Goal: Information Seeking & Learning: Learn about a topic

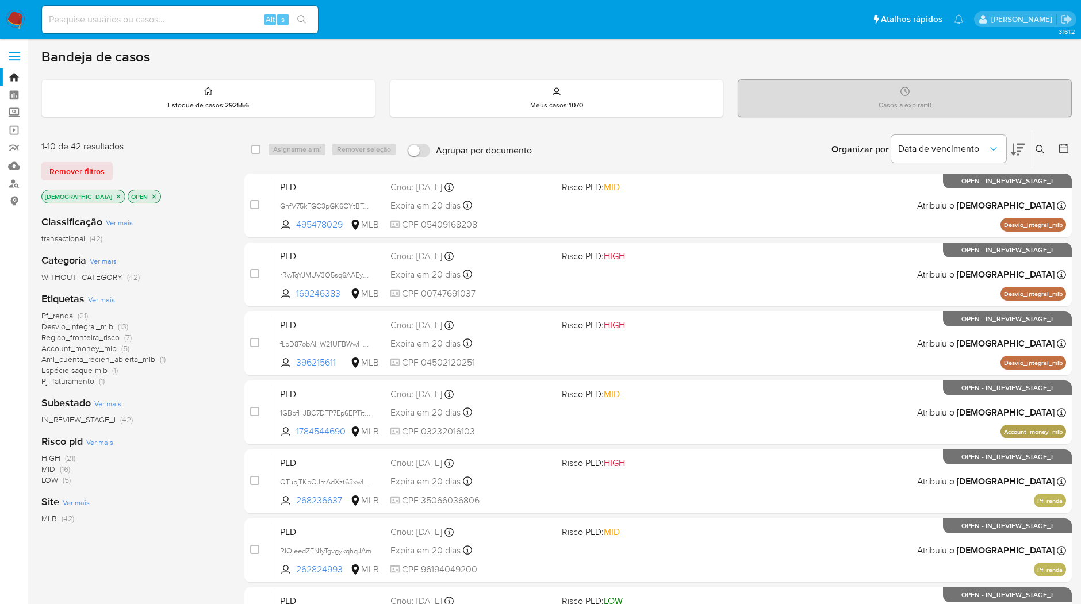
click at [195, 15] on input at bounding box center [180, 19] width 276 height 15
paste input "VhCkOx3FdLsK9WqVoO7A88E6"
type input "VhCkOx3FdLsK9WqVoO7A88E6"
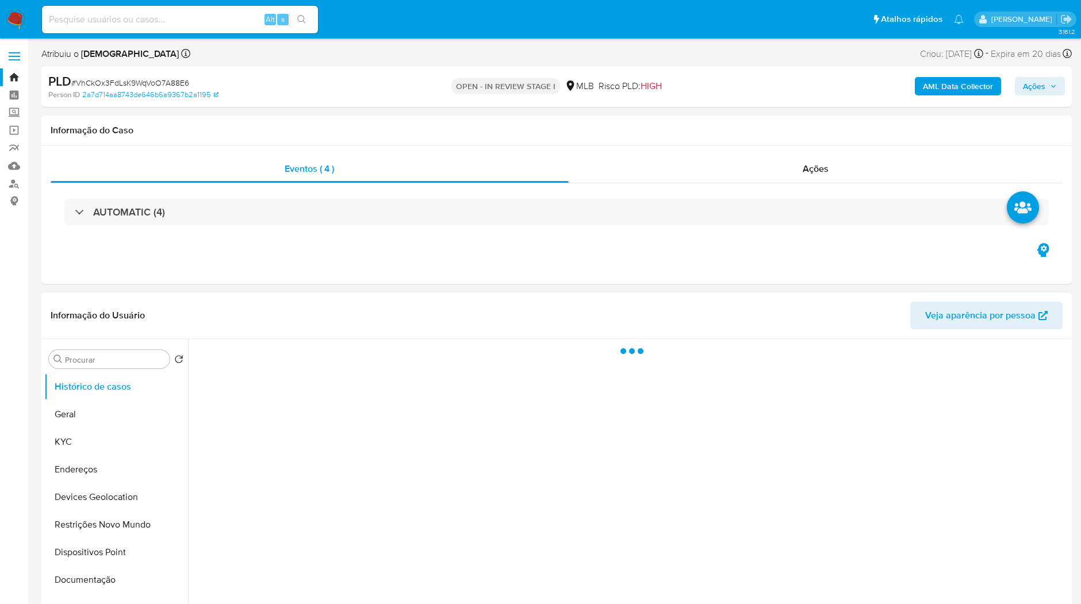
select select "10"
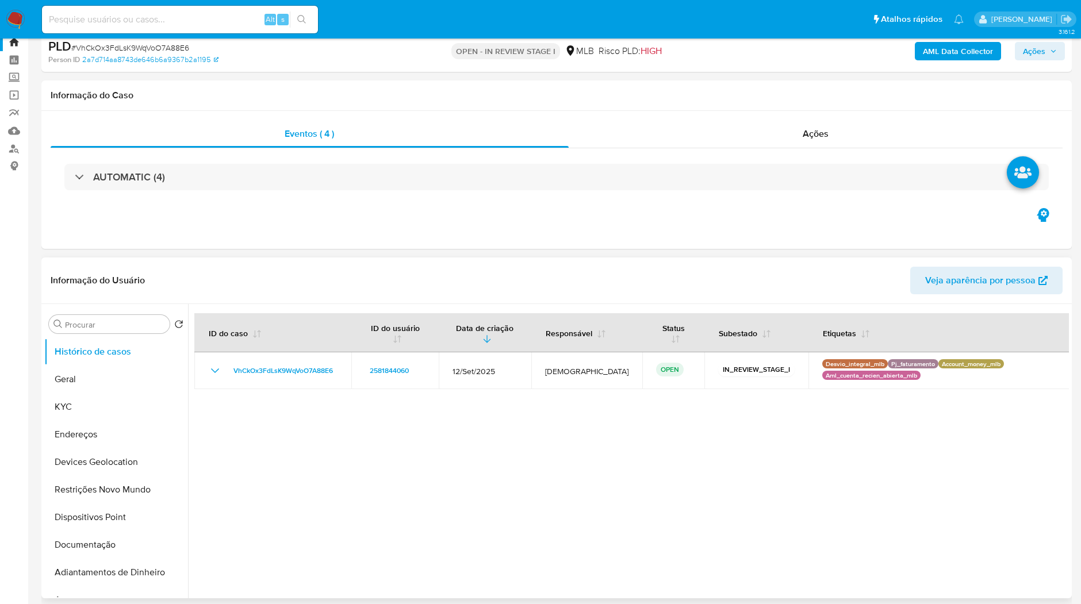
scroll to position [64, 0]
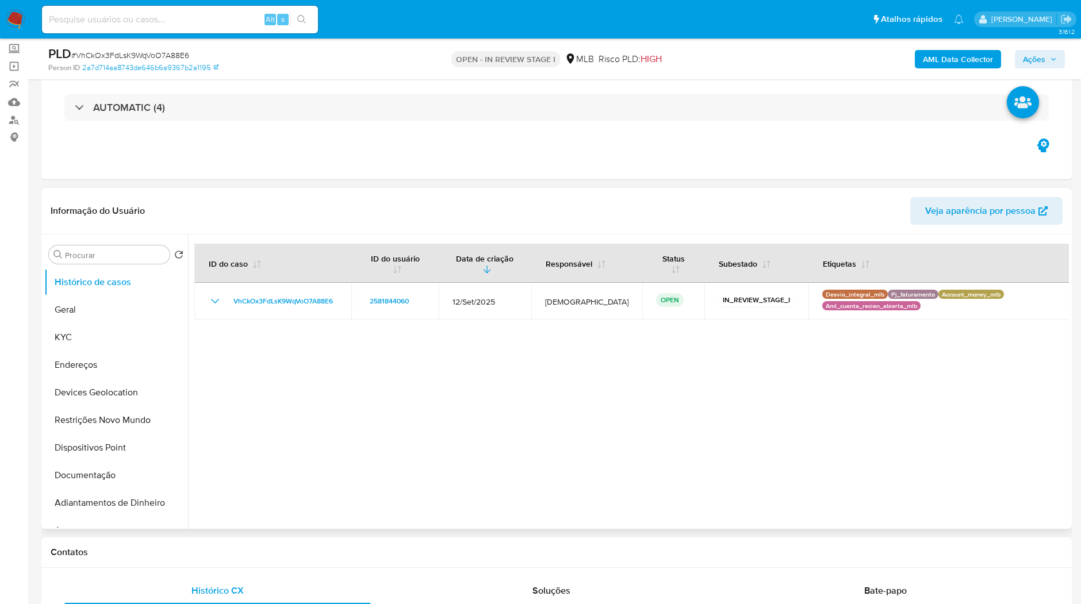
click at [505, 337] on div at bounding box center [628, 381] width 880 height 294
click at [113, 340] on button "KYC" at bounding box center [111, 338] width 134 height 28
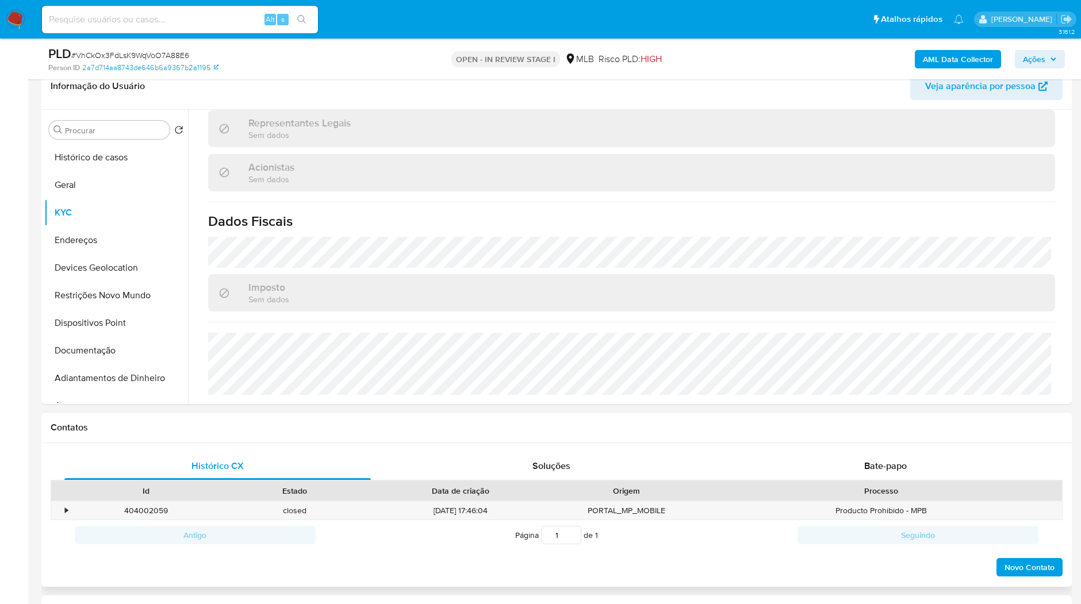
scroll to position [255, 0]
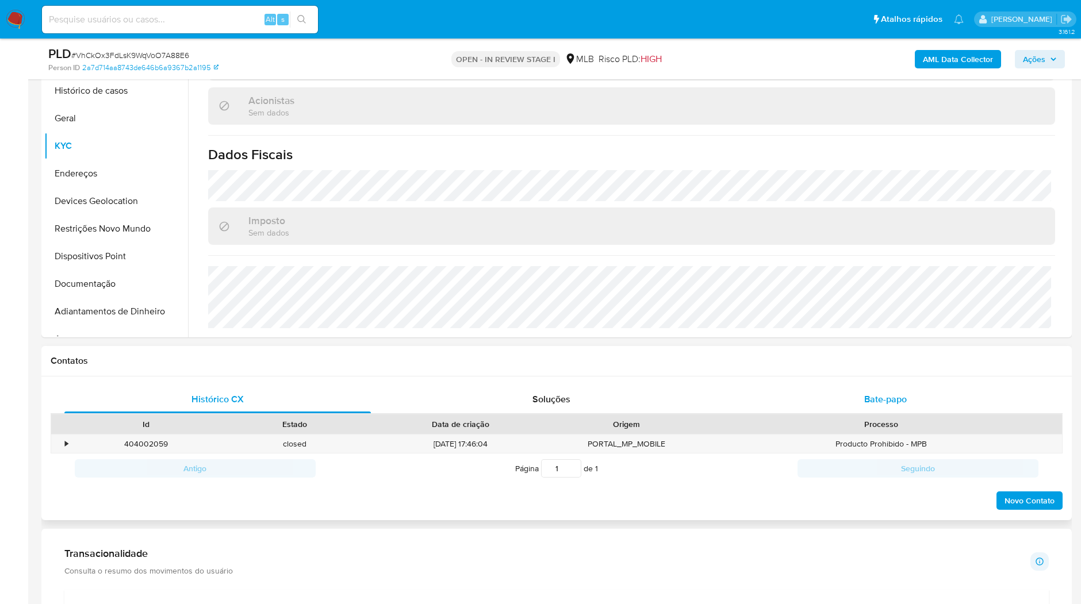
click at [796, 402] on div "Bate-papo" at bounding box center [885, 400] width 306 height 28
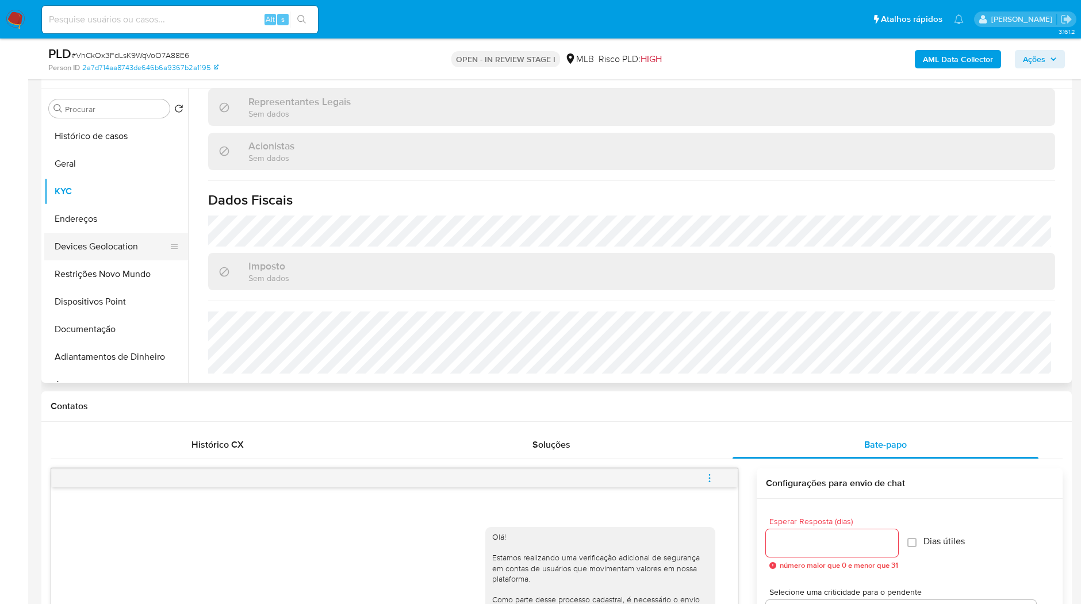
scroll to position [41, 0]
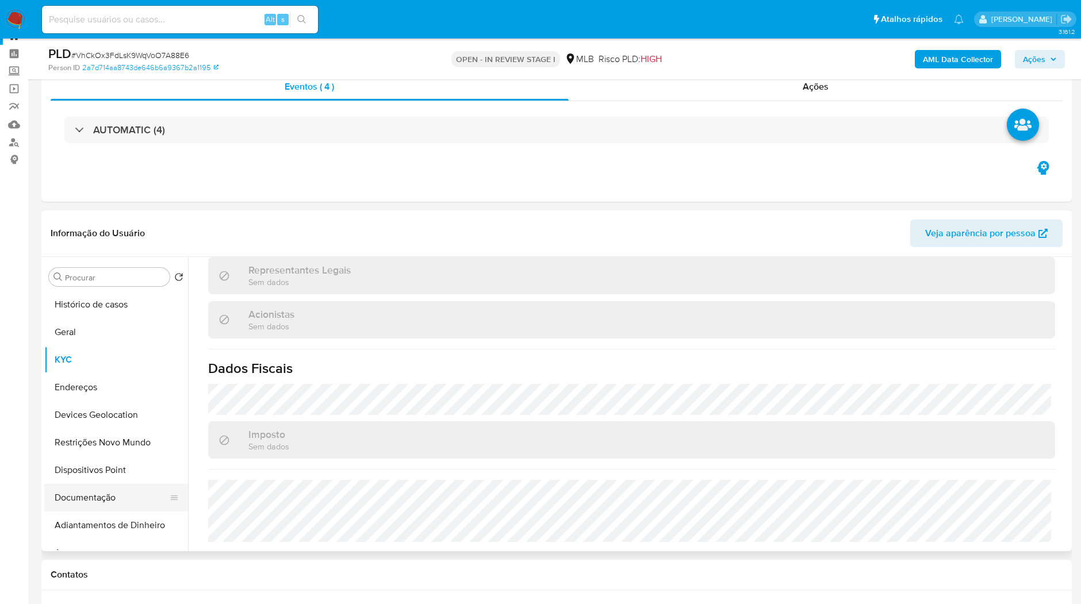
click at [91, 402] on button "Documentação" at bounding box center [111, 498] width 134 height 28
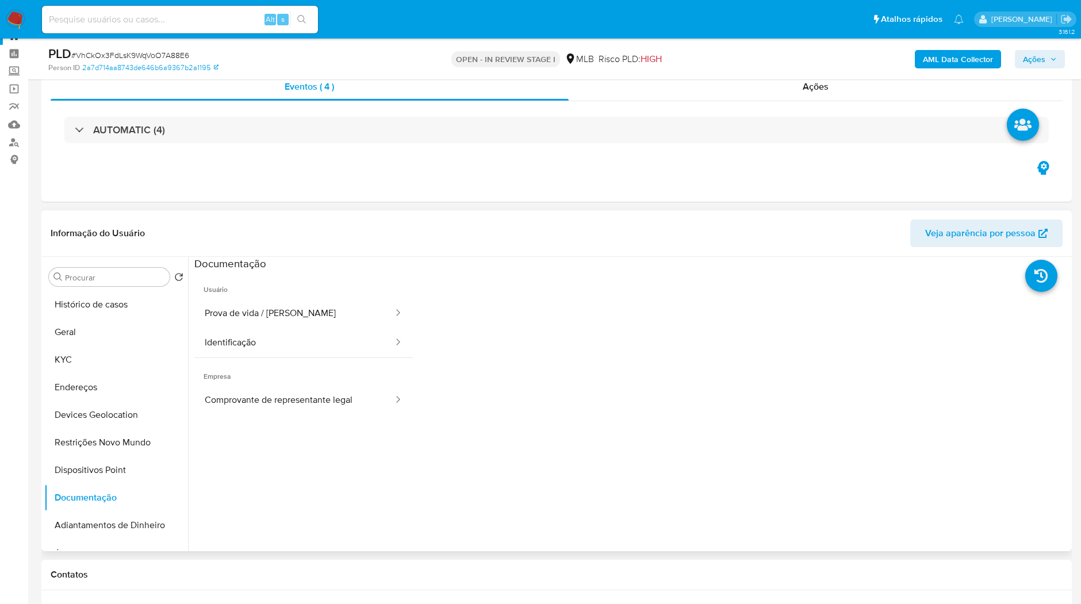
click at [250, 402] on ul "Usuário Prova de vida / Selfie Identificação Empresa Comprovante de representan…" at bounding box center [303, 436] width 218 height 331
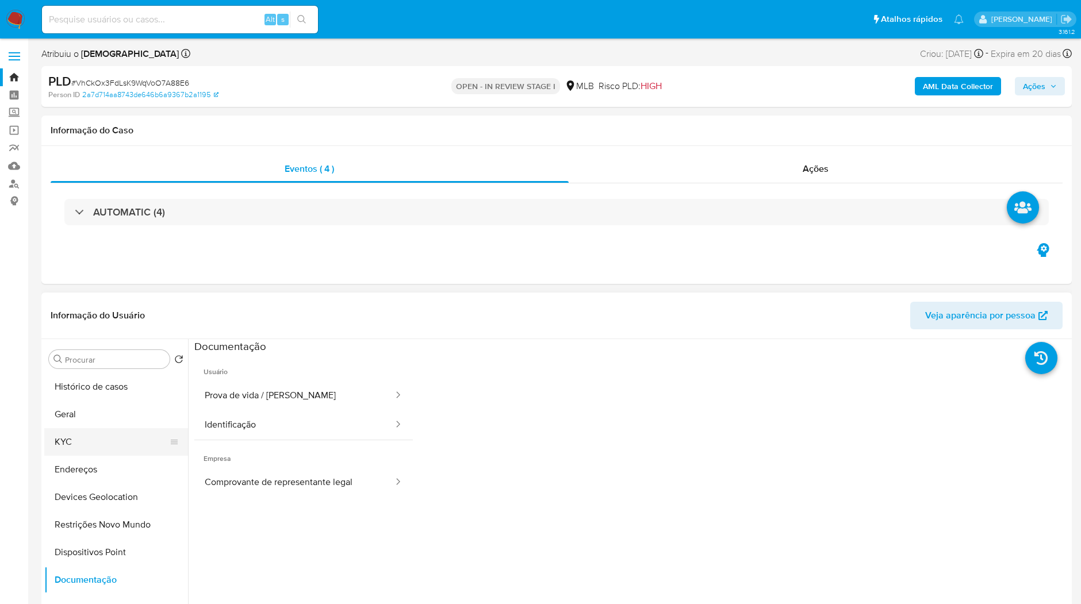
click at [102, 402] on button "KYC" at bounding box center [111, 442] width 134 height 28
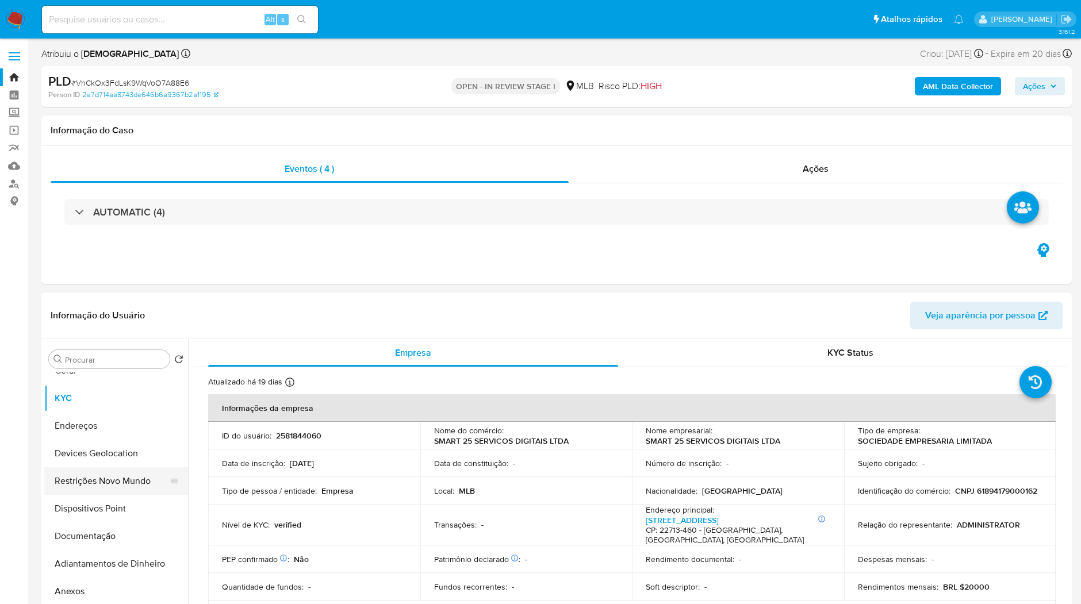
scroll to position [64, 0]
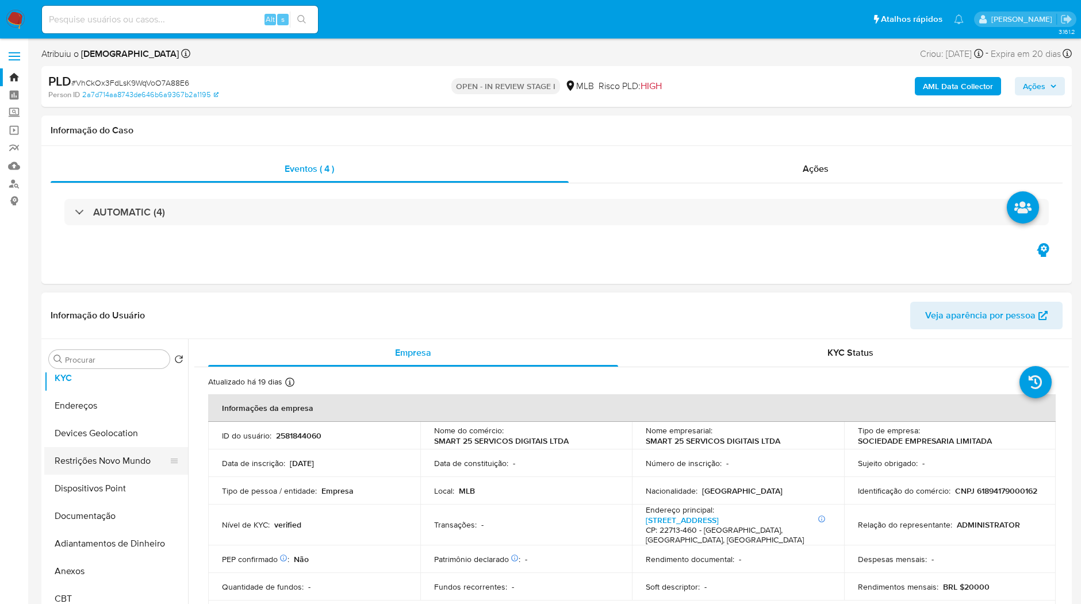
click at [129, 402] on button "Restrições Novo Mundo" at bounding box center [111, 461] width 134 height 28
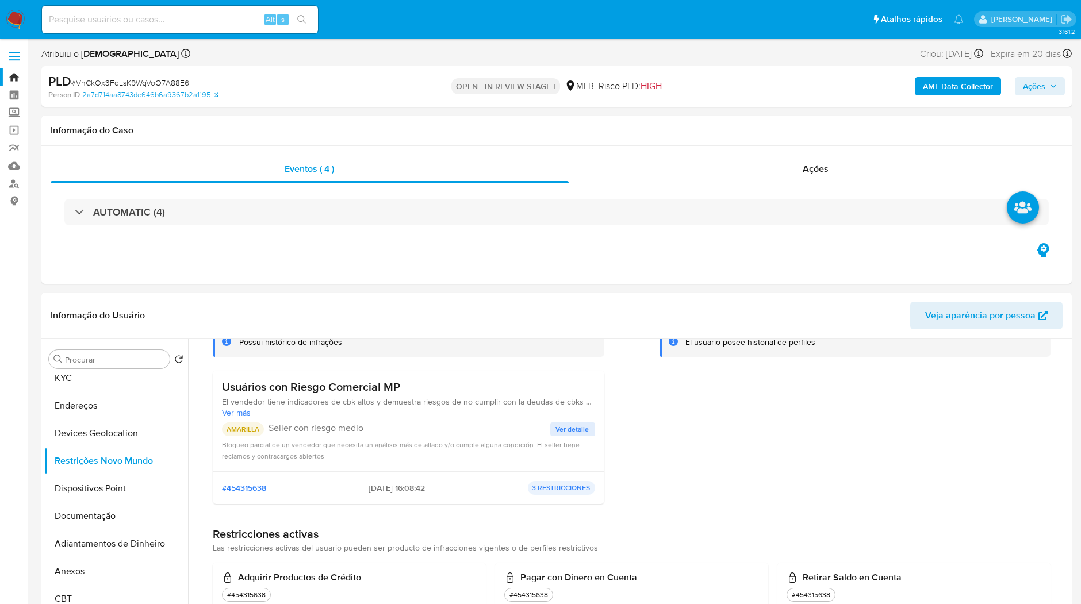
scroll to position [88, 0]
click at [243, 402] on span "Ver más" at bounding box center [408, 411] width 373 height 10
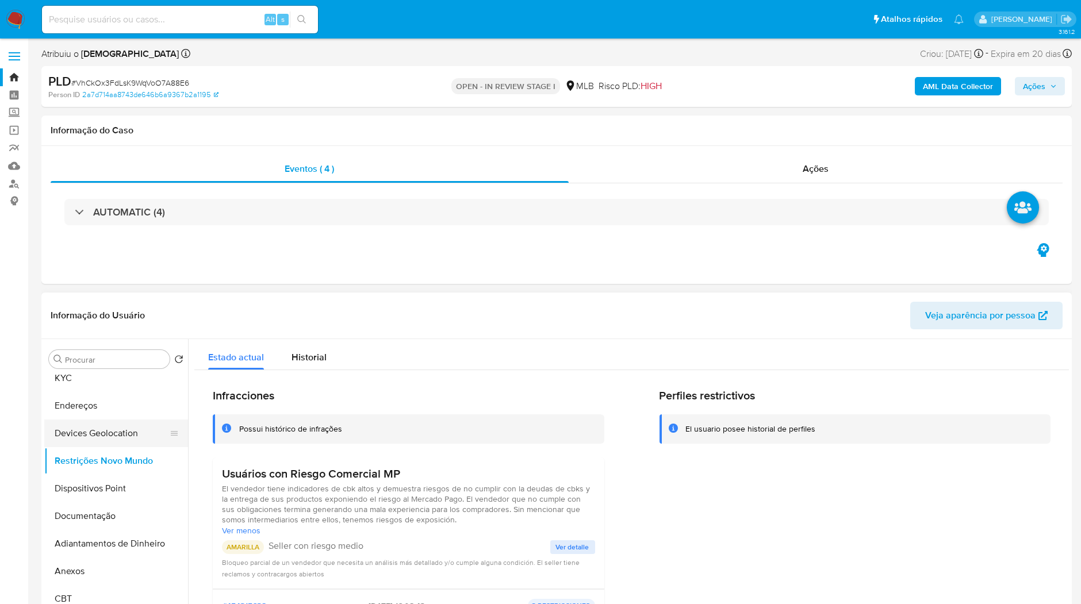
scroll to position [0, 0]
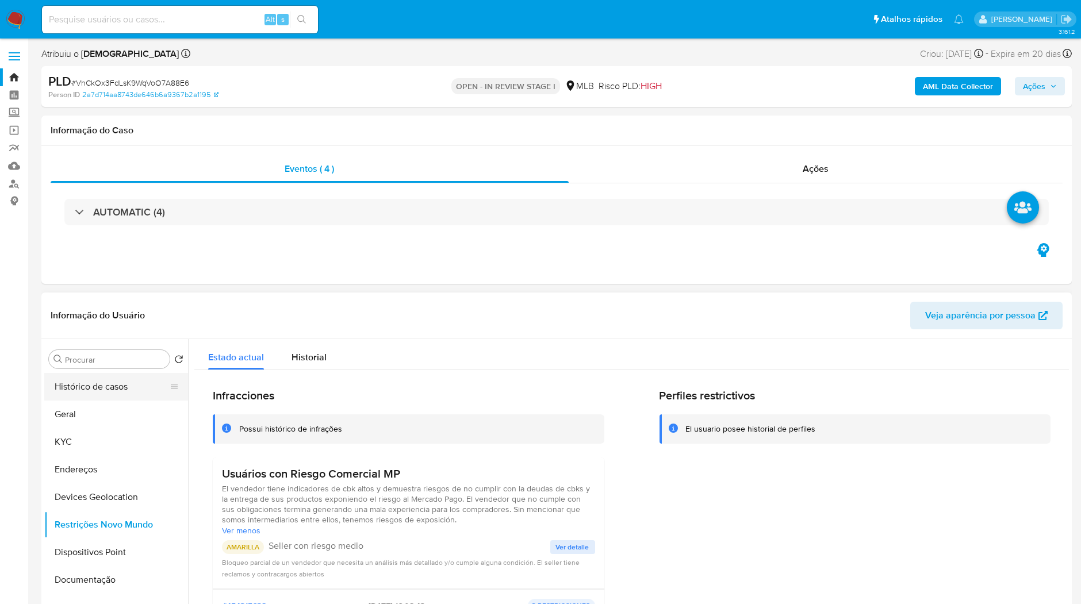
click at [106, 399] on button "Histórico de casos" at bounding box center [111, 387] width 134 height 28
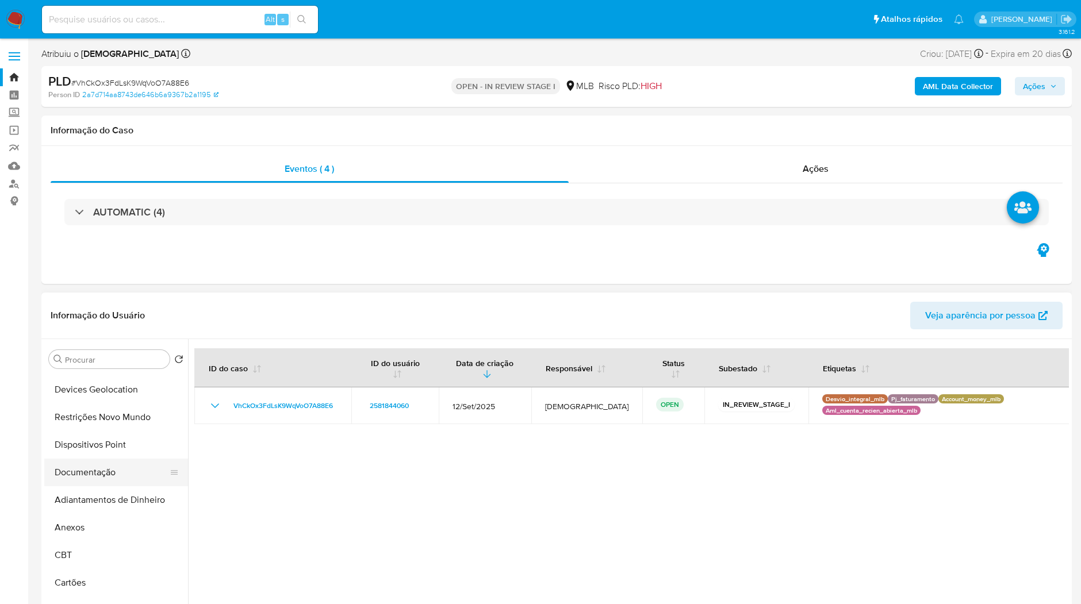
scroll to position [128, 0]
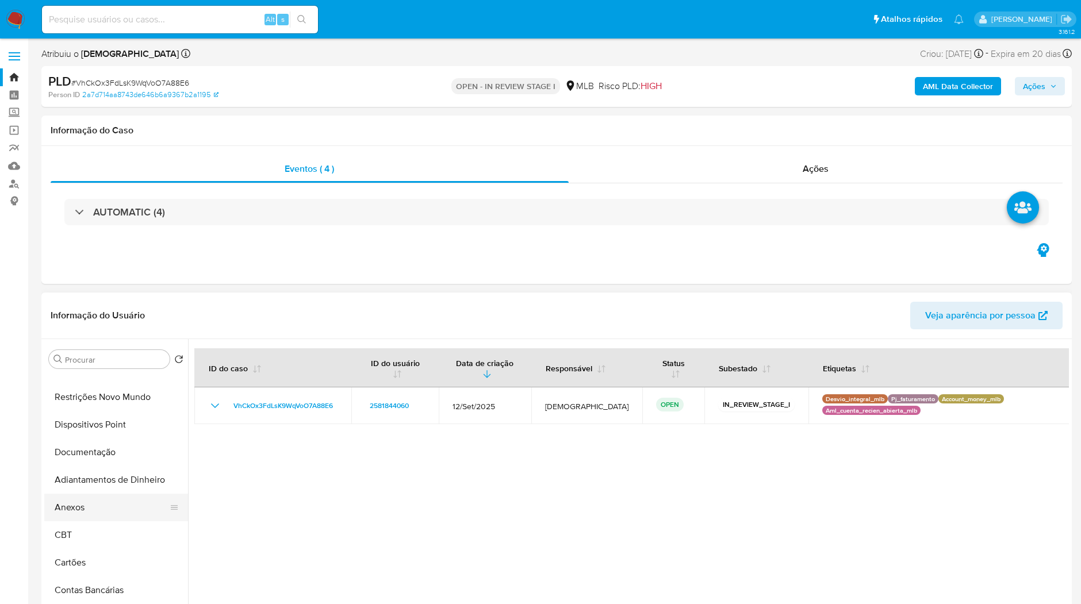
click at [101, 402] on button "Anexos" at bounding box center [111, 508] width 134 height 28
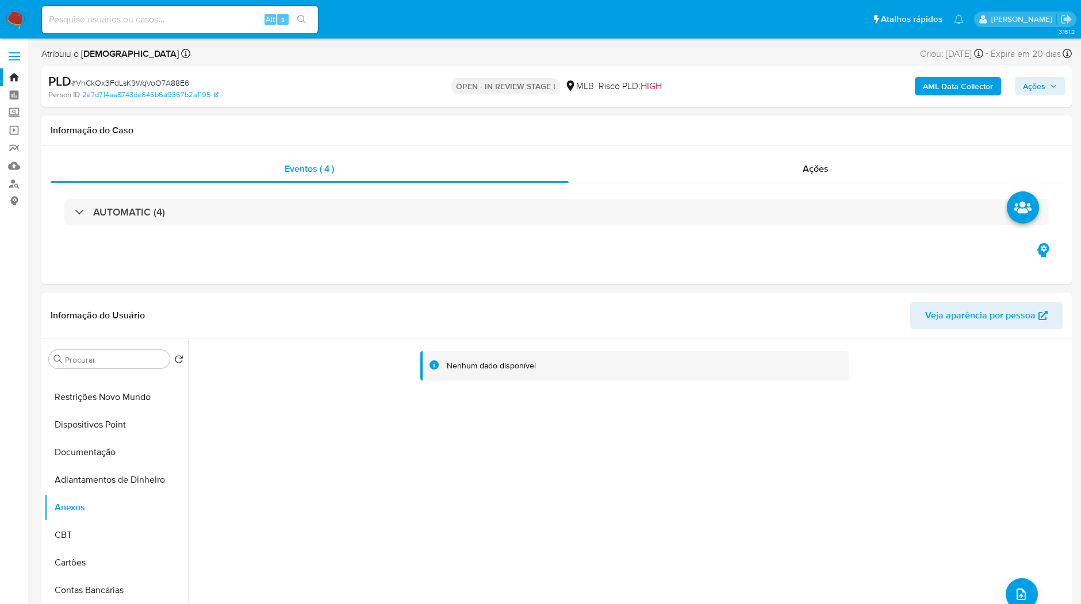
click at [817, 96] on div "AML Data Collector Ações" at bounding box center [897, 86] width 336 height 27
click at [817, 90] on b "AML Data Collector" at bounding box center [957, 86] width 70 height 18
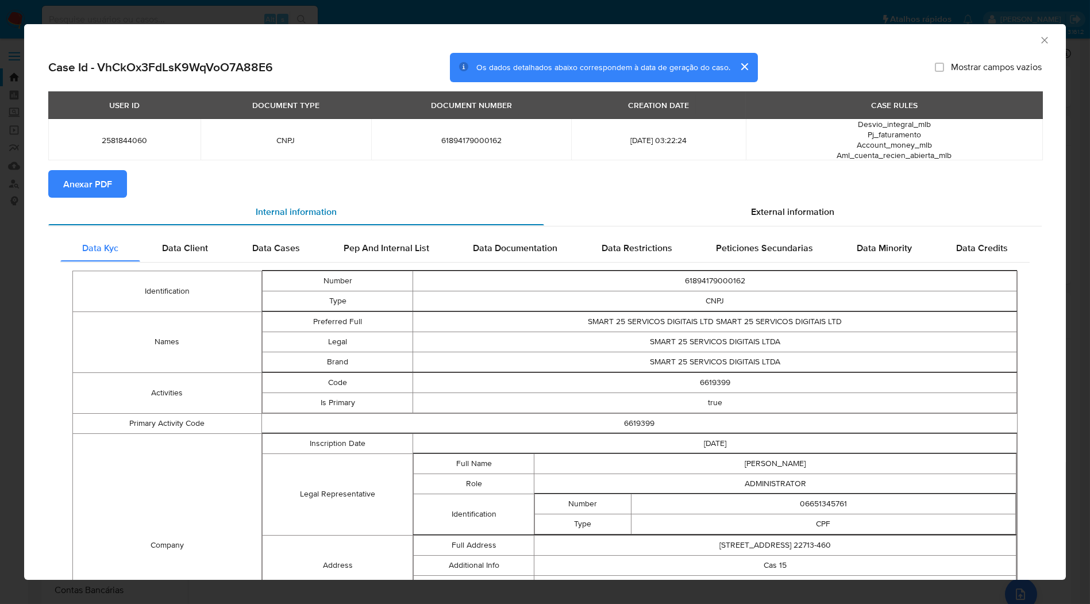
click at [89, 198] on div "Internal information" at bounding box center [296, 212] width 496 height 28
click at [92, 186] on span "Anexar PDF" at bounding box center [87, 183] width 49 height 25
click at [369, 14] on div "AML Data Collector Case Id - VhCkOx3FdLsK9WqVoO7A88E6 Os dados detalhados abaix…" at bounding box center [545, 302] width 1090 height 604
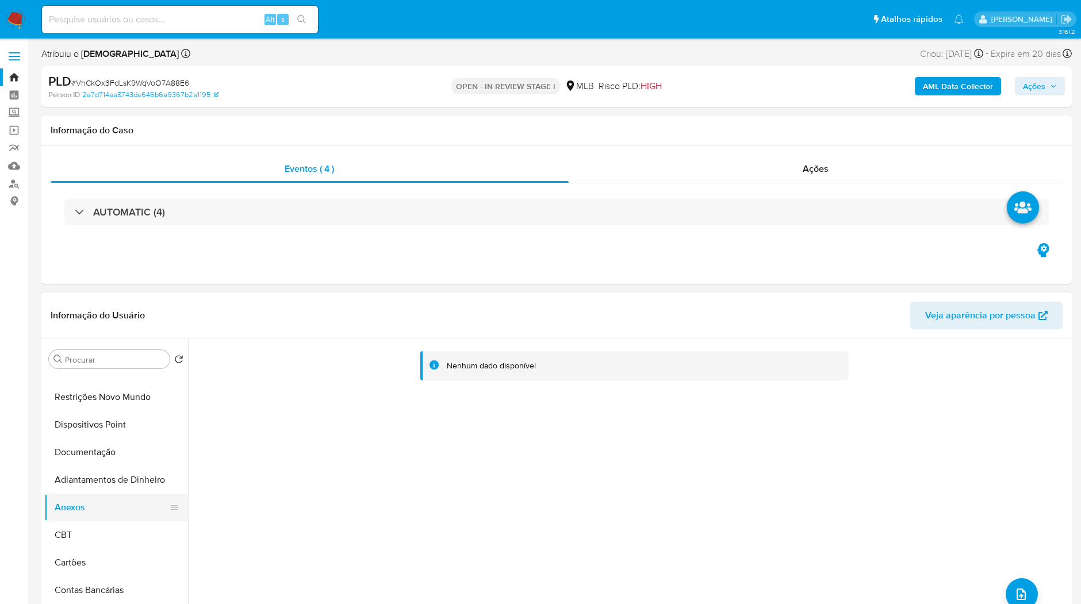
click at [128, 402] on button "Anexos" at bounding box center [111, 508] width 134 height 28
click at [120, 402] on button "Adiantamentos de Dinheiro" at bounding box center [111, 480] width 134 height 28
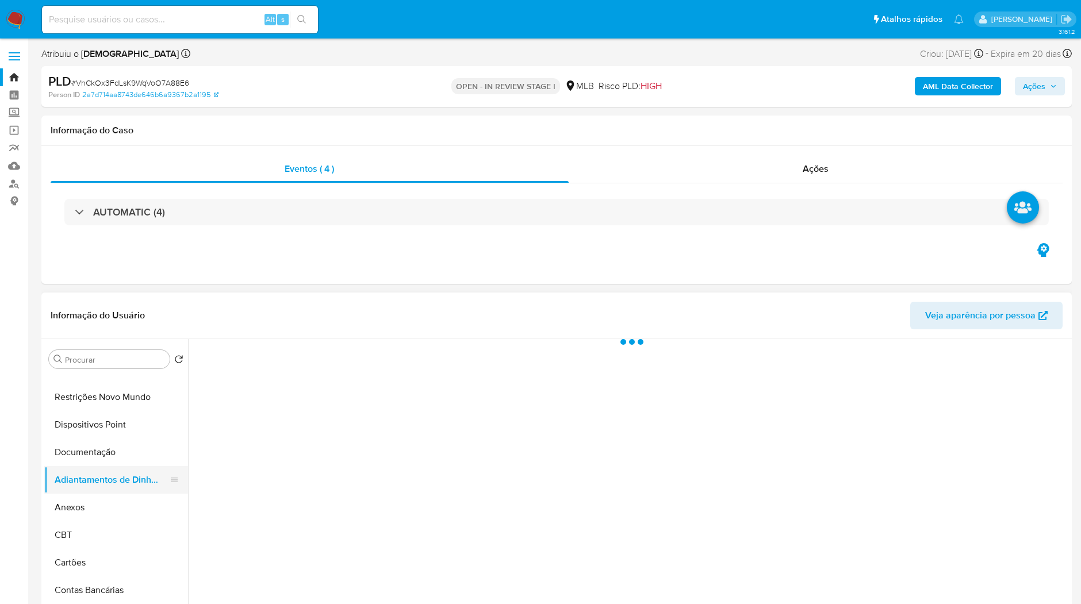
click at [118, 402] on button "Adiantamentos de Dinheiro" at bounding box center [111, 480] width 134 height 28
click at [114, 402] on button "Anexos" at bounding box center [111, 508] width 134 height 28
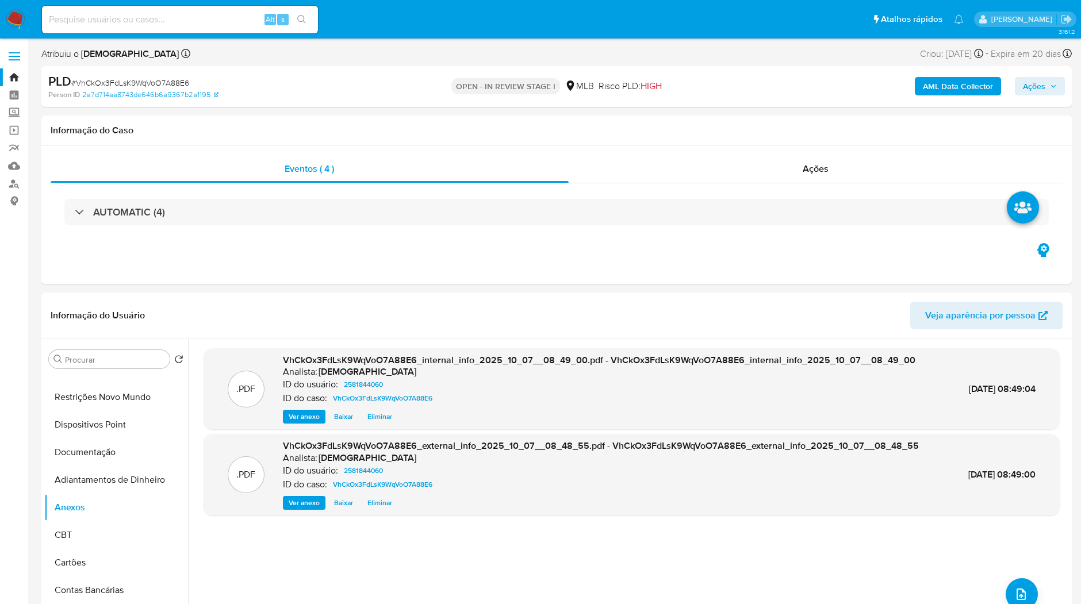
click at [817, 89] on span "Ações" at bounding box center [1033, 86] width 22 height 18
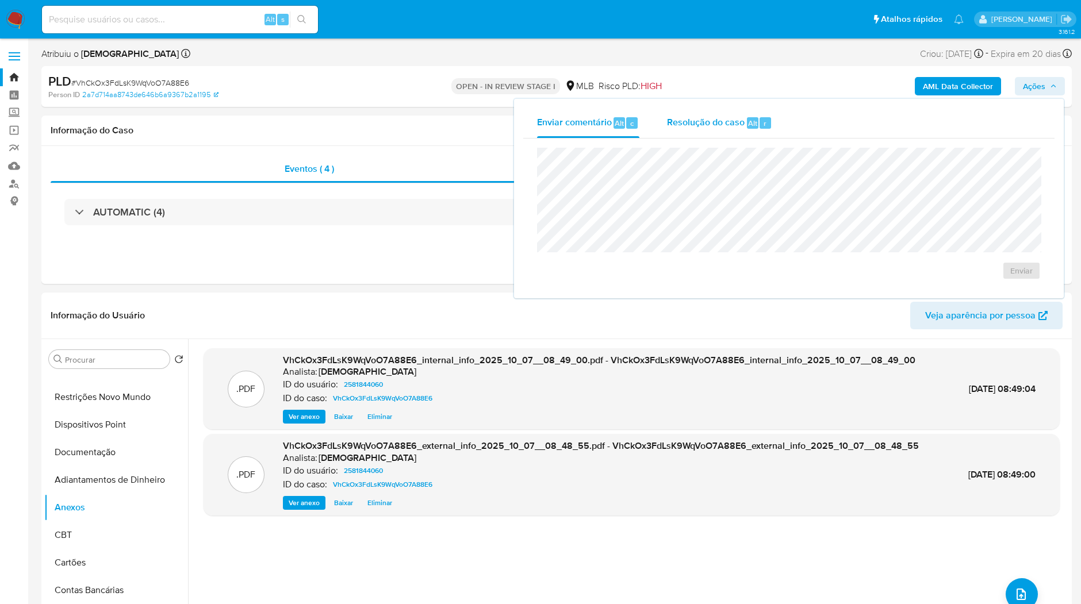
click at [765, 137] on div "Resolução do caso Alt r" at bounding box center [719, 123] width 105 height 30
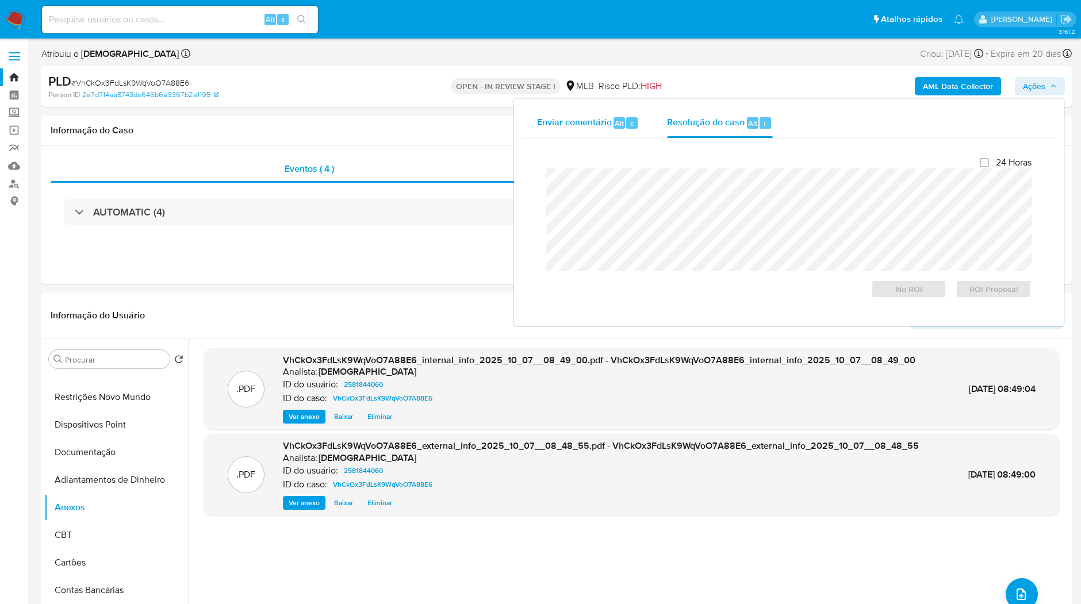
click at [598, 125] on span "Enviar comentário" at bounding box center [574, 122] width 75 height 13
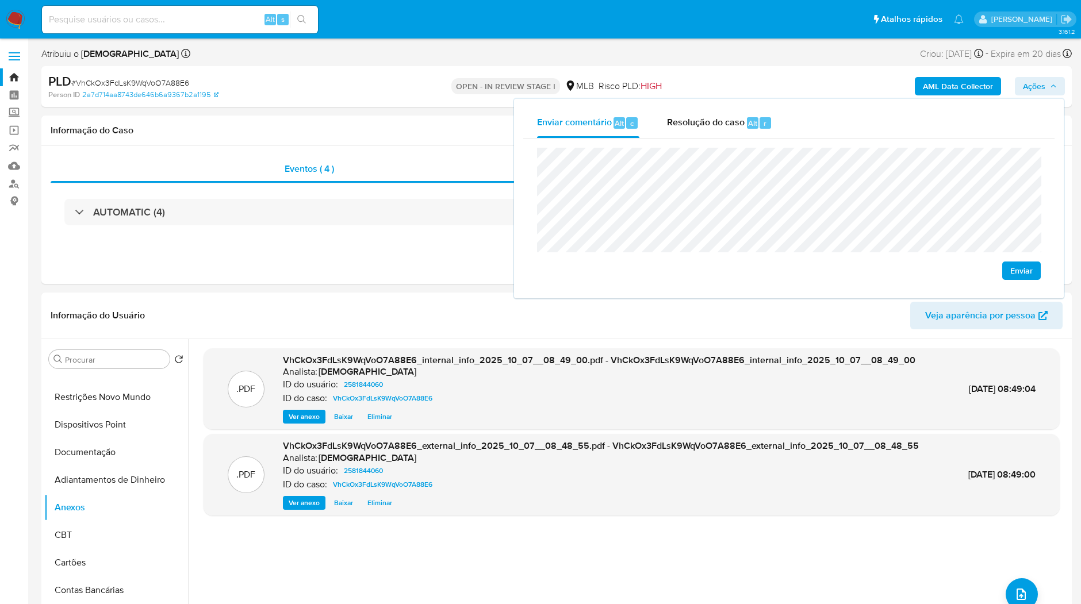
click at [817, 270] on span "Enviar" at bounding box center [1021, 271] width 22 height 16
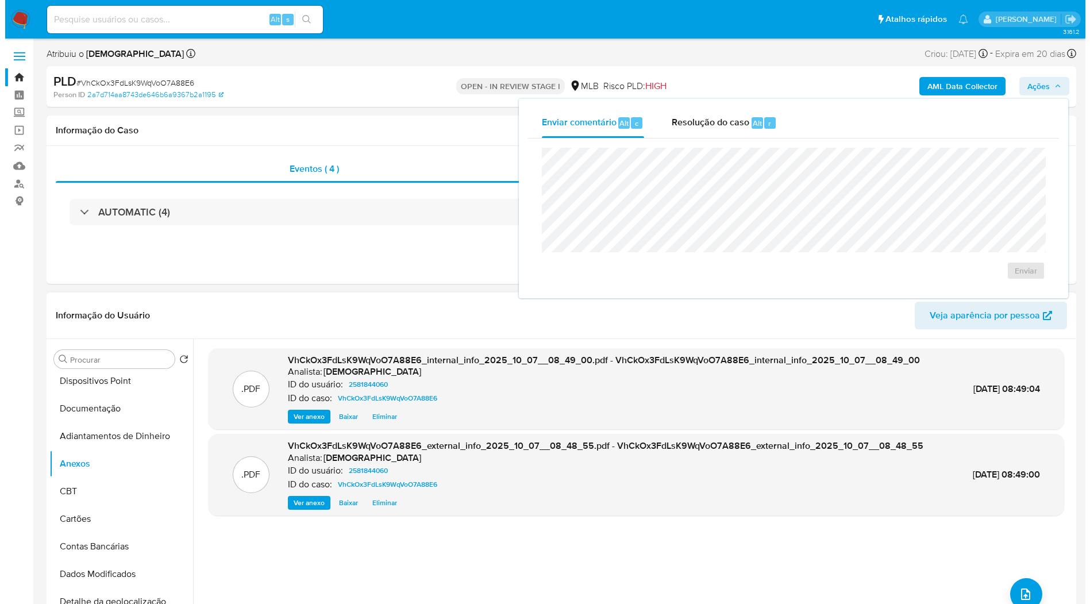
scroll to position [191, 0]
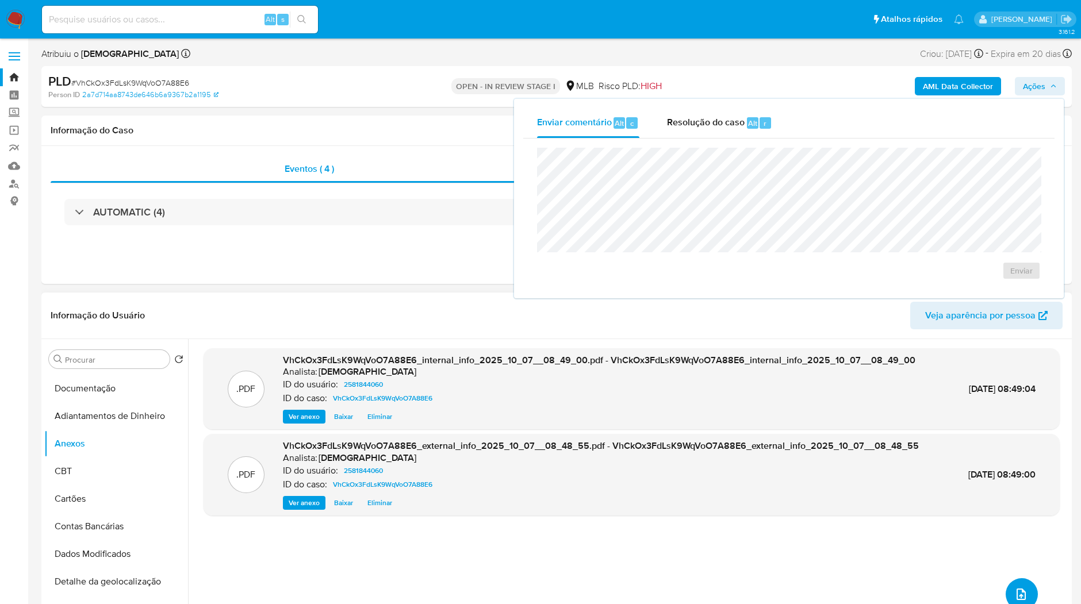
click at [817, 402] on button "upload-file" at bounding box center [1021, 594] width 32 height 32
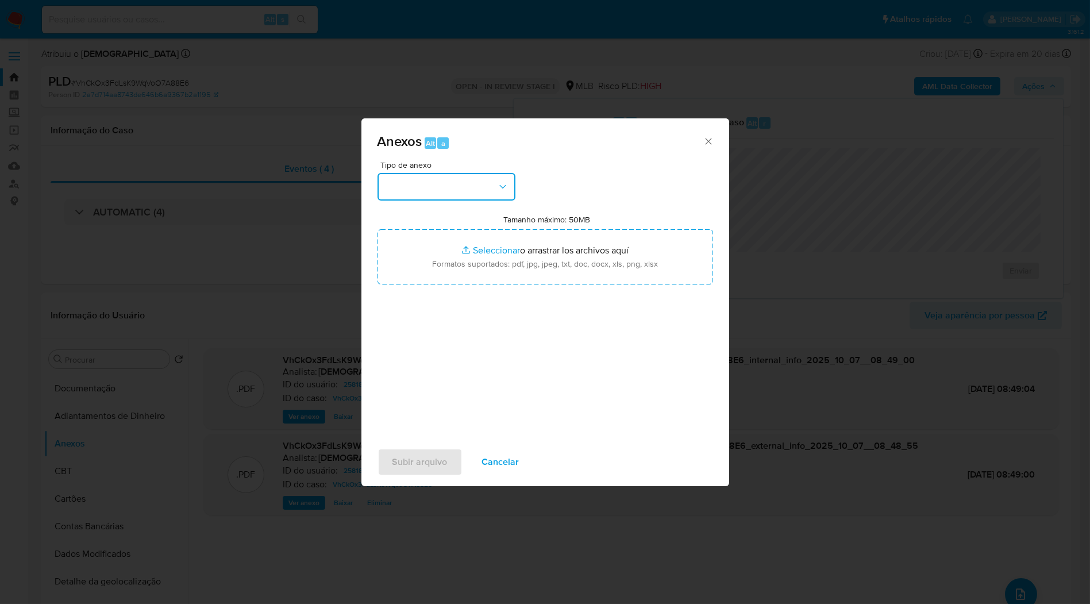
click at [490, 195] on button "button" at bounding box center [447, 187] width 138 height 28
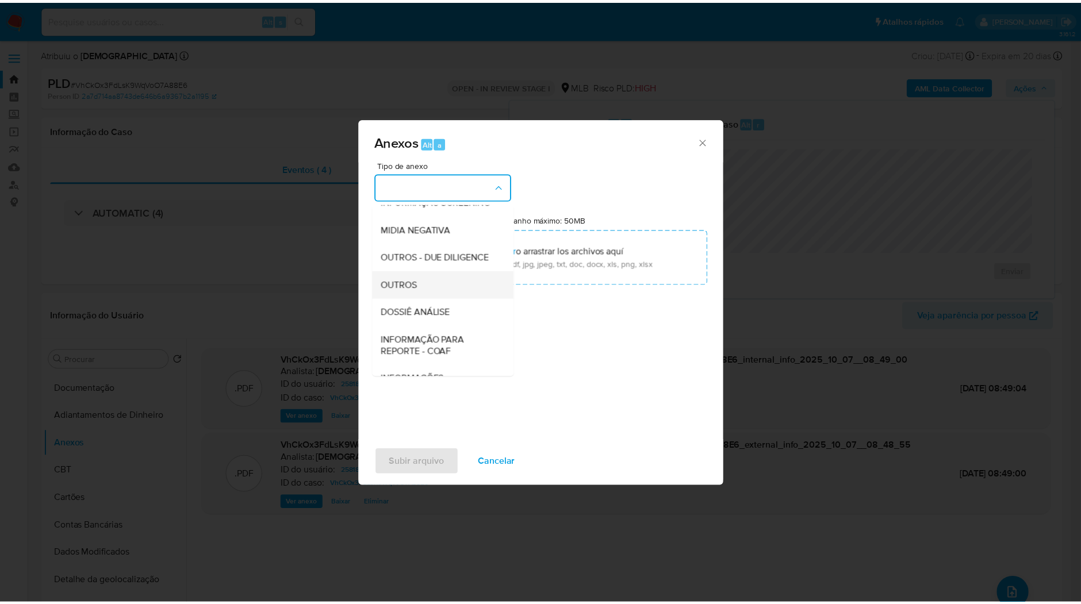
scroll to position [128, 0]
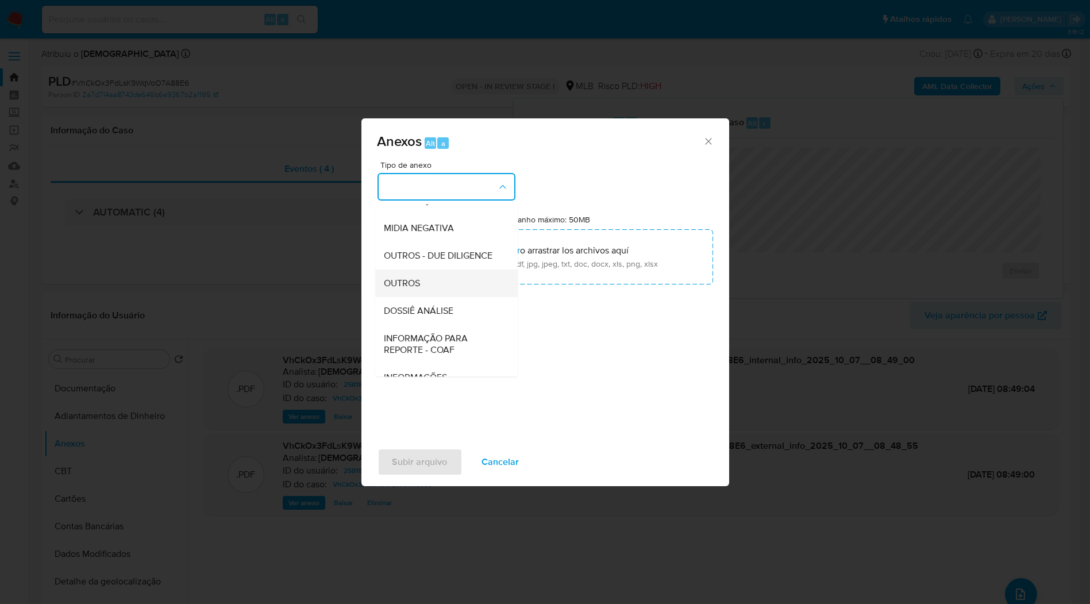
click at [456, 297] on div "OUTROS" at bounding box center [442, 284] width 117 height 28
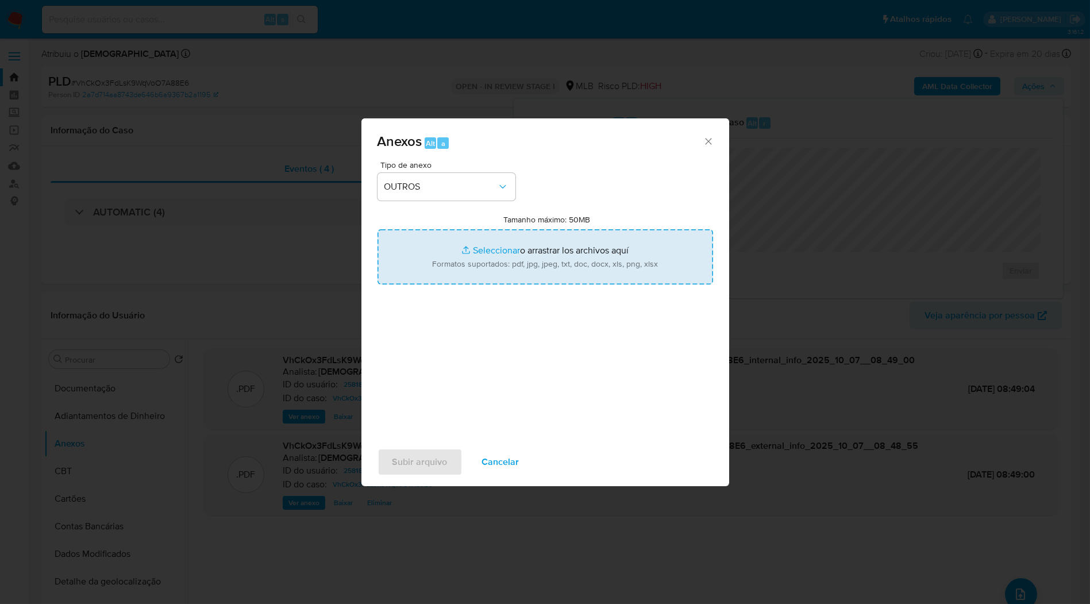
click at [495, 252] on input "Tamanho máximo: 50MB Seleccionar archivos" at bounding box center [546, 256] width 336 height 55
type input "C:\fakepath\SAR - XXXX_XX - CNPJ 61894179000162 - SMART 25 SERVICOS DIGITAIS LT…"
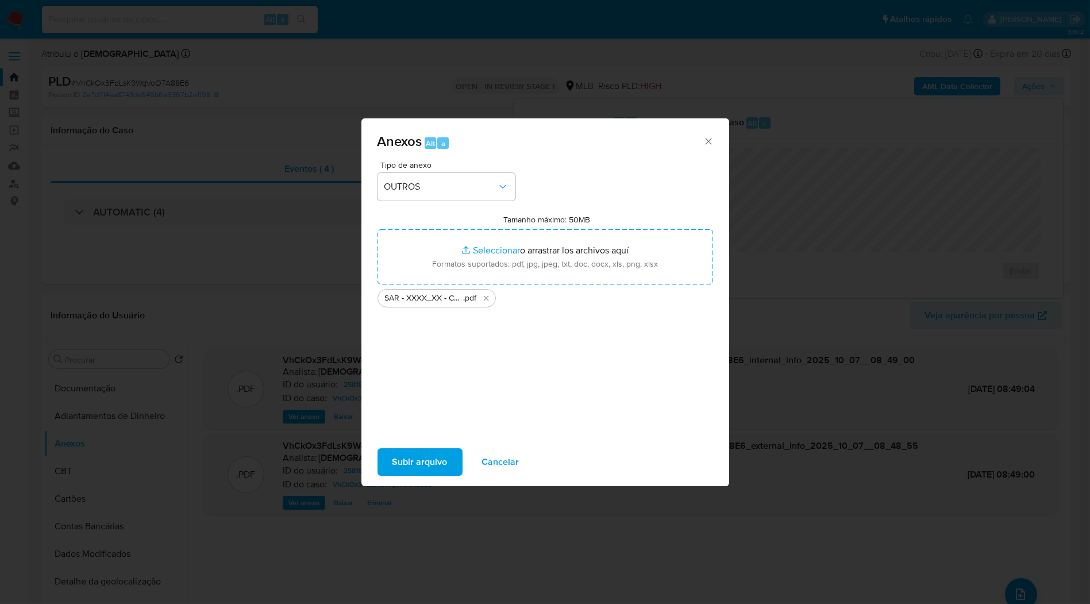
click at [427, 402] on span "Subir arquivo" at bounding box center [420, 461] width 55 height 25
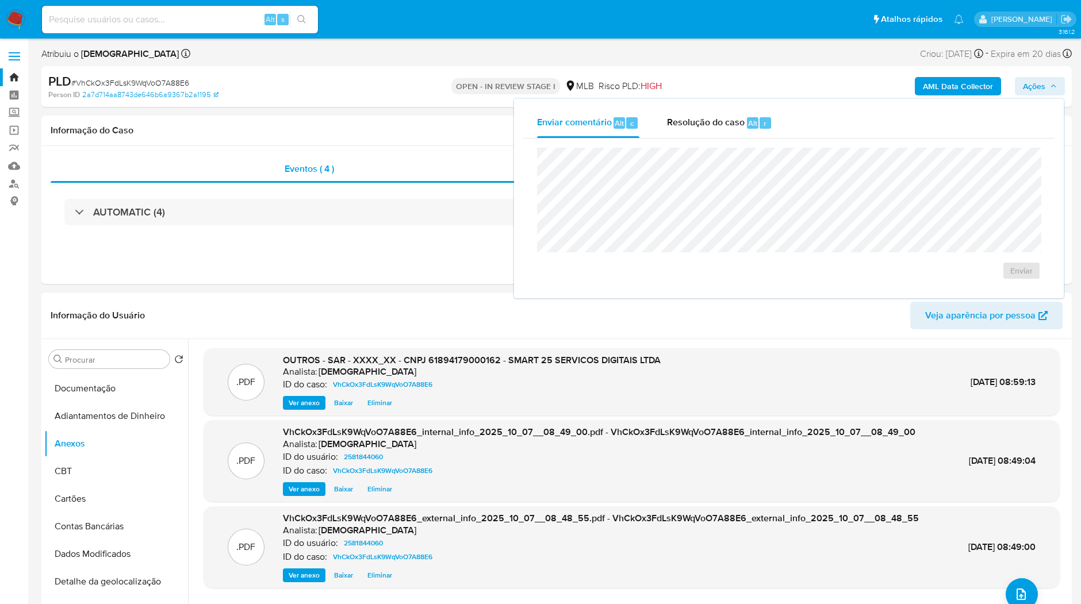
click at [757, 94] on div "AML Data Collector Ações Enviar comentário Alt c Resolução do caso Alt r Enviar" at bounding box center [897, 86] width 336 height 27
click at [817, 93] on button "Ações" at bounding box center [1039, 86] width 50 height 18
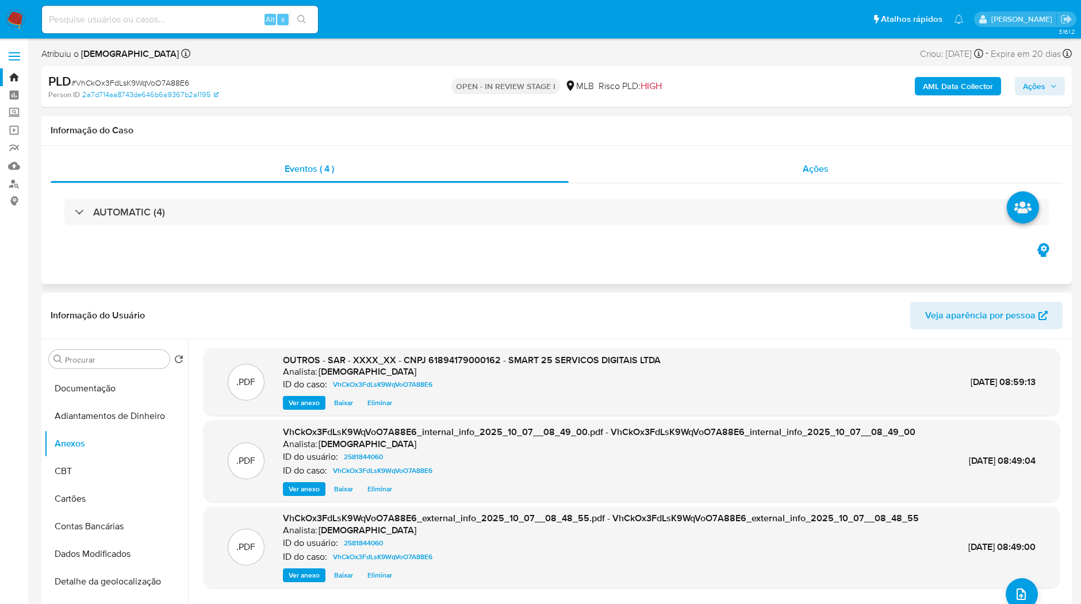
click at [817, 179] on div "Ações" at bounding box center [815, 169] width 494 height 28
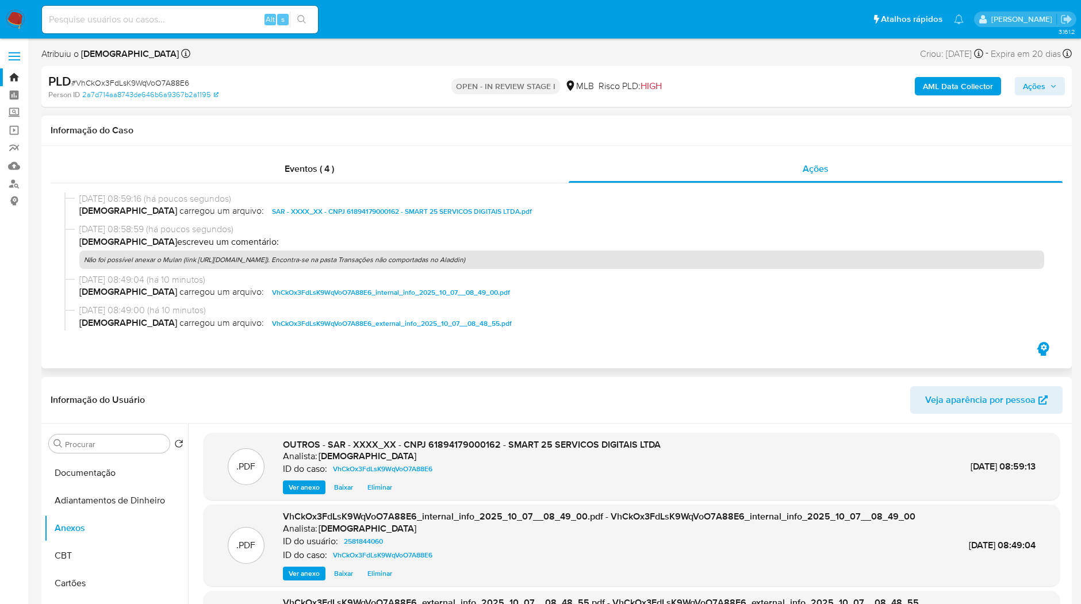
drag, startPoint x: 165, startPoint y: 262, endPoint x: 495, endPoint y: 255, distance: 330.0
click at [495, 255] on p "Não foi possível anexar o Mulan (link https://docs.google.com/spreadsheets/d/1x…" at bounding box center [561, 260] width 964 height 18
drag, startPoint x: 561, startPoint y: 262, endPoint x: 736, endPoint y: 267, distance: 175.4
click at [736, 267] on p "Não foi possível anexar o Mulan (link https://docs.google.com/spreadsheets/d/1x…" at bounding box center [561, 260] width 964 height 18
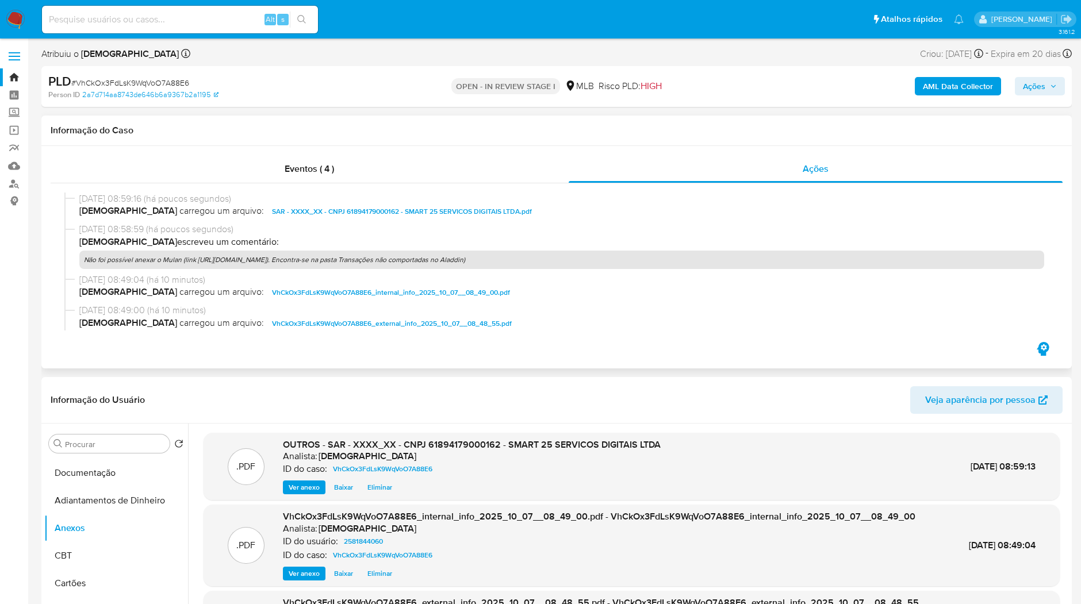
click at [736, 267] on p "Não foi possível anexar o Mulan (link https://docs.google.com/spreadsheets/d/1x…" at bounding box center [561, 260] width 964 height 18
click at [817, 86] on span "Ações" at bounding box center [1033, 86] width 22 height 18
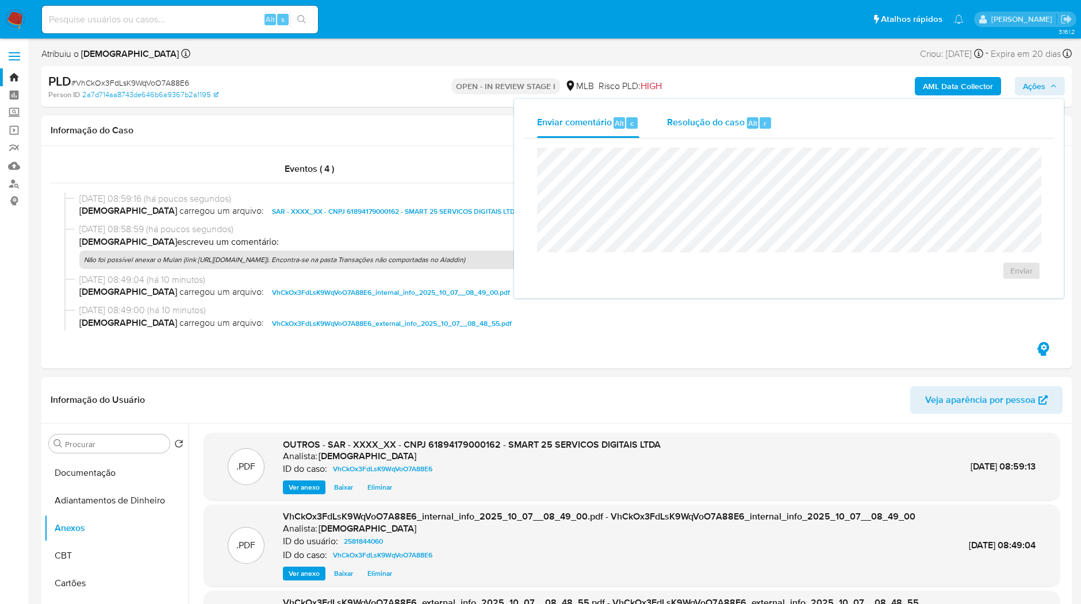
click at [732, 133] on div "Resolução do caso Alt r" at bounding box center [719, 123] width 105 height 30
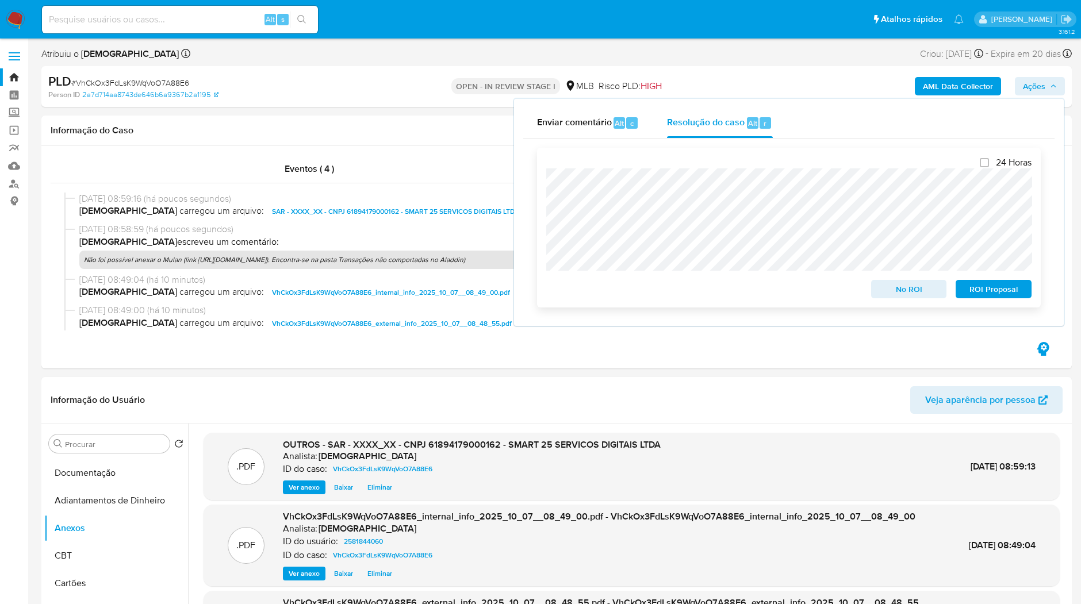
click at [817, 289] on span "ROI Proposal" at bounding box center [993, 289] width 60 height 16
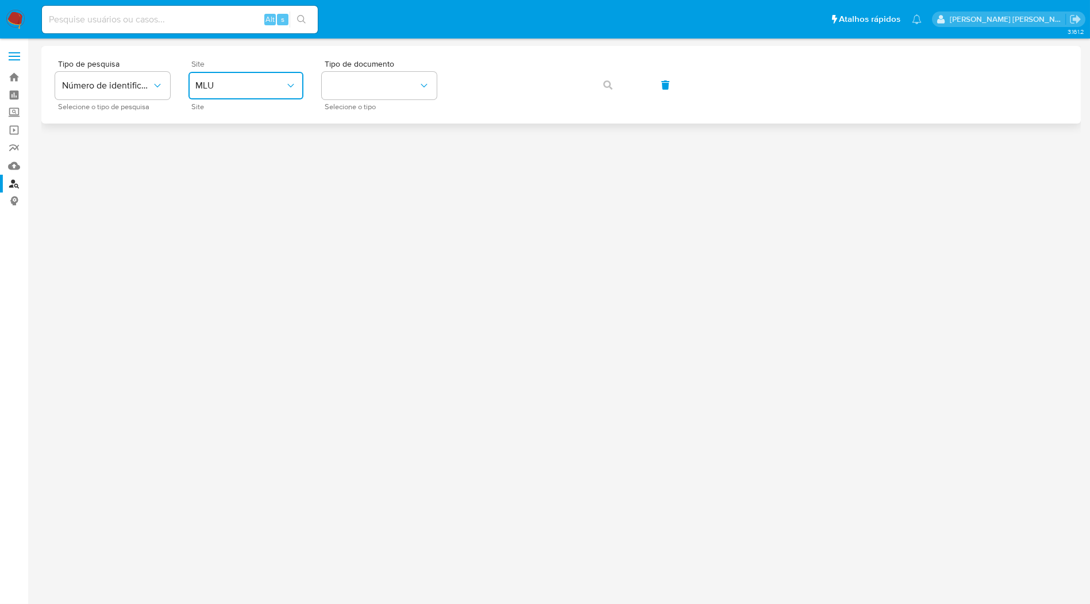
click at [250, 87] on span "MLU" at bounding box center [240, 85] width 90 height 11
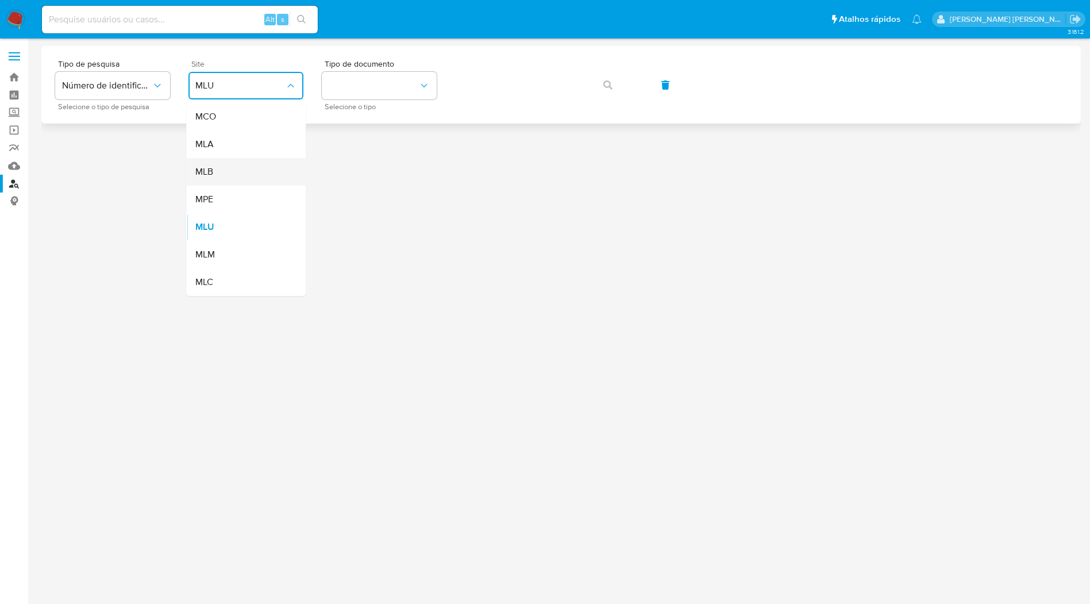
click at [240, 160] on div "MLB" at bounding box center [242, 172] width 94 height 28
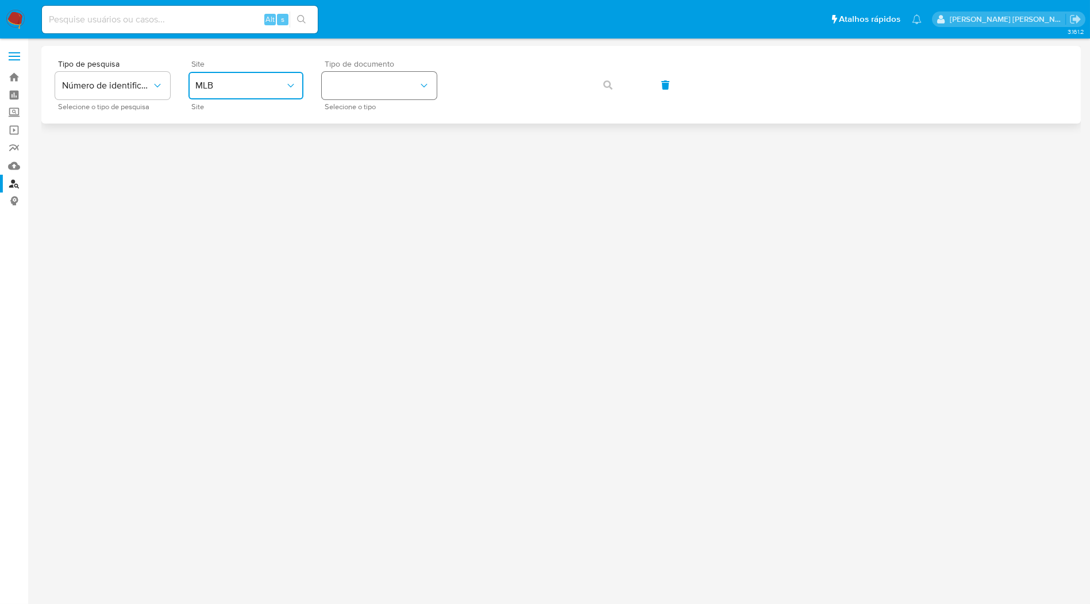
click at [348, 97] on button "identificationType" at bounding box center [379, 86] width 115 height 28
click at [357, 140] on div "CNPJ CNPJ" at bounding box center [376, 122] width 94 height 39
click at [401, 73] on button "CNPJ" at bounding box center [379, 86] width 115 height 28
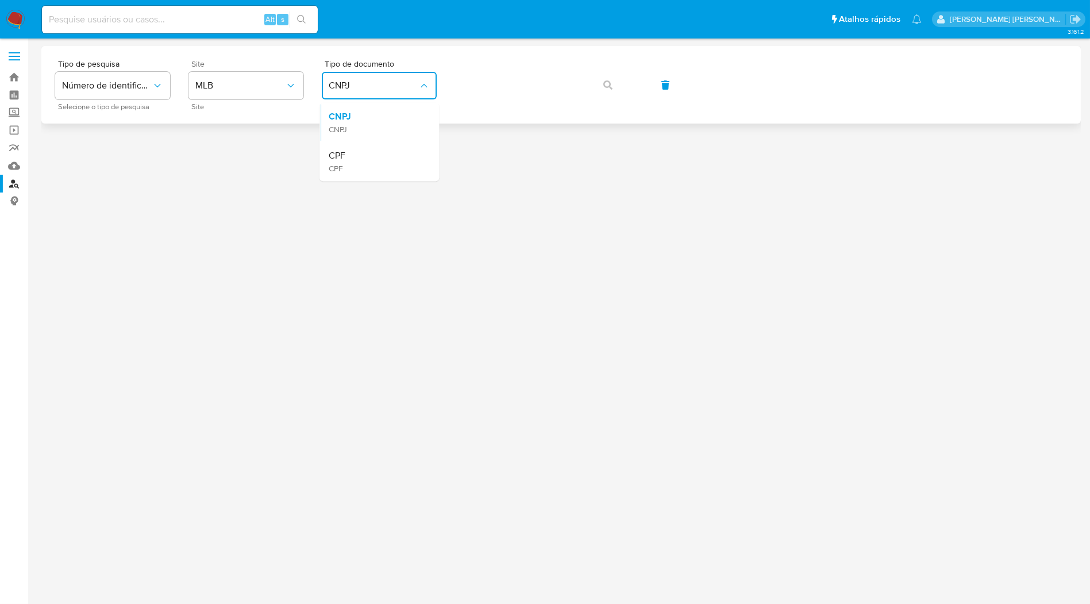
click at [391, 150] on div "CPF CPF" at bounding box center [376, 161] width 94 height 39
click at [445, 91] on div "Tipo de pesquisa Número de identificação Selecione o tipo de pesquisa Site MLB …" at bounding box center [561, 85] width 1012 height 50
click at [455, 91] on div "Tipo de pesquisa Número de identificação Selecione o tipo de pesquisa Site MLB …" at bounding box center [561, 85] width 1012 height 50
click at [612, 80] on button "button" at bounding box center [608, 85] width 39 height 28
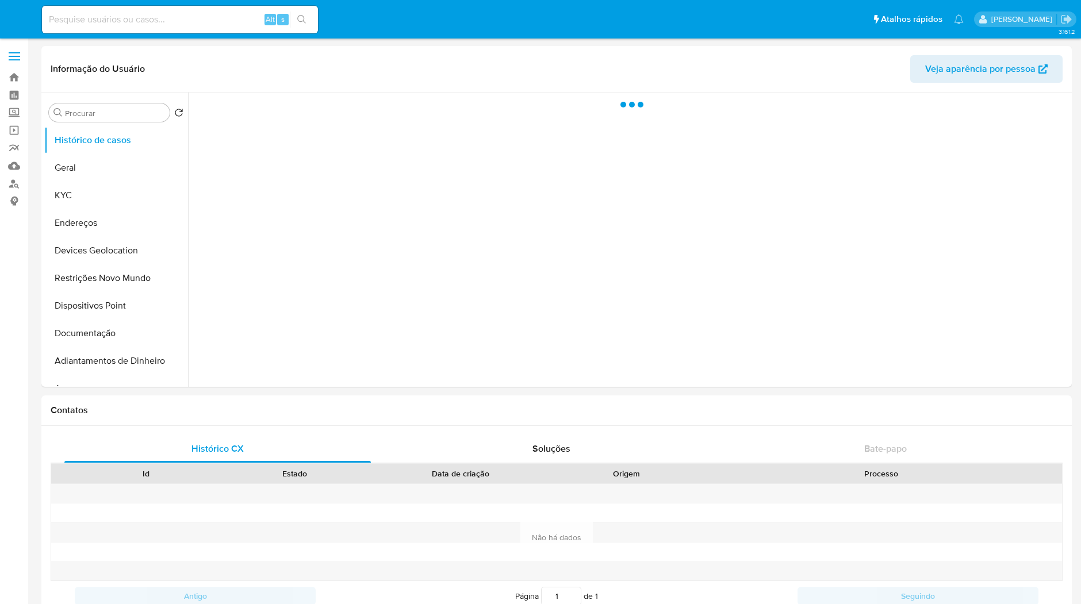
select select "10"
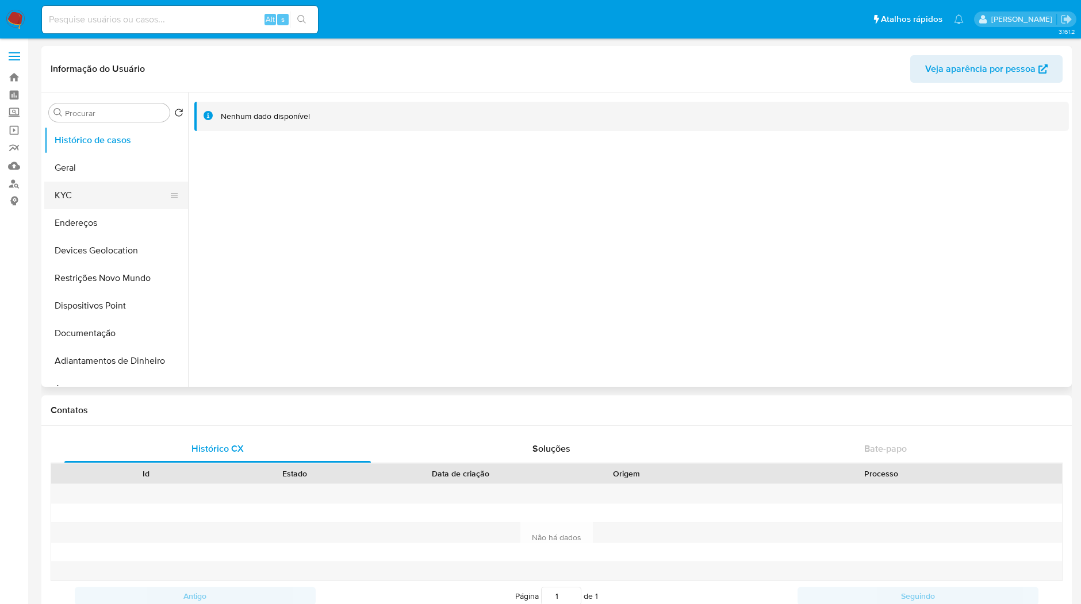
click at [155, 207] on button "KYC" at bounding box center [111, 196] width 134 height 28
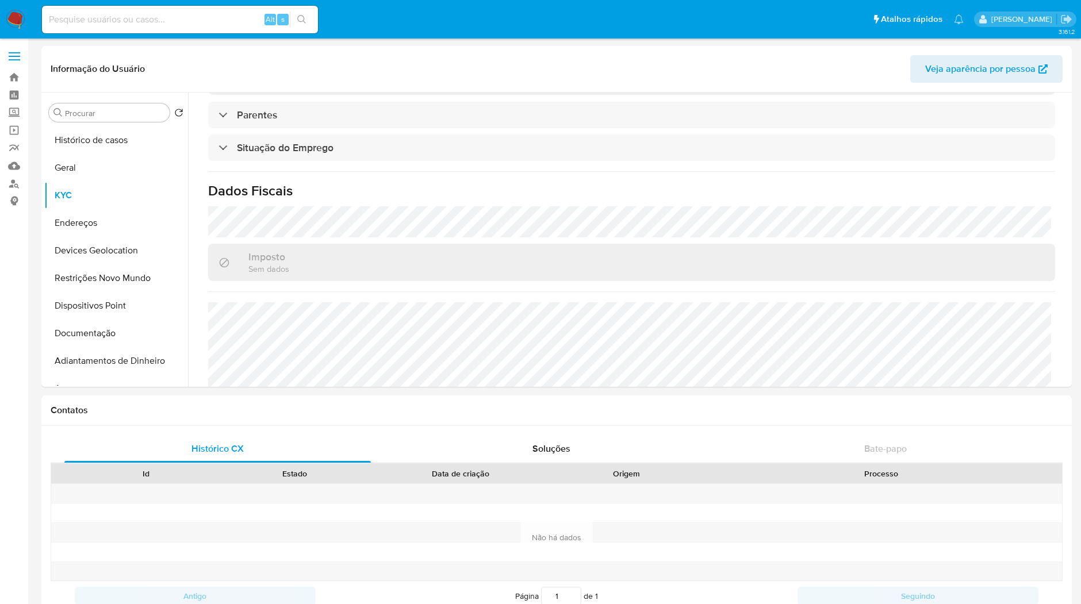
scroll to position [482, 0]
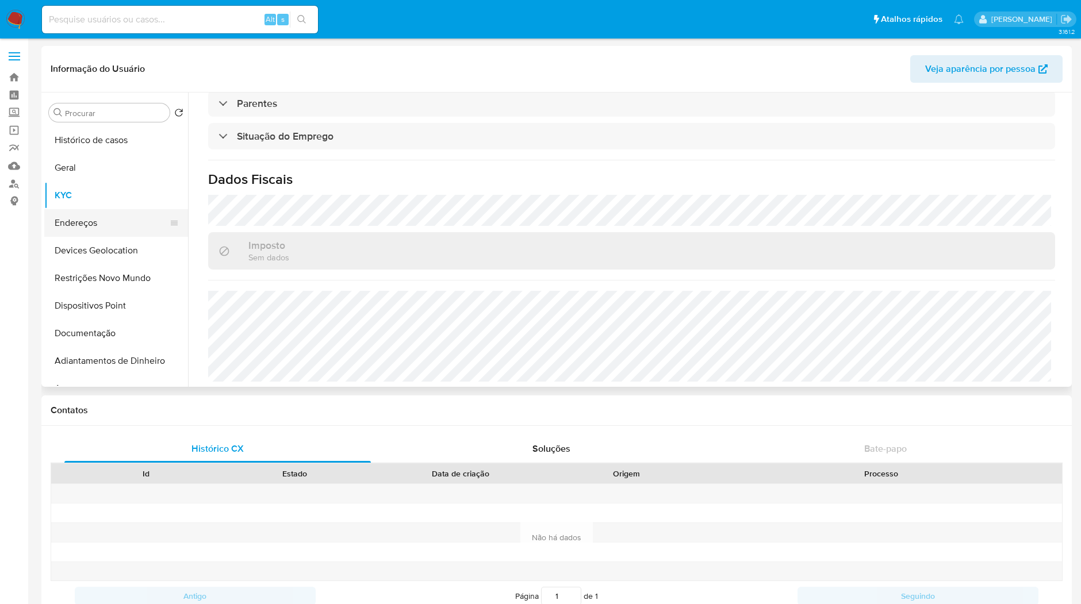
click at [128, 219] on button "Endereços" at bounding box center [111, 223] width 134 height 28
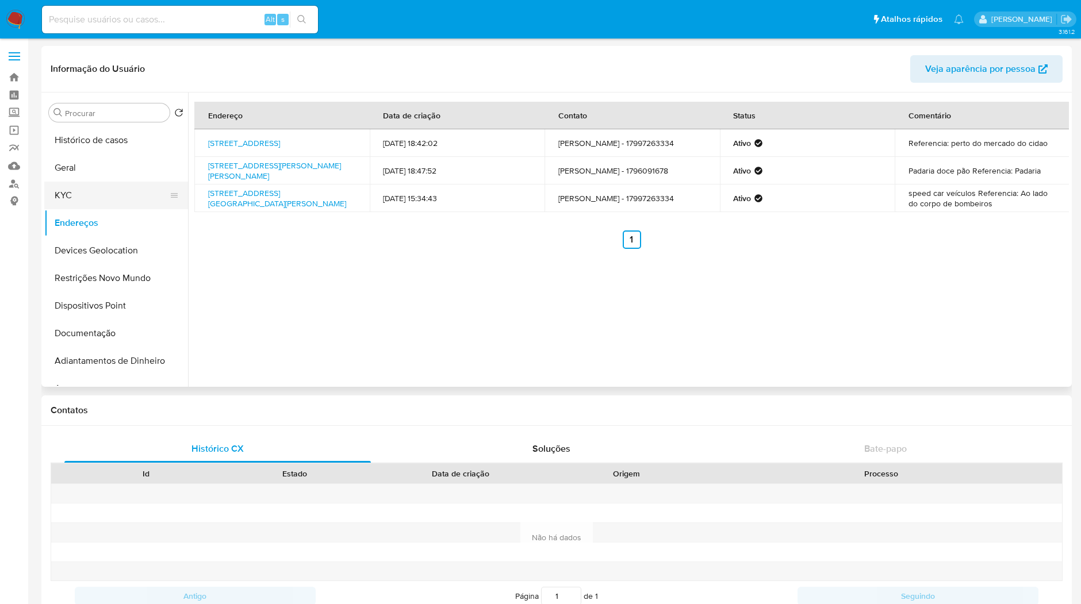
click at [132, 201] on button "KYC" at bounding box center [111, 196] width 134 height 28
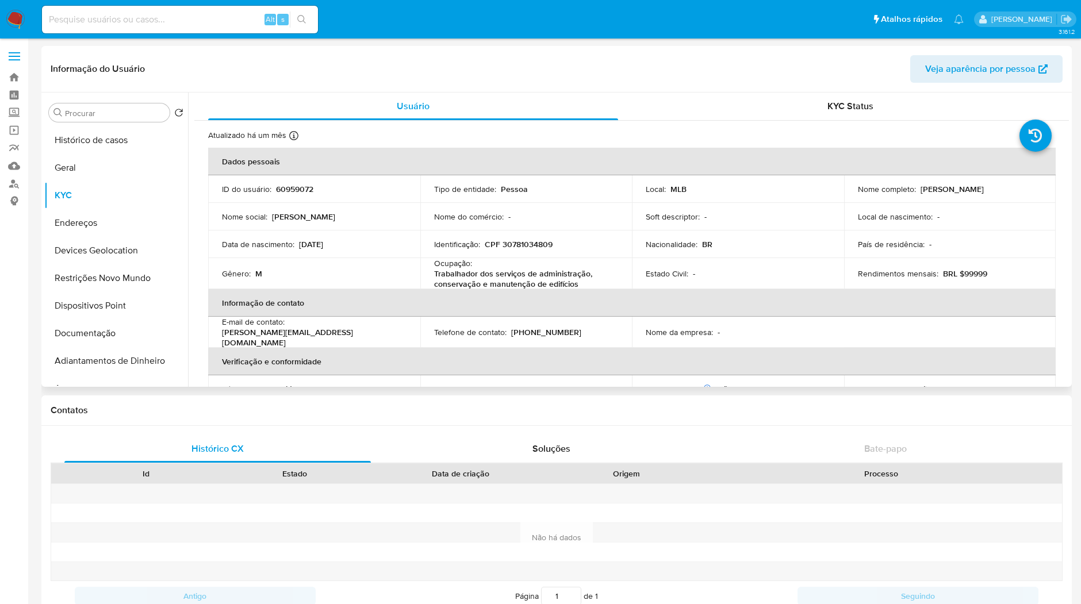
click at [528, 275] on p "Trabalhador dos serviços de administração, conservação e manutenção de edifícios" at bounding box center [524, 278] width 180 height 21
click at [543, 280] on p "Trabalhador dos serviços de administração, conservação e manutenção de edifícios" at bounding box center [524, 278] width 180 height 21
copy p "Trabalhador dos serviços de administração, conservação e manutenção de edifícios"
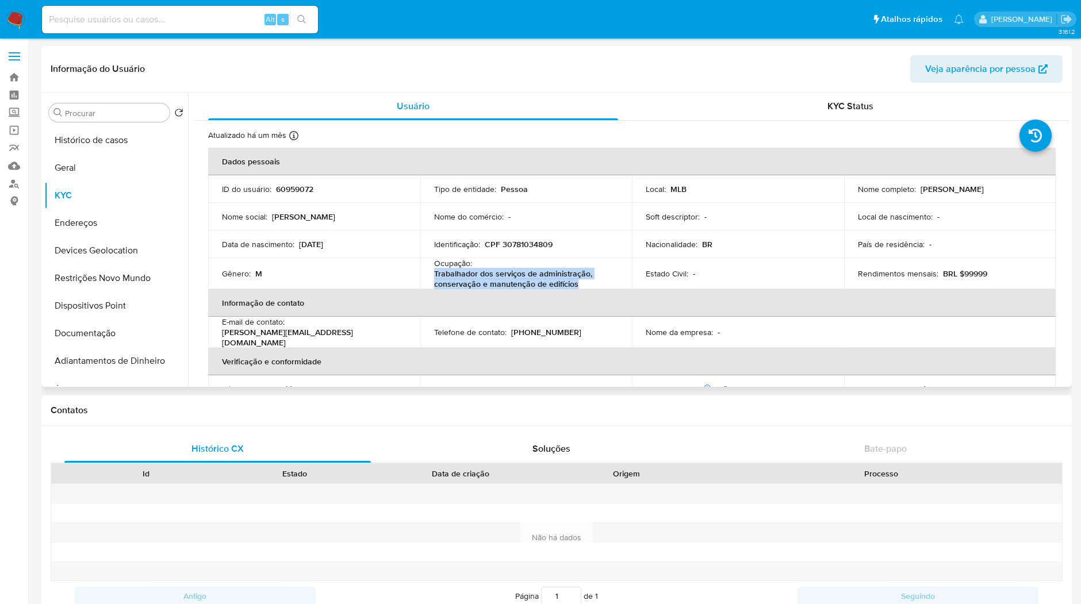
drag, startPoint x: 576, startPoint y: 280, endPoint x: 252, endPoint y: 264, distance: 324.6
click at [430, 276] on td "Ocupação : Trabalhador dos serviços de administração, conservação e manutenção …" at bounding box center [526, 273] width 212 height 31
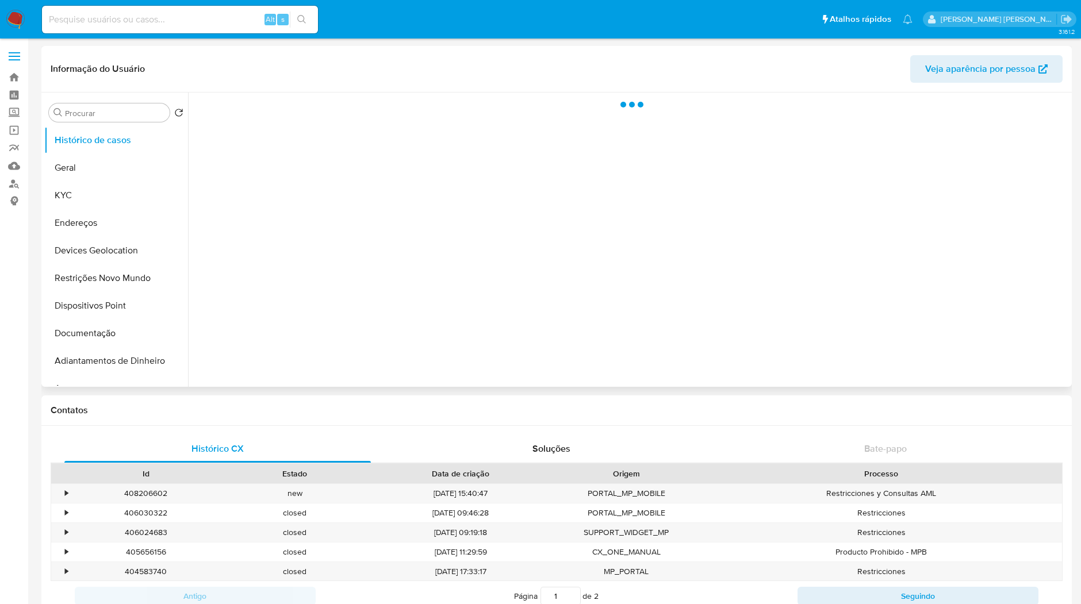
select select "10"
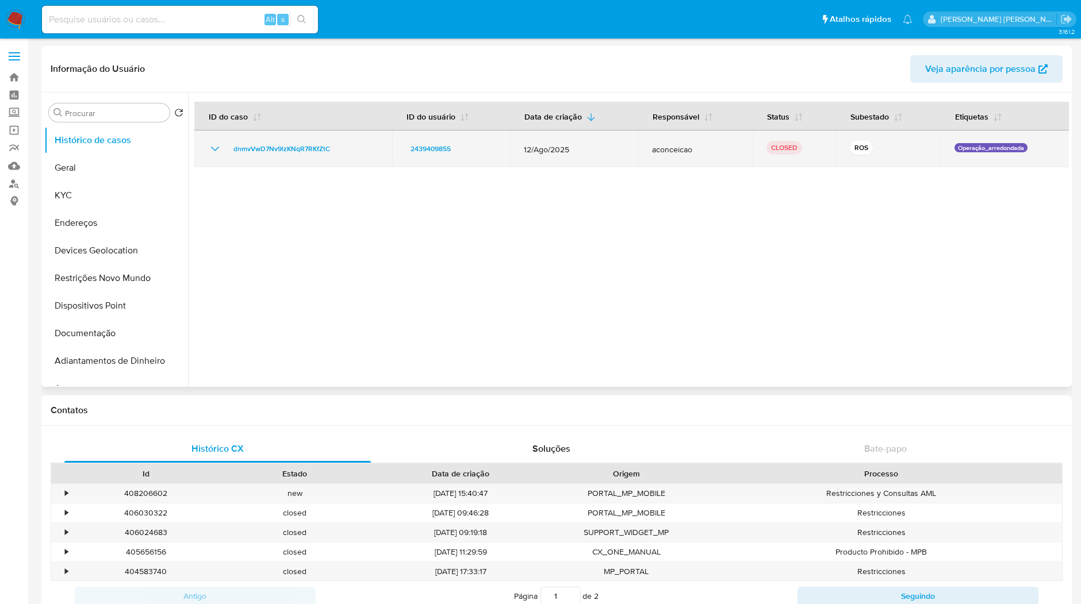
click at [214, 149] on icon "Mostrar/Ocultar" at bounding box center [215, 149] width 14 height 14
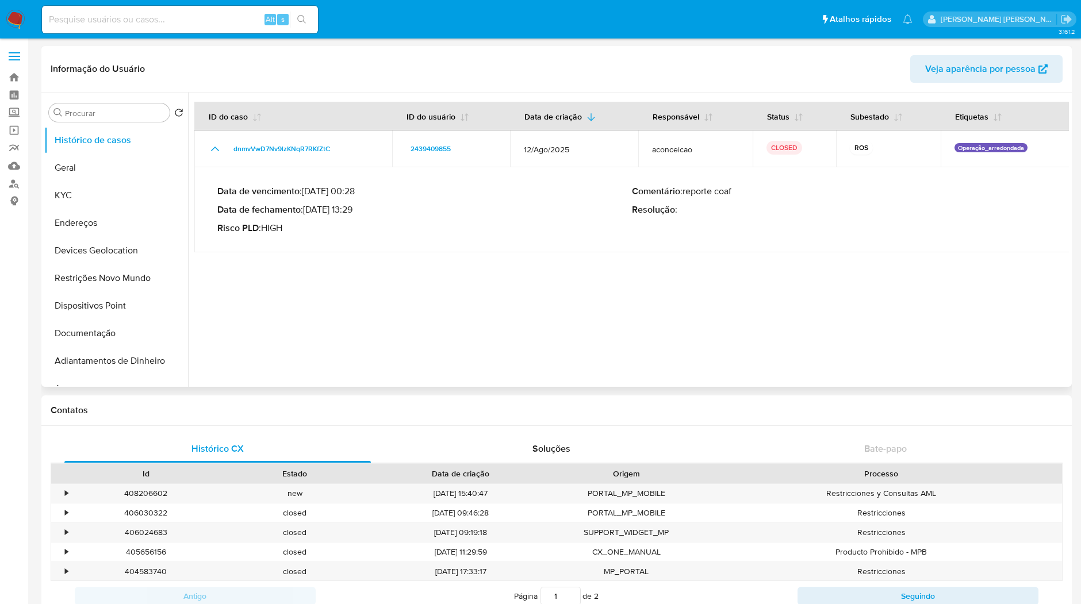
click at [306, 250] on td "Data de vencimento : [DATE] 00:28 Data de fechamento : [DATE] 13:29 Risco PLD :…" at bounding box center [631, 209] width 875 height 85
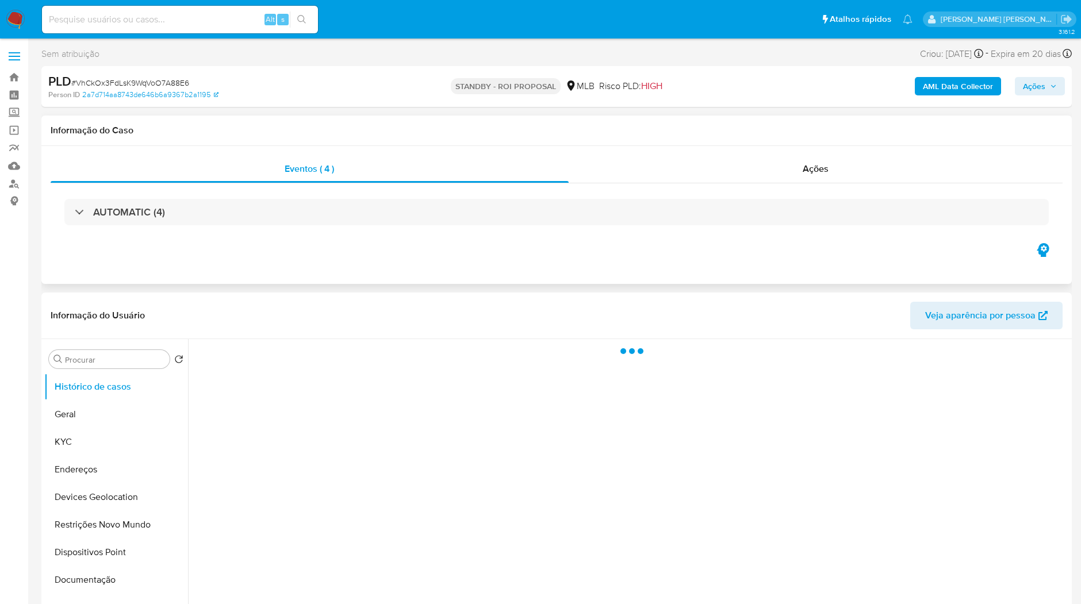
select select "10"
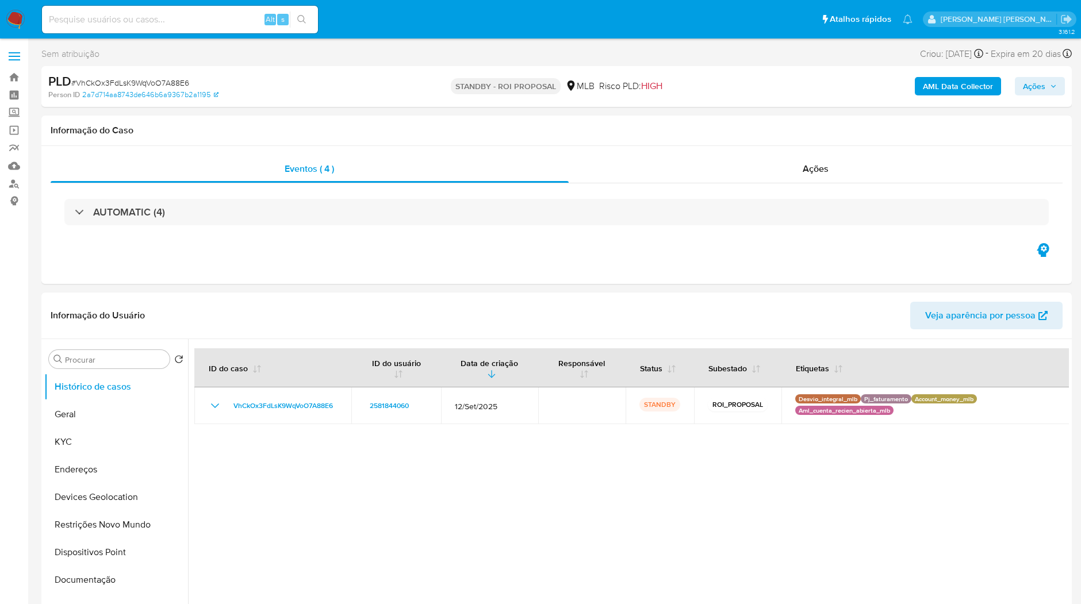
click at [20, 12] on img at bounding box center [16, 20] width 20 height 20
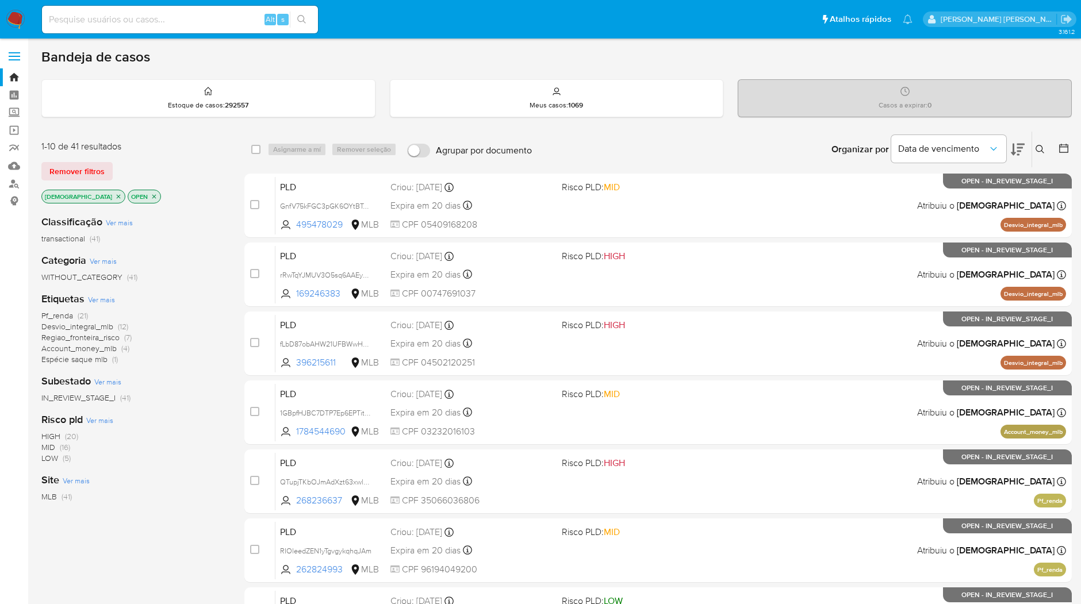
click at [226, 21] on input at bounding box center [180, 19] width 276 height 15
paste input "MelNPkEkxDmcyhL7AmtG7vWA"
type input "MelNPkEkxDmcyhL7AmtG7vWA"
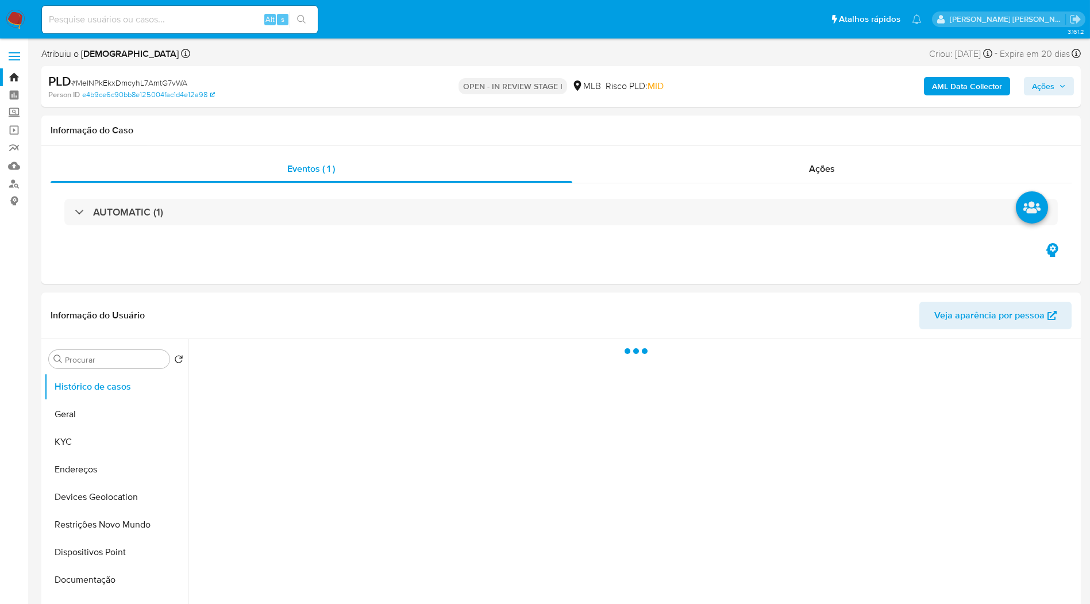
select select "10"
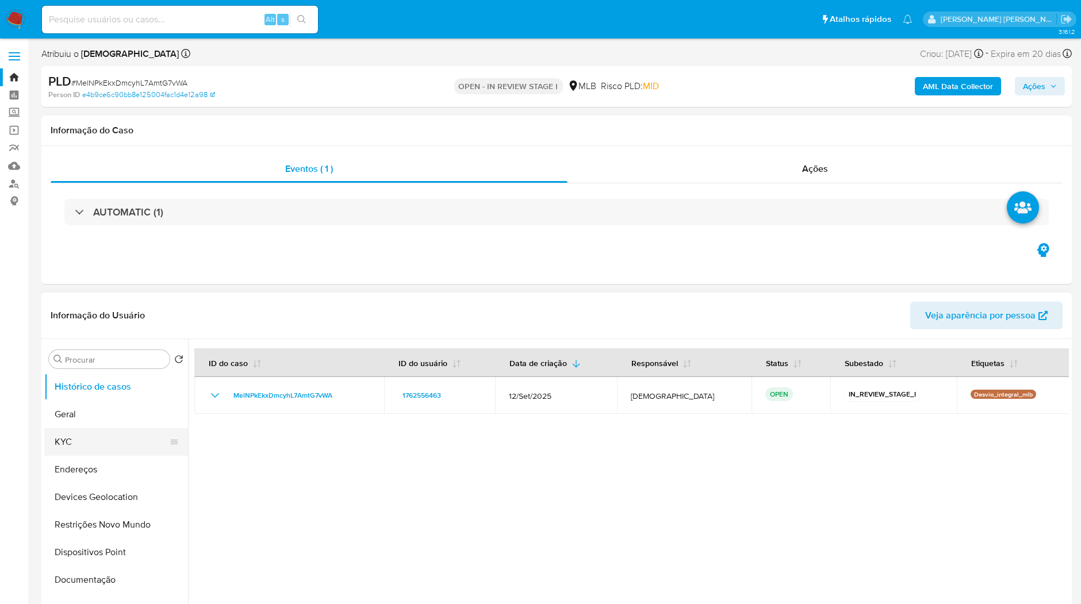
click at [89, 447] on button "KYC" at bounding box center [111, 442] width 134 height 28
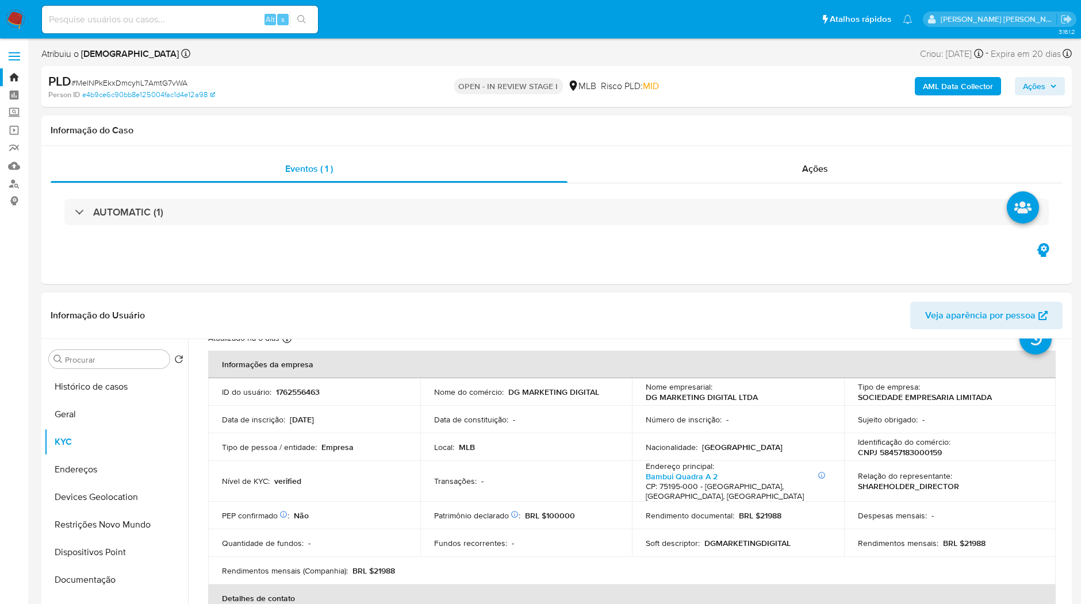
scroll to position [64, 0]
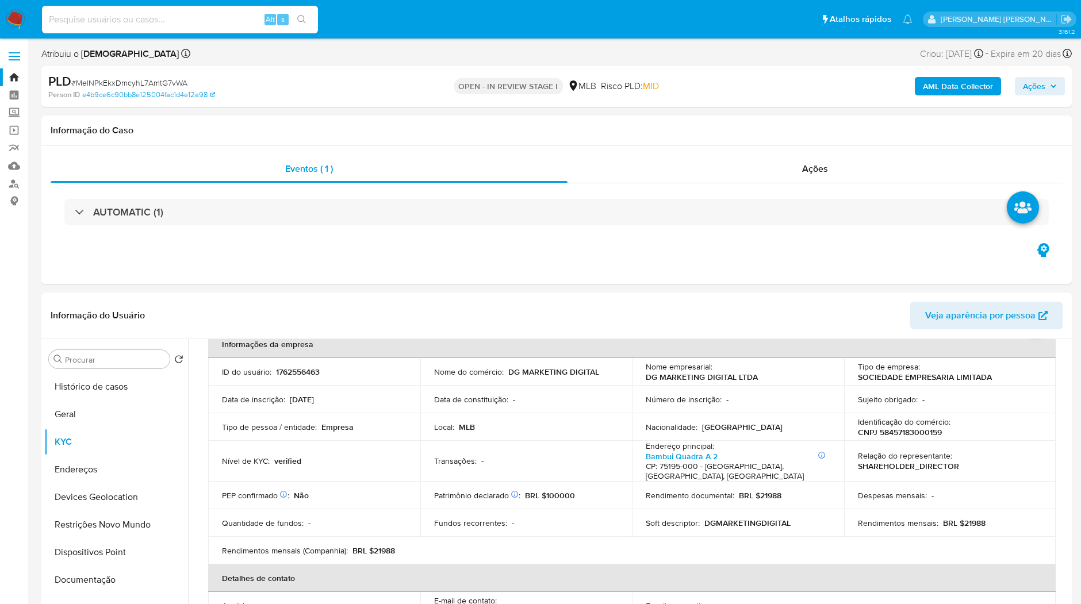
click at [145, 23] on input at bounding box center [180, 19] width 276 height 15
paste input "MelNPkEkxDmcyhL7AmtG7vWA"
type input "MelNPkEkxDmcyhL7AmtG7vWA"
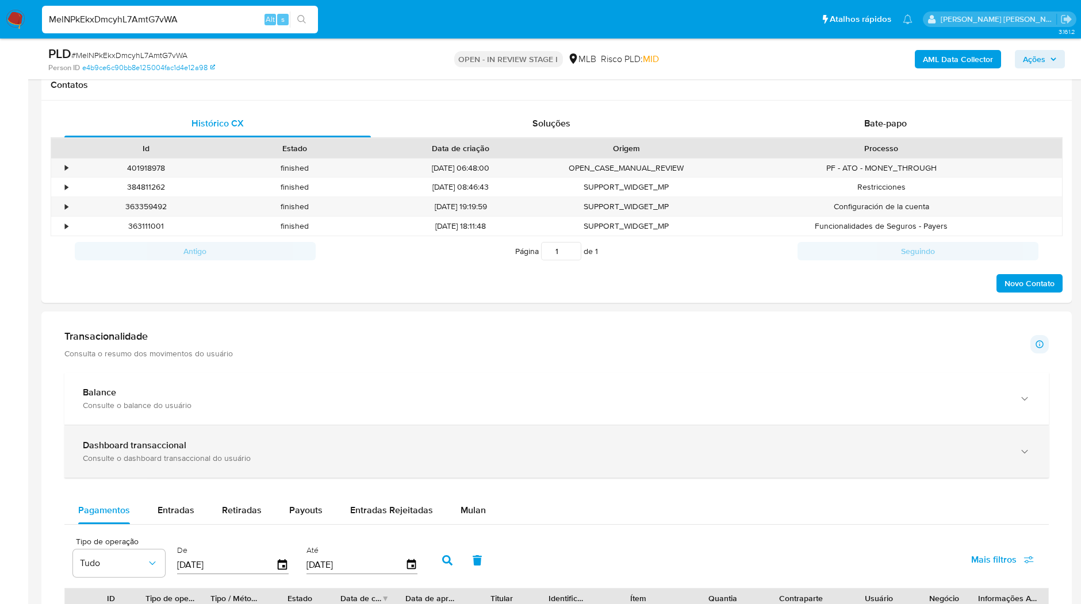
scroll to position [575, 0]
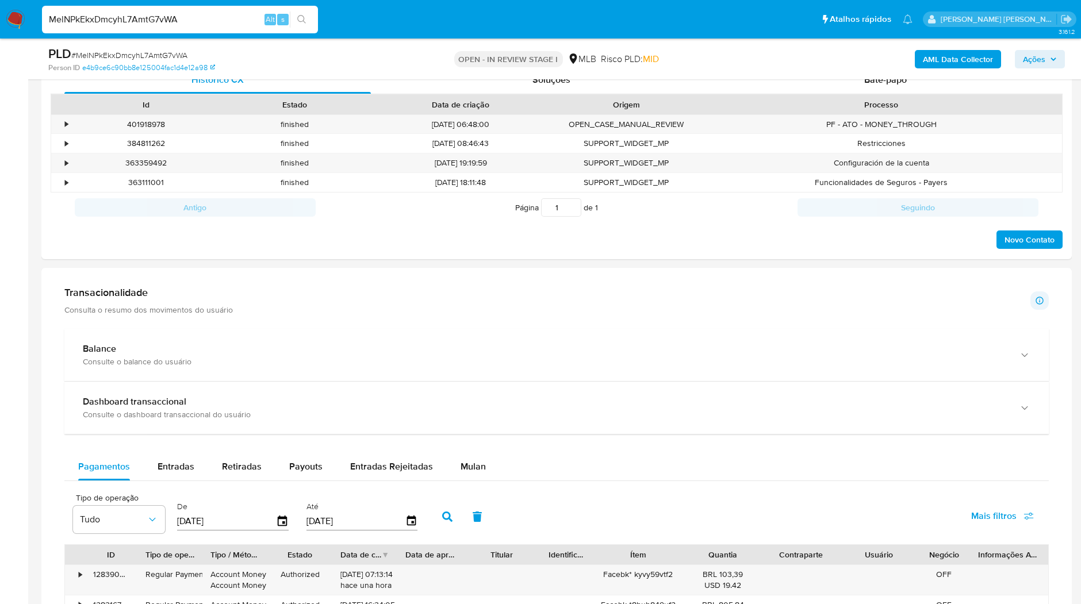
click at [499, 457] on div "Pagamentos Entradas Retiradas Payouts Entradas Rejeitadas Mulan" at bounding box center [556, 467] width 984 height 28
click at [178, 461] on span "Entradas" at bounding box center [175, 466] width 37 height 13
select select "10"
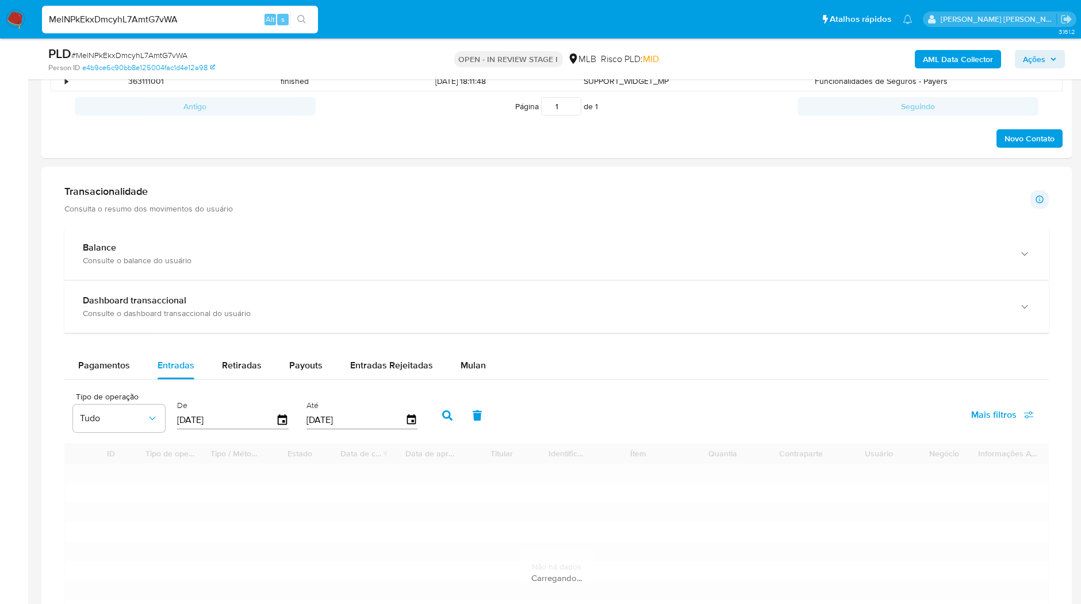
scroll to position [766, 0]
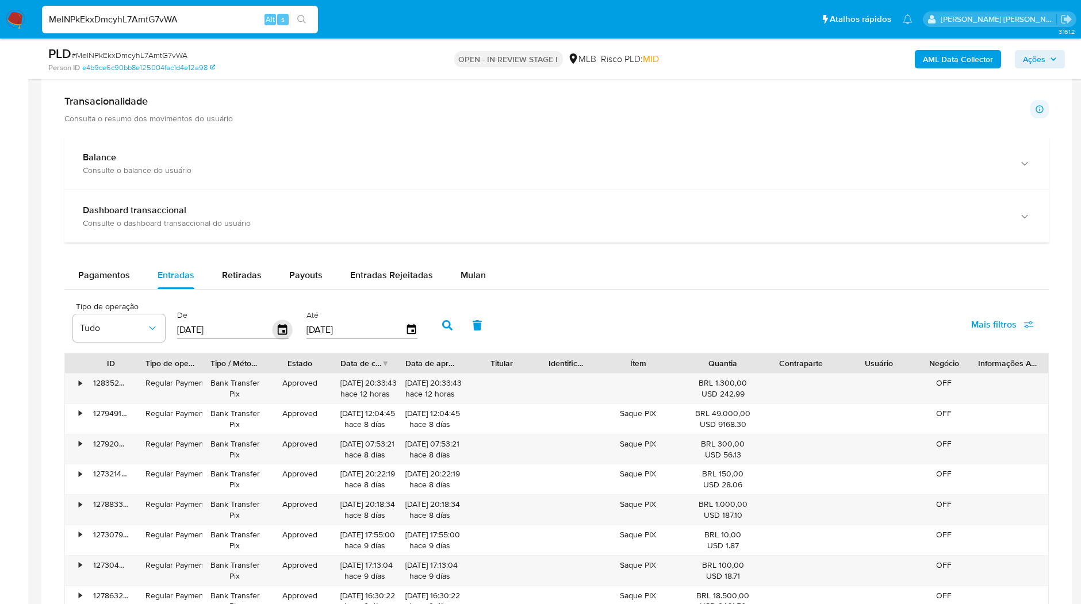
click at [274, 322] on icon "button" at bounding box center [282, 330] width 20 height 20
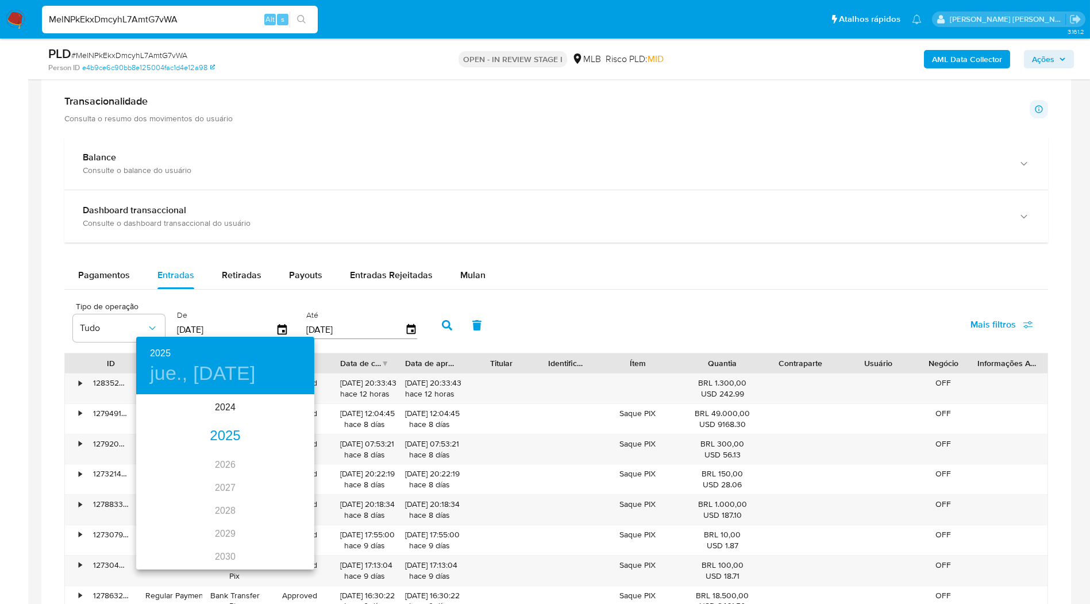
click at [218, 437] on div "2025" at bounding box center [225, 436] width 178 height 23
click at [174, 421] on div "ene." at bounding box center [165, 417] width 59 height 43
click at [198, 453] on span "1" at bounding box center [202, 454] width 21 height 11
type input "01/01/2025"
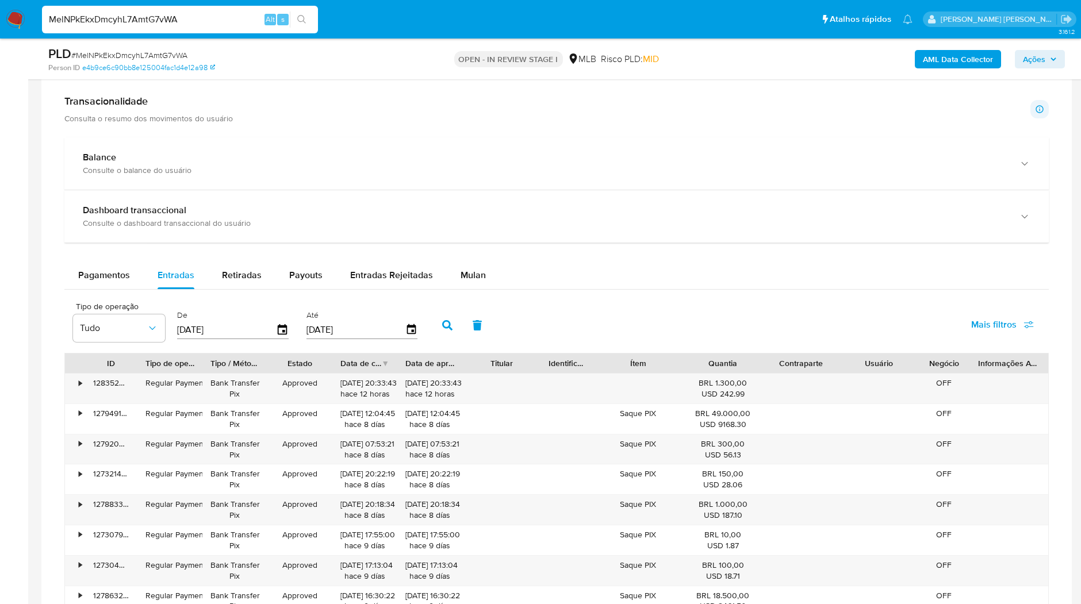
click at [444, 320] on icon "button" at bounding box center [447, 325] width 10 height 10
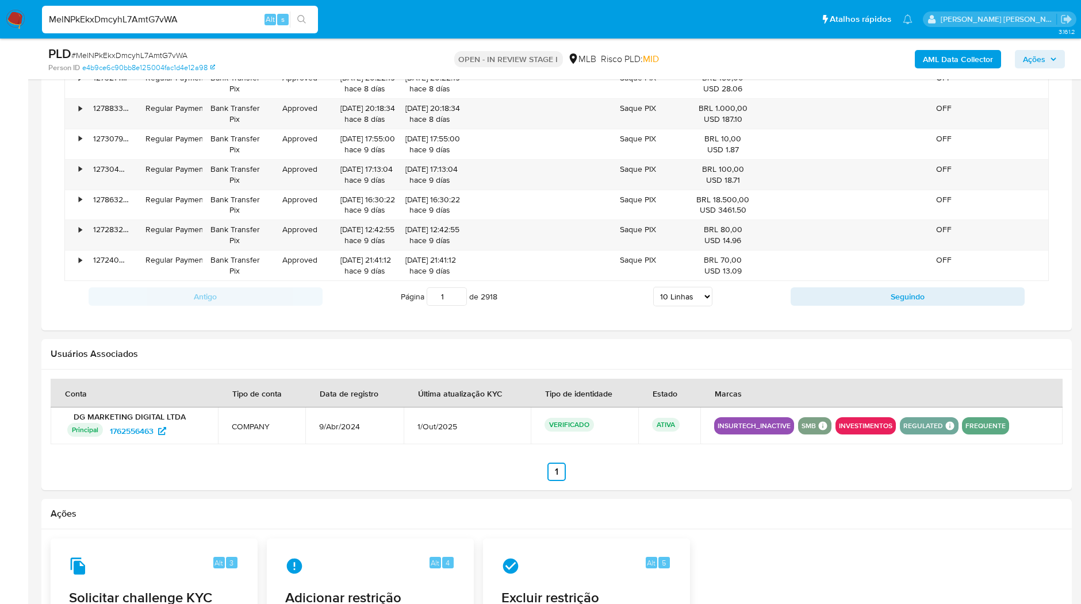
scroll to position [1074, 0]
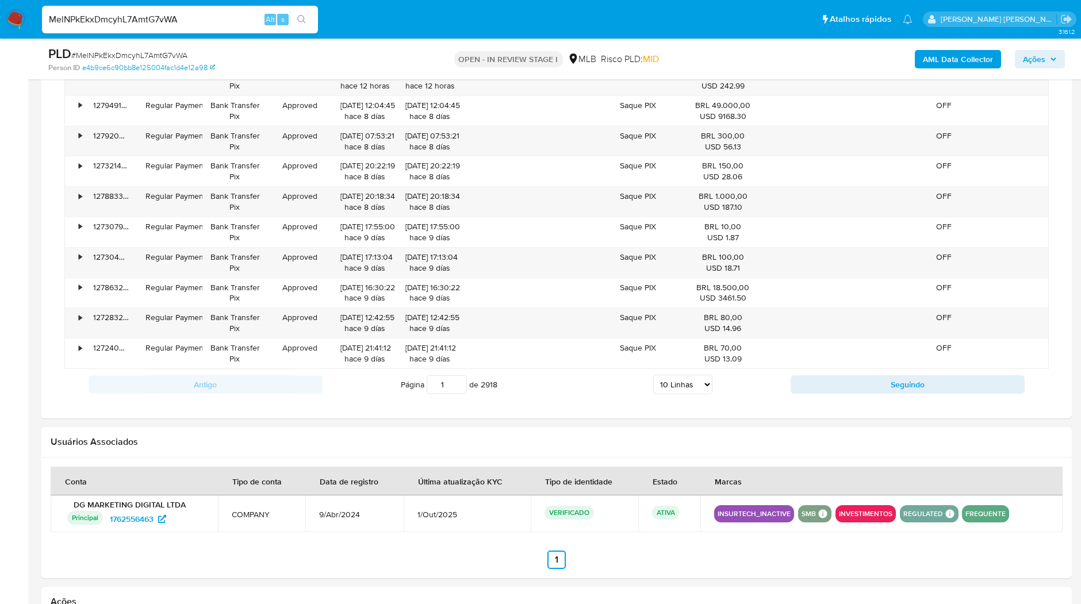
click at [686, 385] on select "5 Linhas 10 Linhas 20 Linhas 25 Linhas 50 Linhas 100 Linhas" at bounding box center [682, 385] width 59 height 20
click at [597, 427] on div "Usuários Associados" at bounding box center [556, 442] width 1030 height 30
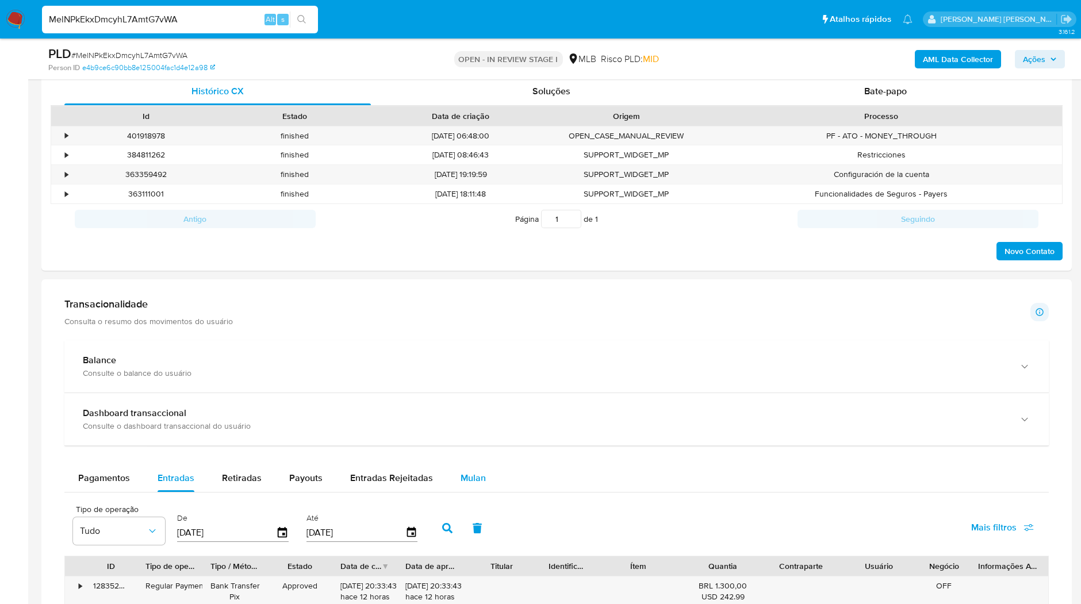
click at [485, 472] on button "Mulan" at bounding box center [473, 478] width 53 height 28
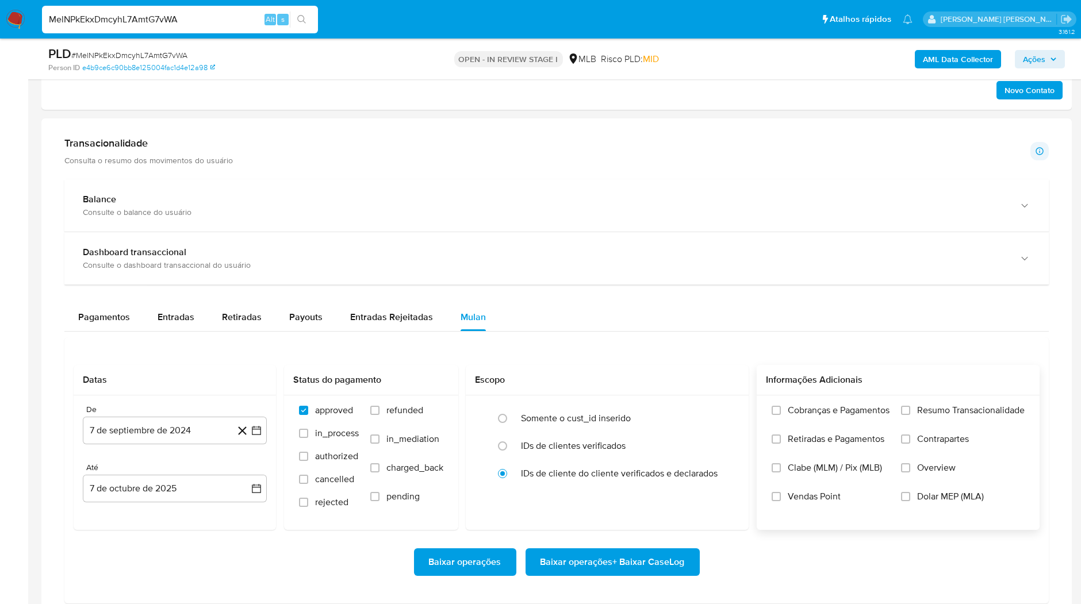
scroll to position [819, 0]
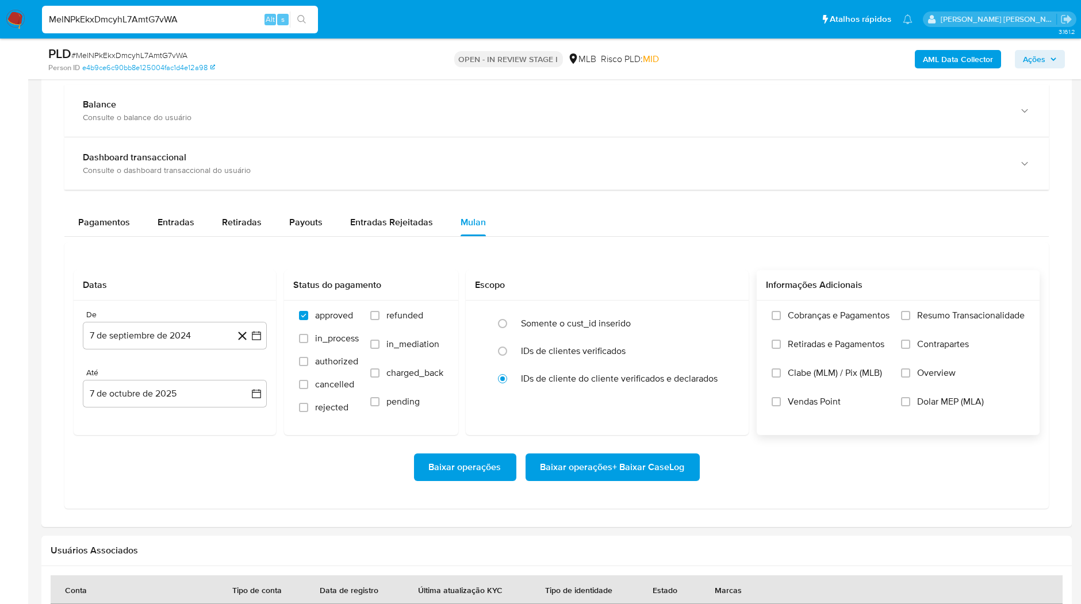
click at [850, 328] on label "Cobranças e Pagamentos" at bounding box center [830, 324] width 118 height 29
click at [780, 320] on input "Cobranças e Pagamentos" at bounding box center [775, 315] width 9 height 9
click at [844, 347] on span "Retiradas e Pagamentos" at bounding box center [835, 344] width 97 height 11
click at [780, 347] on input "Retiradas e Pagamentos" at bounding box center [775, 344] width 9 height 9
click at [966, 306] on div "Cobranças e Pagamentos Retiradas e Pagamentos Clabe (MLM) / Pix (MLB) Vendas Po…" at bounding box center [897, 367] width 283 height 133
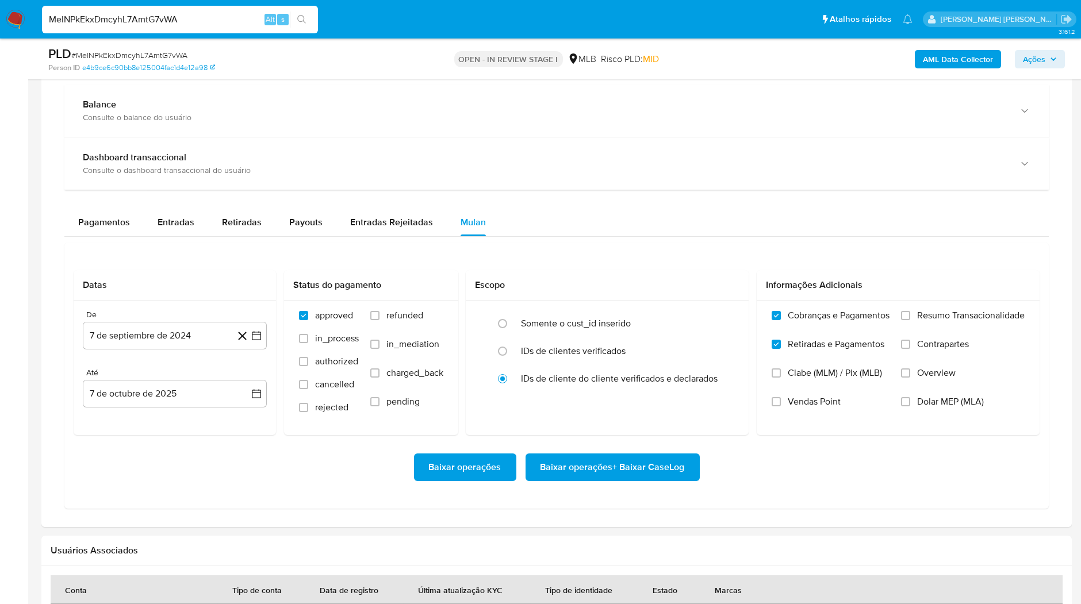
click at [933, 339] on span "Contrapartes" at bounding box center [943, 344] width 52 height 11
click at [910, 340] on input "Contrapartes" at bounding box center [905, 344] width 9 height 9
click at [928, 321] on label "Resumo Transacionalidade" at bounding box center [963, 324] width 124 height 29
click at [910, 320] on input "Resumo Transacionalidade" at bounding box center [905, 315] width 9 height 9
click at [157, 332] on button "7 de septiembre de 2024" at bounding box center [175, 336] width 184 height 28
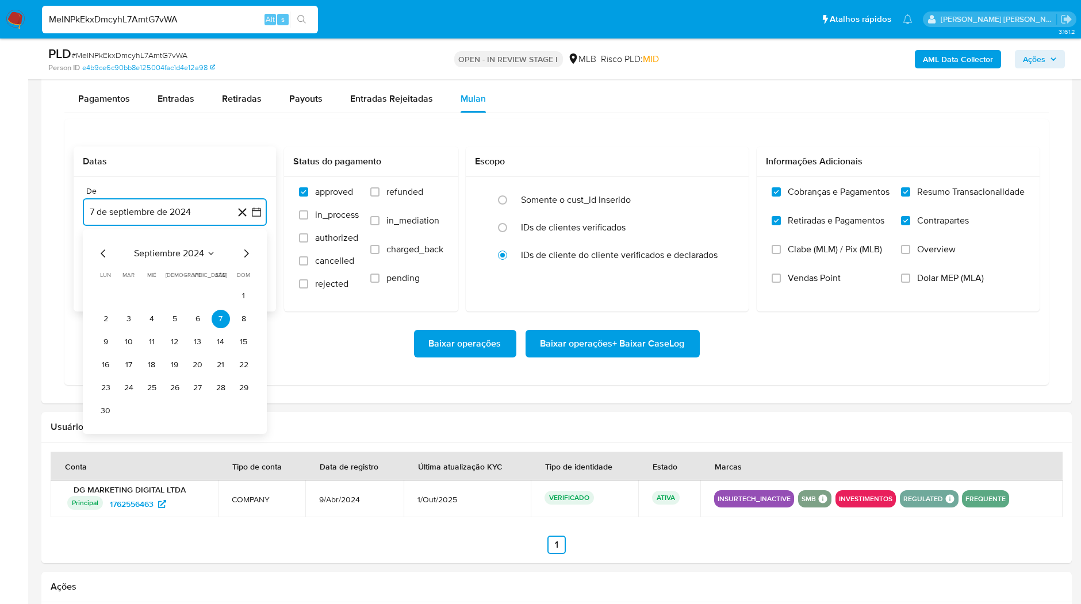
scroll to position [947, 0]
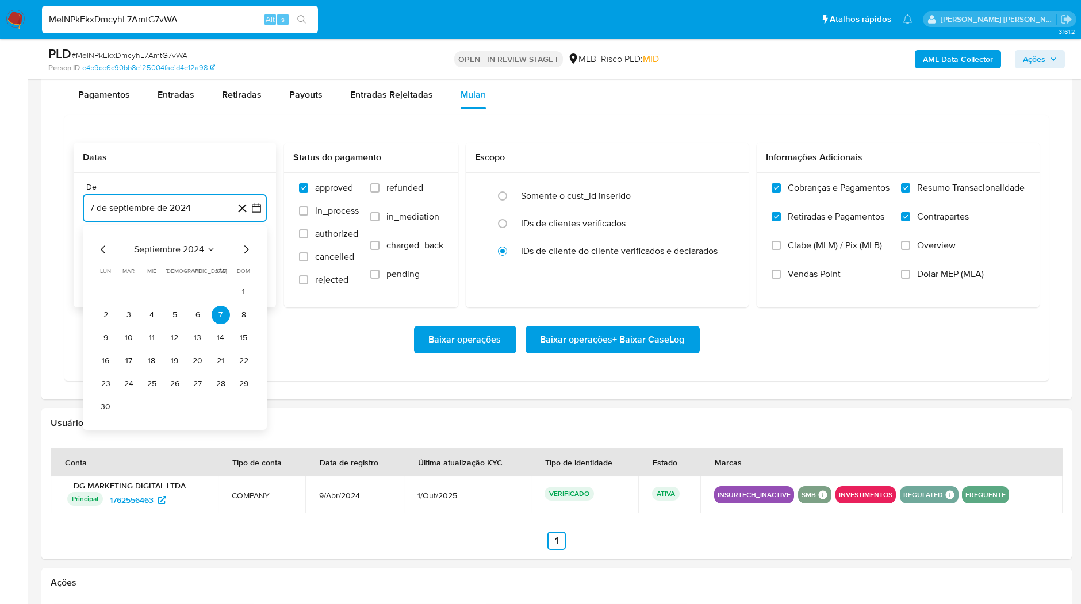
click at [159, 248] on span "septiembre 2024" at bounding box center [169, 249] width 70 height 11
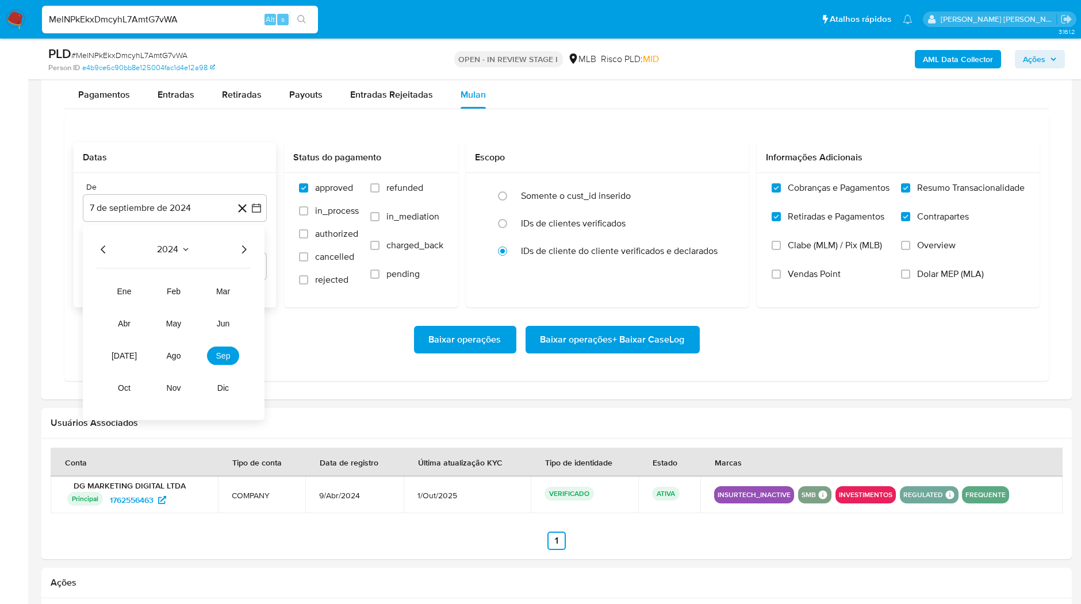
click at [239, 248] on div "2024" at bounding box center [174, 250] width 154 height 14
click at [241, 249] on icon "Año siguiente" at bounding box center [244, 250] width 14 height 14
click at [183, 352] on button "ago" at bounding box center [173, 356] width 32 height 18
click at [107, 247] on icon "Mes anterior" at bounding box center [104, 250] width 14 height 14
click at [130, 284] on button "1" at bounding box center [129, 292] width 18 height 18
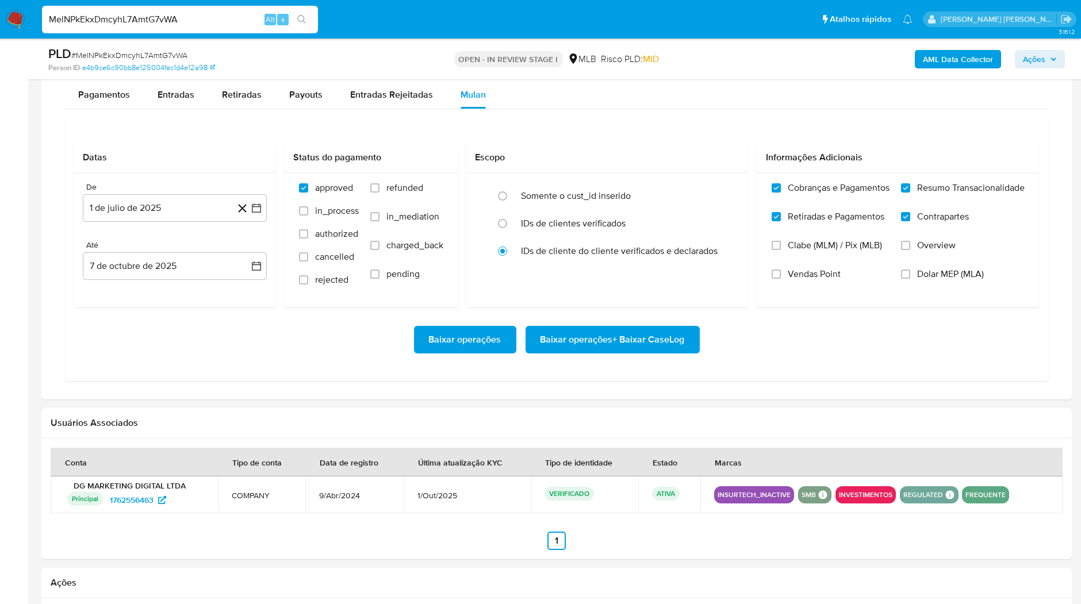
click at [161, 317] on div "Baixar operações Baixar operações + Baixar CaseLog" at bounding box center [557, 339] width 966 height 64
click at [629, 333] on span "Baixar operações + Baixar CaseLog" at bounding box center [612, 339] width 144 height 25
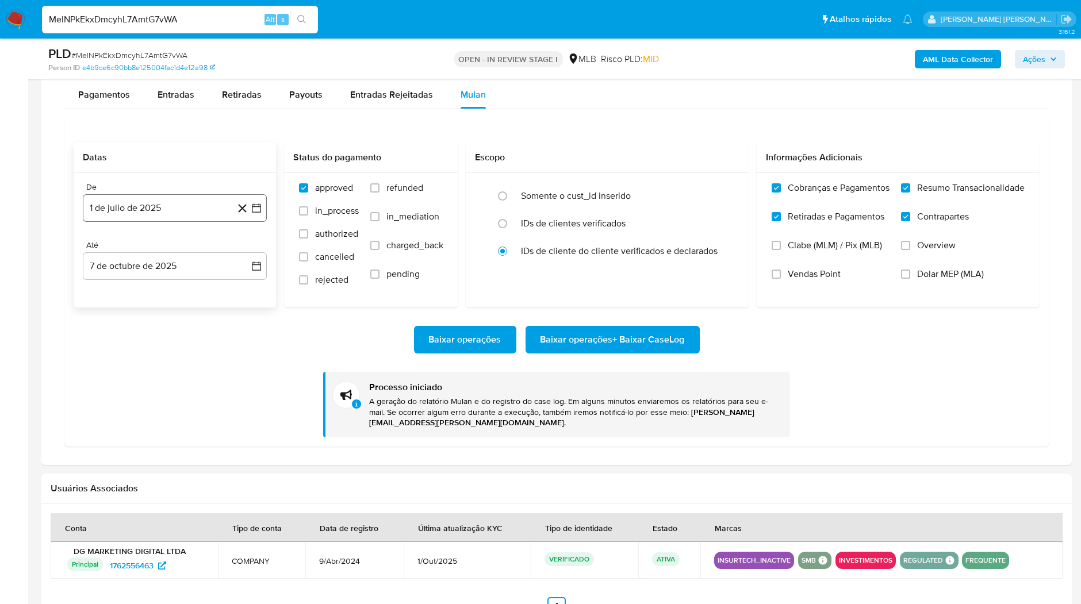
click at [113, 203] on button "1 de julio de 2025" at bounding box center [175, 208] width 184 height 28
click at [105, 248] on icon "Mes anterior" at bounding box center [104, 250] width 14 height 14
click at [251, 291] on button "1" at bounding box center [243, 292] width 18 height 18
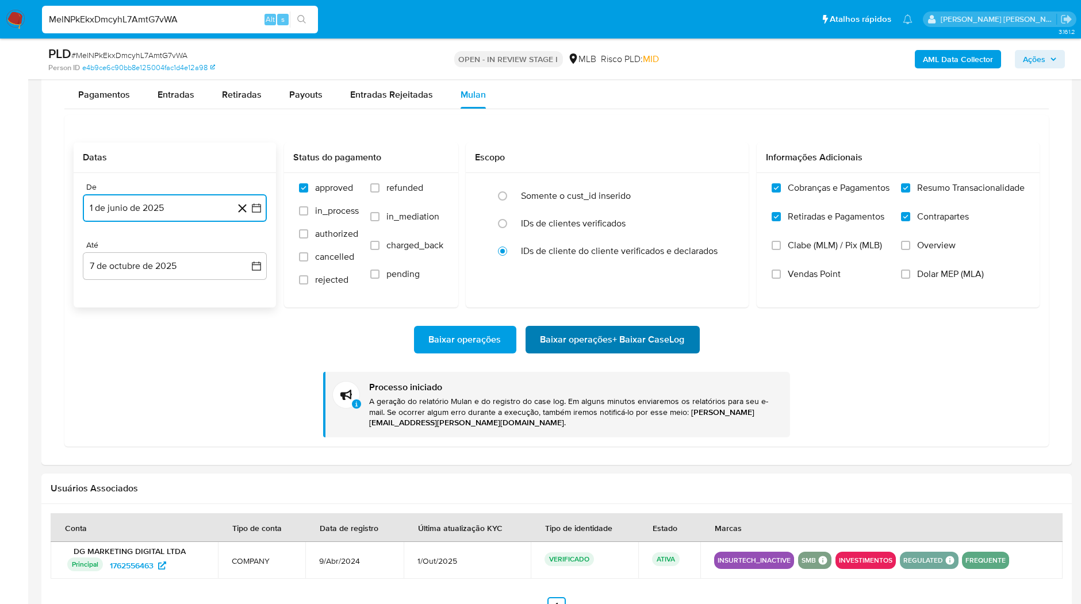
click at [583, 328] on span "Baixar operações + Baixar CaseLog" at bounding box center [612, 339] width 144 height 25
click at [221, 212] on button "1 de junio de 2025" at bounding box center [175, 208] width 184 height 28
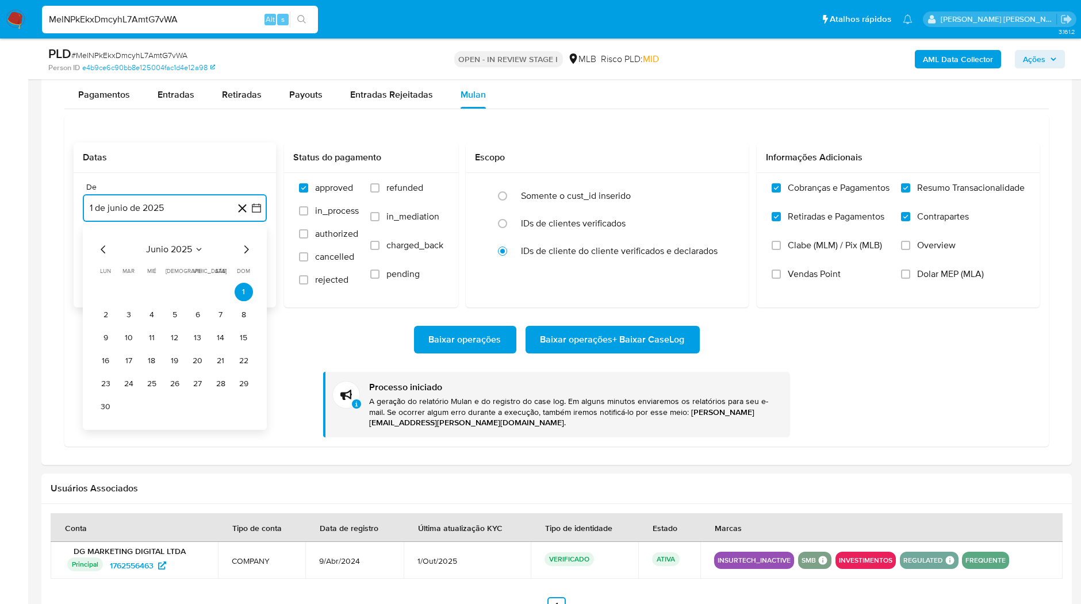
click at [101, 243] on icon "Mes anterior" at bounding box center [104, 250] width 14 height 14
click at [169, 292] on button "1" at bounding box center [175, 292] width 18 height 18
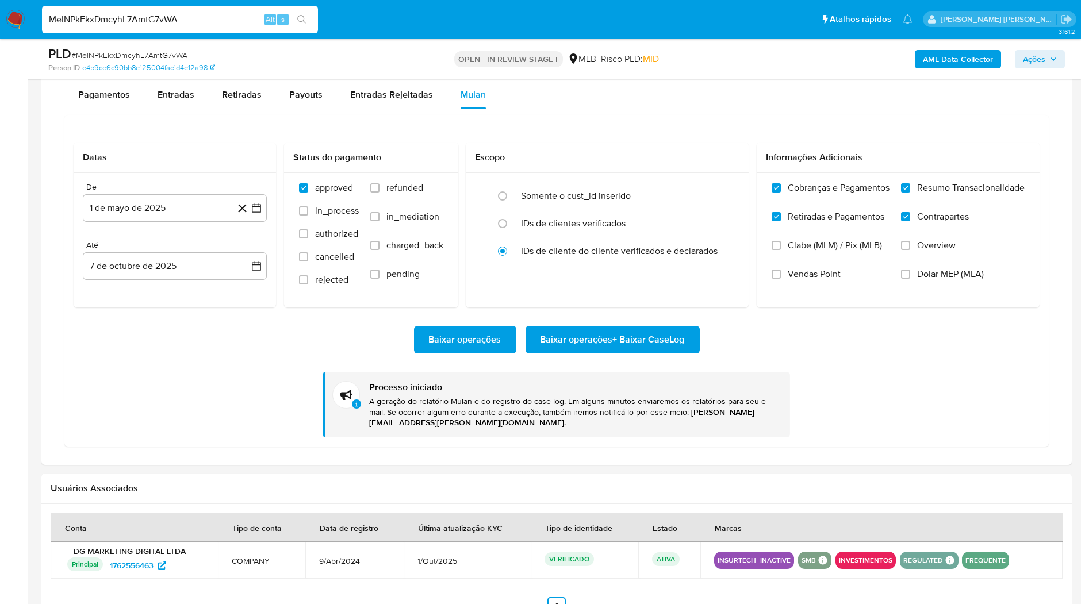
click at [153, 337] on div "Baixar operações Baixar operações + Baixar CaseLog" at bounding box center [557, 340] width 966 height 28
click at [252, 318] on div "Baixar operações Baixar operações + Baixar CaseLog Processo iniciado A geração …" at bounding box center [557, 372] width 966 height 130
click at [639, 344] on span "Baixar operações + Baixar CaseLog" at bounding box center [612, 339] width 144 height 25
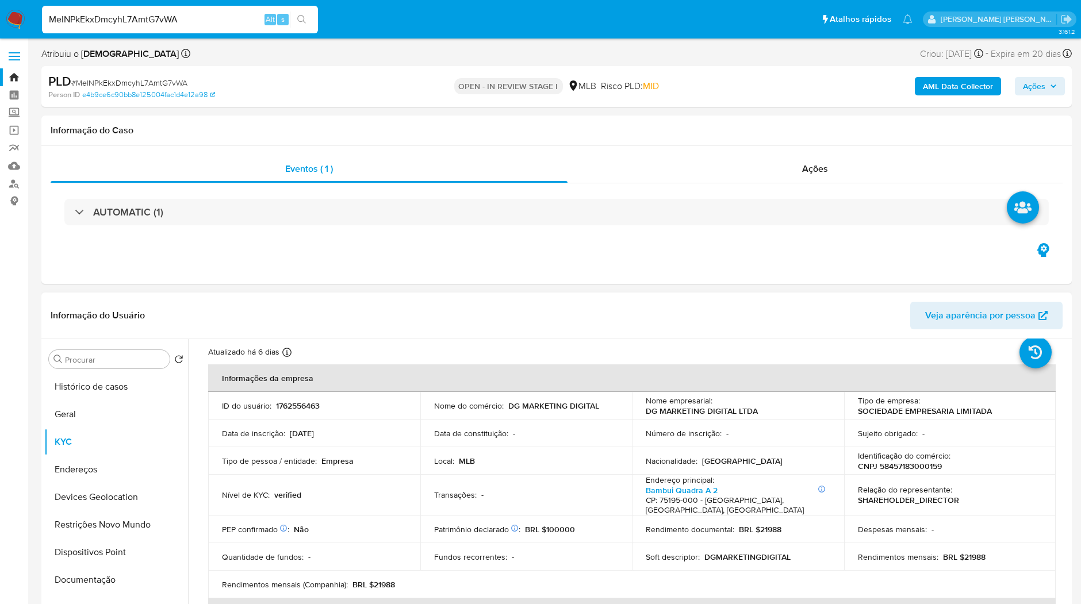
scroll to position [0, 0]
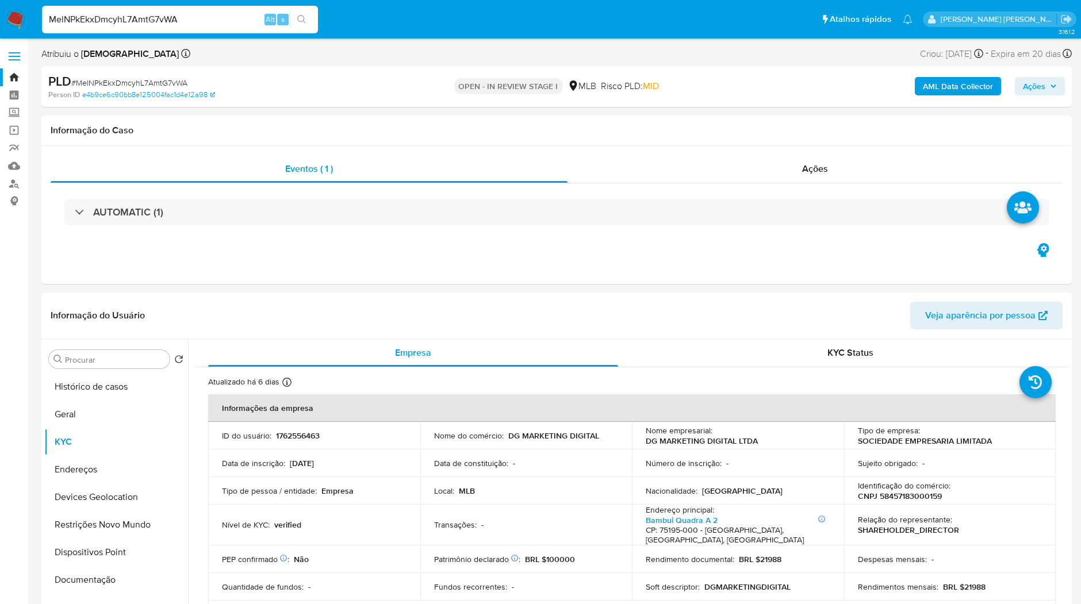
click at [18, 28] on img at bounding box center [16, 20] width 20 height 20
click at [18, 22] on img at bounding box center [16, 20] width 20 height 20
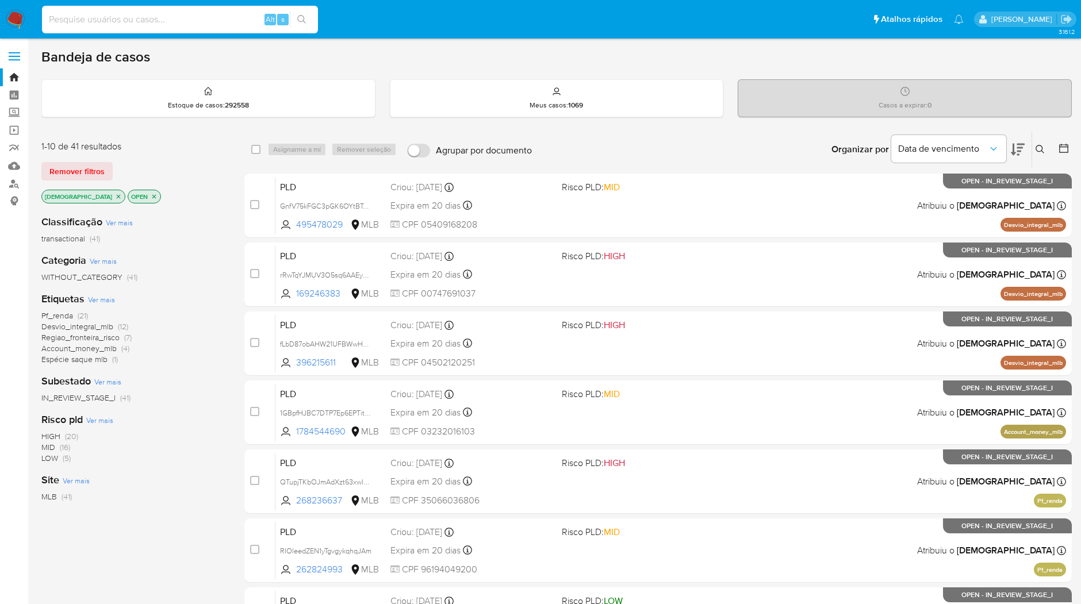
click at [200, 21] on input at bounding box center [180, 19] width 276 height 15
paste input "dase7N2RzQRAoEHYucXgAVg8"
type input "dase7N2RzQRAoEHYucXgAVg8"
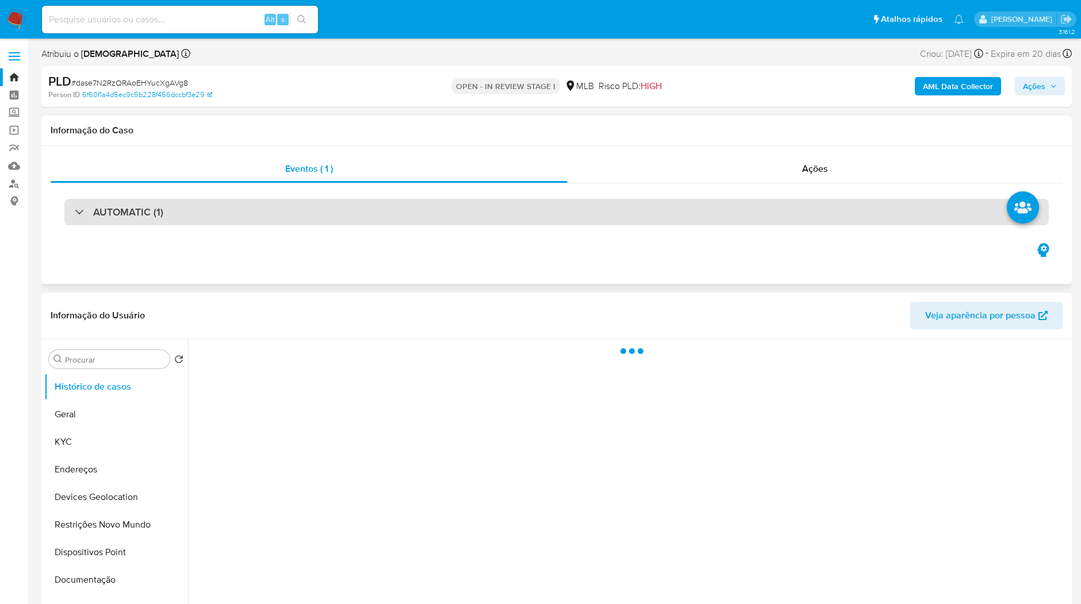
select select "10"
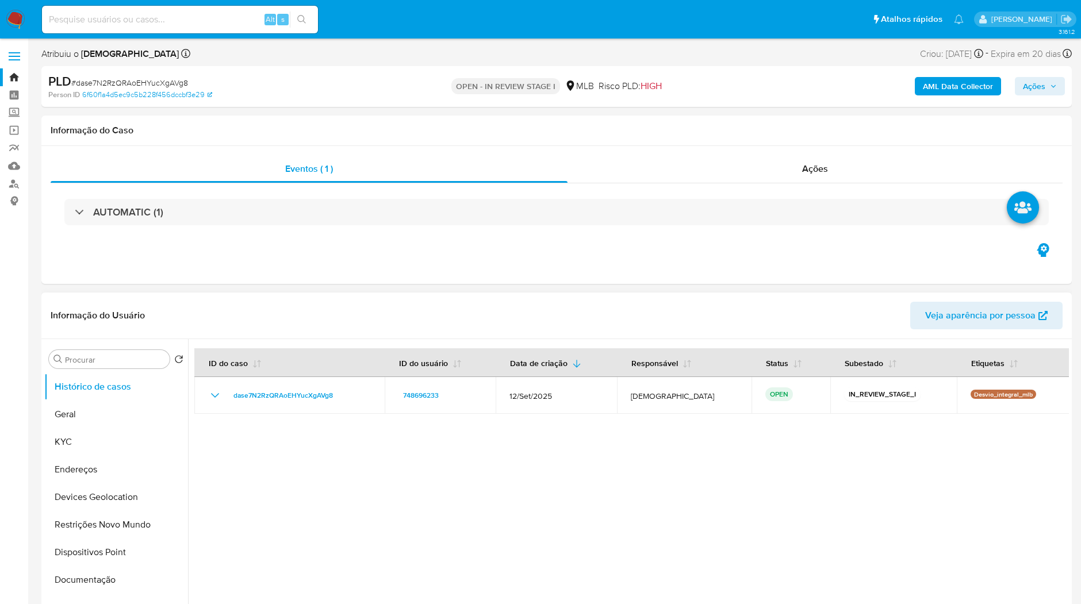
click at [460, 447] on div at bounding box center [628, 486] width 880 height 294
click at [120, 440] on button "KYC" at bounding box center [111, 442] width 134 height 28
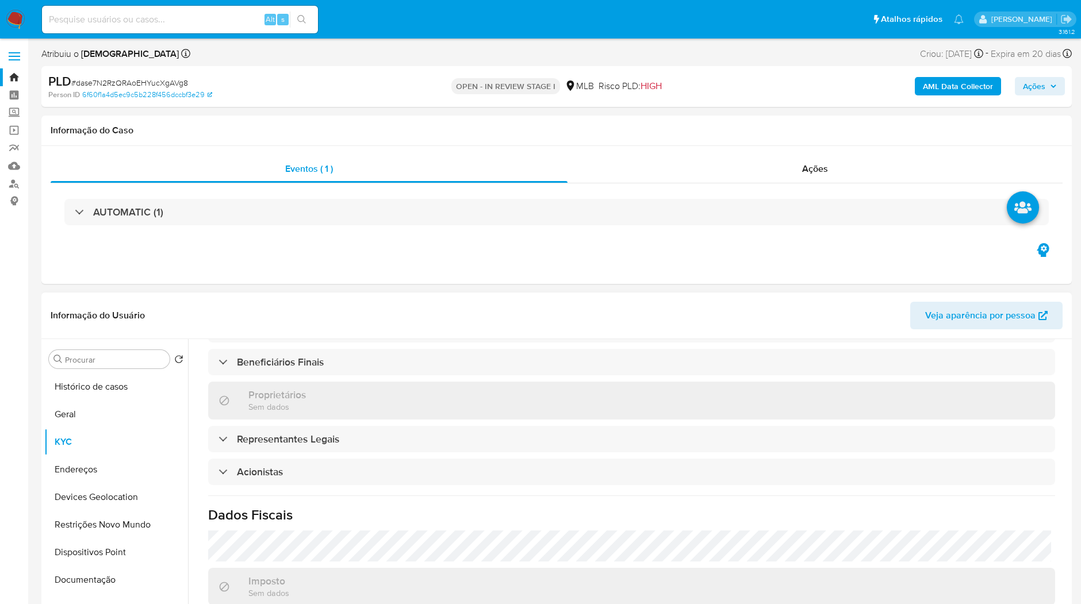
scroll to position [662, 0]
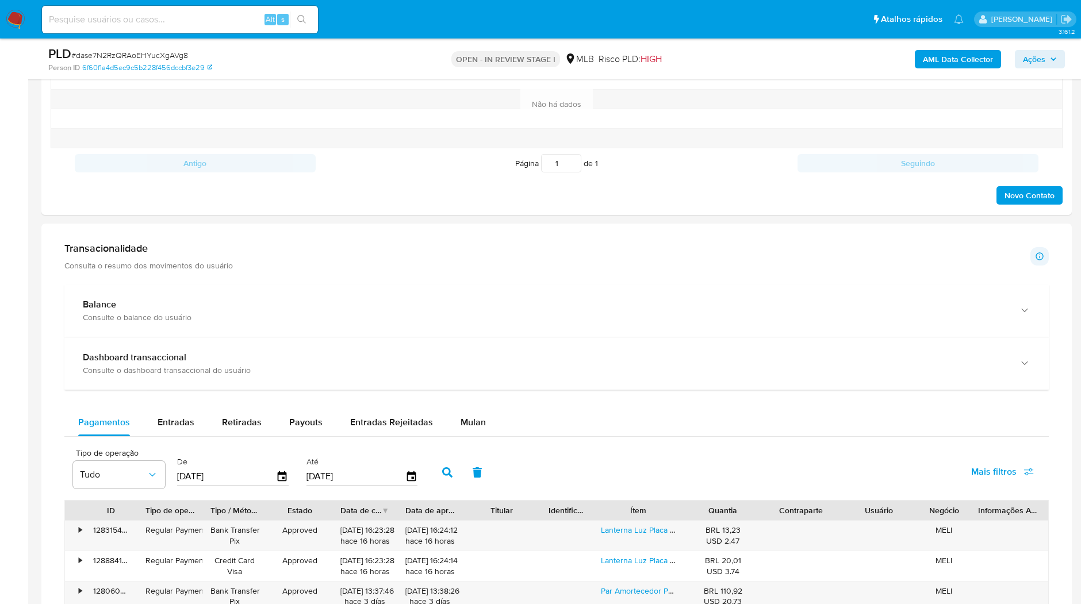
click at [992, 464] on span "Mais filtros" at bounding box center [993, 472] width 45 height 28
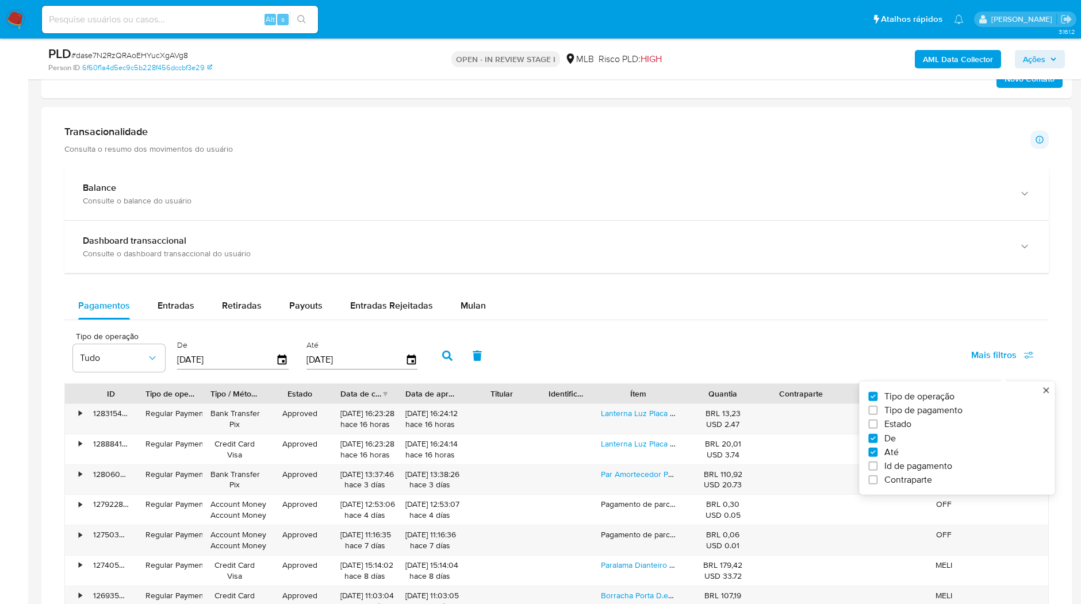
scroll to position [766, 0]
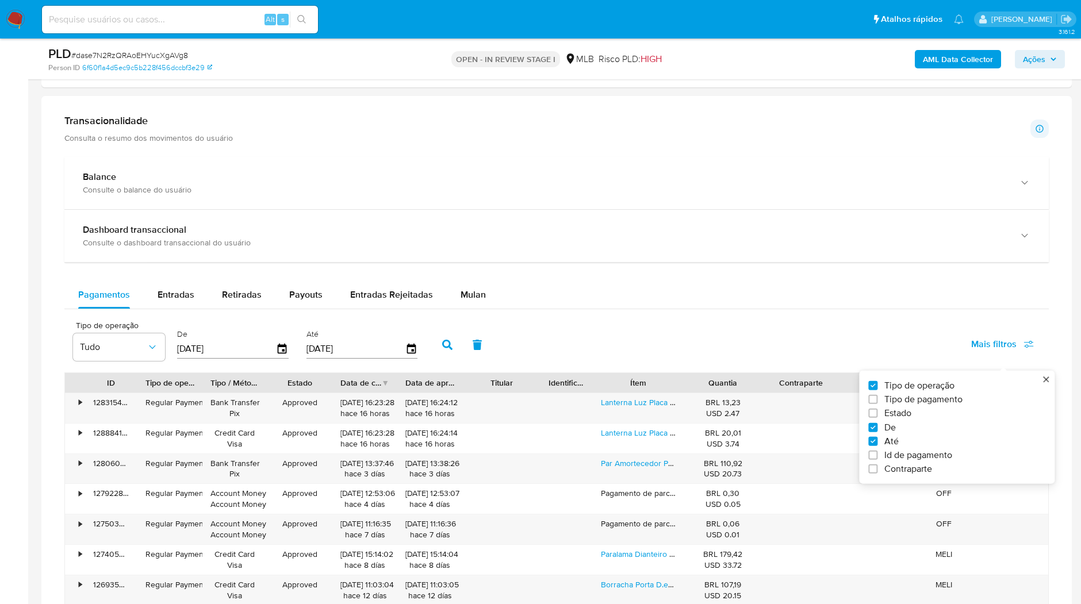
click at [915, 459] on div "Tipo de operação Tipo de pagamento Estado De Até Id de pagamento Contraparte" at bounding box center [952, 427] width 168 height 95
click at [913, 456] on span "Id de pagamento" at bounding box center [918, 454] width 68 height 11
click at [877, 456] on input "Id de pagamento" at bounding box center [872, 455] width 9 height 9
checkbox input "true"
click at [204, 291] on button "Entradas" at bounding box center [176, 295] width 64 height 28
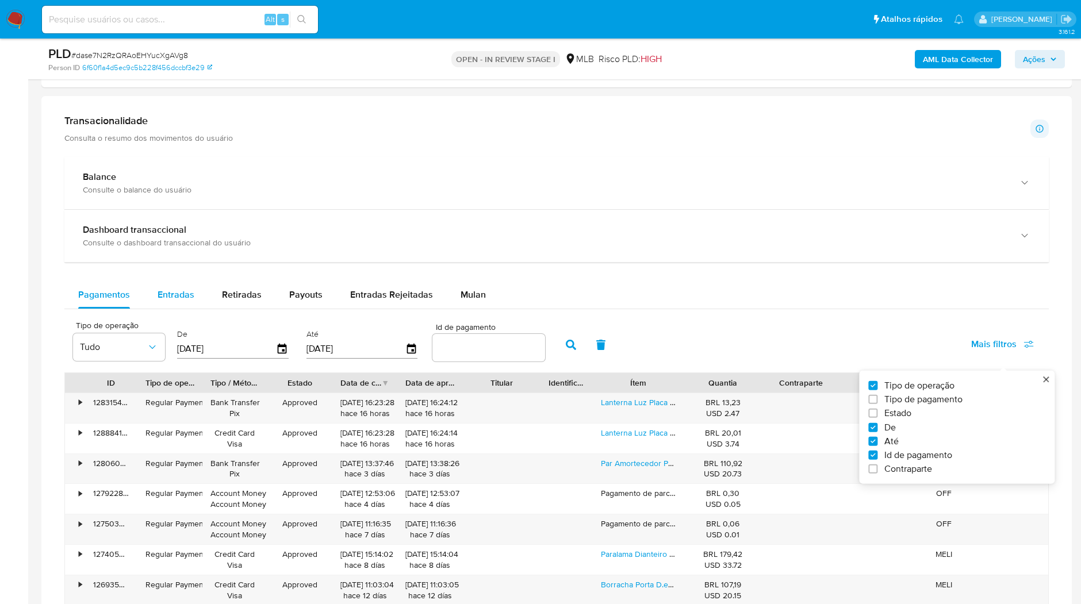
select select "10"
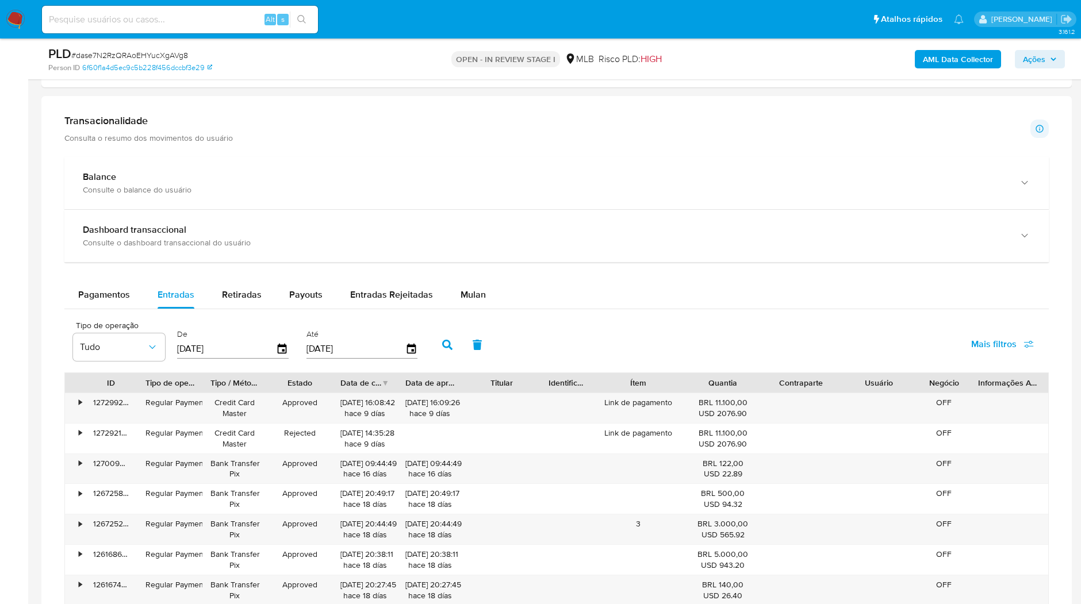
click at [978, 337] on span "Mais filtros" at bounding box center [993, 344] width 45 height 28
click at [927, 453] on span "Id de pagamento" at bounding box center [918, 454] width 68 height 11
click at [877, 453] on input "Id de pagamento" at bounding box center [872, 455] width 9 height 9
checkbox input "true"
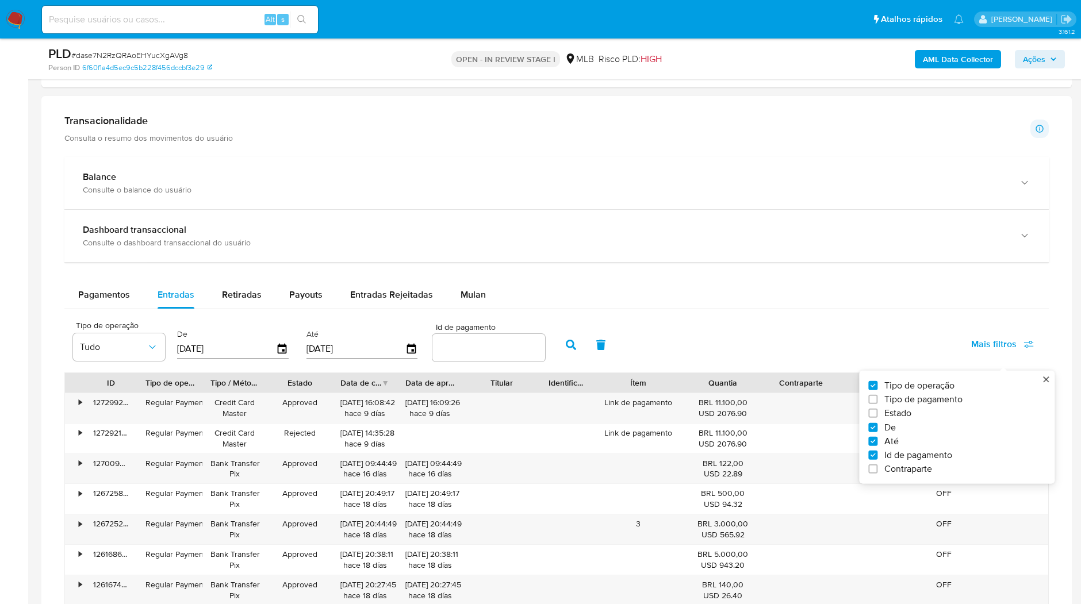
click at [522, 367] on div "Tipo de operação Tudo De 10/07/2025 Até 07/10/2025 Id de pagamento Mais filtros…" at bounding box center [556, 343] width 984 height 57
click at [520, 353] on div at bounding box center [488, 348] width 113 height 28
click at [510, 344] on input "number" at bounding box center [488, 347] width 113 height 15
paste input "124576531831"
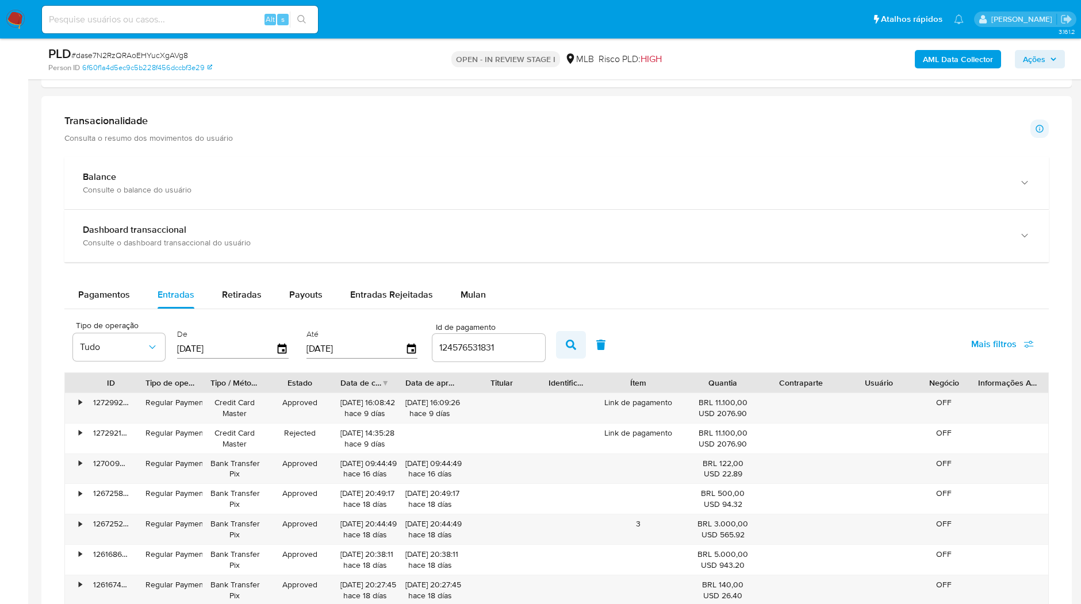
click at [556, 345] on button "button" at bounding box center [571, 345] width 30 height 28
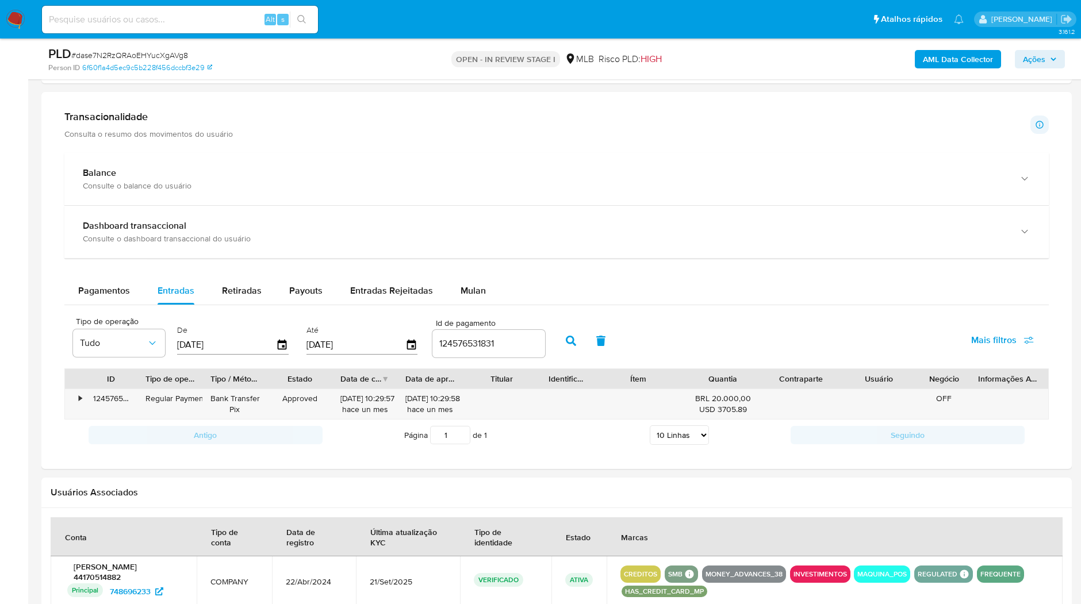
scroll to position [830, 0]
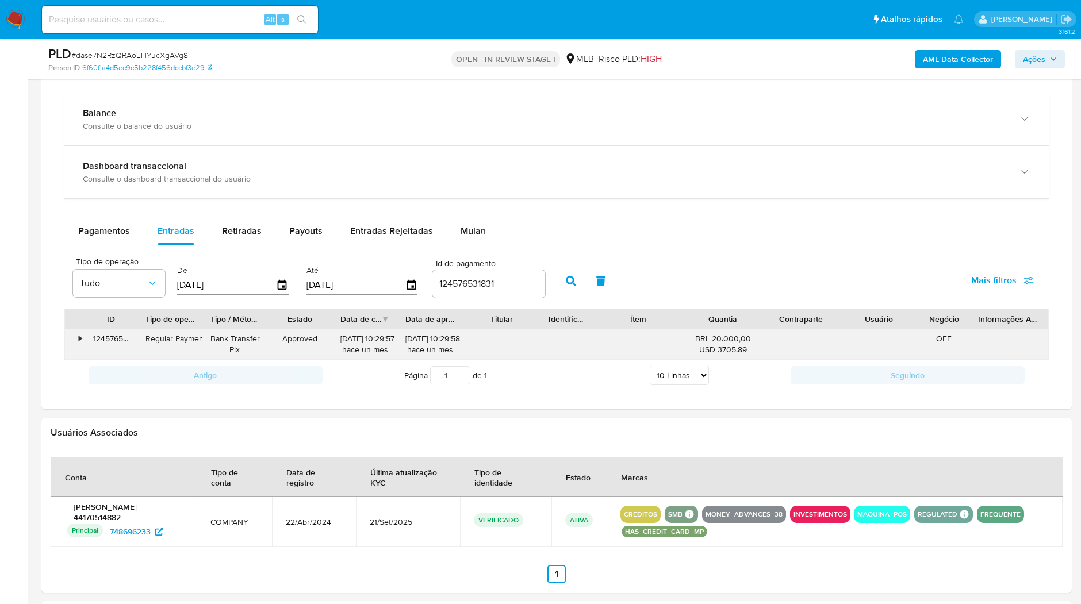
drag, startPoint x: 290, startPoint y: 337, endPoint x: 334, endPoint y: 344, distance: 44.7
click at [334, 344] on div "• 124576531831 Regular Payment Bank Transfer Pix Approved 06/09/2025 10:29:57 h…" at bounding box center [556, 344] width 983 height 30
click at [334, 344] on div "06/09/2025 10:29:57 hace un mes" at bounding box center [364, 344] width 65 height 30
click at [82, 337] on div "•" at bounding box center [80, 338] width 3 height 11
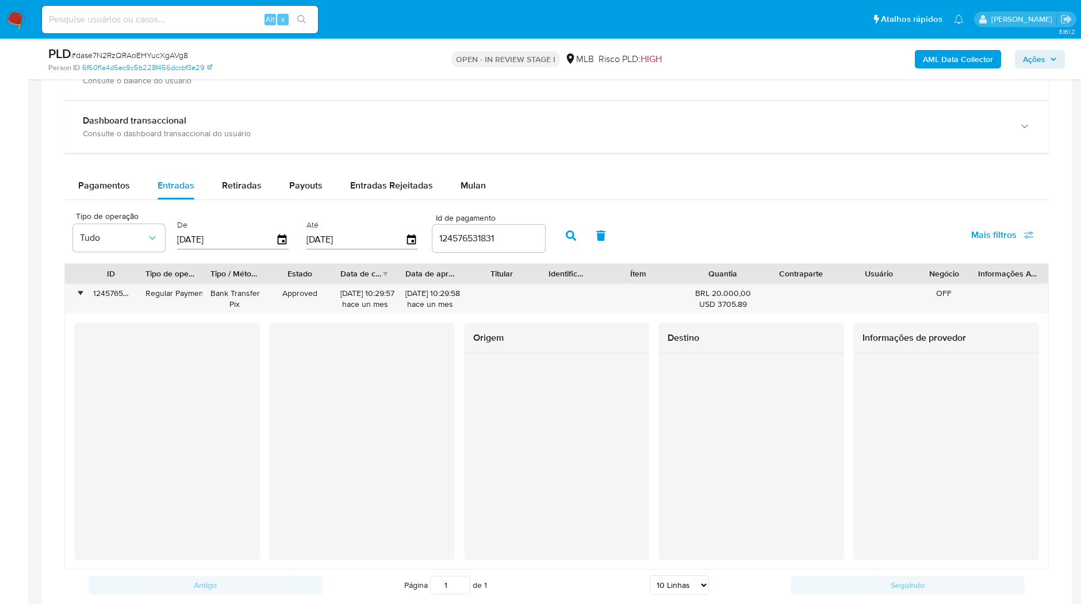
scroll to position [894, 0]
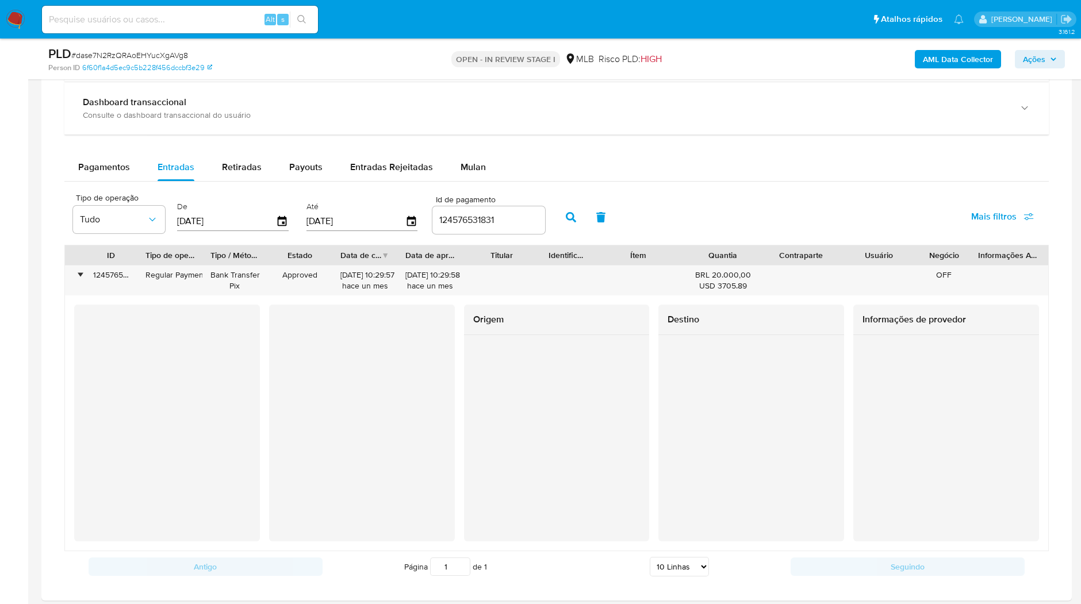
drag, startPoint x: 455, startPoint y: 214, endPoint x: 468, endPoint y: 213, distance: 13.2
click at [455, 213] on input "124576531831" at bounding box center [488, 220] width 113 height 15
paste input "1175027710"
type input "121175027710"
click at [566, 214] on icon "button" at bounding box center [571, 217] width 10 height 10
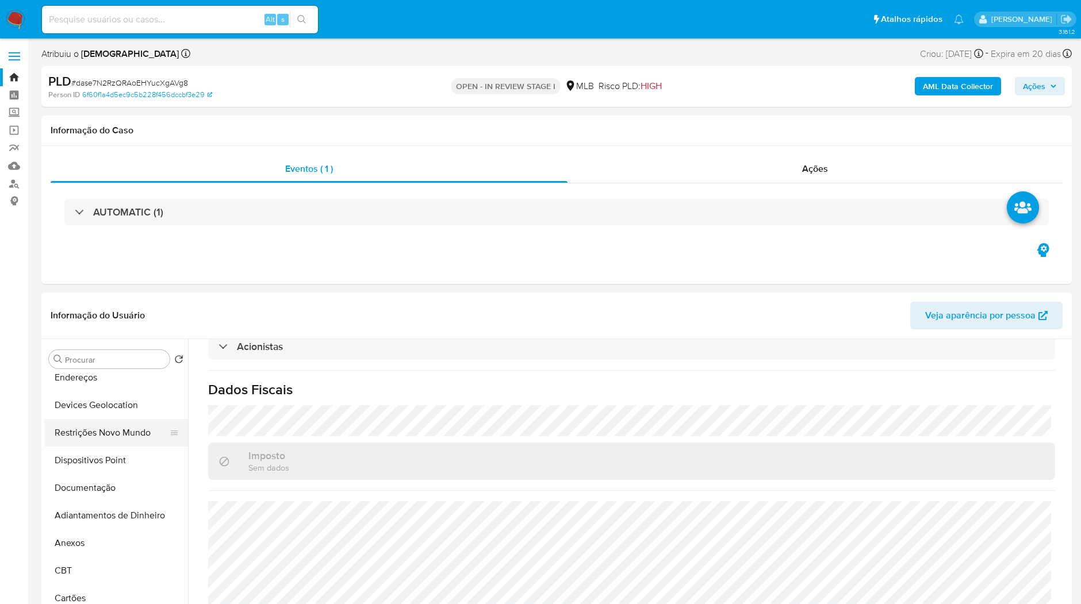
scroll to position [128, 0]
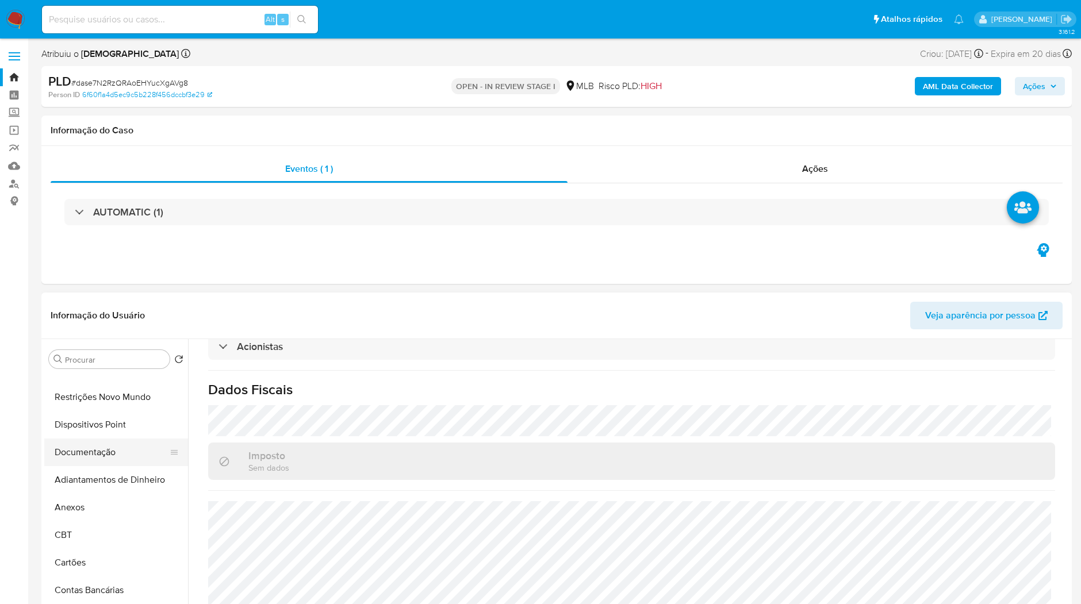
click at [112, 455] on button "Documentação" at bounding box center [111, 453] width 134 height 28
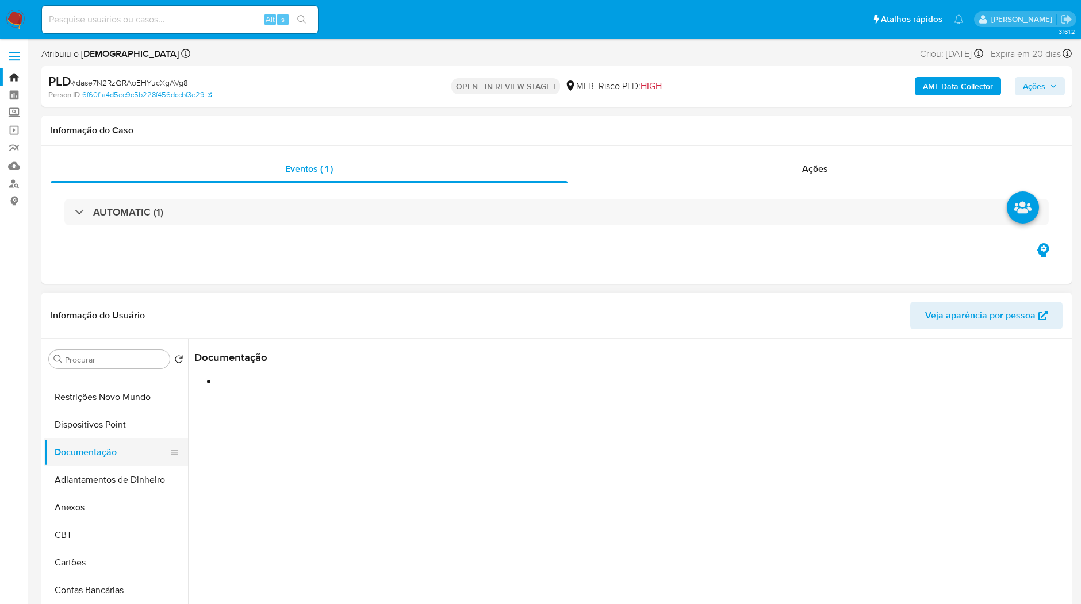
scroll to position [0, 0]
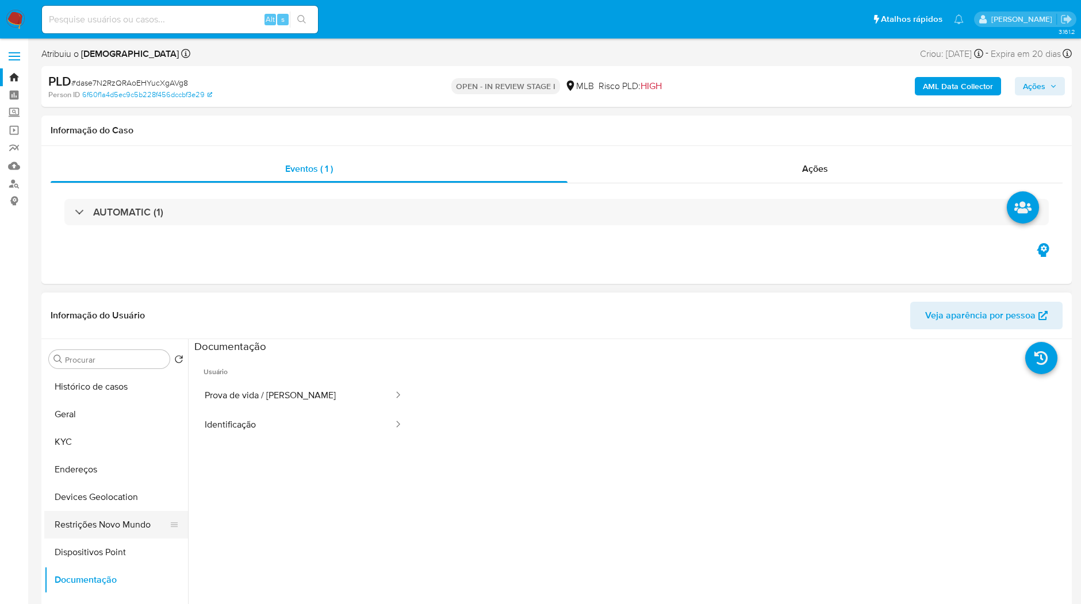
click at [112, 512] on button "Restrições Novo Mundo" at bounding box center [111, 525] width 134 height 28
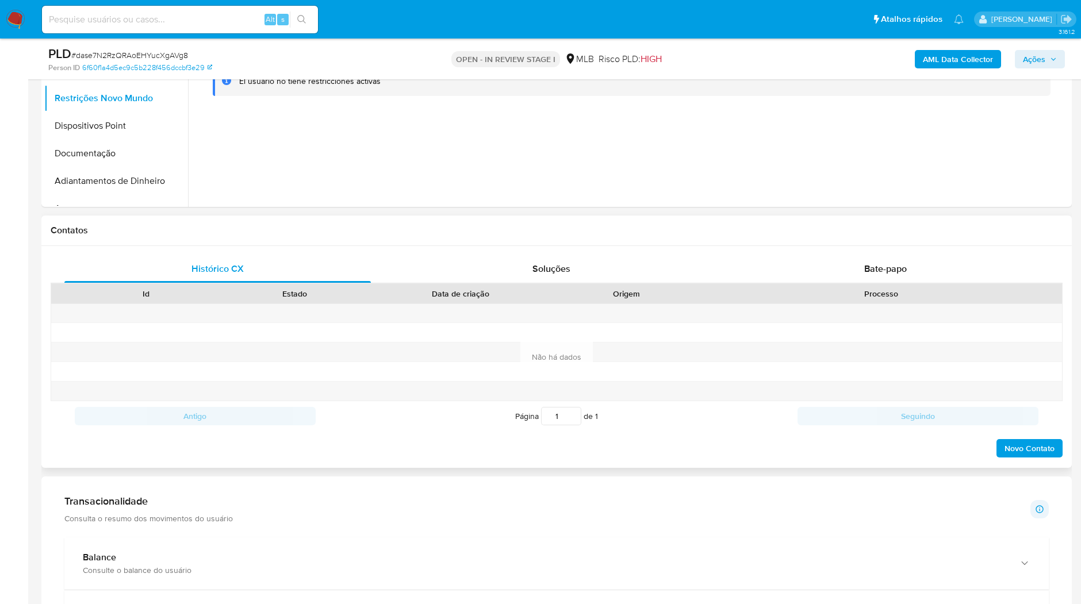
scroll to position [383, 0]
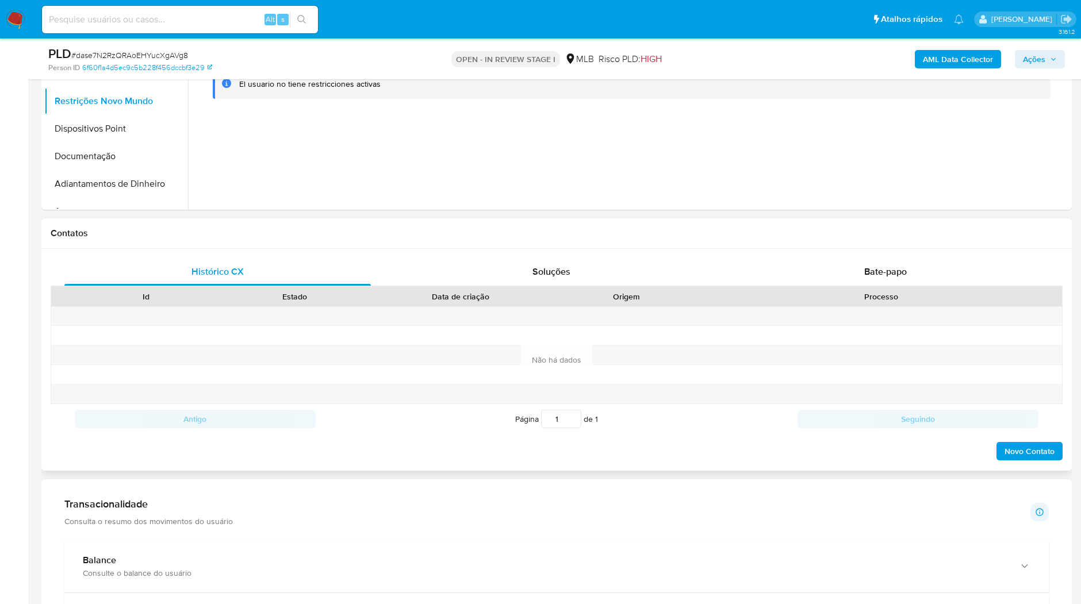
click at [852, 286] on div "Id Estado Data de criação Origem Processo" at bounding box center [557, 296] width 1012 height 20
click at [853, 283] on div "Bate-papo" at bounding box center [885, 272] width 306 height 28
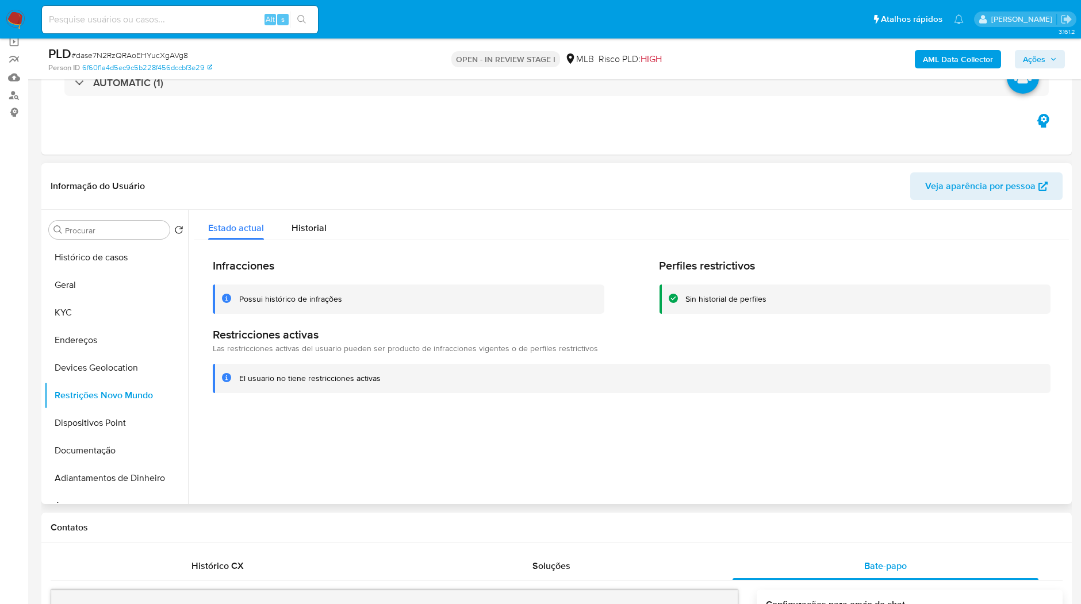
scroll to position [0, 0]
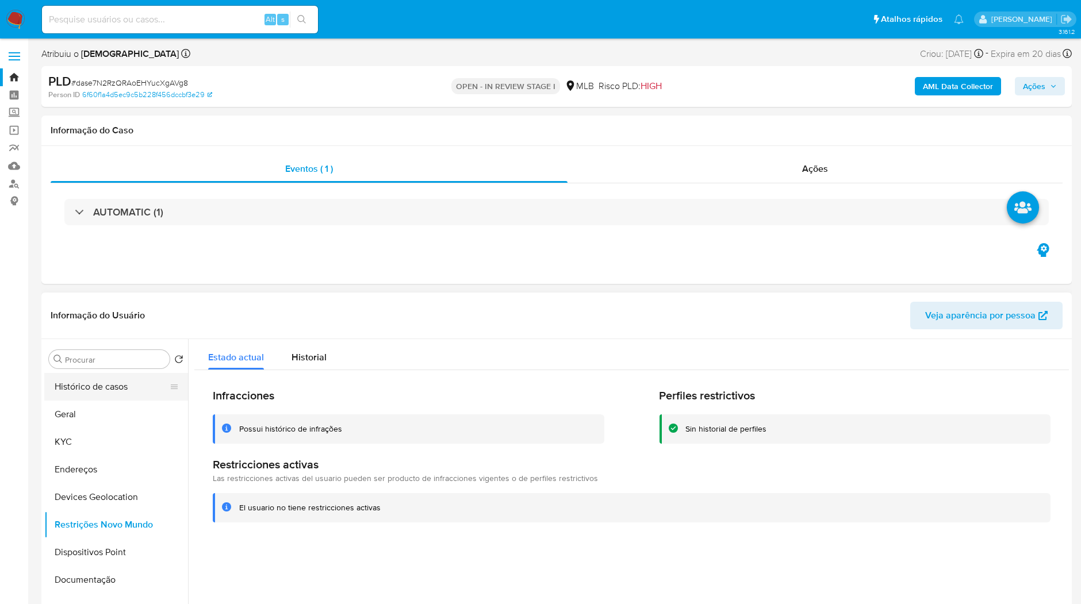
click at [106, 398] on button "Histórico de casos" at bounding box center [111, 387] width 134 height 28
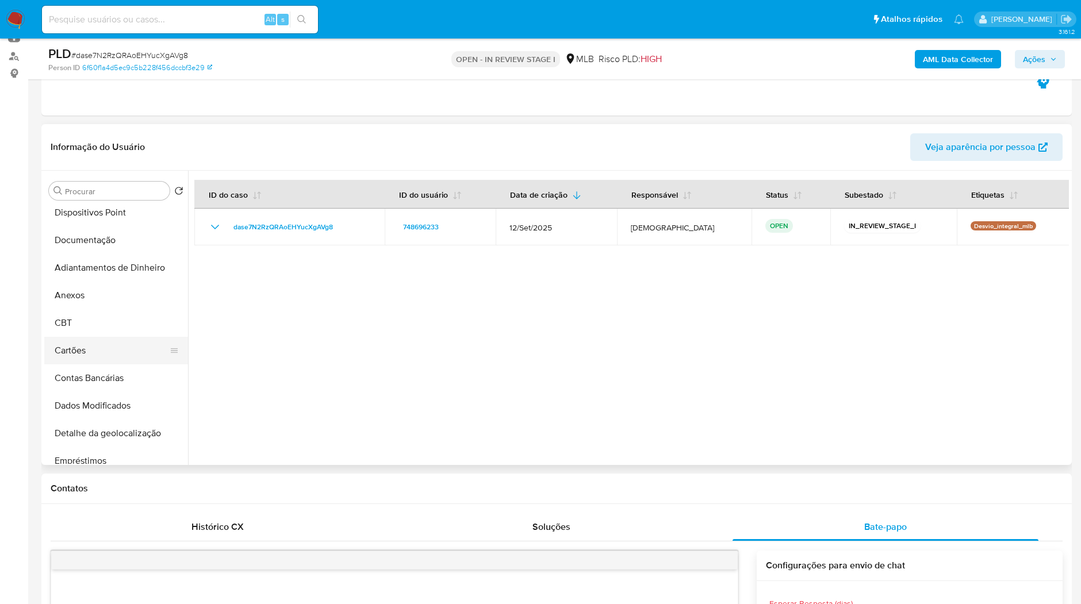
scroll to position [191, 0]
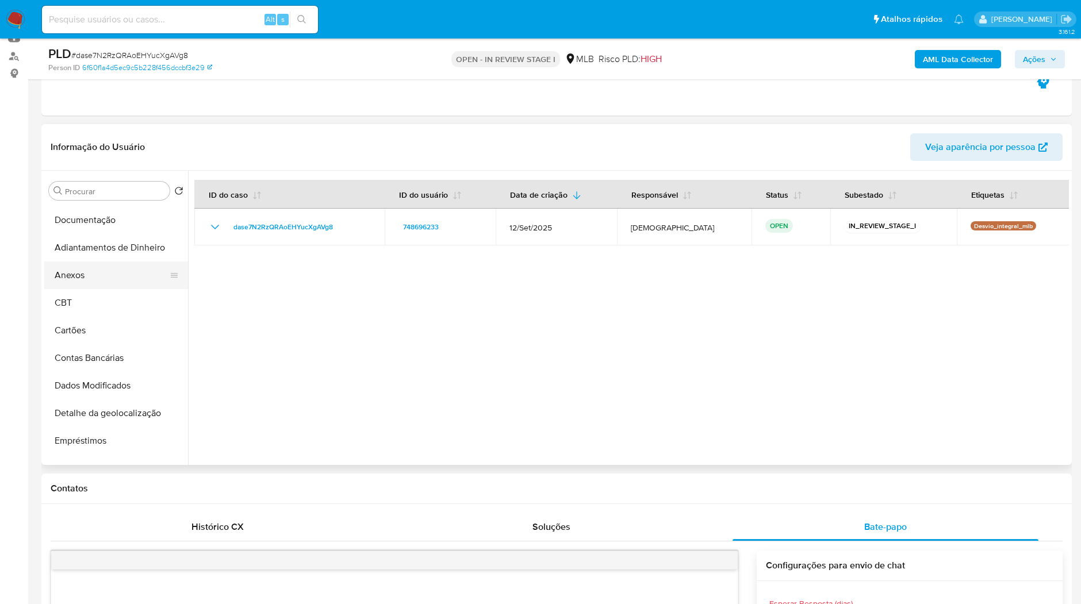
click at [116, 284] on button "Anexos" at bounding box center [111, 276] width 134 height 28
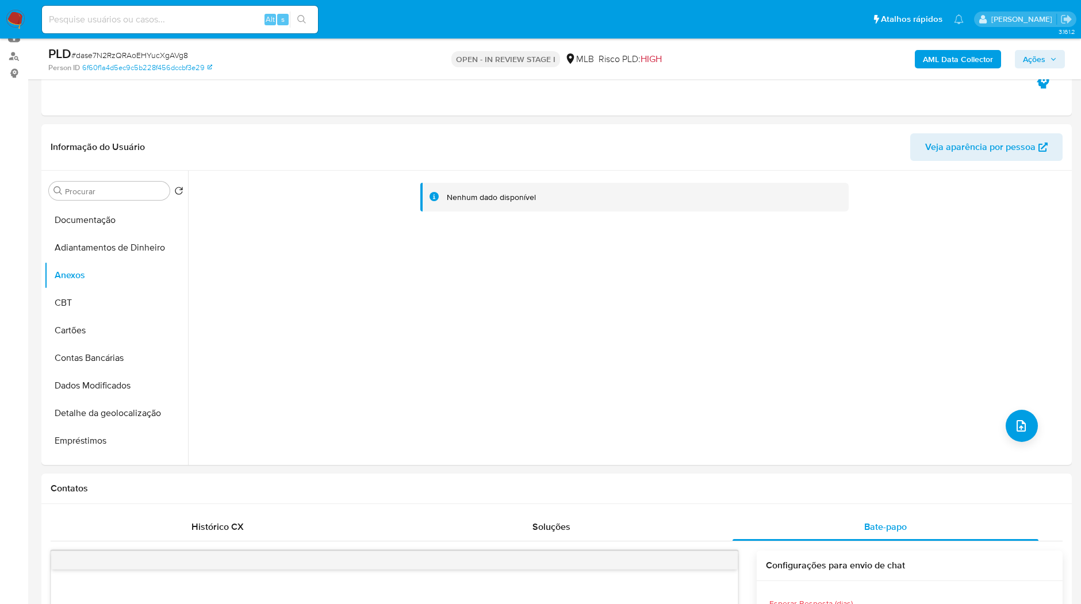
click at [935, 50] on b "AML Data Collector" at bounding box center [957, 59] width 70 height 18
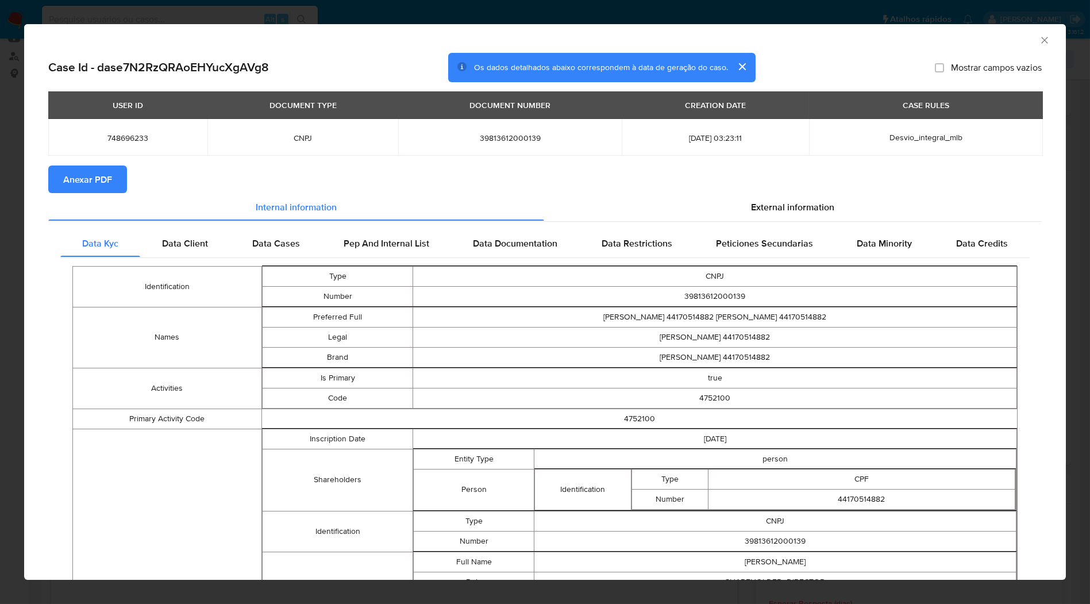
click at [78, 171] on span "Anexar PDF" at bounding box center [87, 179] width 49 height 25
click at [455, 18] on div "AML Data Collector Case Id - dase7N2RzQRAoEHYucXgAVg8 Os dados detalhados abaix…" at bounding box center [545, 302] width 1090 height 604
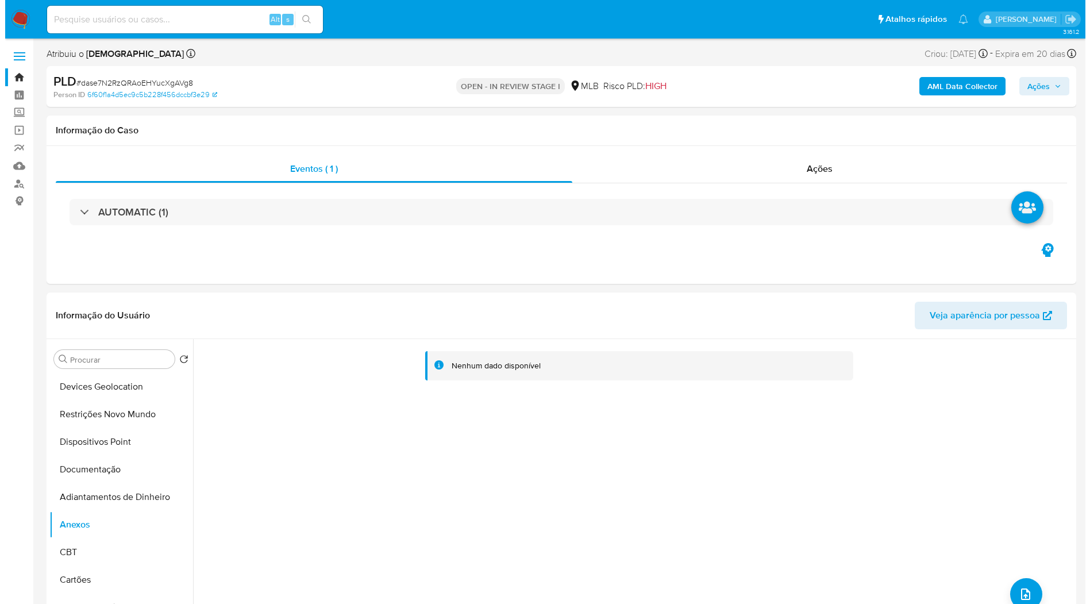
scroll to position [128, 0]
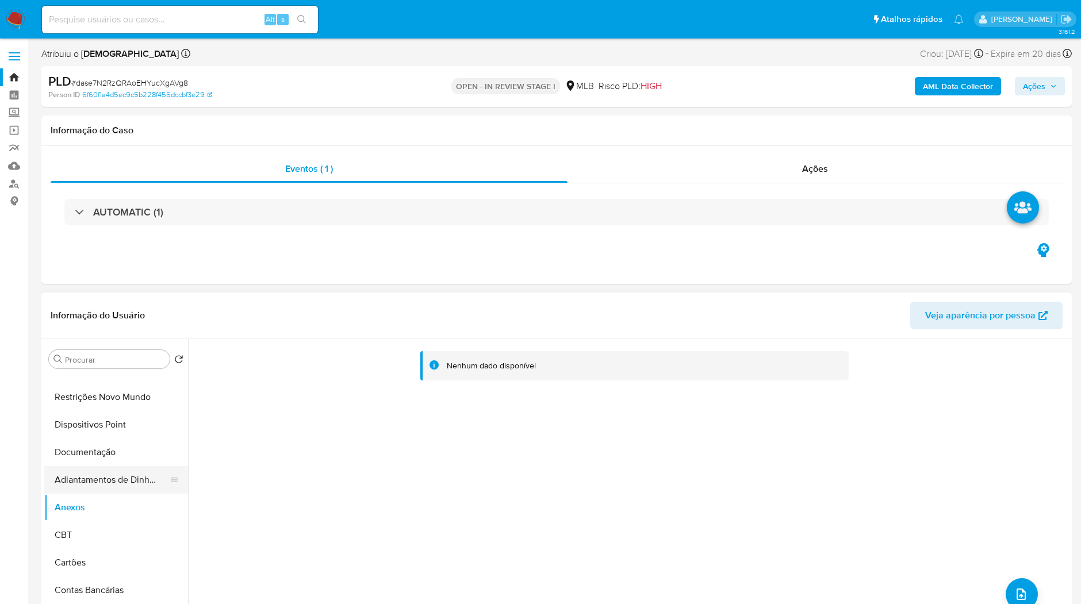
click at [78, 488] on button "Adiantamentos de Dinheiro" at bounding box center [111, 480] width 134 height 28
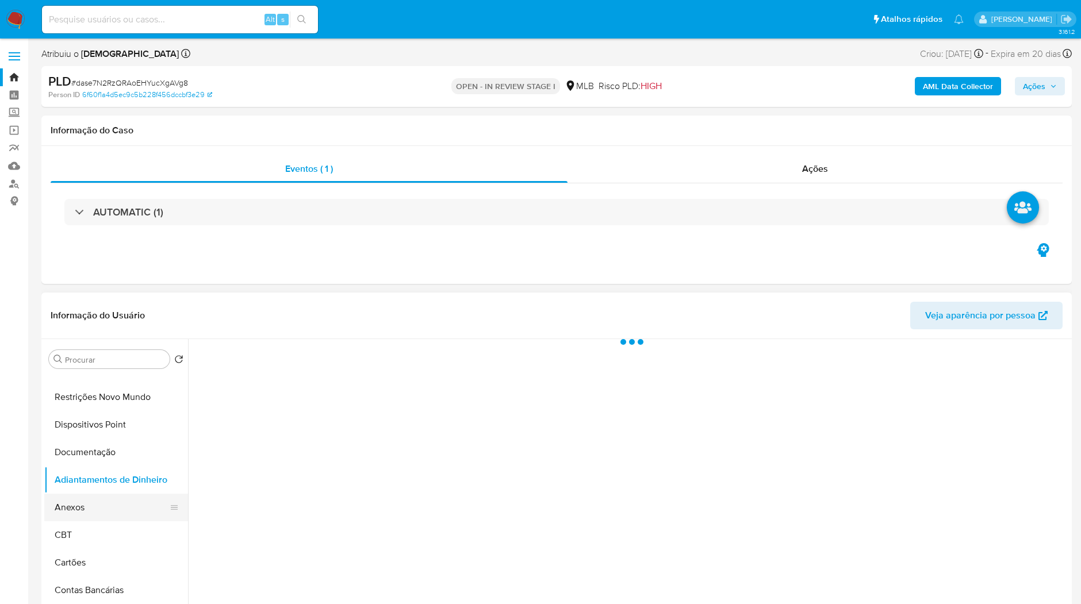
click at [82, 510] on button "Anexos" at bounding box center [111, 508] width 134 height 28
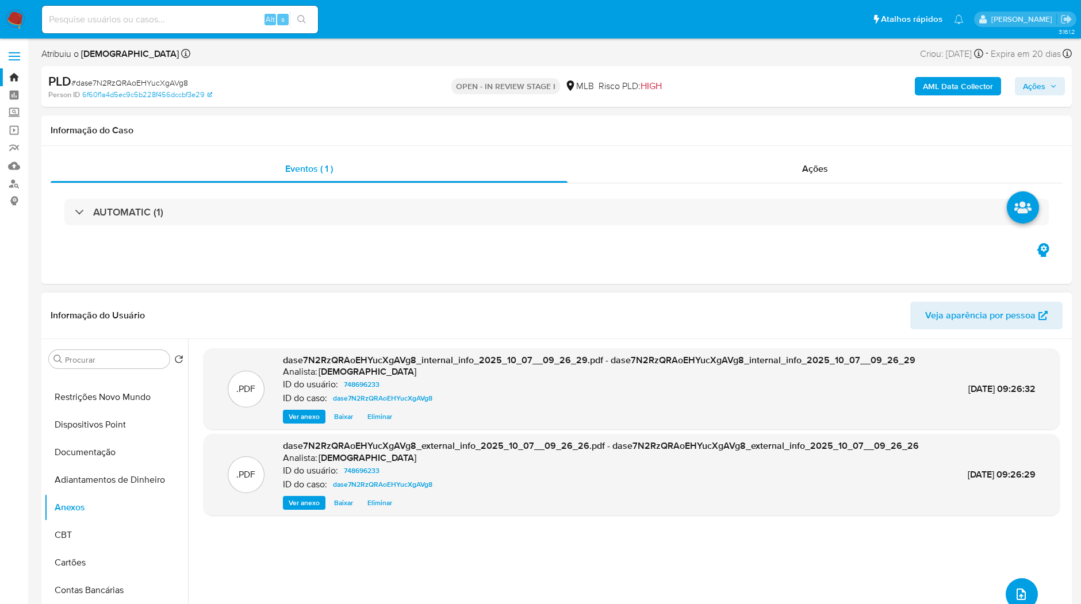
click at [1018, 578] on button "upload-file" at bounding box center [1021, 594] width 32 height 32
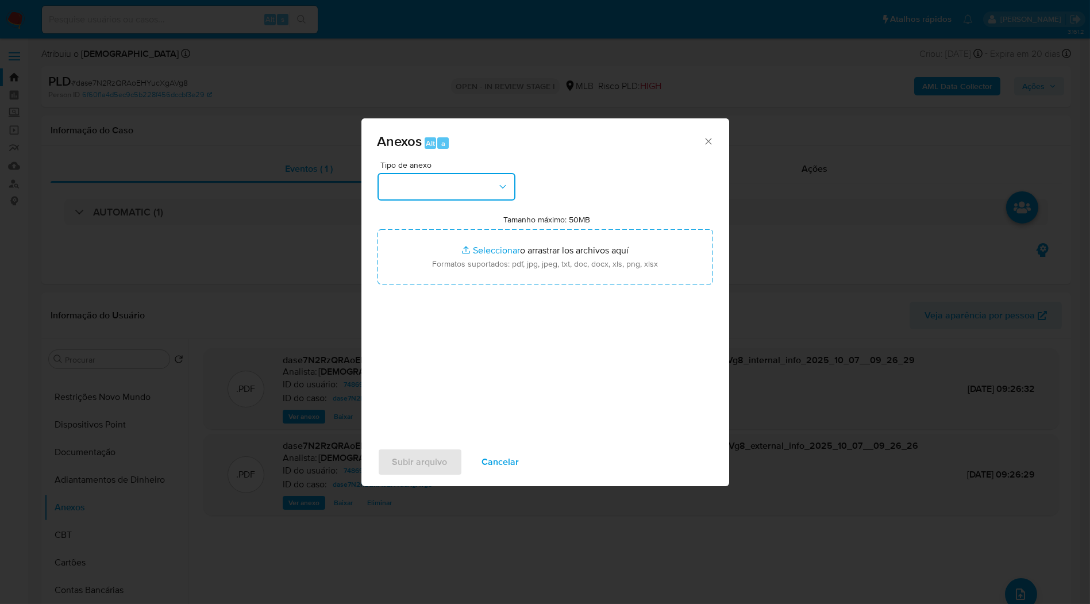
click at [487, 186] on button "button" at bounding box center [447, 187] width 138 height 28
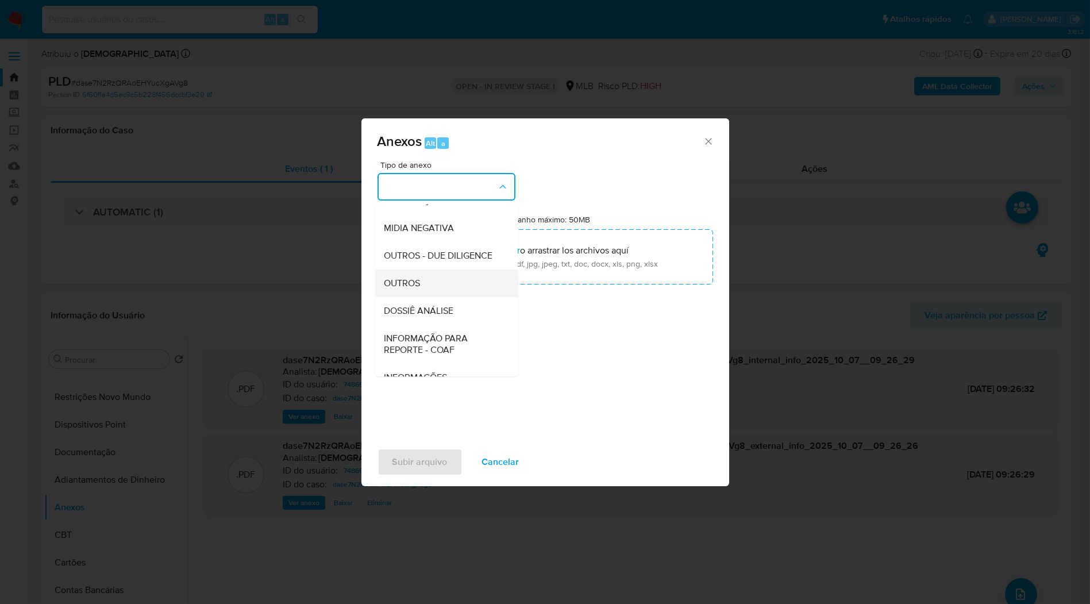
click at [455, 297] on div "OUTROS" at bounding box center [442, 284] width 117 height 28
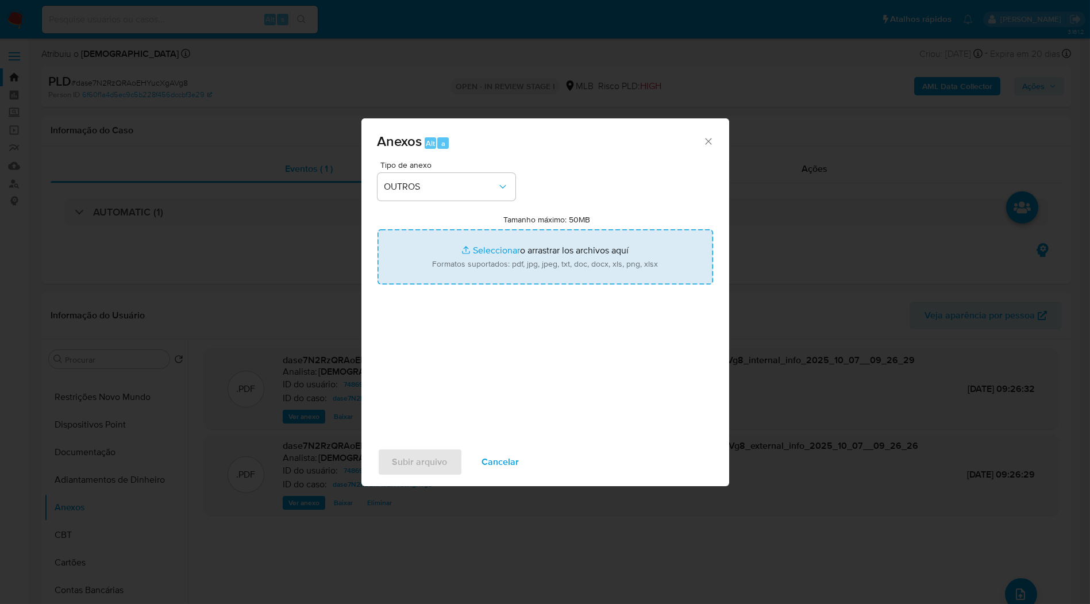
click at [485, 263] on input "Tamanho máximo: 50MB Seleccionar archivos" at bounding box center [546, 256] width 336 height 55
type input "C:\fakepath\Mulan 748696233_2025_09_30_15_37_45.xlsx"
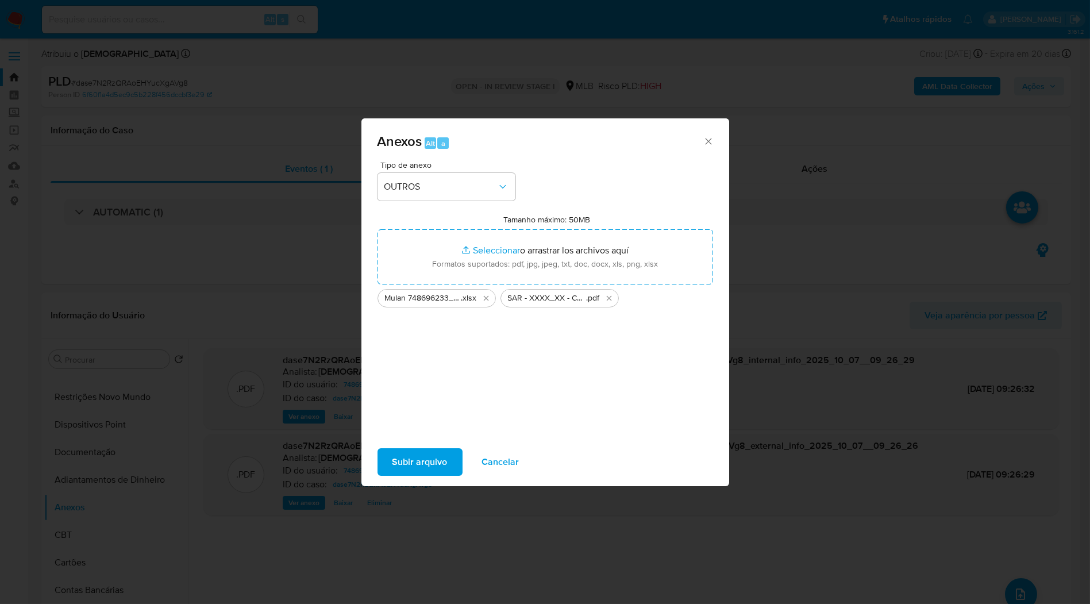
click at [403, 464] on span "Subir arquivo" at bounding box center [420, 461] width 55 height 25
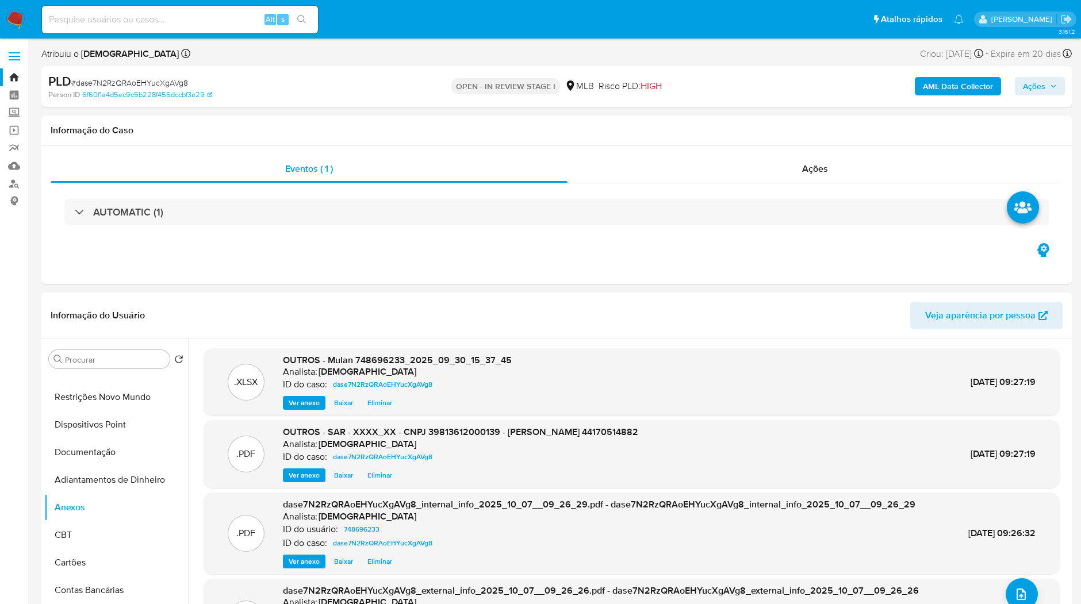
click at [1041, 86] on span "Ações" at bounding box center [1033, 86] width 22 height 18
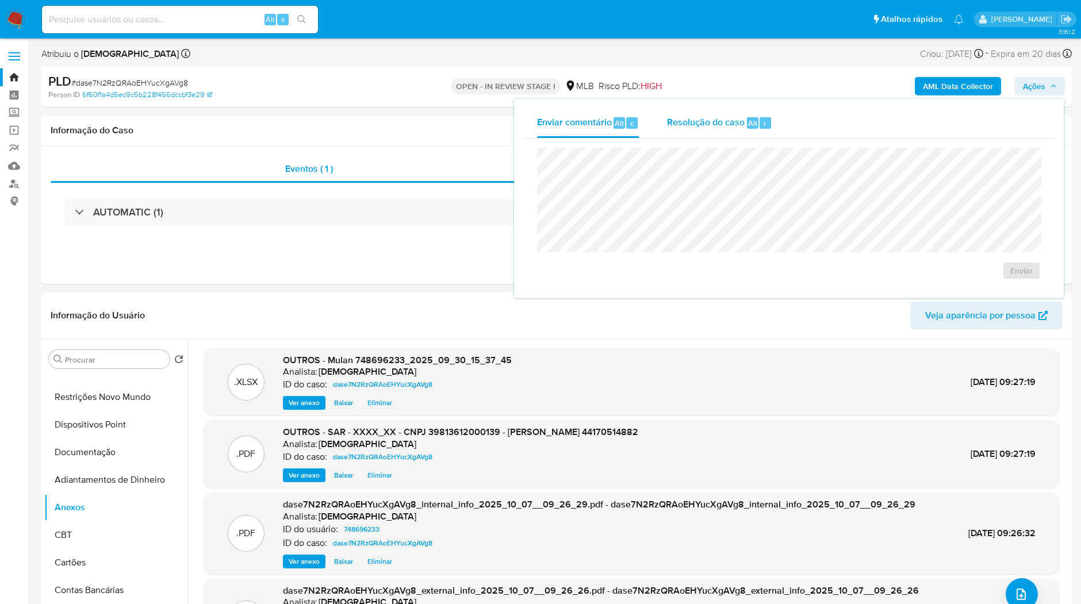
click at [738, 132] on div "Resolução do caso Alt r" at bounding box center [719, 123] width 105 height 30
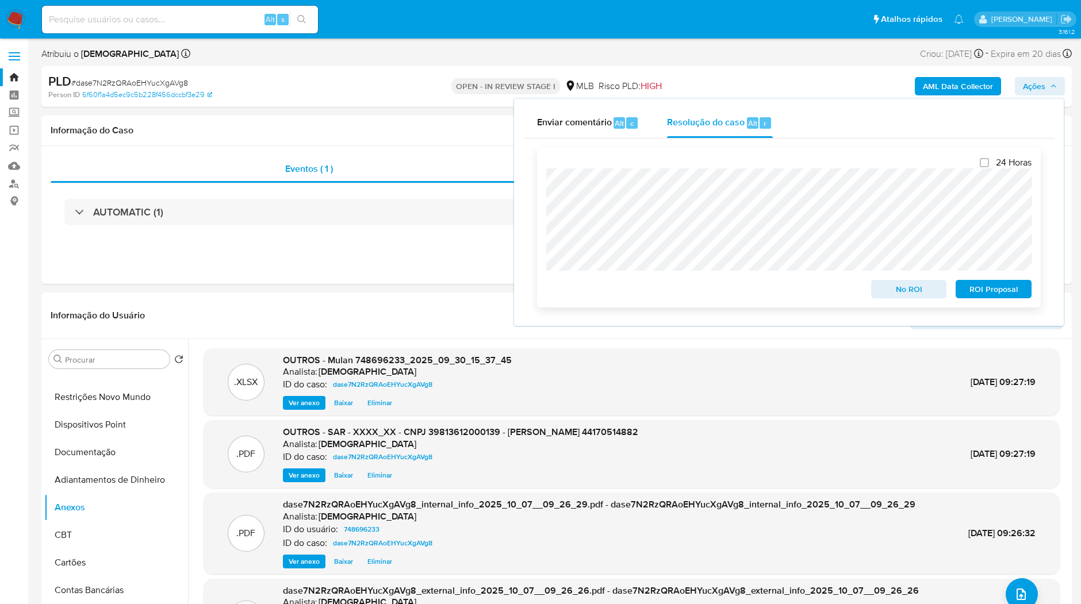
click at [1005, 297] on span "ROI Proposal" at bounding box center [993, 289] width 60 height 16
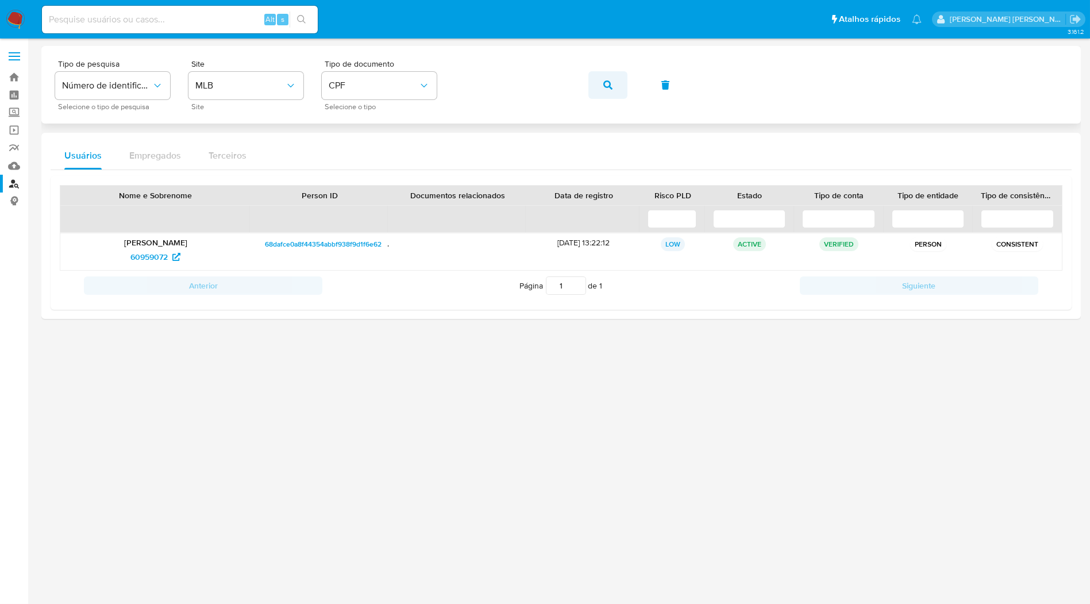
click at [621, 84] on button "button" at bounding box center [608, 85] width 39 height 28
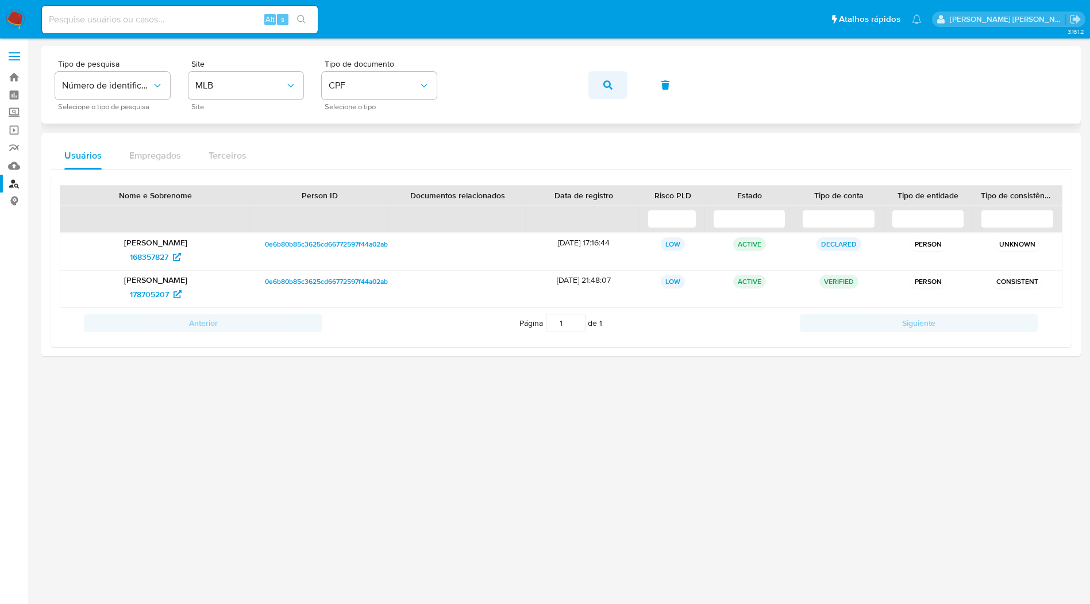
click at [606, 89] on span "button" at bounding box center [607, 84] width 9 height 25
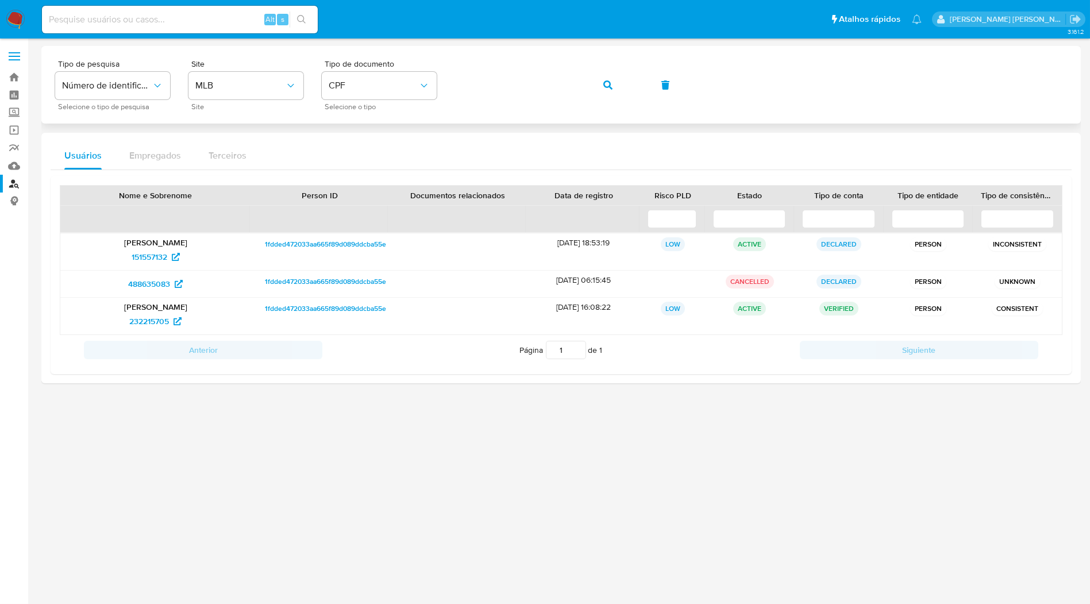
drag, startPoint x: 604, startPoint y: 92, endPoint x: 602, endPoint y: 86, distance: 6.0
click at [605, 92] on span "button" at bounding box center [607, 84] width 9 height 25
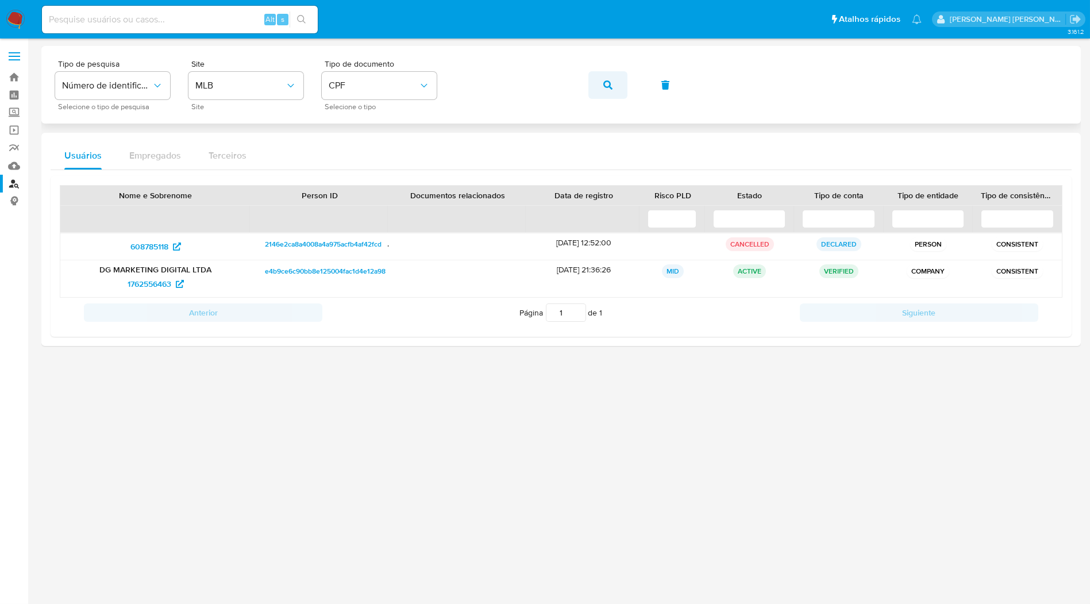
click at [610, 87] on icon "button" at bounding box center [607, 84] width 9 height 9
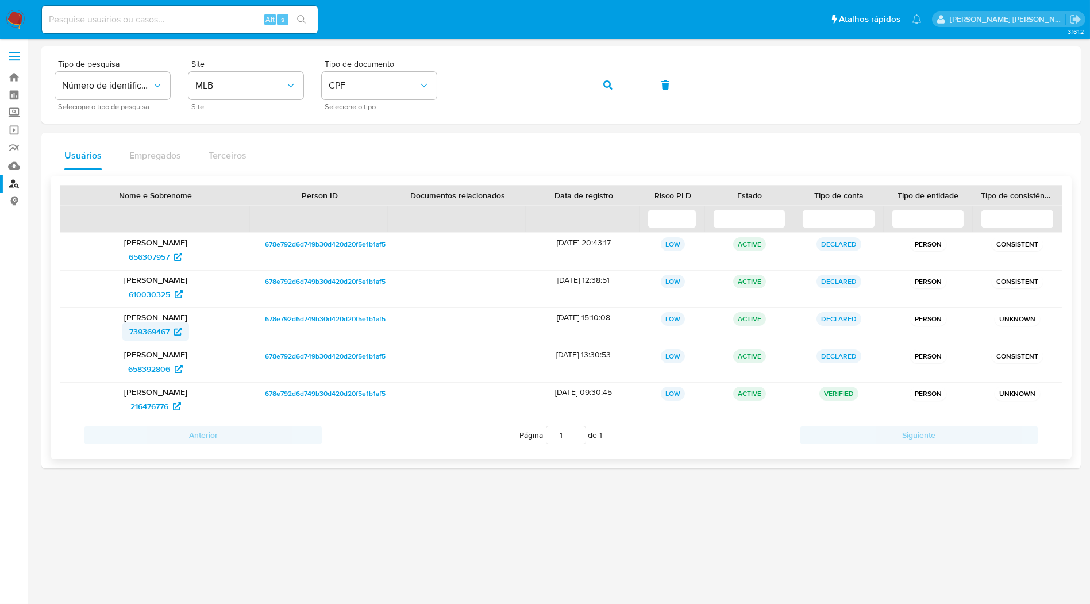
drag, startPoint x: 162, startPoint y: 330, endPoint x: 153, endPoint y: 350, distance: 22.1
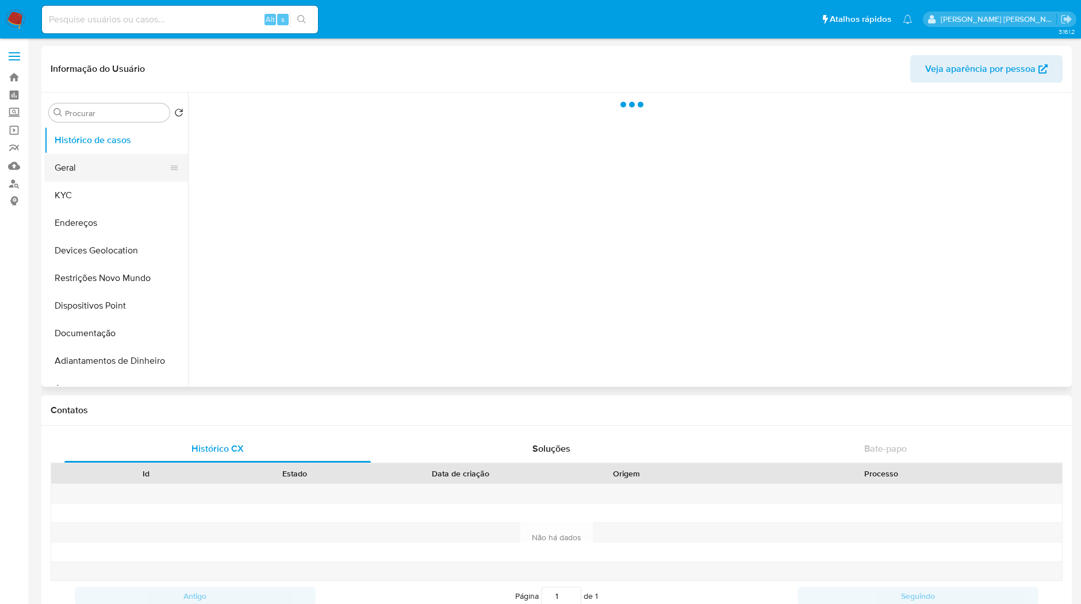
select select "10"
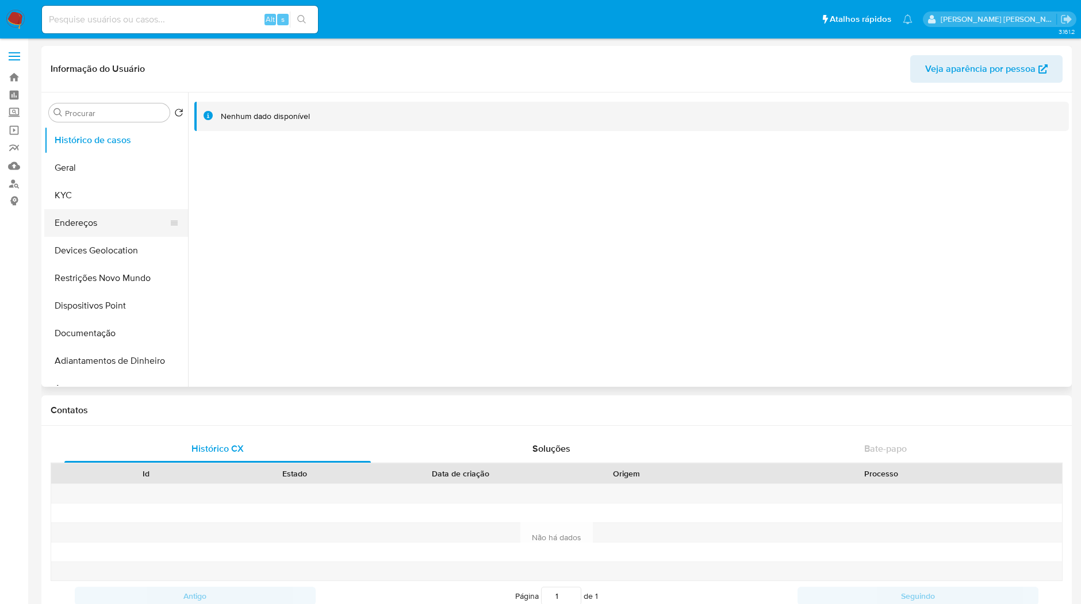
click at [110, 211] on button "Endereços" at bounding box center [111, 223] width 134 height 28
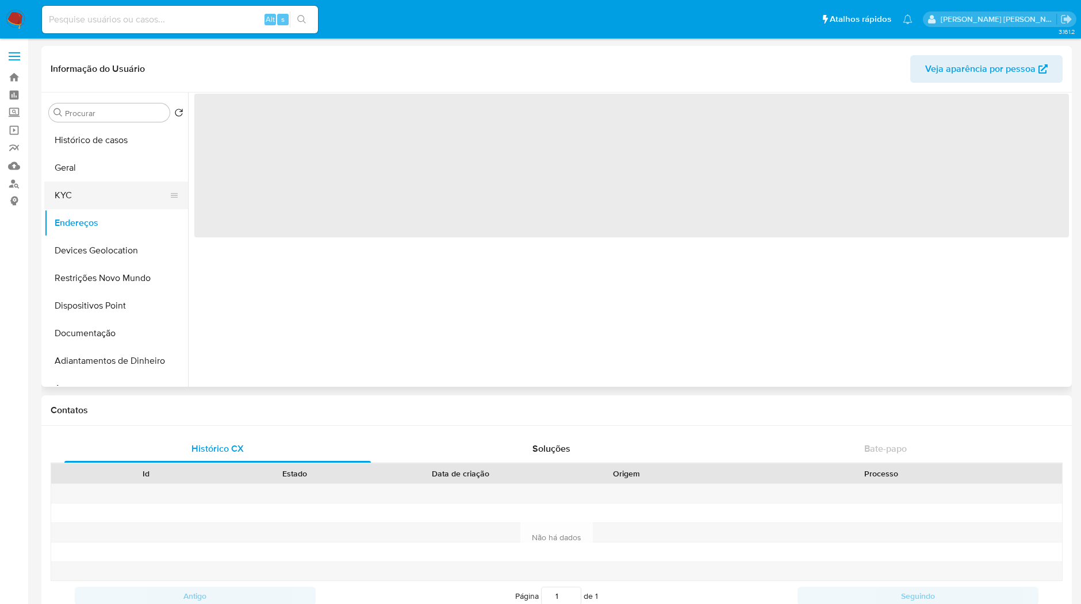
click at [108, 198] on button "KYC" at bounding box center [111, 196] width 134 height 28
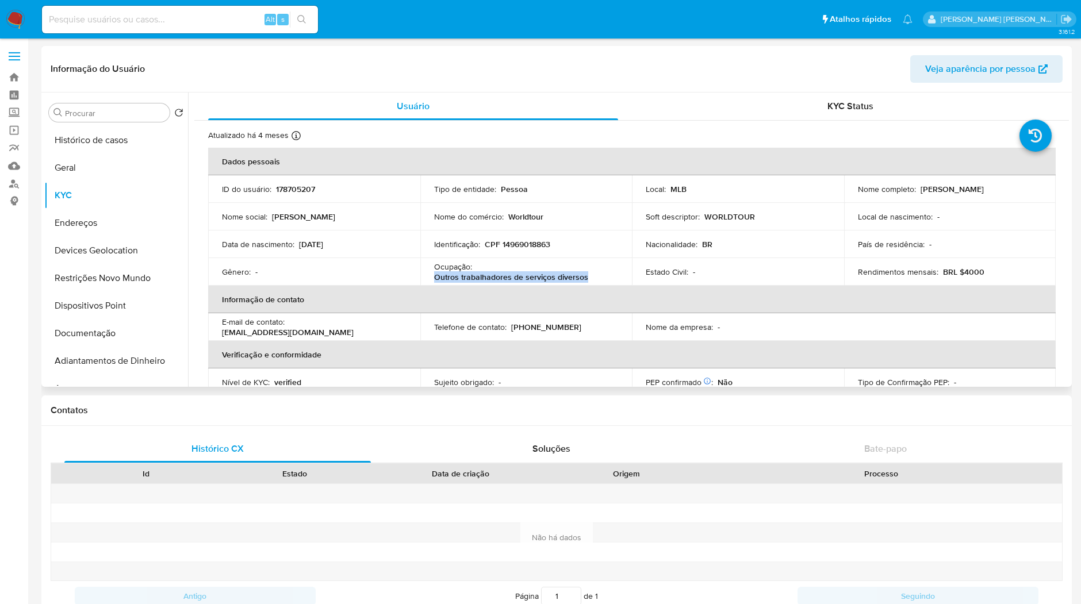
drag, startPoint x: 587, startPoint y: 278, endPoint x: 431, endPoint y: 276, distance: 156.3
click at [432, 276] on td "Ocupação : Outros trabalhadores de serviços diversos" at bounding box center [526, 272] width 212 height 28
copy p "Outros trabalhadores de serviços diversos"
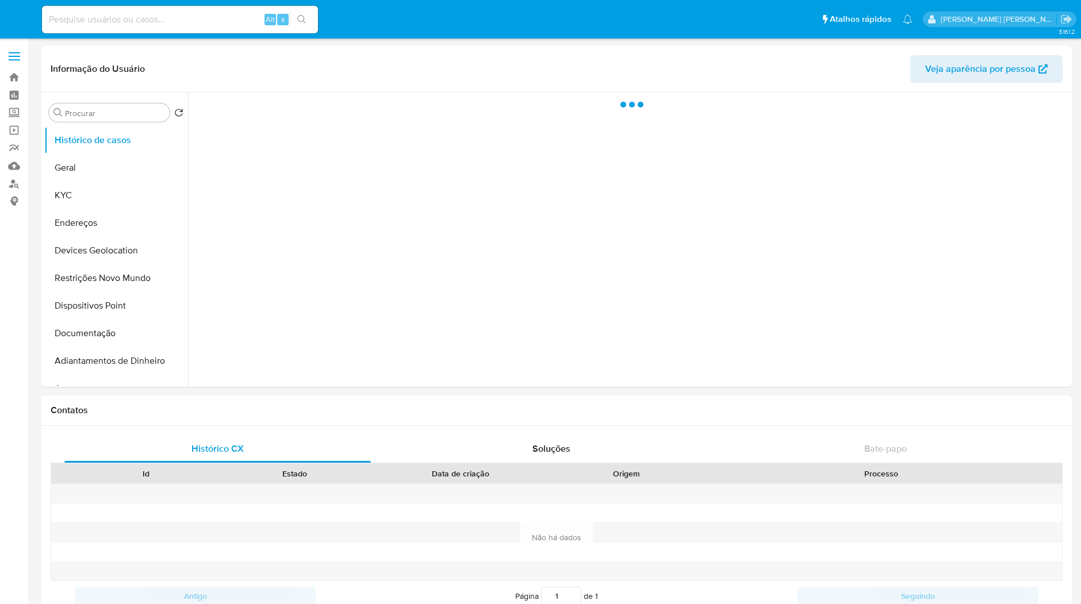
select select "10"
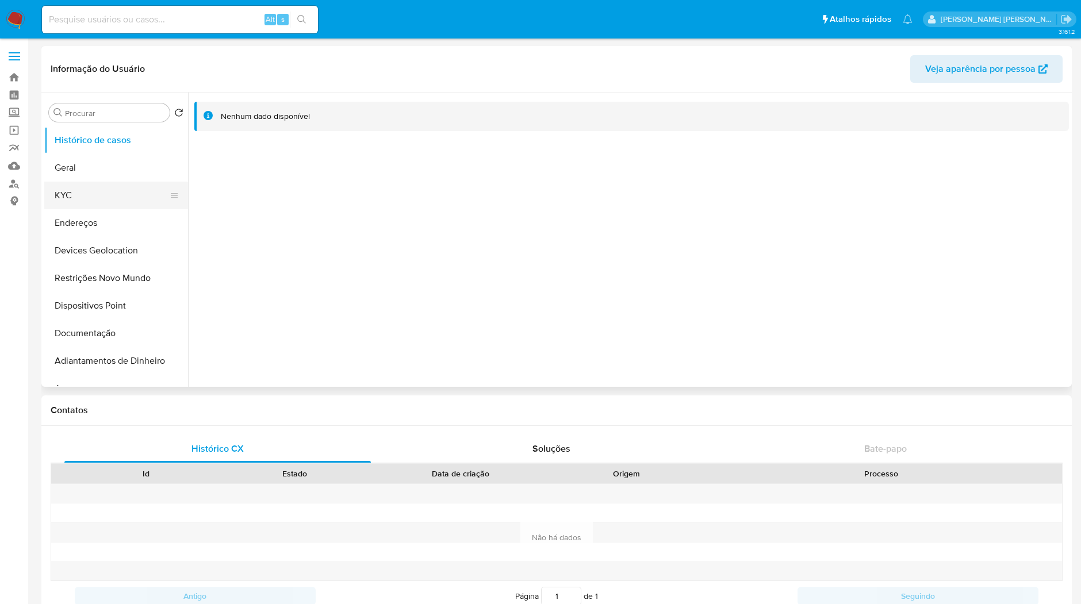
click at [92, 197] on button "KYC" at bounding box center [111, 196] width 134 height 28
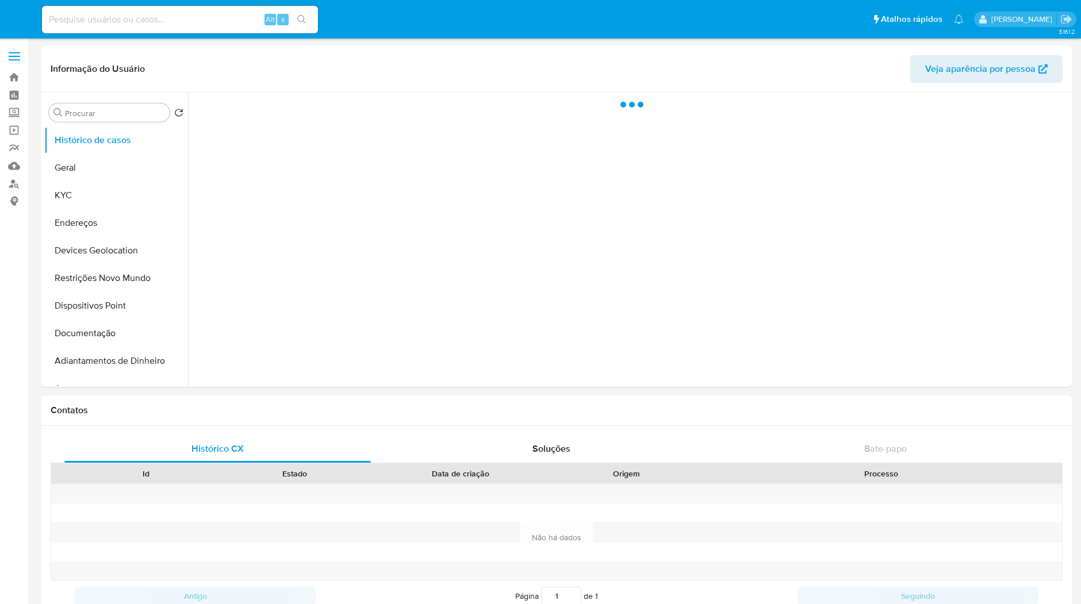
select select "10"
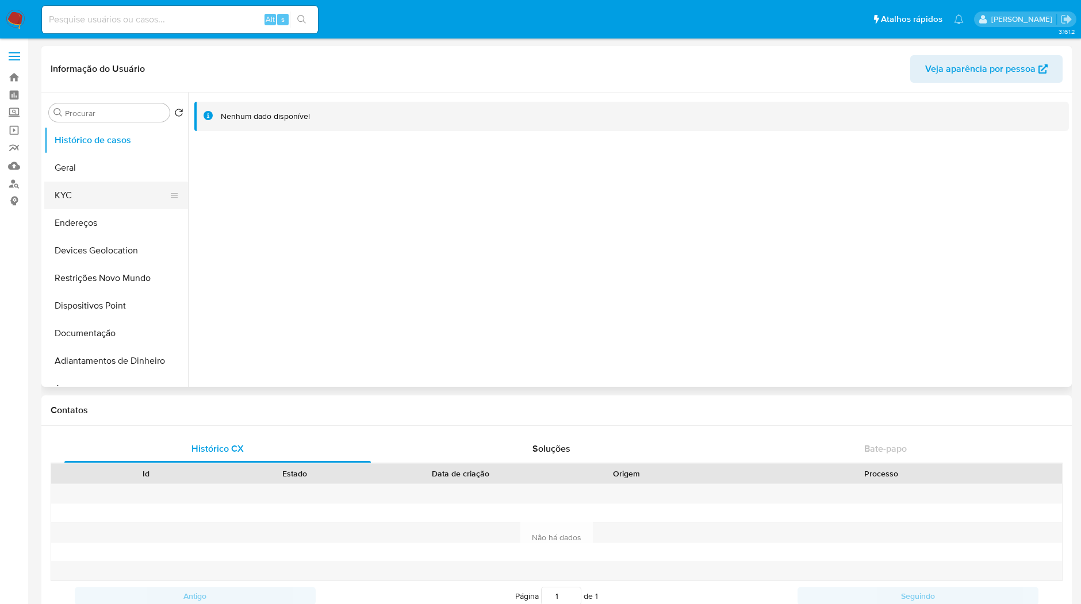
click at [128, 198] on button "KYC" at bounding box center [111, 196] width 134 height 28
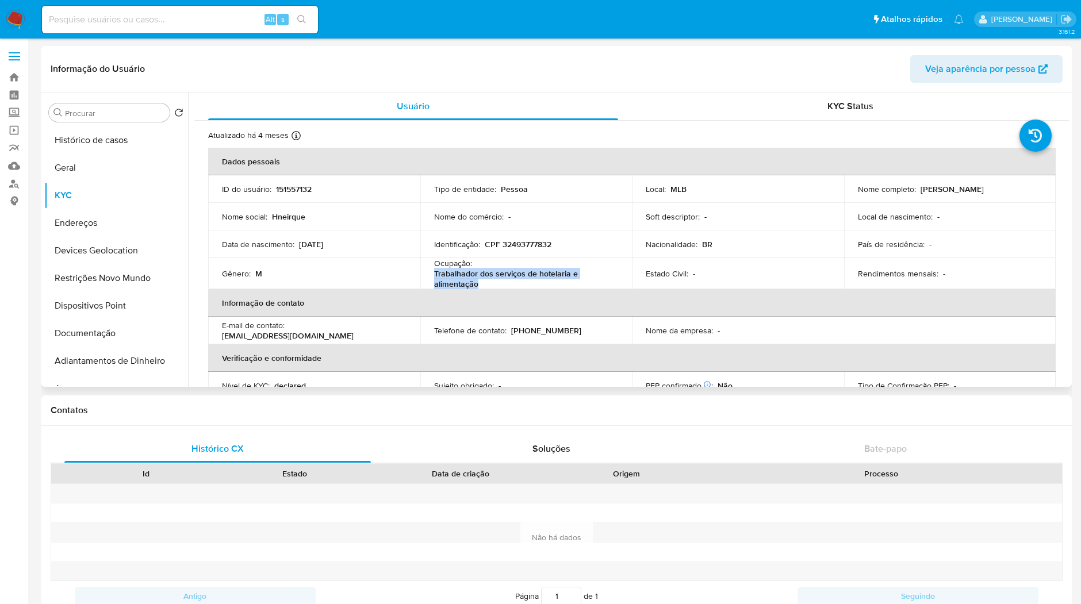
copy p "Trabalhador dos serviços de hotelaria e alimentação"
drag, startPoint x: 506, startPoint y: 280, endPoint x: 428, endPoint y: 275, distance: 78.3
click at [428, 275] on td "Ocupação : Trabalhador dos serviços de hotelaria e alimentação" at bounding box center [526, 273] width 212 height 31
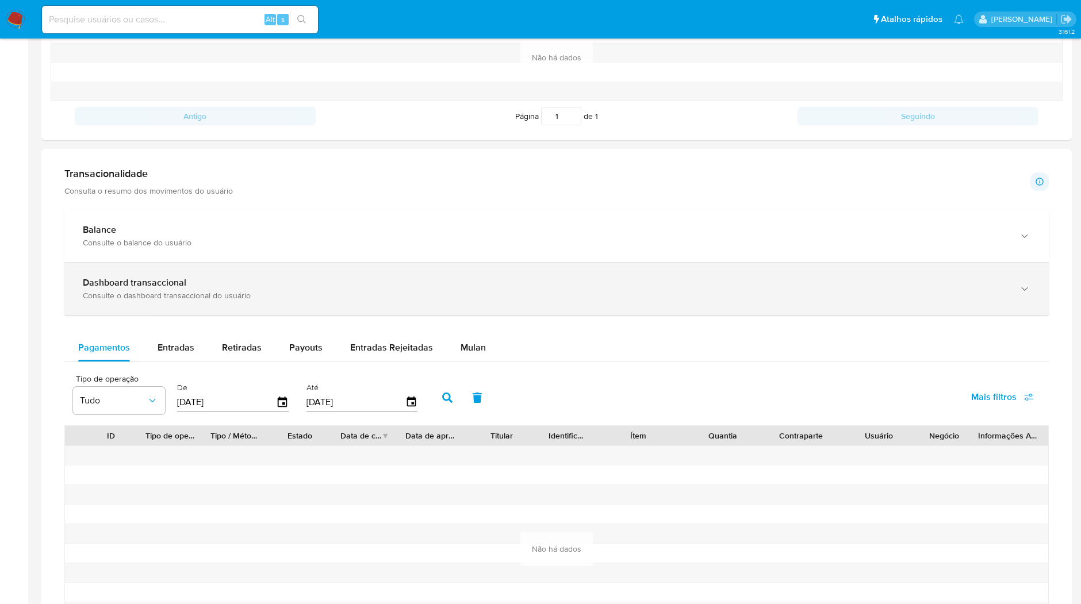
scroll to position [383, 0]
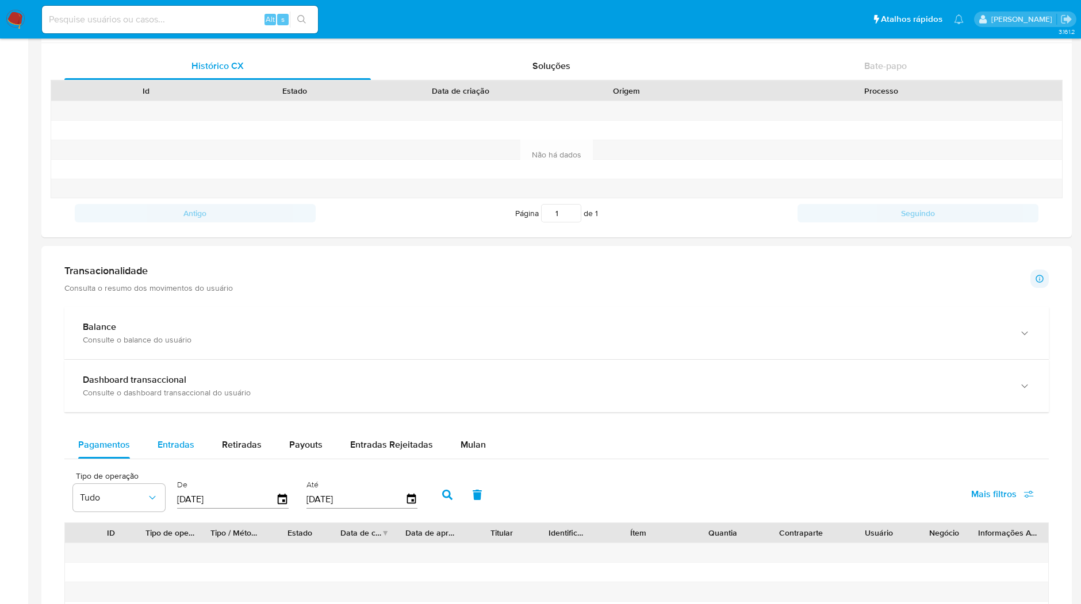
click at [185, 453] on div "Entradas" at bounding box center [175, 445] width 37 height 28
select select "10"
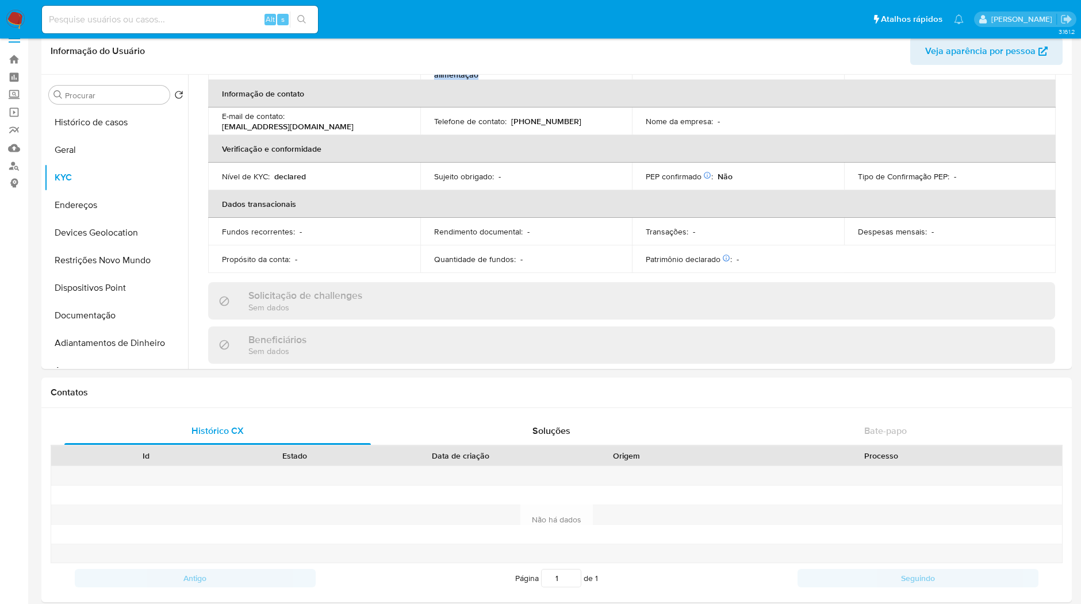
scroll to position [0, 0]
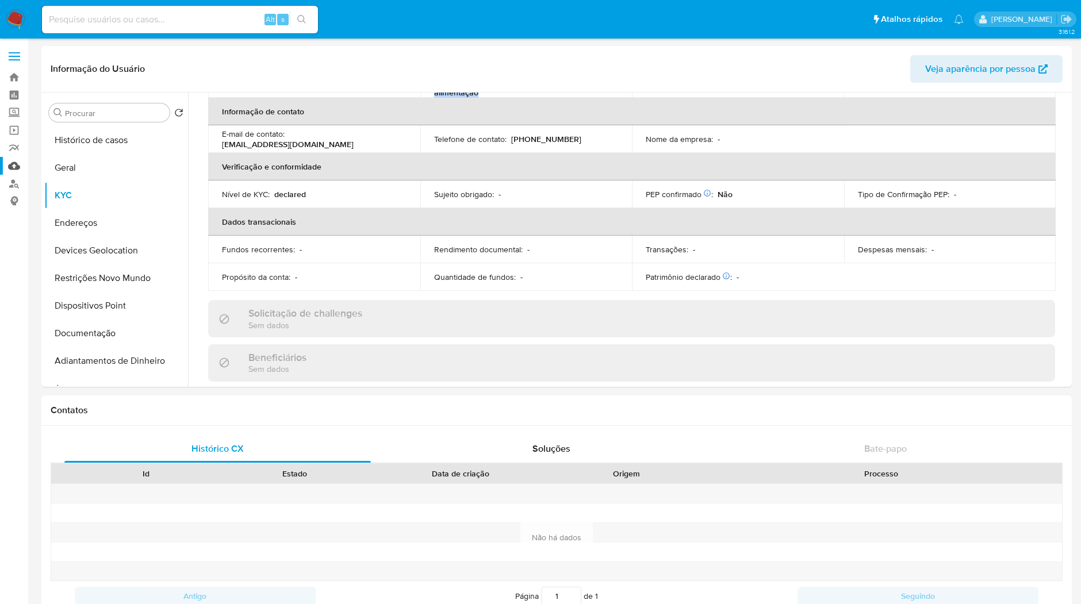
click at [10, 172] on link "Mulan" at bounding box center [68, 166] width 137 height 18
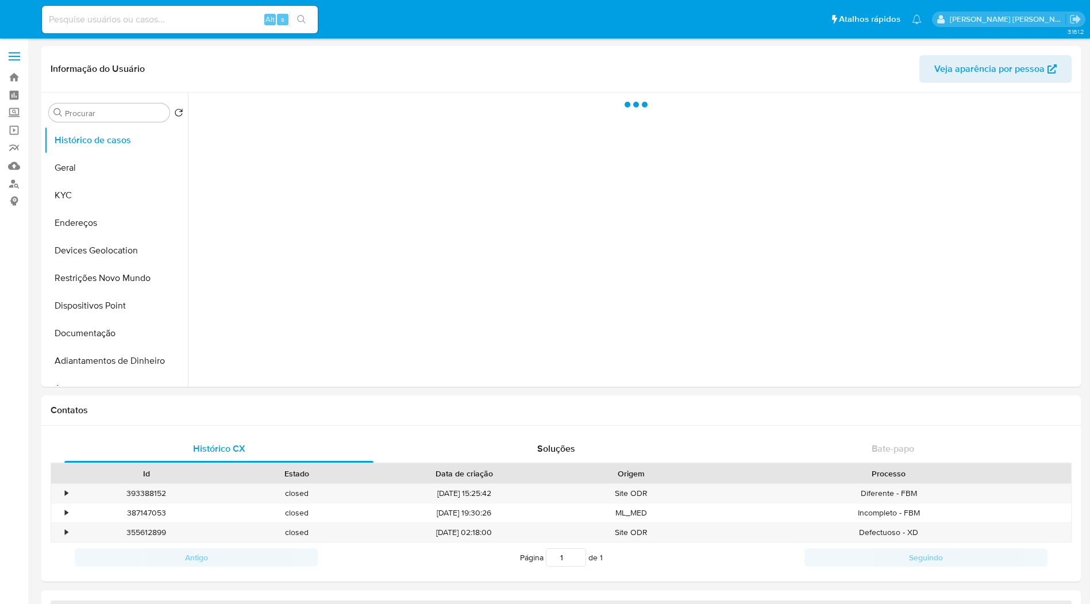
select select "10"
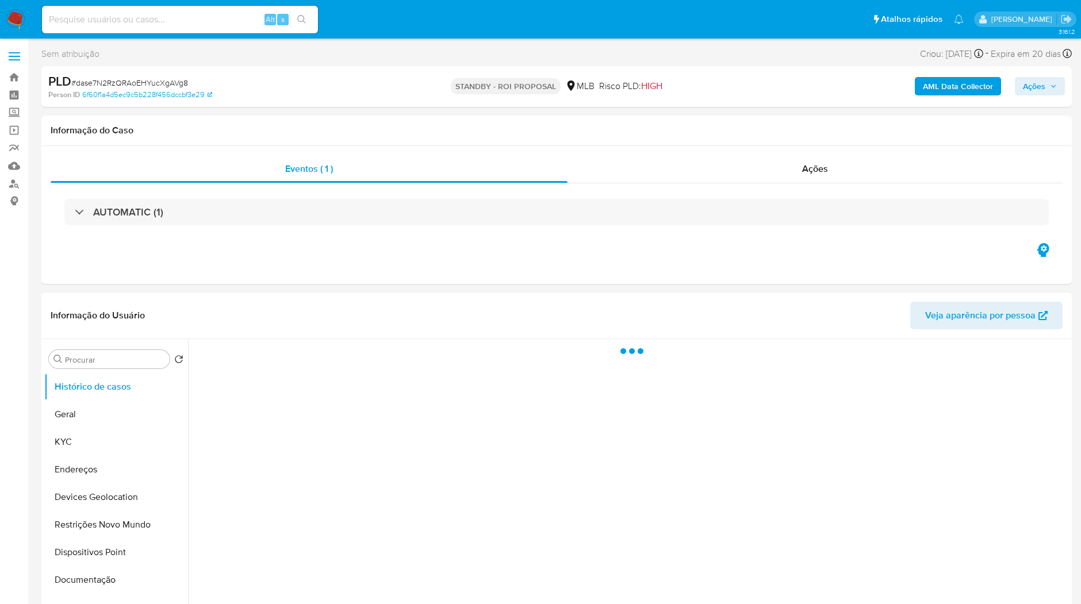
select select "10"
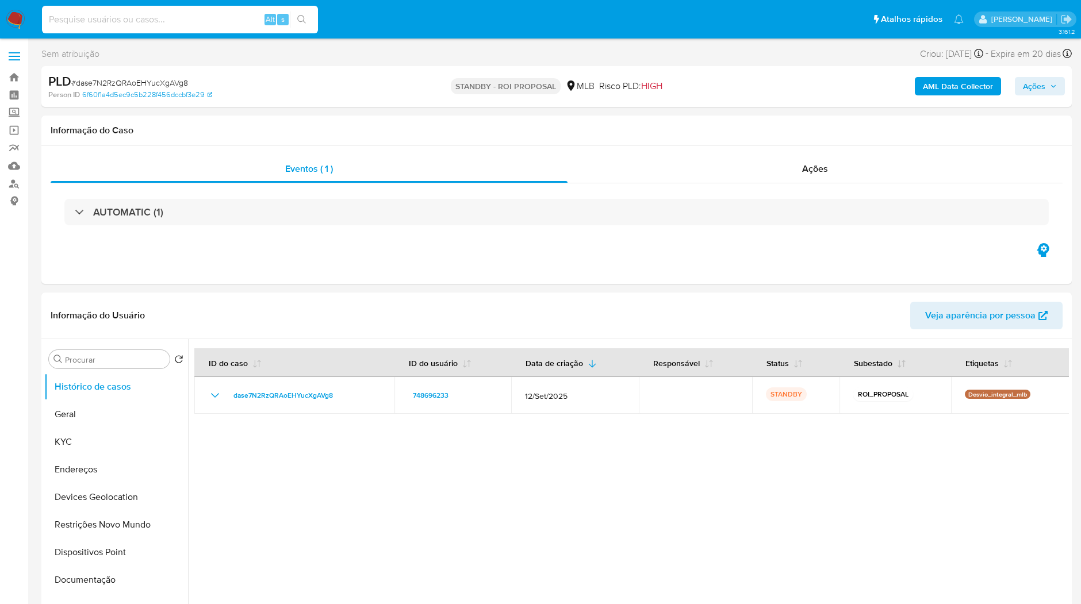
click at [230, 17] on input at bounding box center [180, 19] width 276 height 15
paste input "MelNPkEkxDmcyhL7AmtG7vWA"
type input "MelNPkEkxDmcyhL7AmtG7vWA"
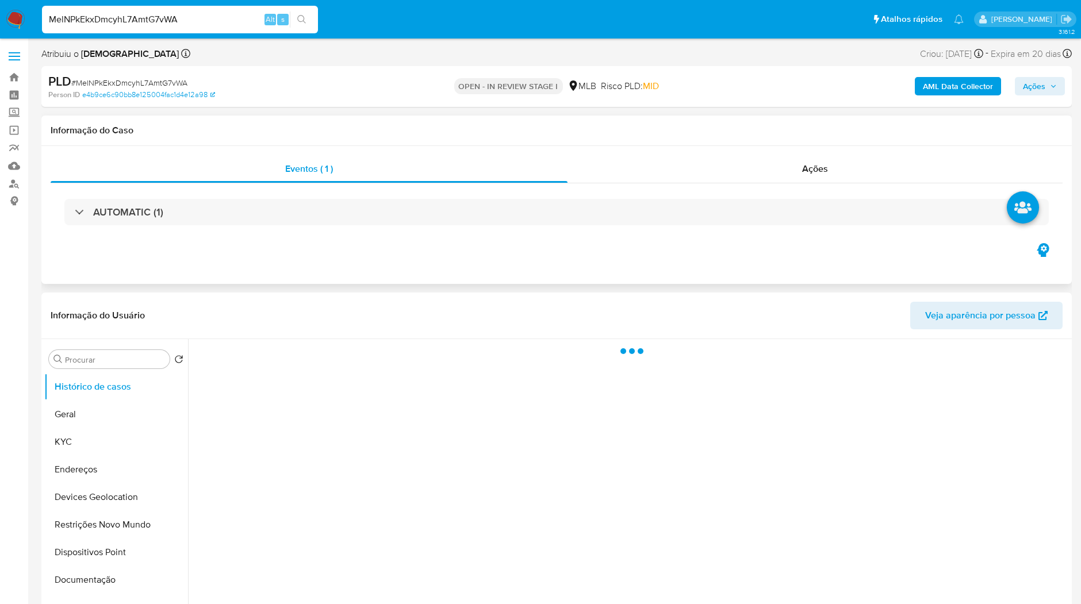
select select "10"
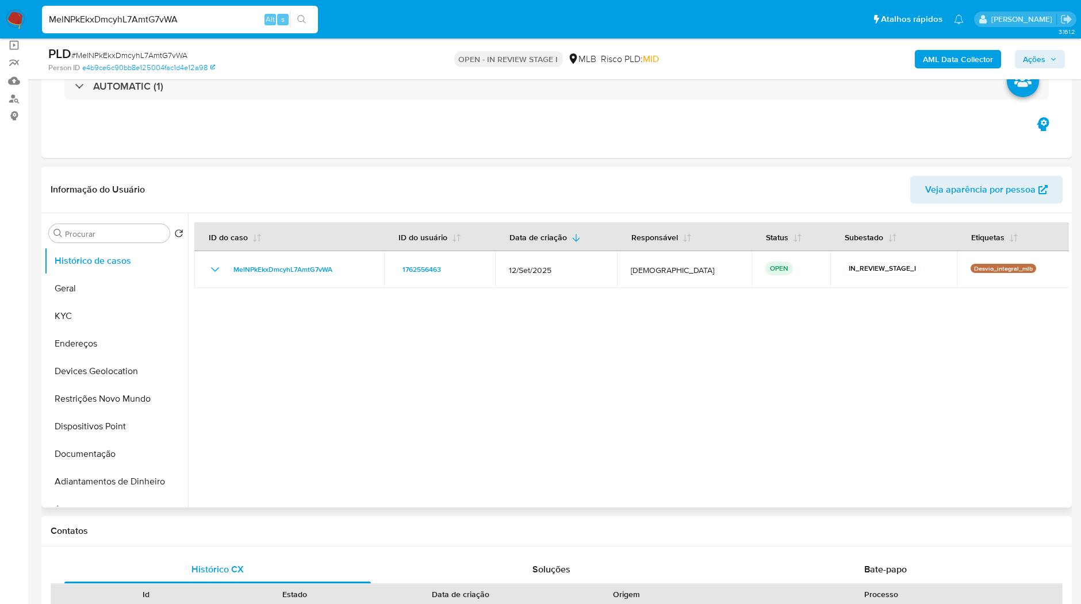
scroll to position [128, 0]
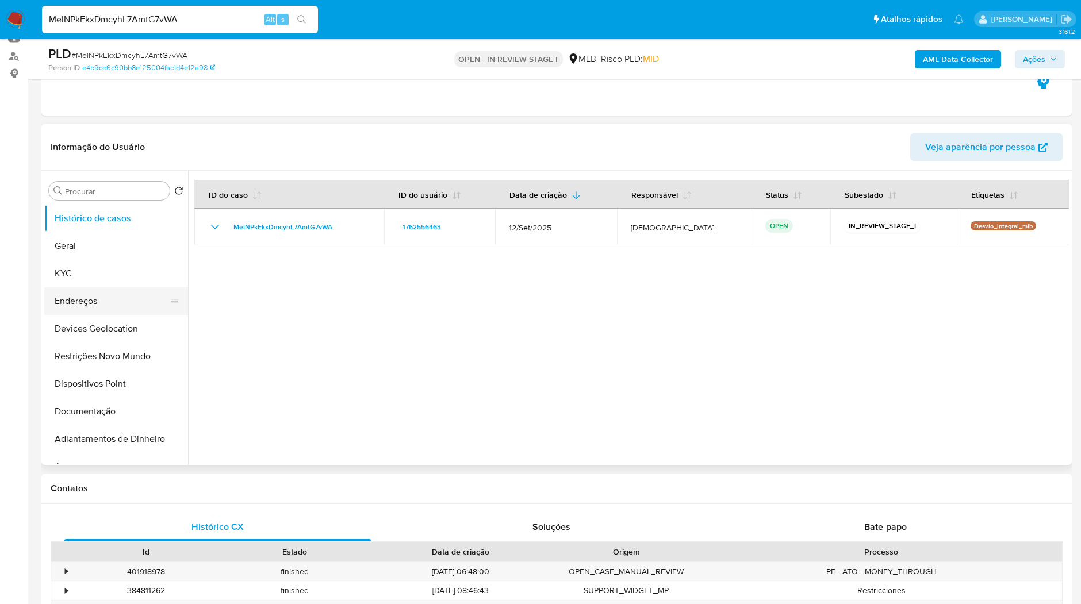
click at [170, 293] on div at bounding box center [174, 301] width 9 height 28
click at [106, 280] on button "KYC" at bounding box center [111, 274] width 134 height 28
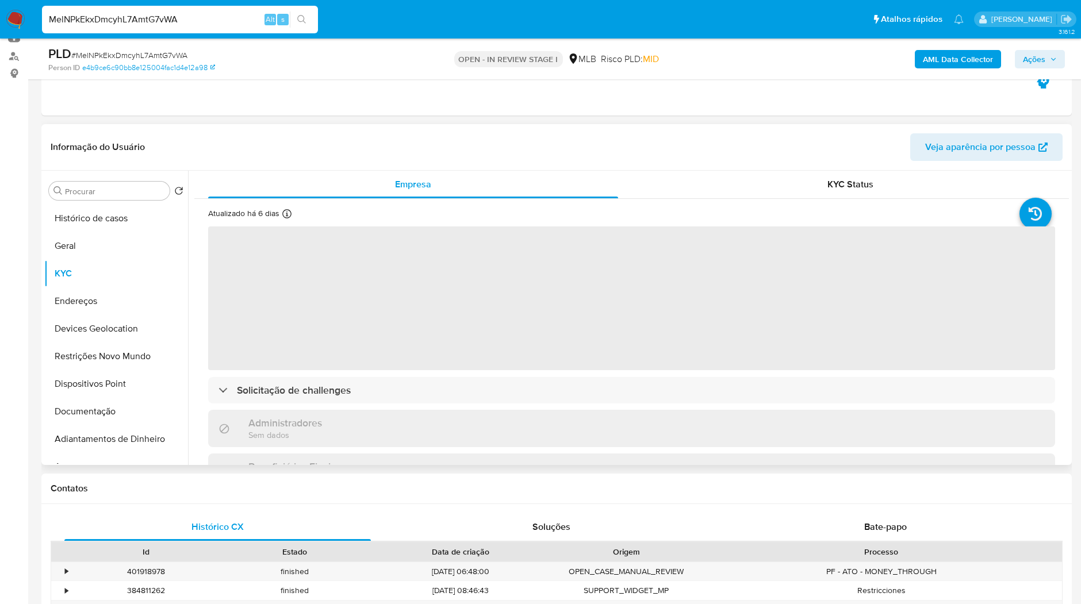
click at [433, 293] on span "‌" at bounding box center [631, 298] width 847 height 144
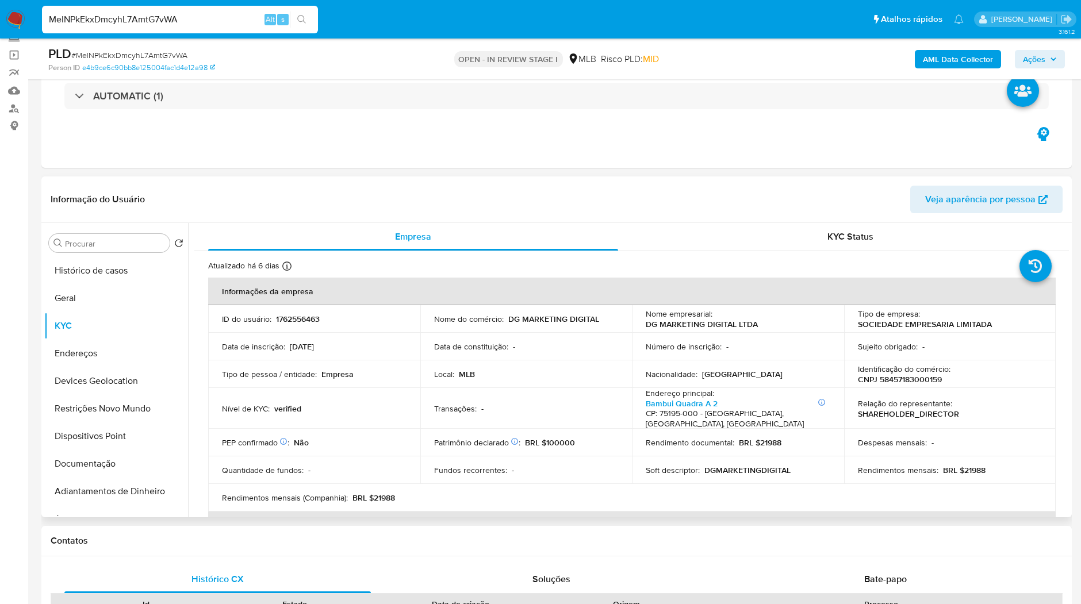
scroll to position [64, 0]
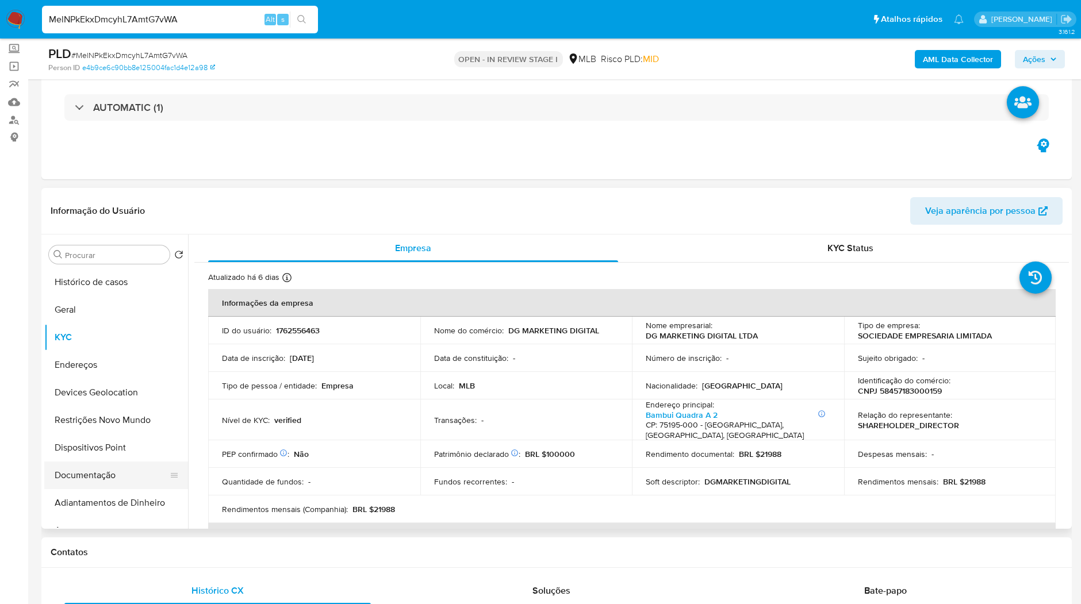
click at [84, 480] on button "Documentação" at bounding box center [111, 476] width 134 height 28
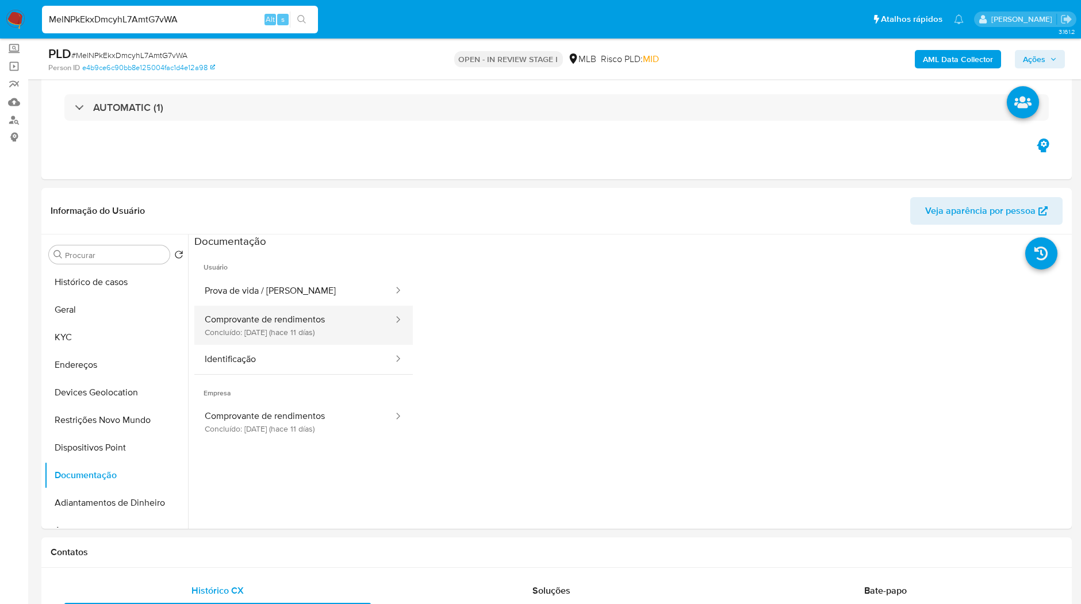
click at [234, 325] on button "Comprovante de rendimentos Concluído: 26/09/2025 (hace 11 días)" at bounding box center [294, 325] width 200 height 39
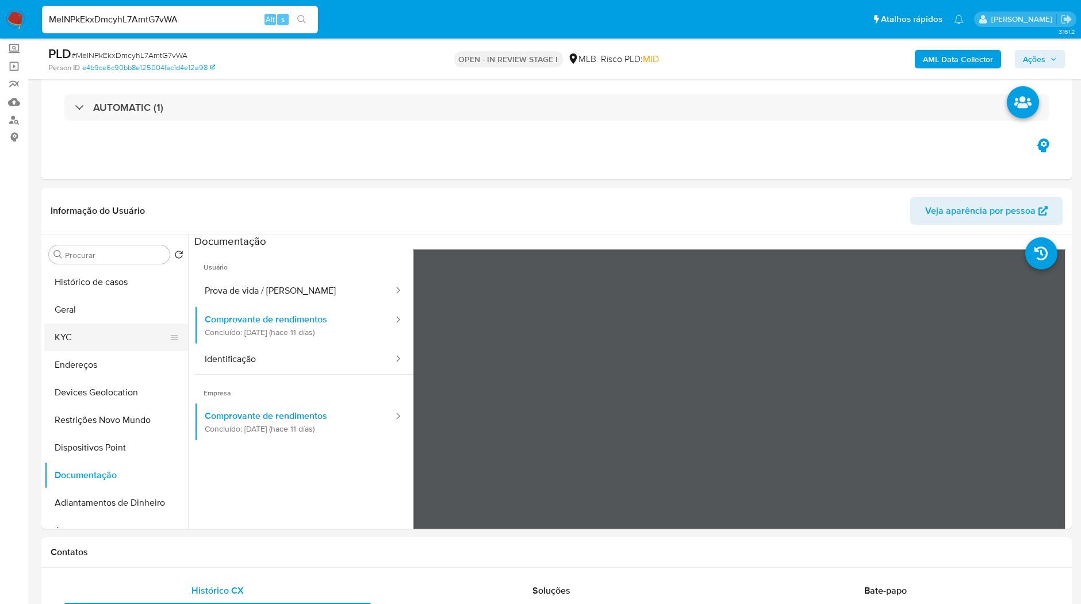
click at [115, 330] on button "KYC" at bounding box center [111, 338] width 134 height 28
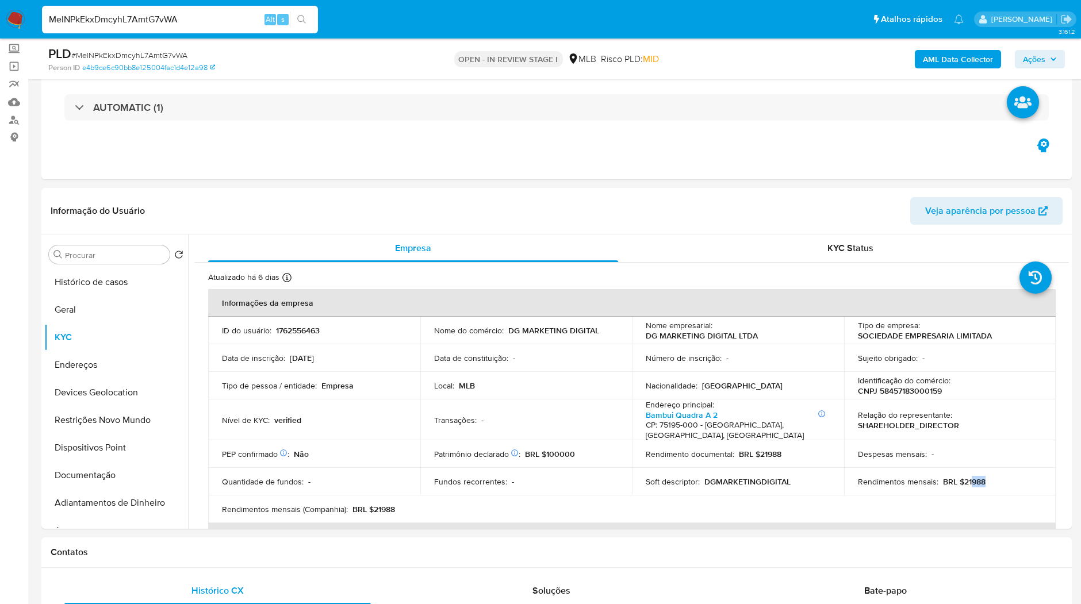
drag, startPoint x: 990, startPoint y: 478, endPoint x: 967, endPoint y: 480, distance: 23.1
click at [967, 480] on div "Rendimentos mensais : BRL $21988" at bounding box center [950, 481] width 184 height 10
click at [967, 480] on p "BRL $21988" at bounding box center [964, 481] width 43 height 10
click at [98, 480] on button "Documentação" at bounding box center [111, 476] width 134 height 28
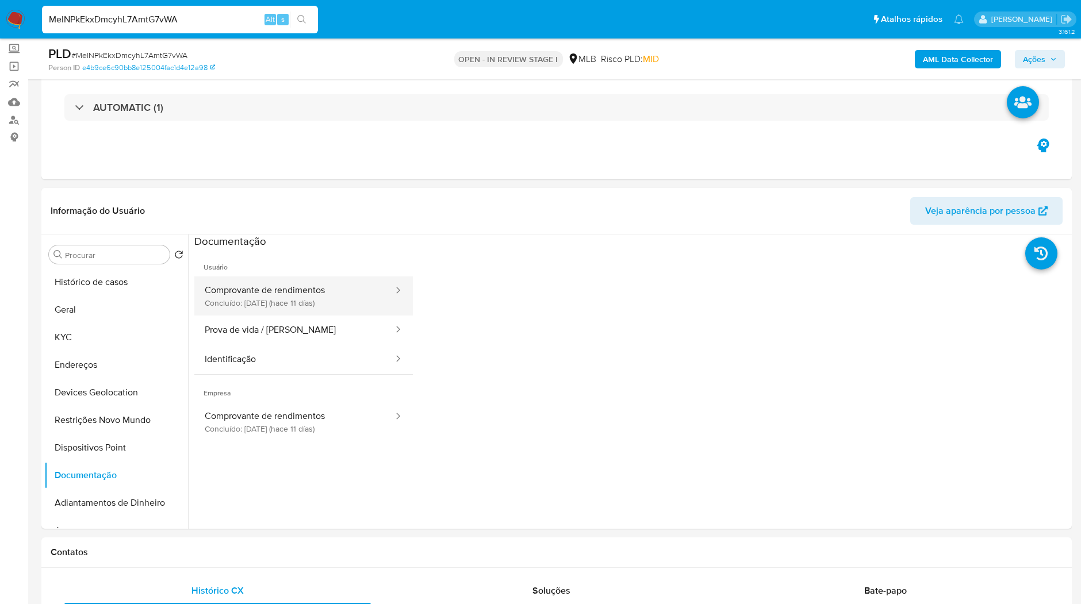
click at [315, 302] on button "Comprovante de rendimentos Concluído: 26/09/2025 (hace 11 días)" at bounding box center [294, 295] width 200 height 39
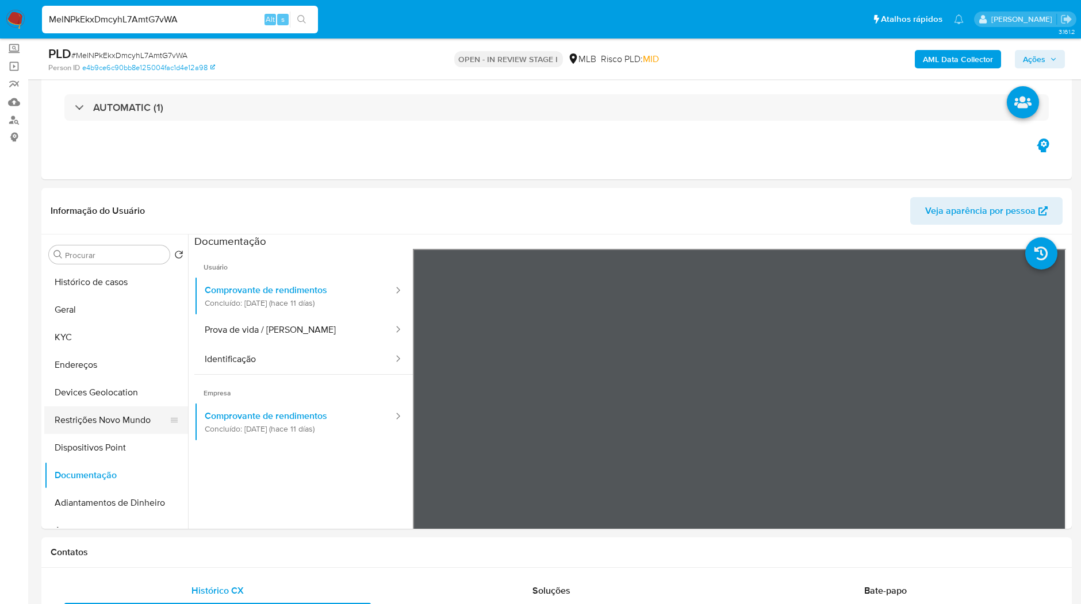
click at [73, 422] on button "Restrições Novo Mundo" at bounding box center [111, 420] width 134 height 28
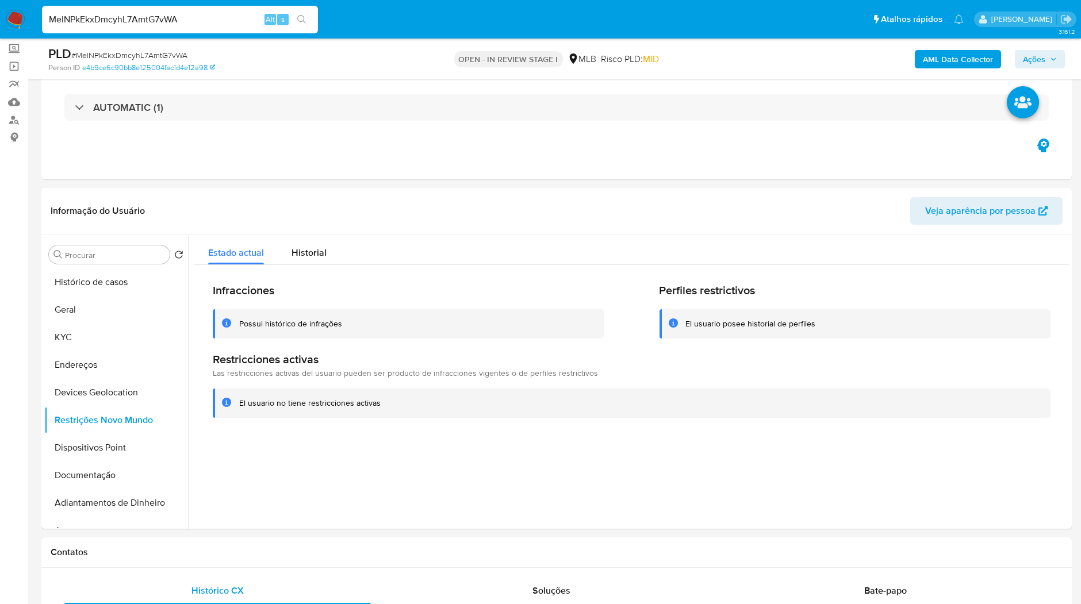
click at [385, 435] on div "Infracciones Possui histórico de infrações Perfiles restrictivos El usuario pos…" at bounding box center [631, 350] width 874 height 171
click at [80, 345] on button "KYC" at bounding box center [111, 338] width 134 height 28
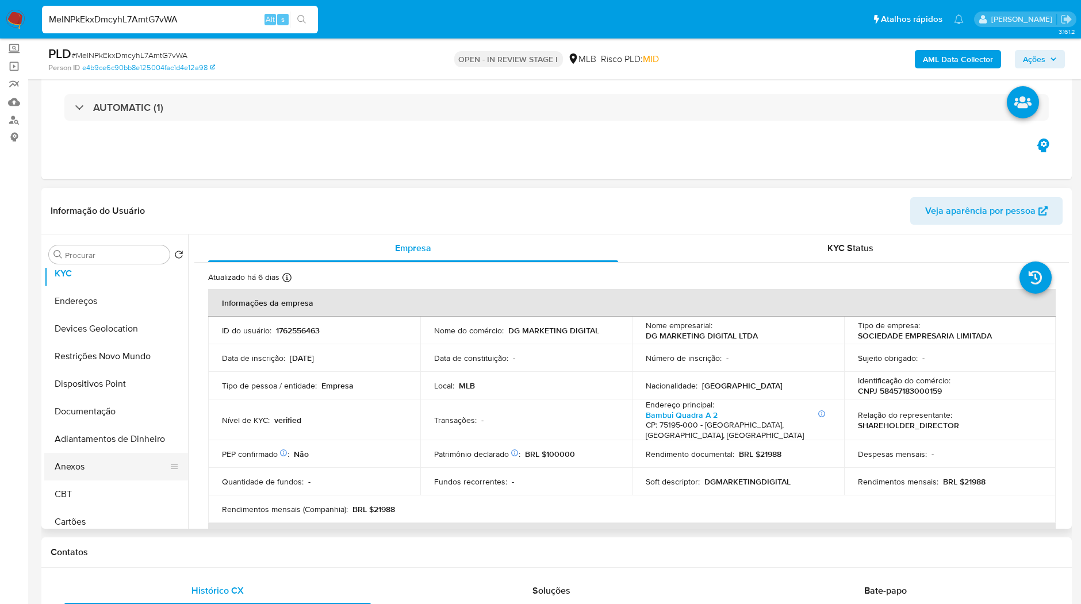
click at [134, 463] on button "Anexos" at bounding box center [111, 467] width 134 height 28
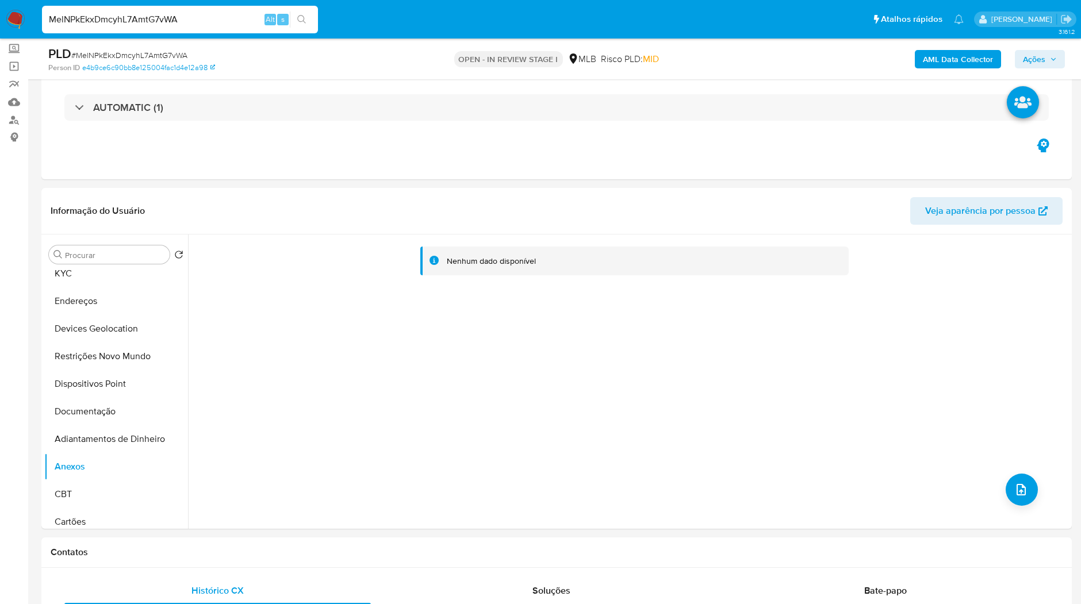
click at [964, 66] on b "AML Data Collector" at bounding box center [957, 59] width 70 height 18
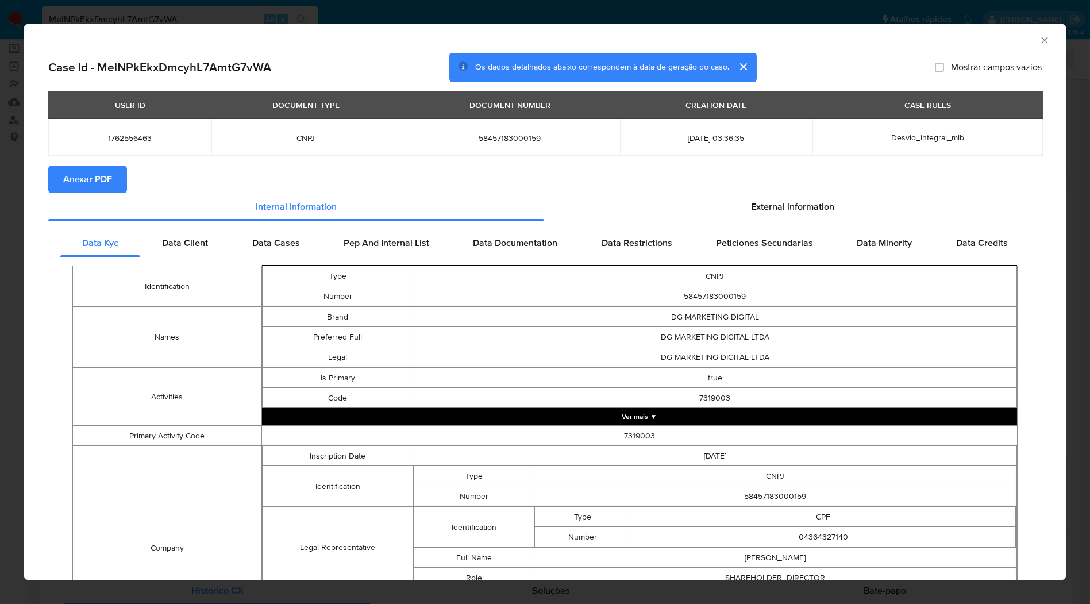
click at [108, 190] on span "Anexar PDF" at bounding box center [87, 179] width 49 height 25
click at [629, 19] on div "AML Data Collector Case Id - MelNPkEkxDmcyhL7AmtG7vWA Os dados detalhados abaix…" at bounding box center [545, 302] width 1090 height 604
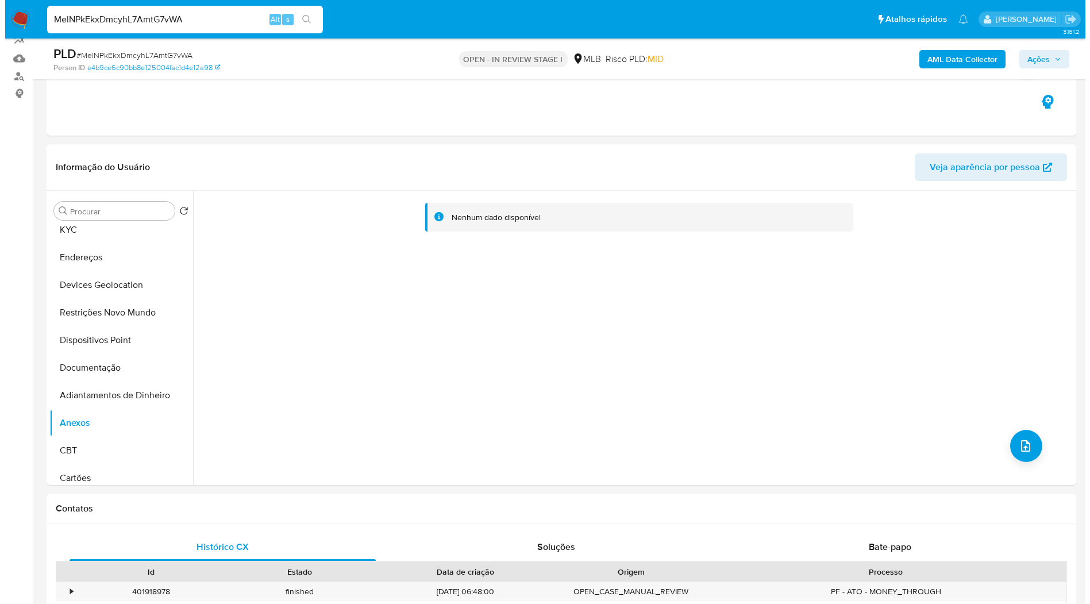
scroll to position [128, 0]
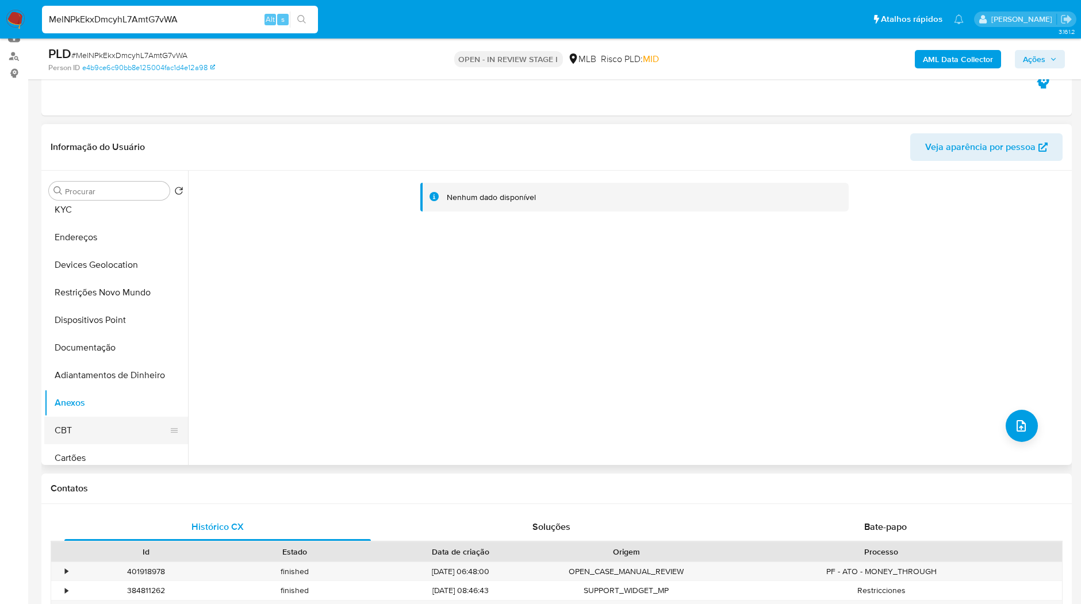
drag, startPoint x: 91, startPoint y: 431, endPoint x: 91, endPoint y: 420, distance: 10.9
click at [90, 430] on button "CBT" at bounding box center [111, 431] width 134 height 28
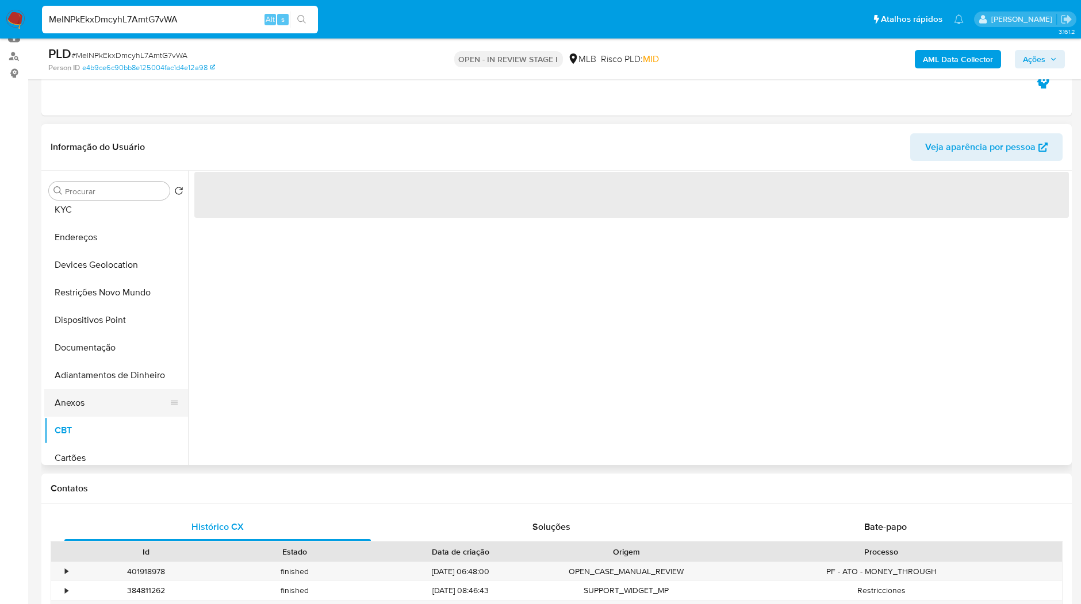
click at [94, 413] on button "Anexos" at bounding box center [111, 403] width 134 height 28
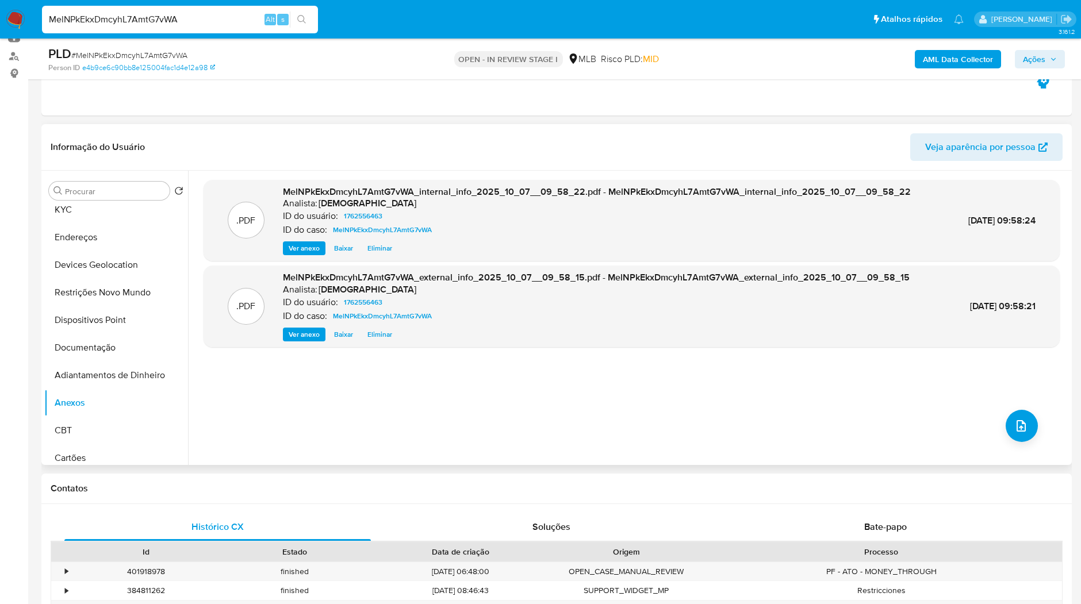
click at [1039, 431] on div ".PDF MelNPkEkxDmcyhL7AmtG7vWA_internal_info_2025_10_07__09_58_22.pdf - MelNPkEk…" at bounding box center [631, 318] width 856 height 276
click at [1005, 428] on button "upload-file" at bounding box center [1021, 426] width 32 height 32
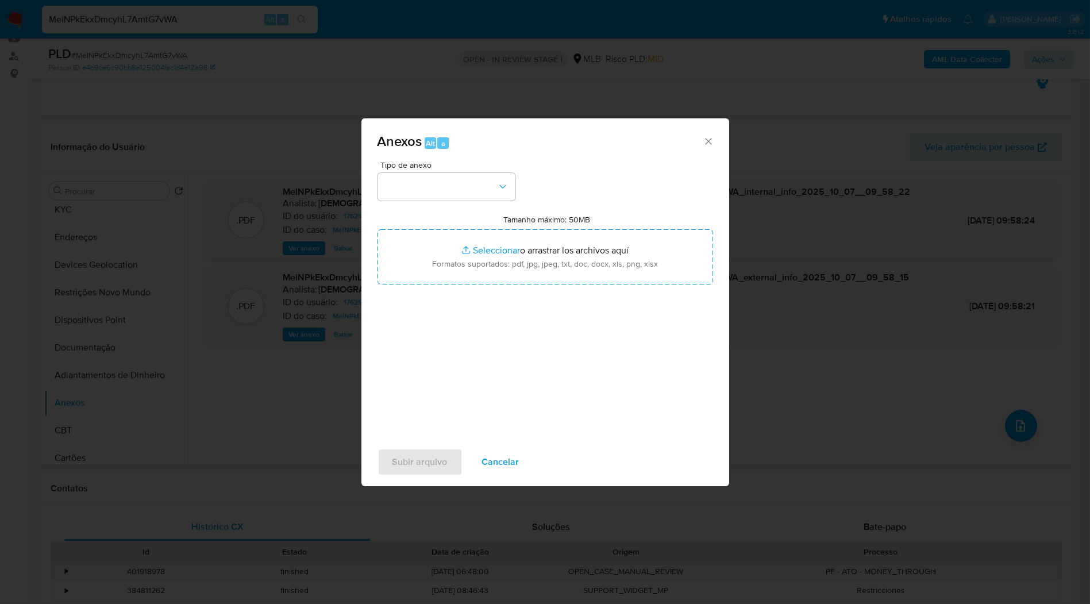
click at [518, 204] on div "Tipo de anexo Tamanho máximo: 50MB Seleccionar archivos Seleccionar o arrastrar…" at bounding box center [546, 296] width 336 height 271
click at [512, 201] on div "Tipo de anexo Tamanho máximo: 50MB Seleccionar archivos Seleccionar o arrastrar…" at bounding box center [546, 296] width 336 height 271
click at [501, 198] on button "button" at bounding box center [447, 187] width 138 height 28
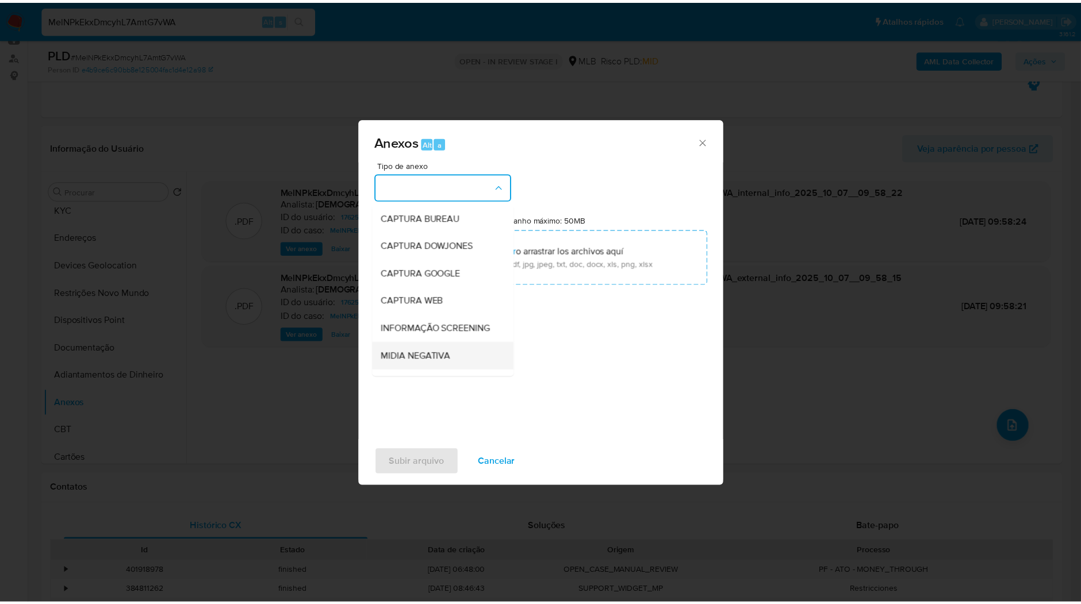
scroll to position [64, 0]
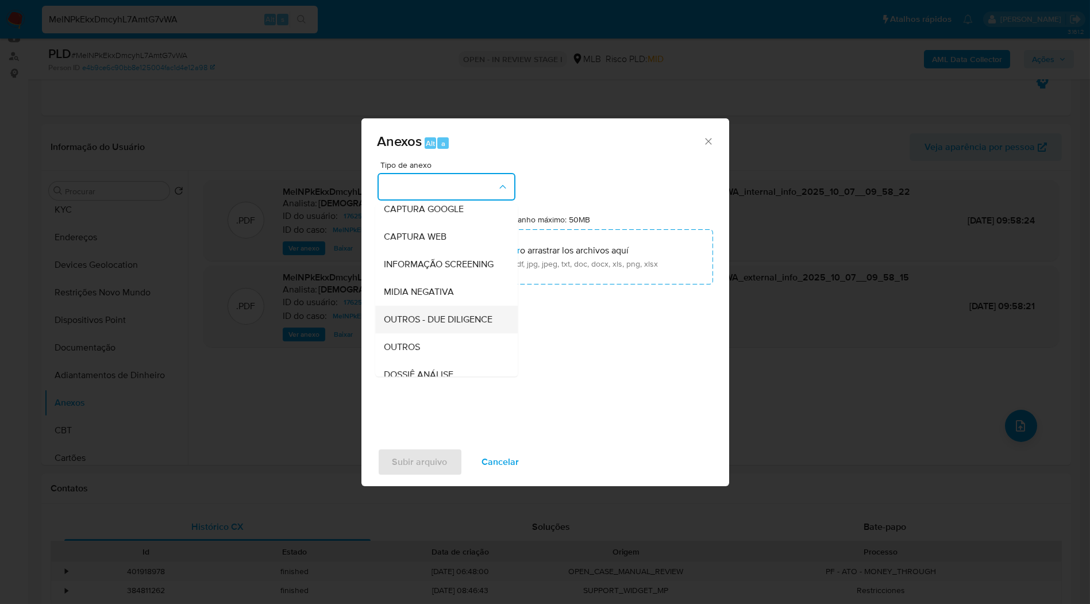
click at [414, 356] on div "OUTROS" at bounding box center [442, 347] width 117 height 28
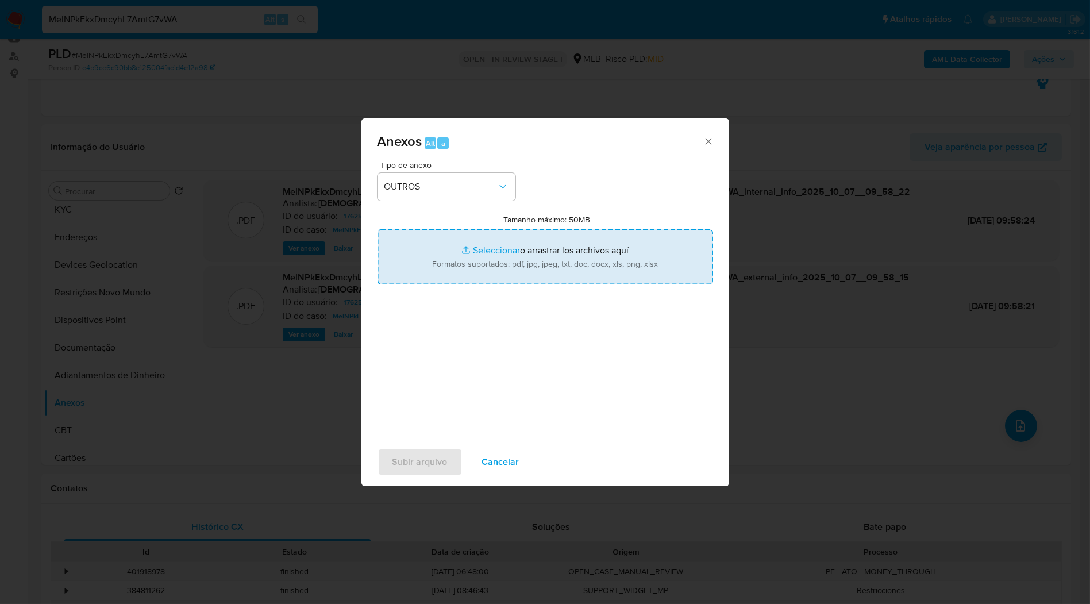
click at [463, 268] on input "Tamanho máximo: 50MB Seleccionar archivos" at bounding box center [546, 256] width 336 height 55
type input "C:\fakepath\Mulan 1762556463_2025_09_30_15_53_32.xlsx"
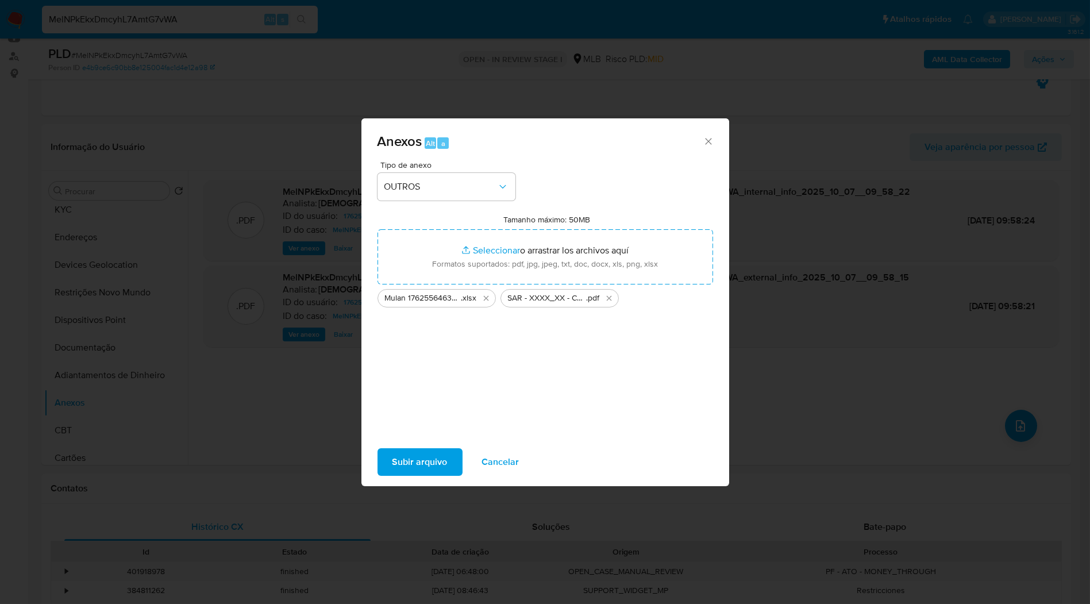
click at [438, 447] on div "Subir arquivo Cancelar" at bounding box center [546, 462] width 368 height 44
click at [432, 455] on span "Subir arquivo" at bounding box center [420, 461] width 55 height 25
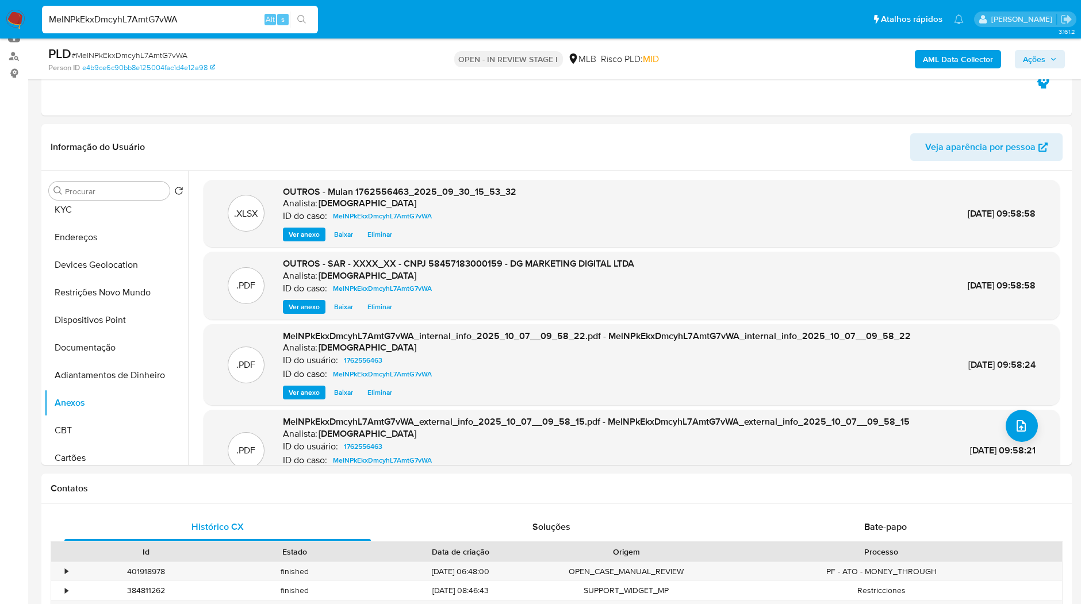
click at [1043, 57] on span "Ações" at bounding box center [1033, 59] width 22 height 18
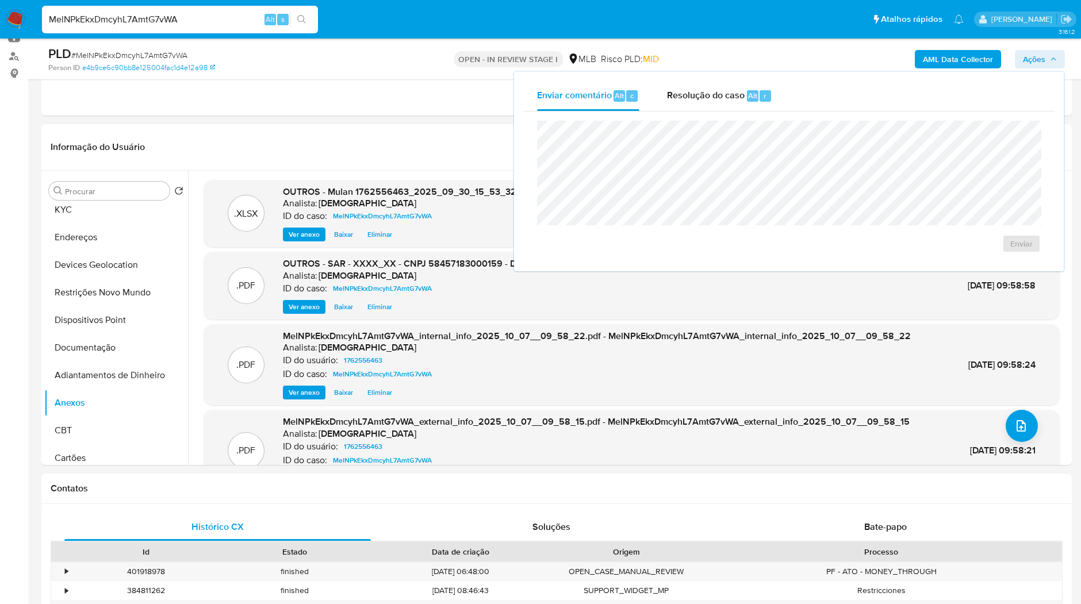
click at [734, 111] on div "Enviar" at bounding box center [788, 186] width 531 height 151
click at [736, 105] on div "Resolução do caso Alt r" at bounding box center [719, 96] width 105 height 30
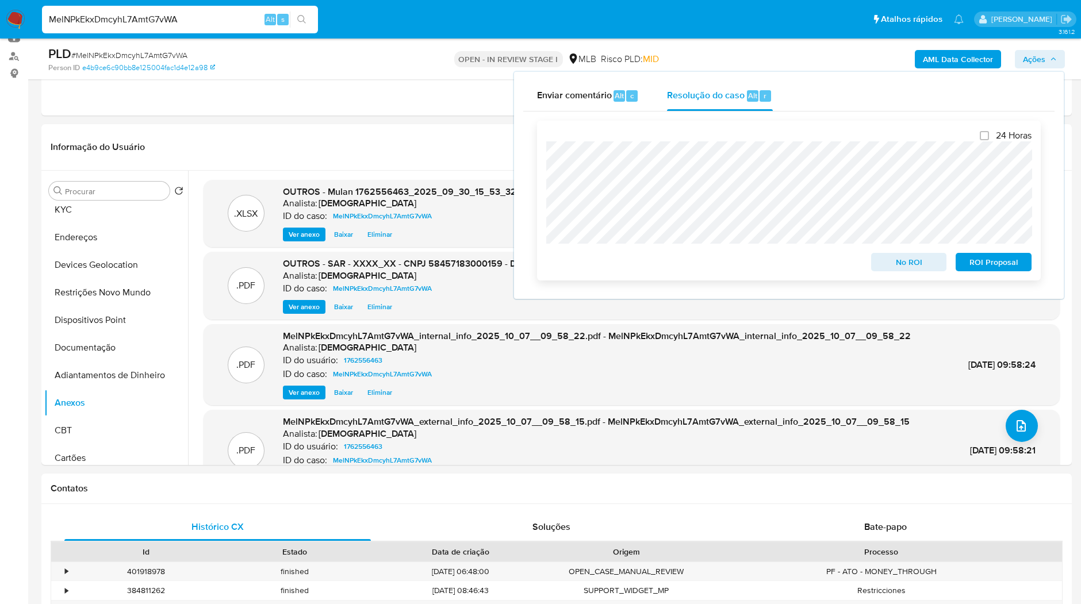
click at [999, 265] on span "ROI Proposal" at bounding box center [993, 262] width 60 height 16
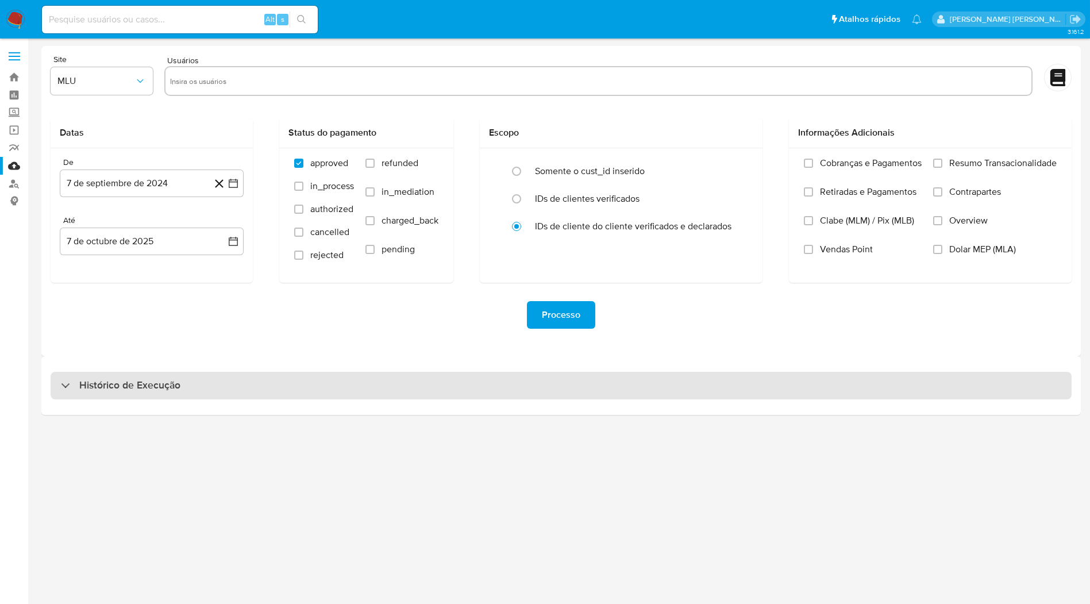
click at [128, 391] on h3 "Histórico de Execução" at bounding box center [129, 386] width 101 height 14
select select "10"
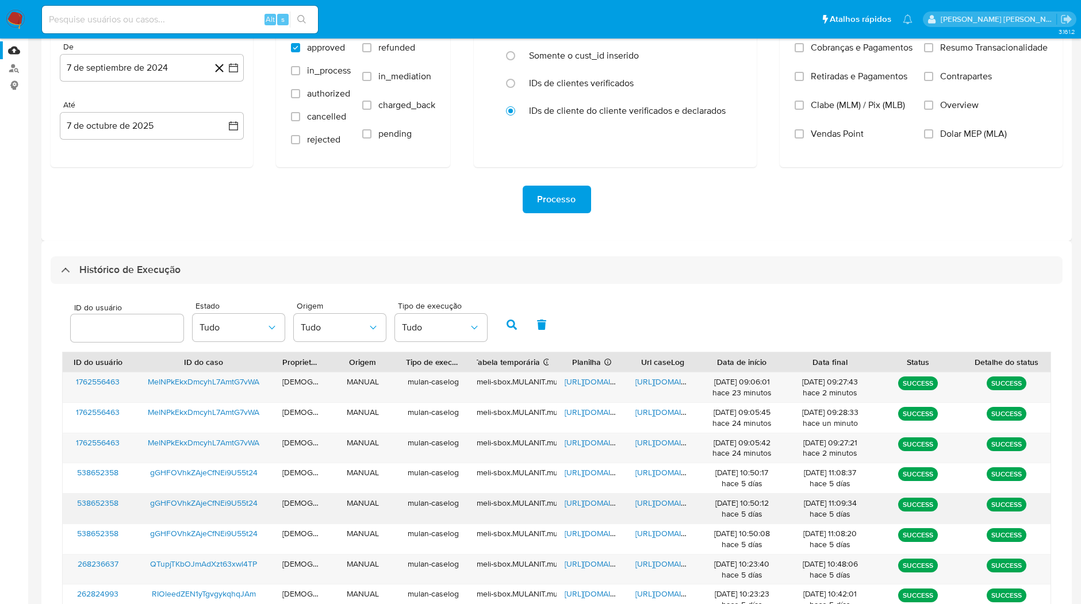
scroll to position [191, 0]
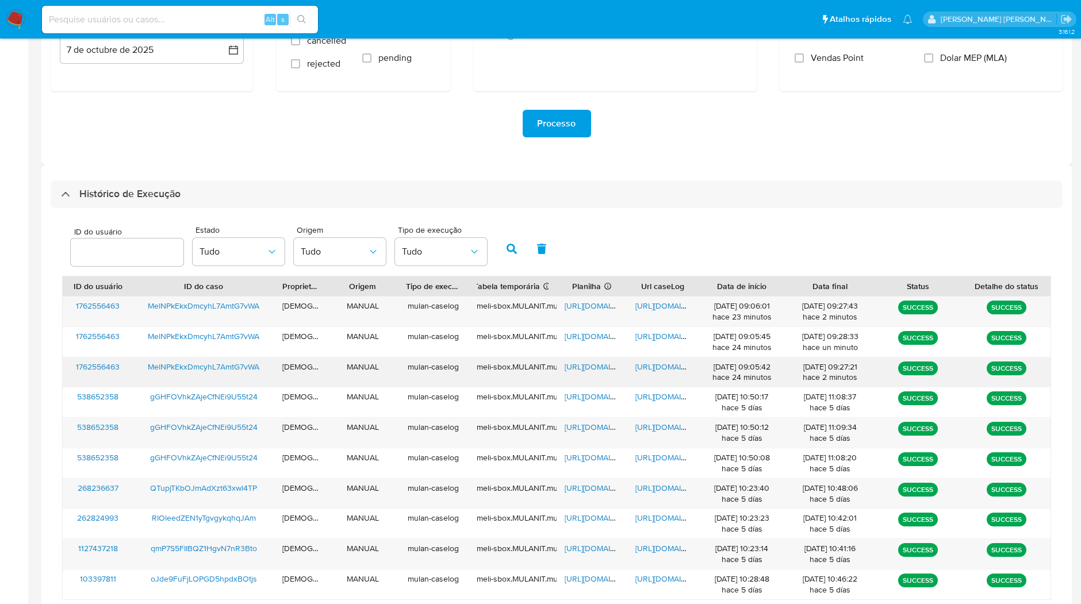
click at [657, 371] on span "[URL][DOMAIN_NAME]" at bounding box center [674, 366] width 79 height 11
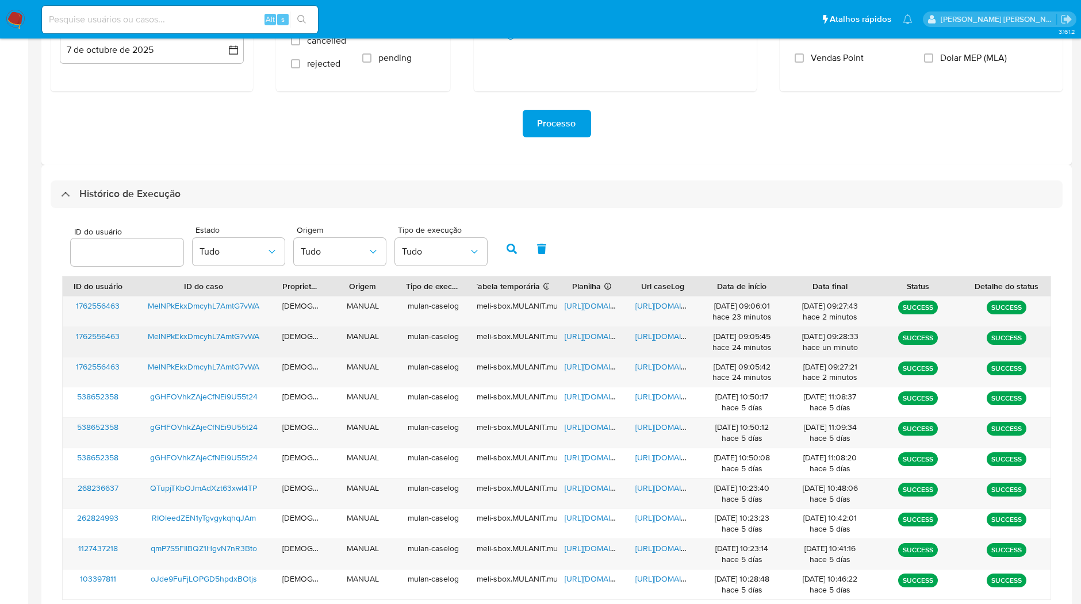
click at [651, 330] on span "[URL][DOMAIN_NAME]" at bounding box center [674, 335] width 79 height 11
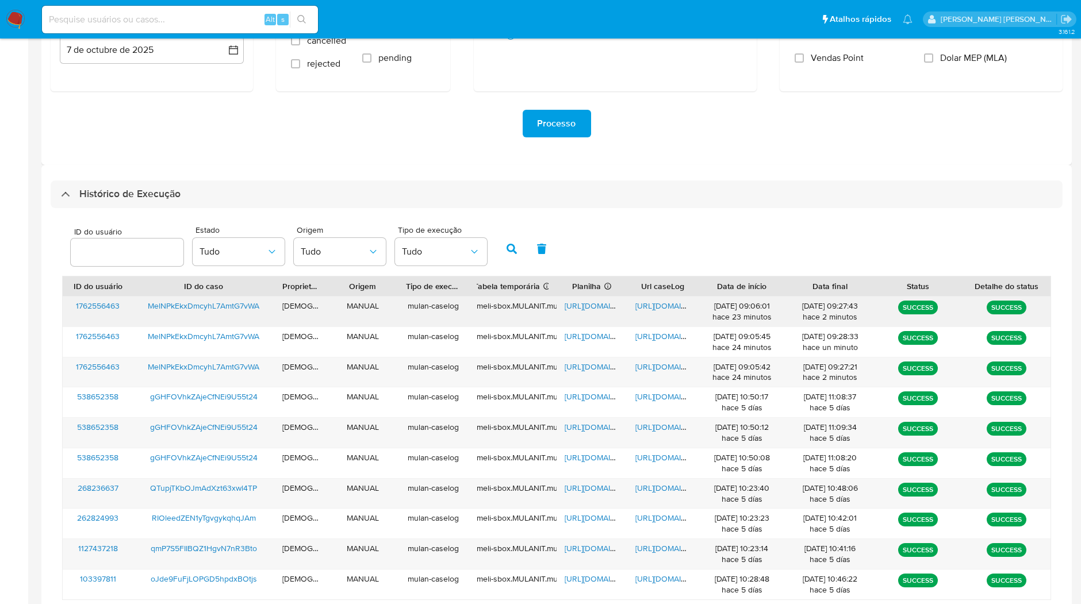
click at [642, 306] on span "[URL][DOMAIN_NAME]" at bounding box center [674, 305] width 79 height 11
click at [610, 368] on span "[URL][DOMAIN_NAME]" at bounding box center [603, 366] width 79 height 11
click at [578, 316] on div "[URL][DOMAIN_NAME]" at bounding box center [591, 312] width 71 height 30
click at [579, 308] on span "[URL][DOMAIN_NAME]" at bounding box center [603, 305] width 79 height 11
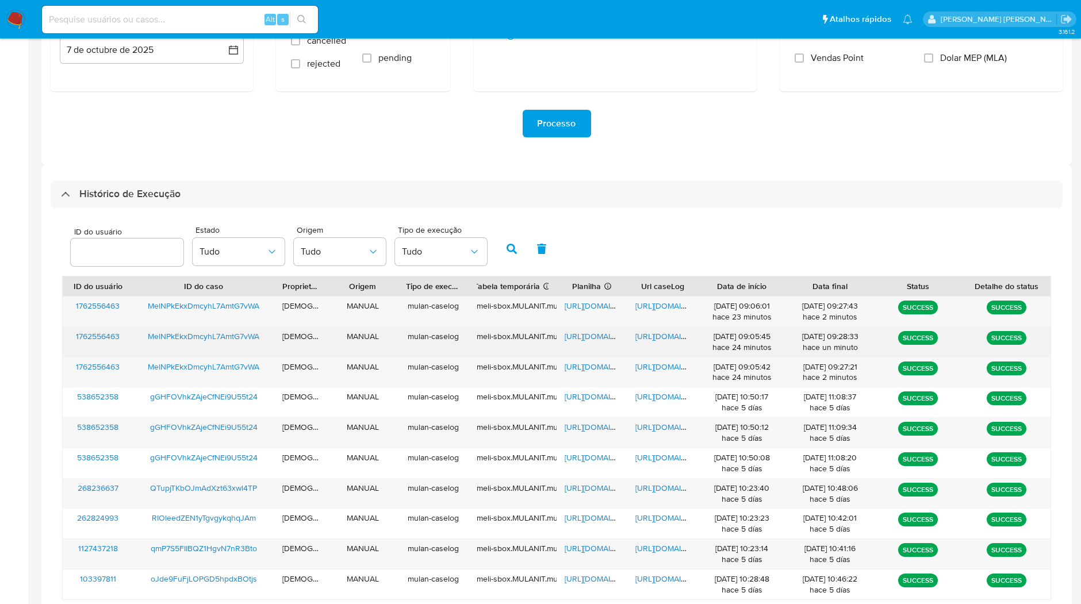
click at [660, 333] on span "[URL][DOMAIN_NAME]" at bounding box center [674, 335] width 79 height 11
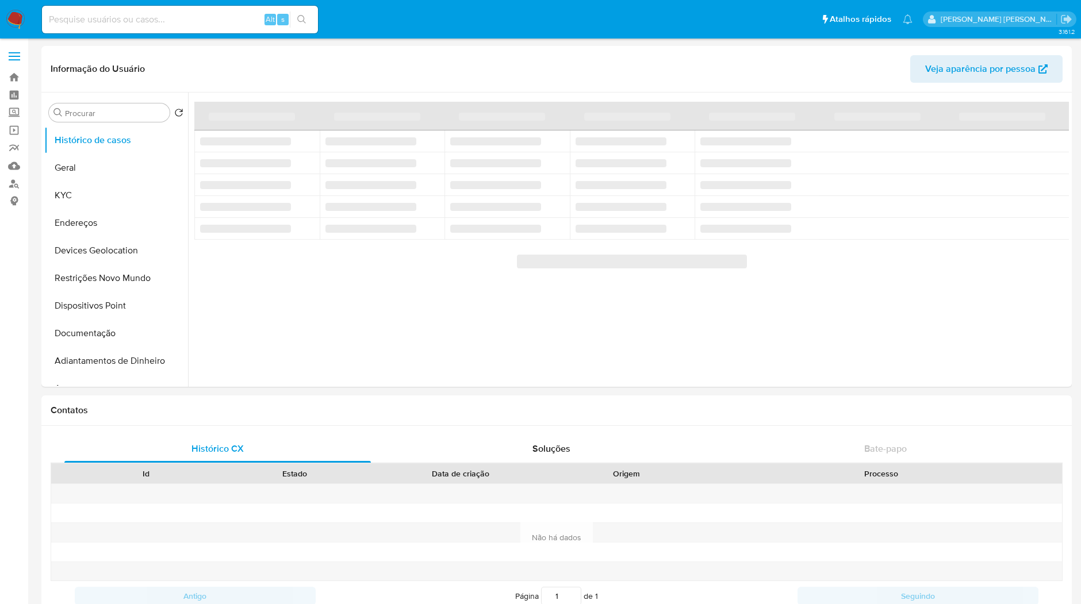
select select "10"
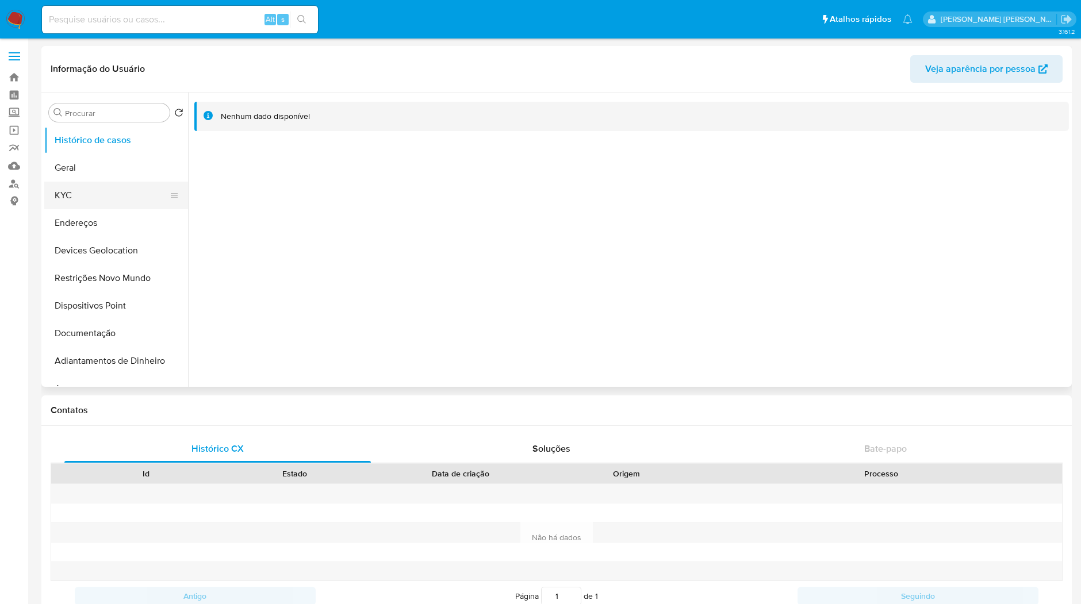
click at [108, 201] on button "KYC" at bounding box center [111, 196] width 134 height 28
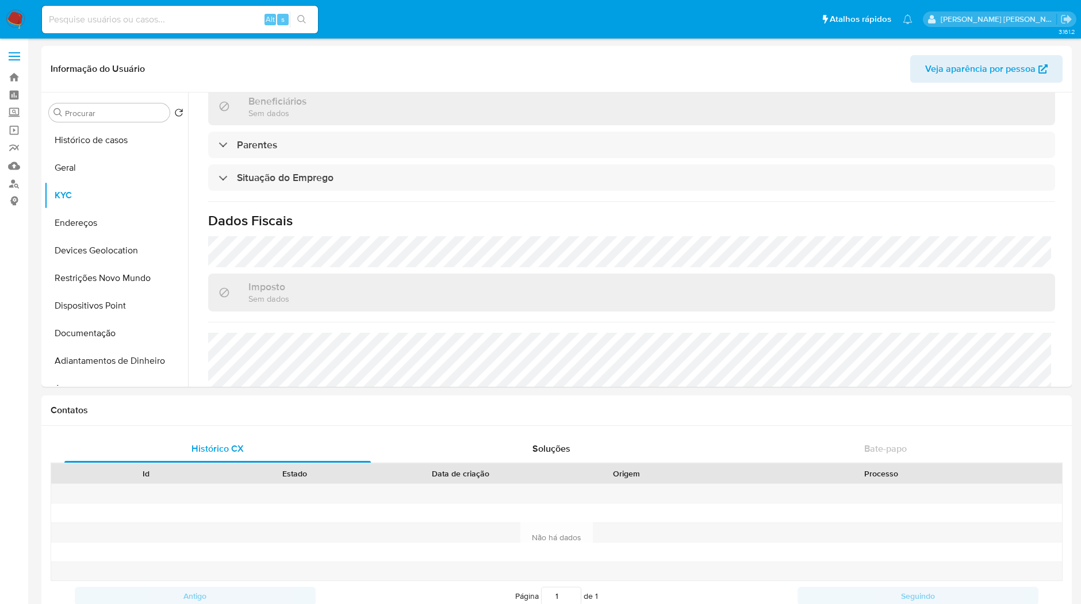
scroll to position [447, 0]
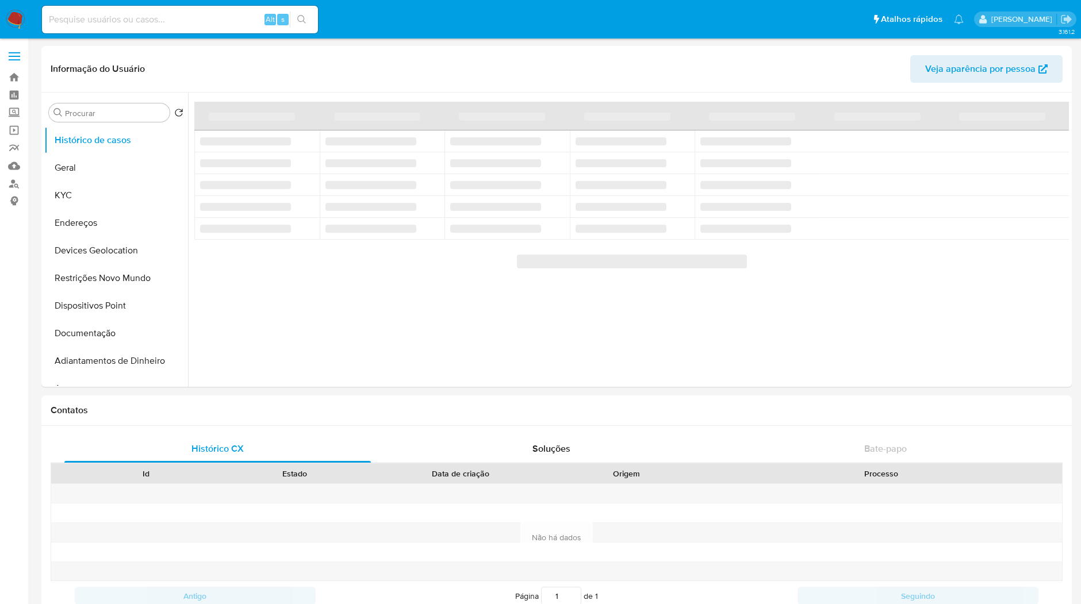
select select "10"
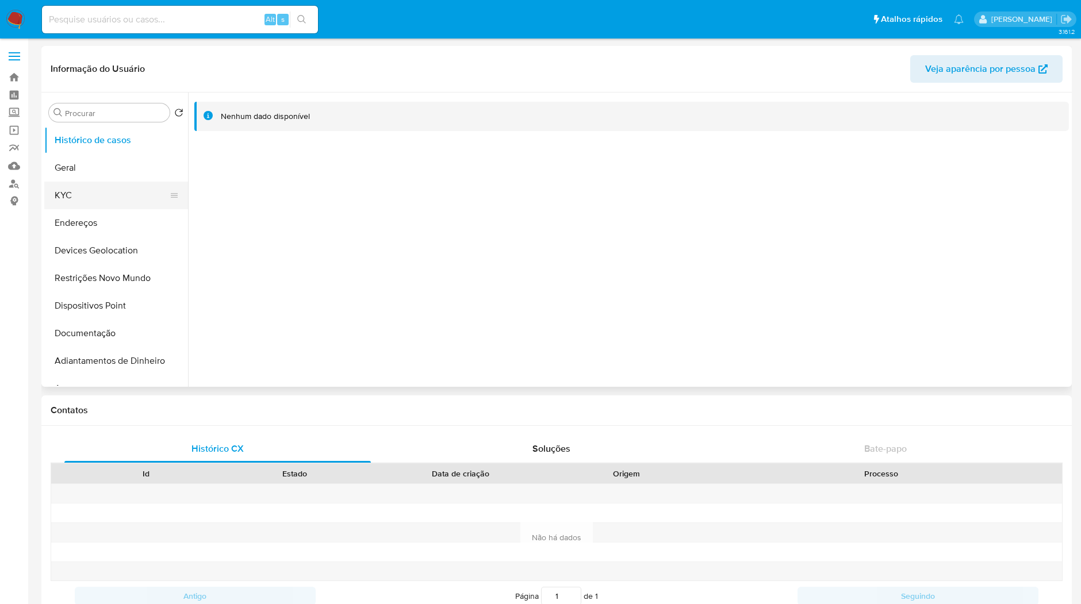
click at [128, 202] on button "KYC" at bounding box center [111, 196] width 134 height 28
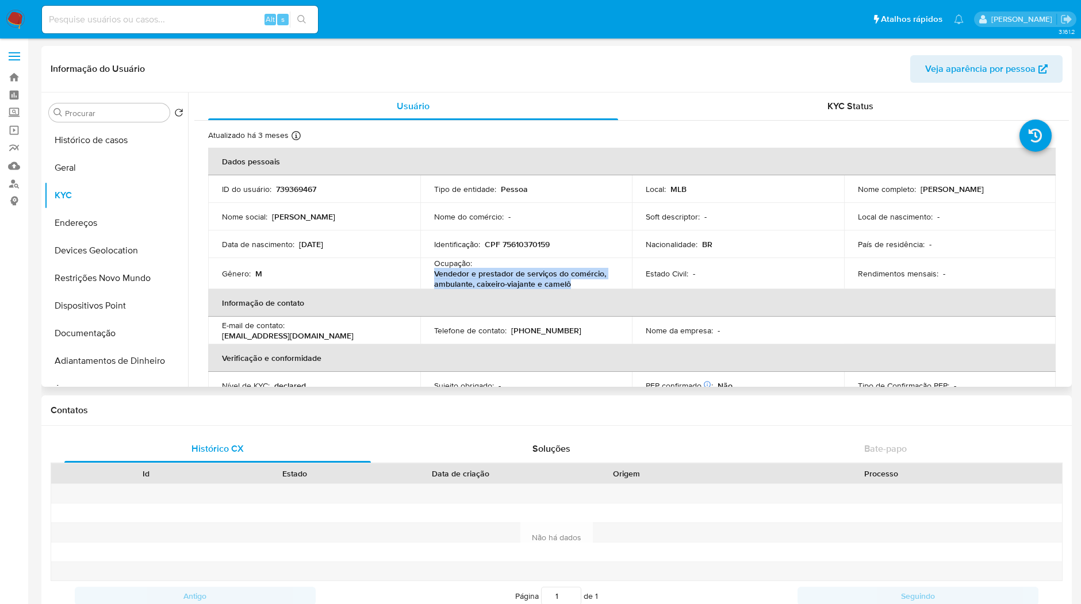
copy p "Vendedor e prestador de serviços do comércio, ambulante, caixeiro-viajante e ca…"
drag, startPoint x: 576, startPoint y: 282, endPoint x: 432, endPoint y: 275, distance: 144.4
click at [434, 275] on p "Vendedor e prestador de serviços do comércio, ambulante, caixeiro-viajante e ca…" at bounding box center [524, 278] width 180 height 21
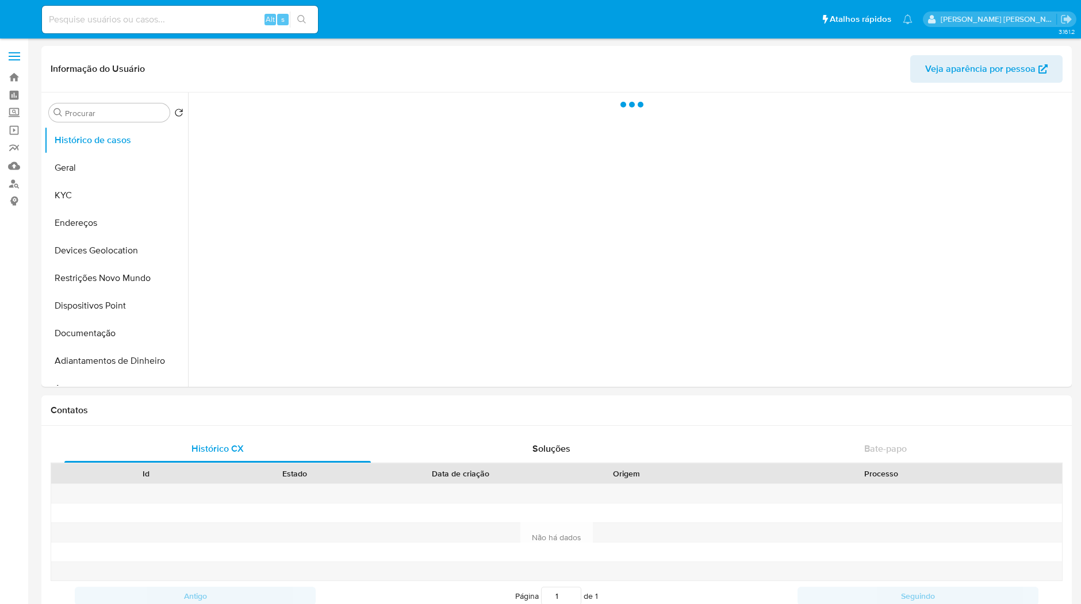
select select "10"
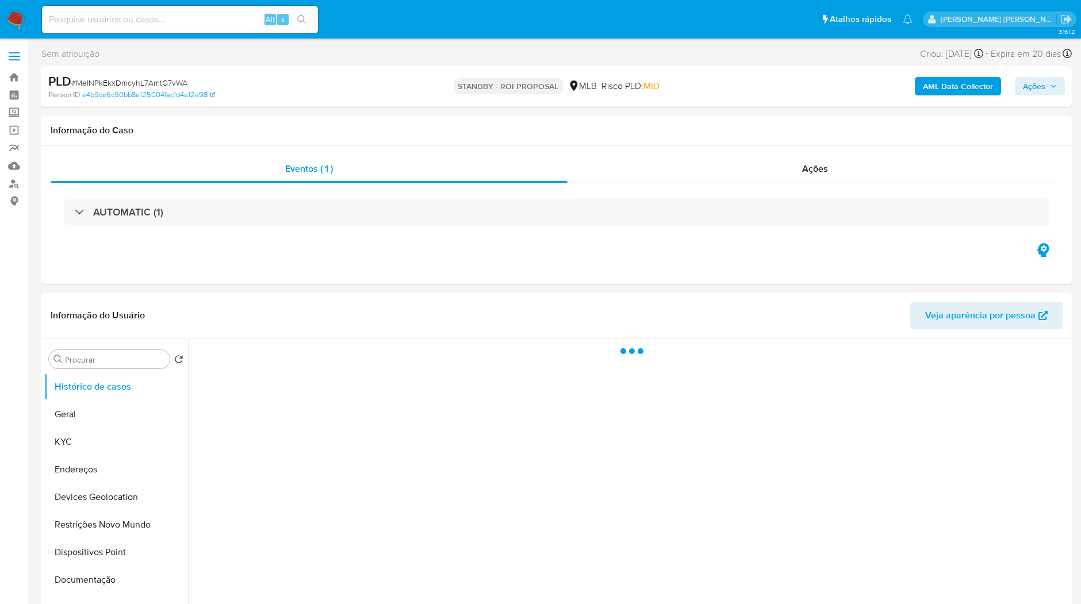
select select "10"
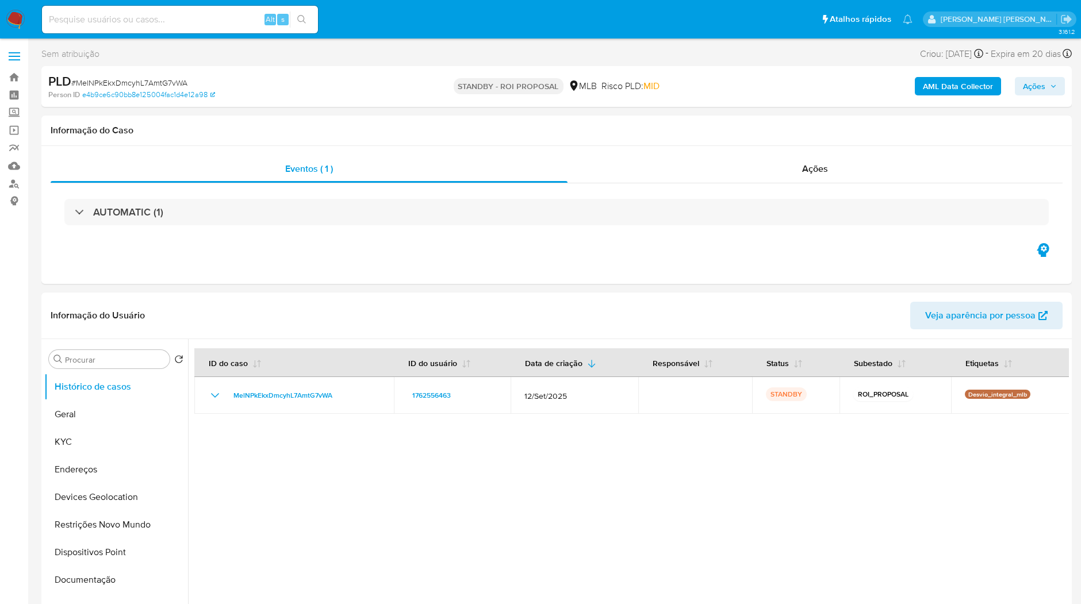
click at [22, 22] on img at bounding box center [16, 20] width 20 height 20
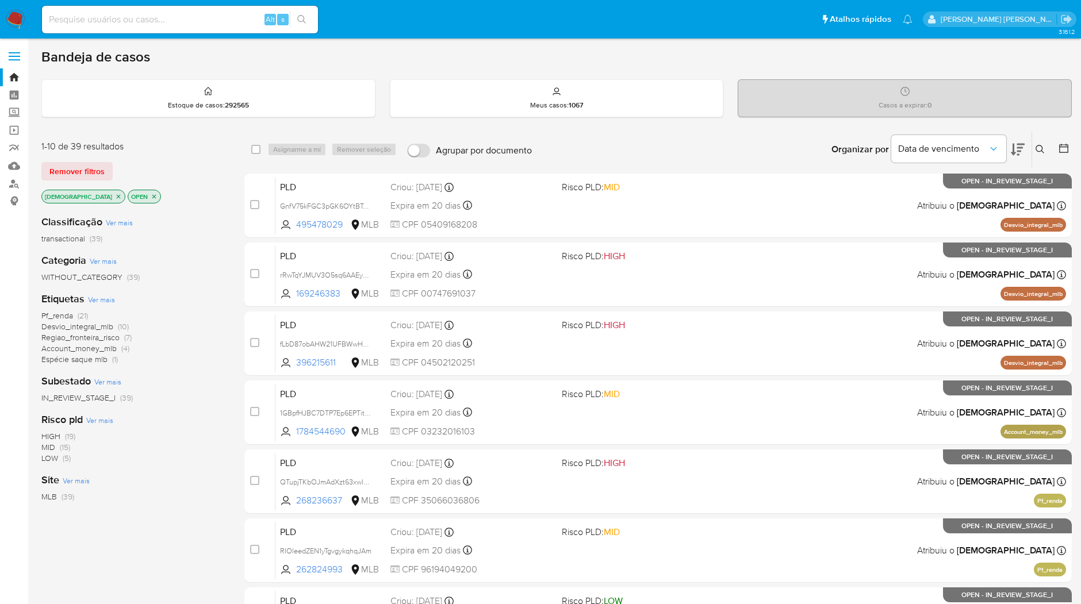
click at [127, 18] on input at bounding box center [180, 19] width 276 height 15
paste input "EDyLnFIiPh9AMIpIZj1gD6sP"
type input "EDyLnFIiPh9AMIpIZj1gD6sP"
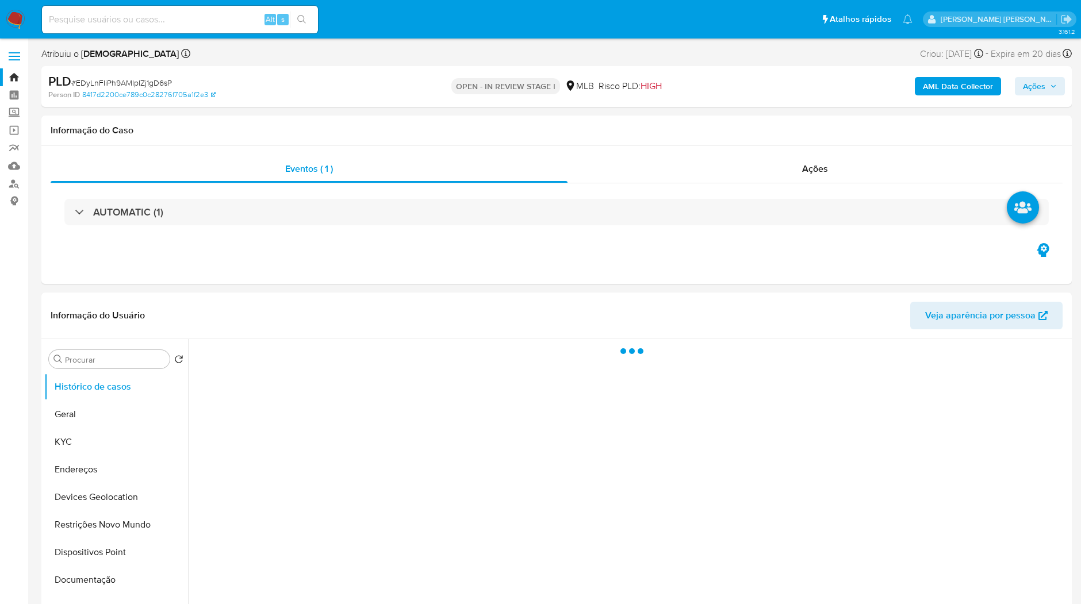
select select "10"
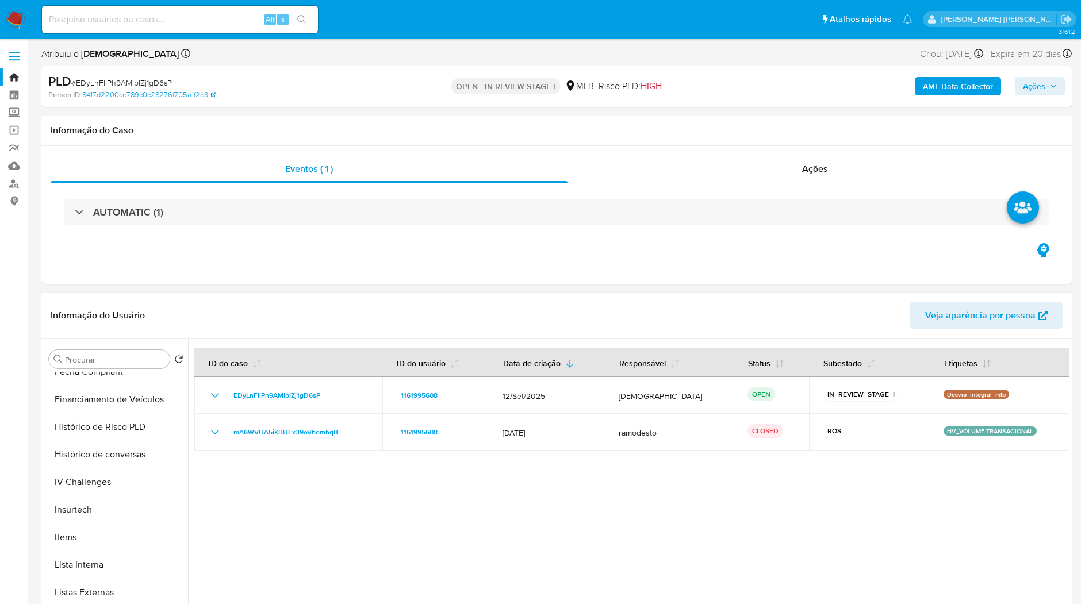
scroll to position [575, 0]
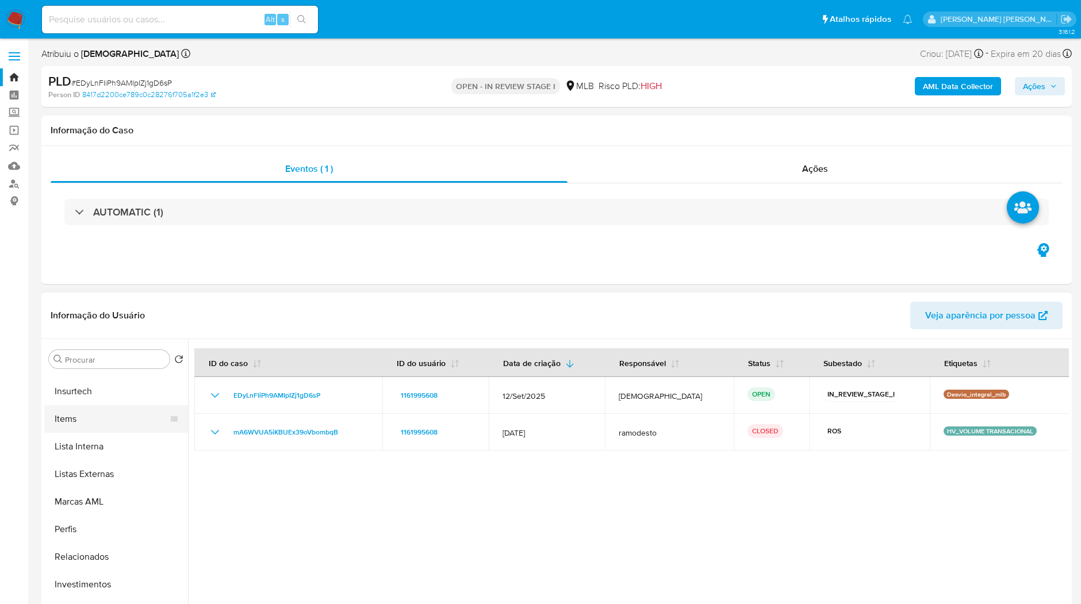
click at [95, 422] on button "Items" at bounding box center [111, 419] width 134 height 28
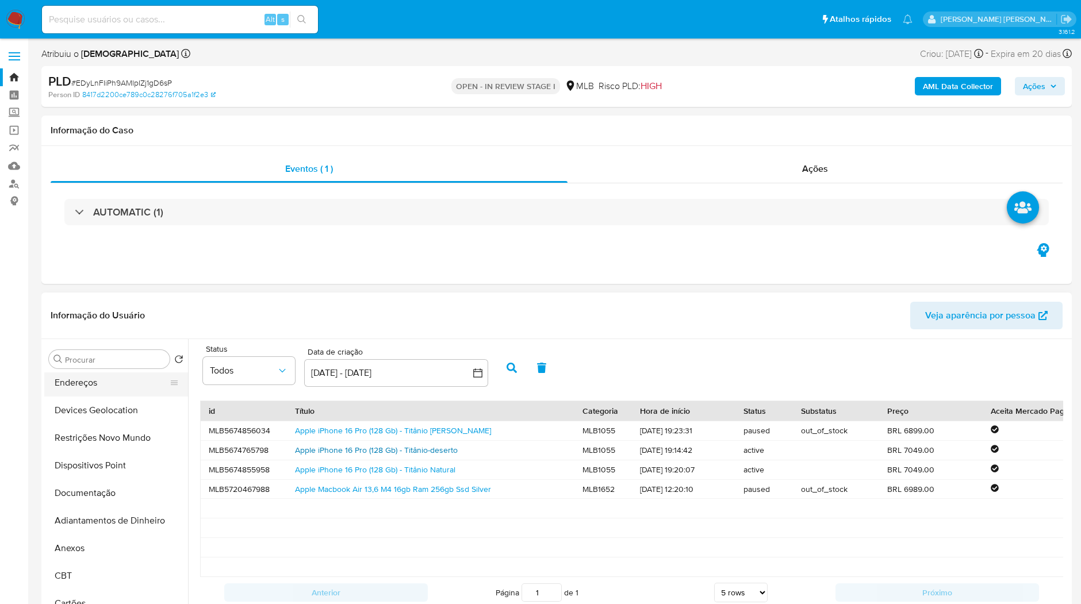
scroll to position [0, 0]
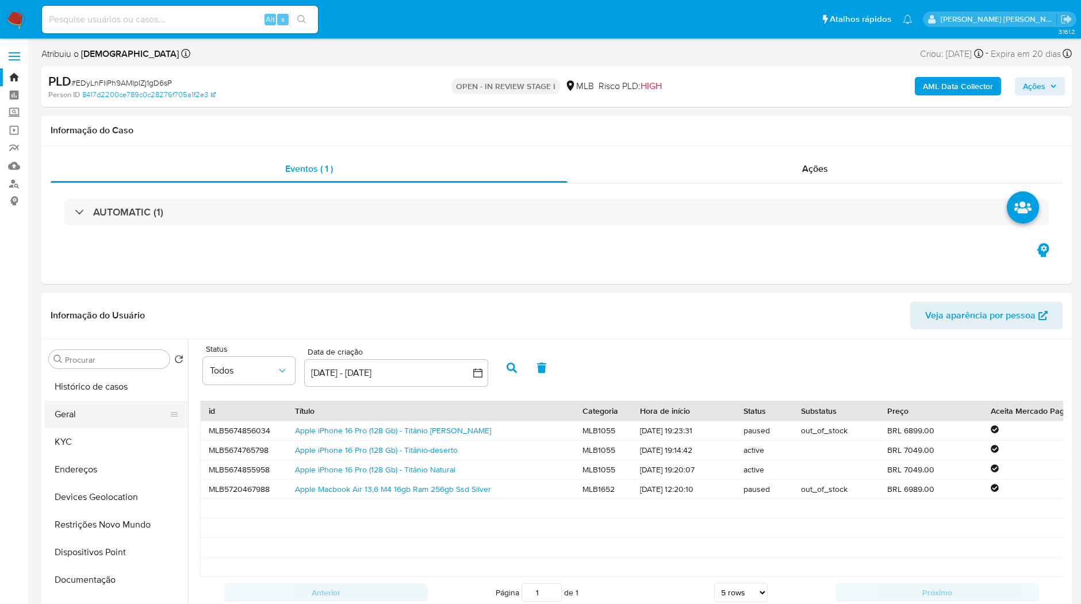
click at [125, 414] on button "Geral" at bounding box center [111, 415] width 134 height 28
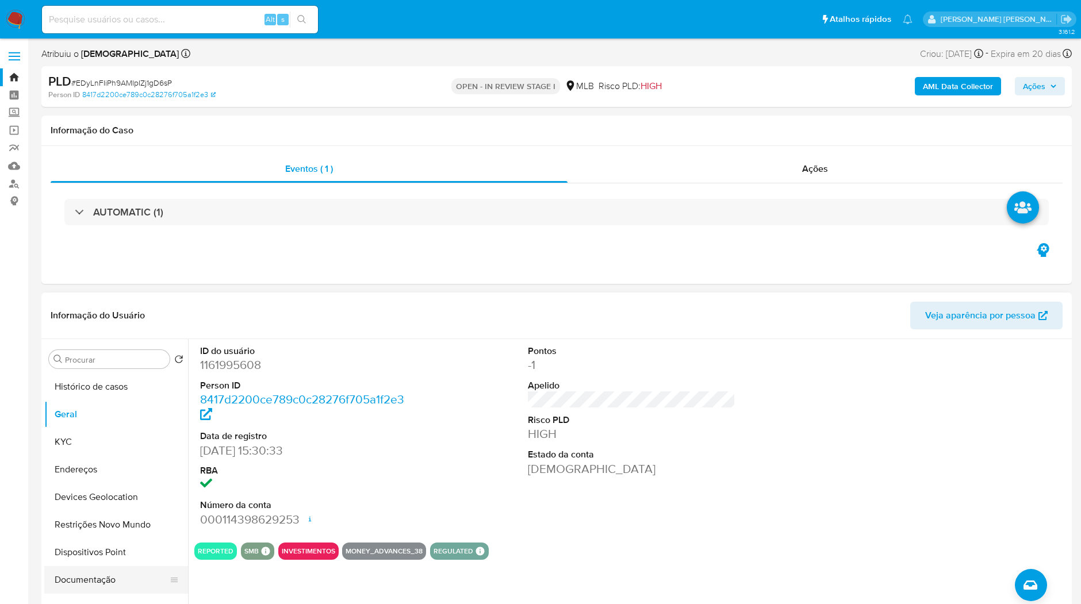
click at [96, 572] on button "Documentação" at bounding box center [111, 580] width 134 height 28
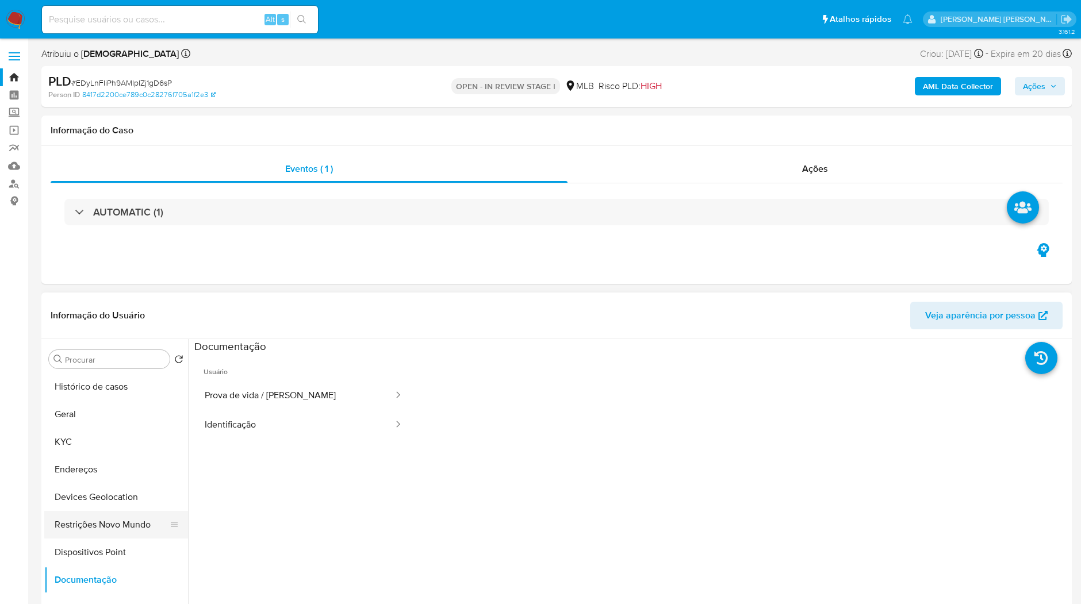
click at [108, 521] on button "Restrições Novo Mundo" at bounding box center [111, 525] width 134 height 28
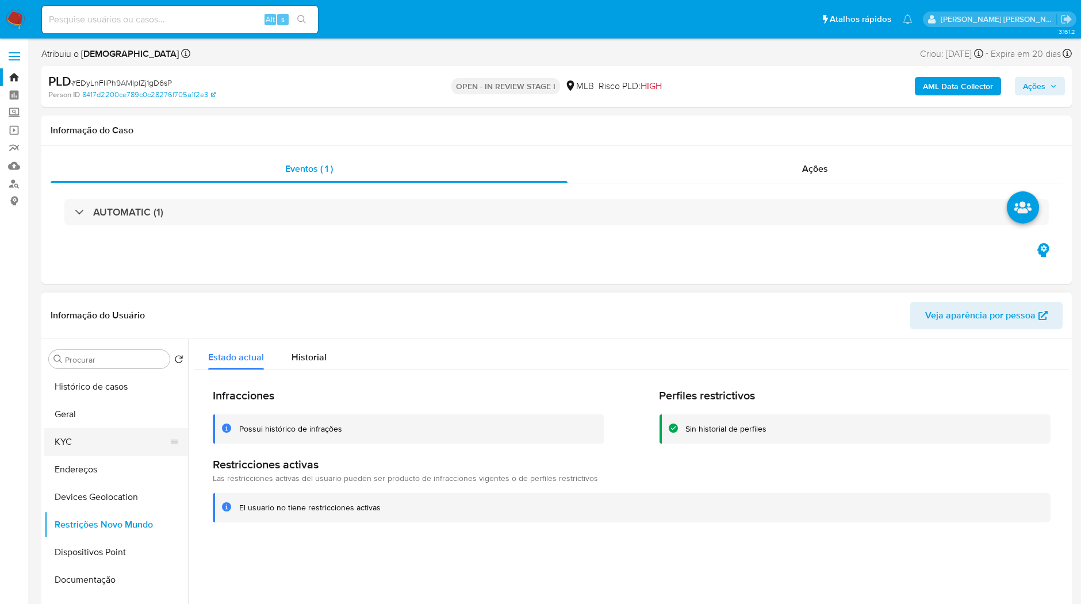
click at [89, 428] on button "KYC" at bounding box center [111, 442] width 134 height 28
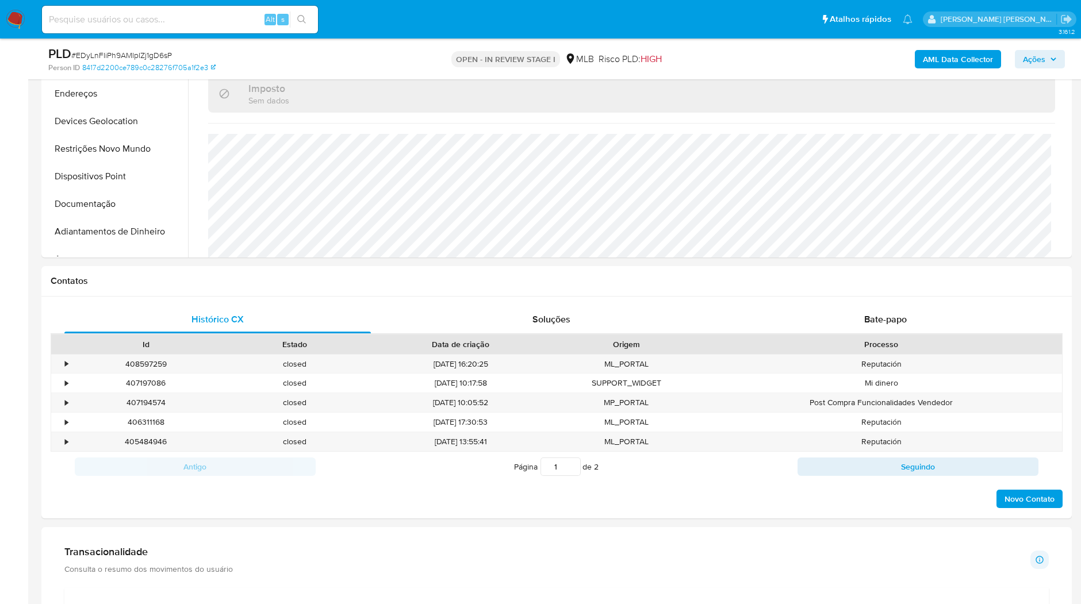
scroll to position [447, 0]
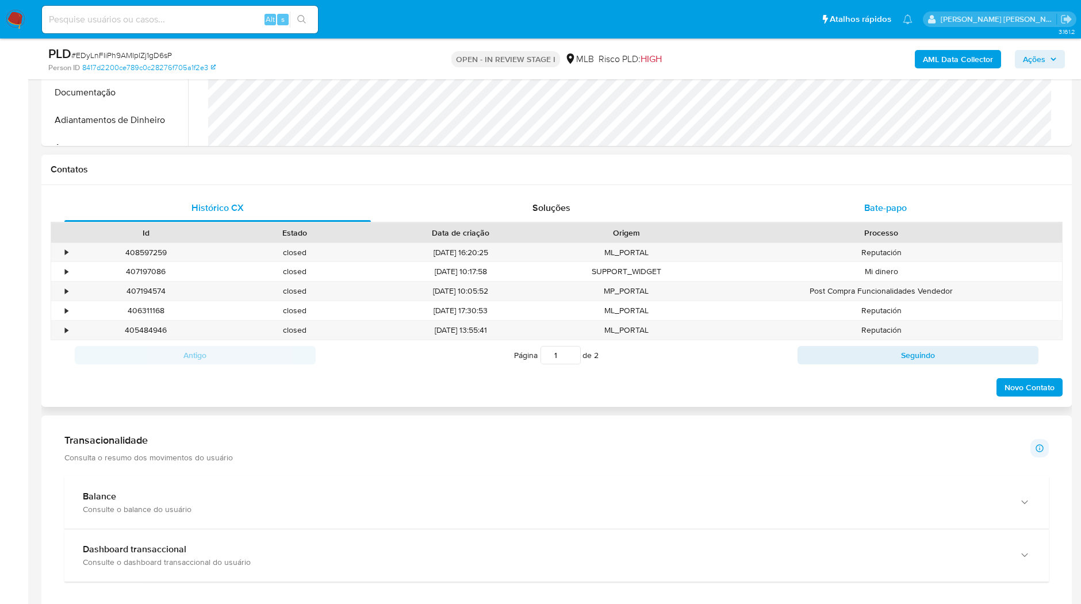
click at [887, 209] on span "Bate-papo" at bounding box center [885, 207] width 43 height 13
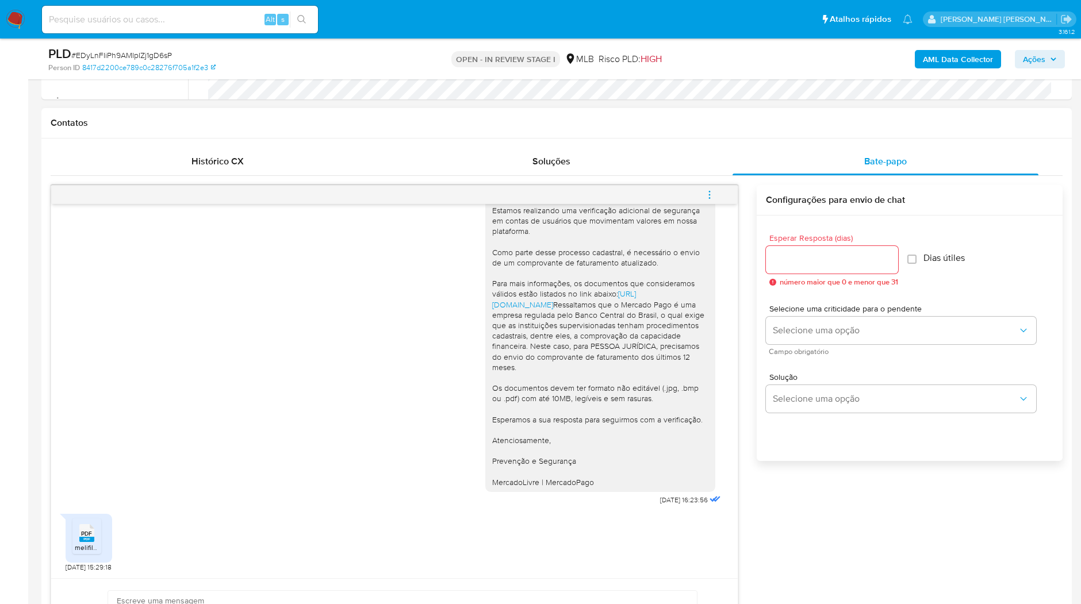
scroll to position [639, 0]
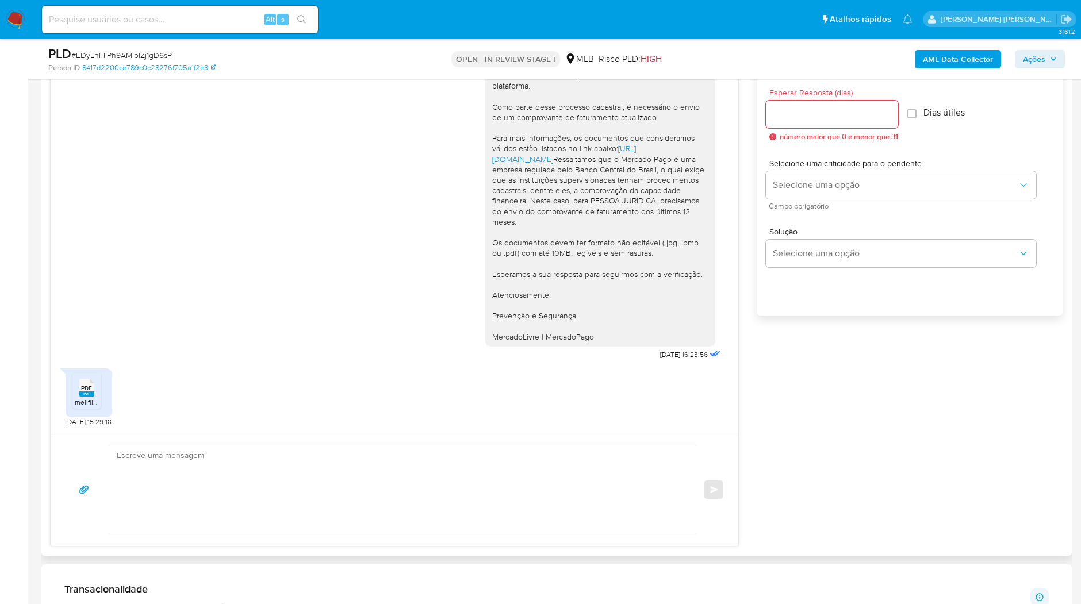
click at [92, 391] on span "PDF" at bounding box center [87, 387] width 11 height 7
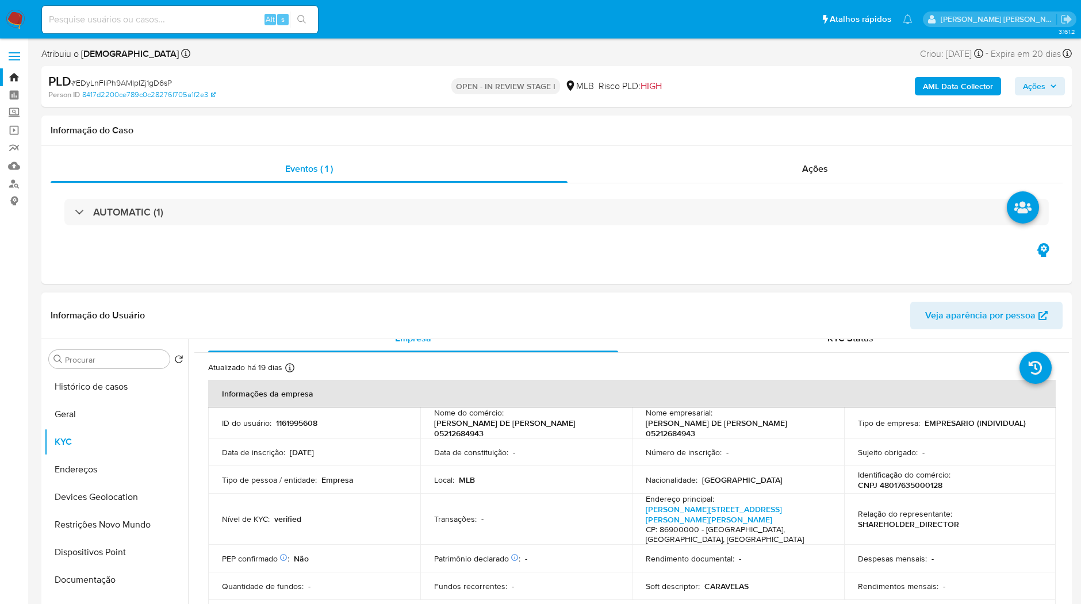
scroll to position [0, 0]
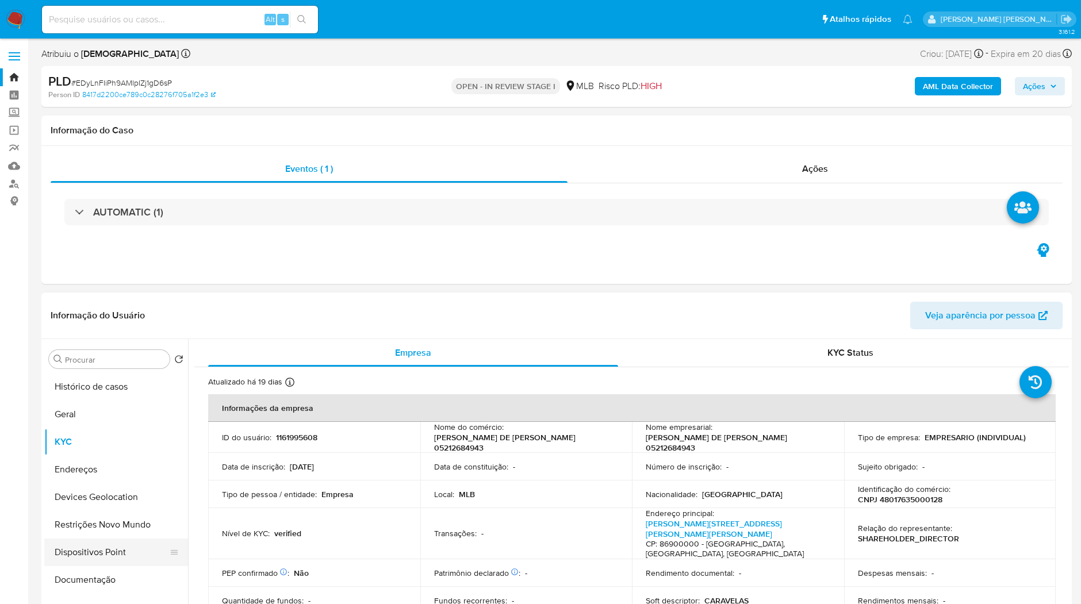
click at [127, 539] on button "Dispositivos Point" at bounding box center [111, 553] width 134 height 28
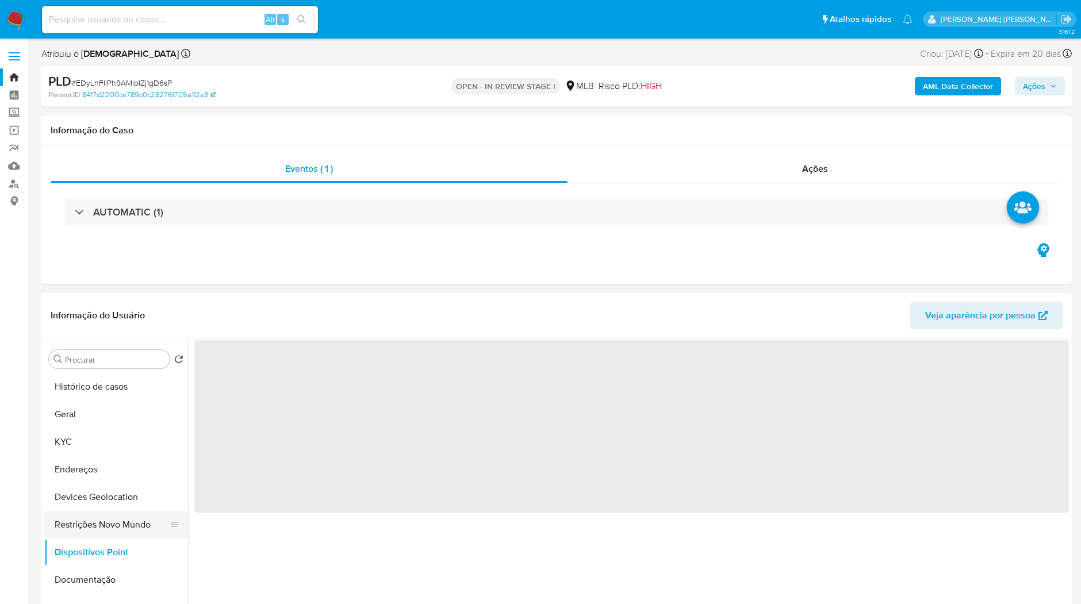
click at [124, 517] on button "Restrições Novo Mundo" at bounding box center [111, 525] width 134 height 28
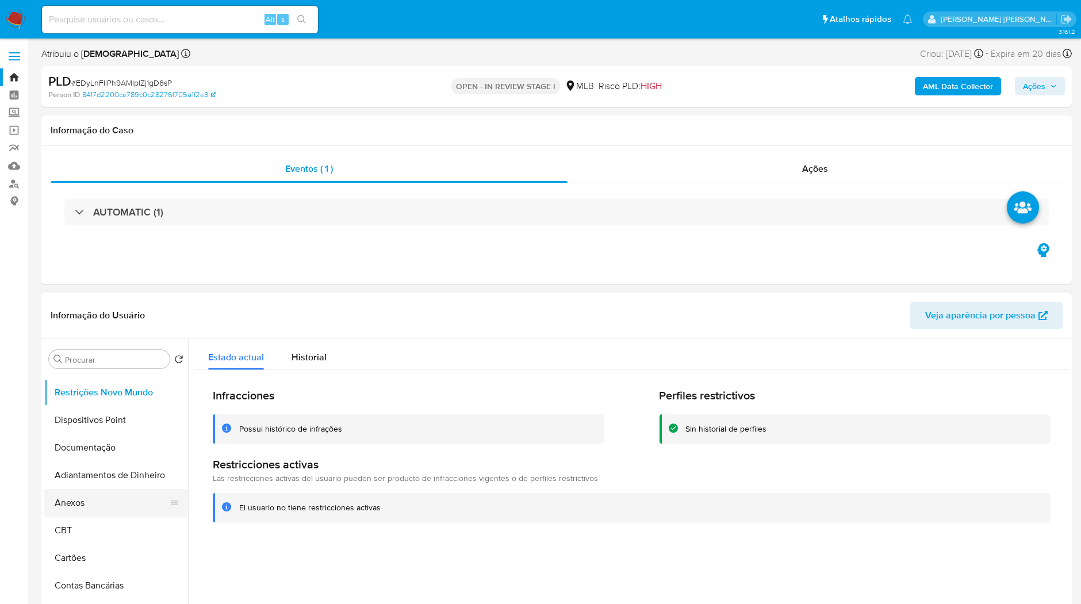
scroll to position [128, 0]
click at [86, 508] on button "Anexos" at bounding box center [111, 508] width 134 height 28
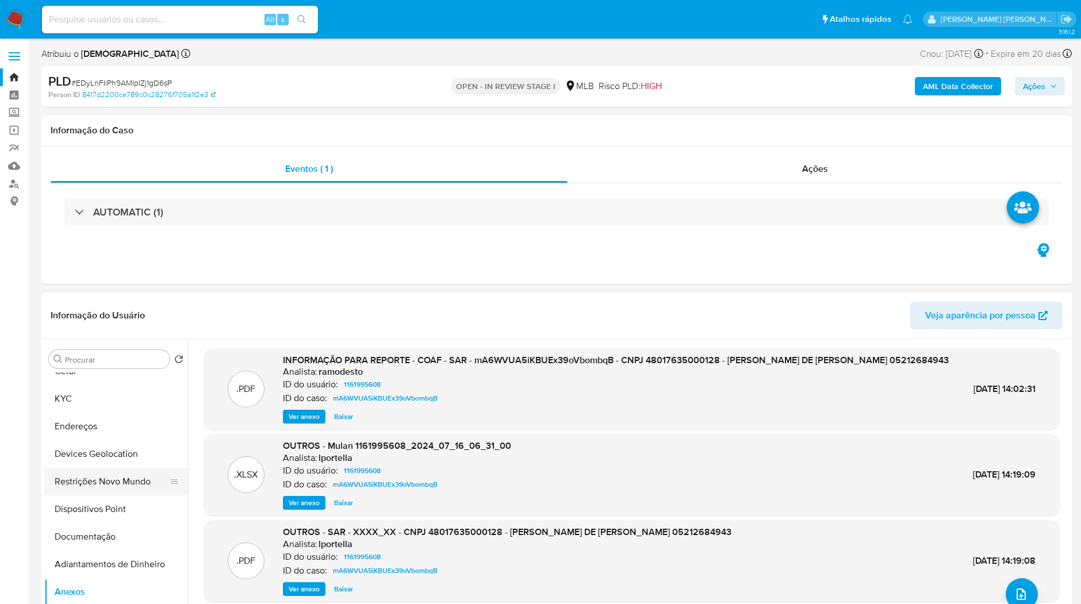
scroll to position [0, 0]
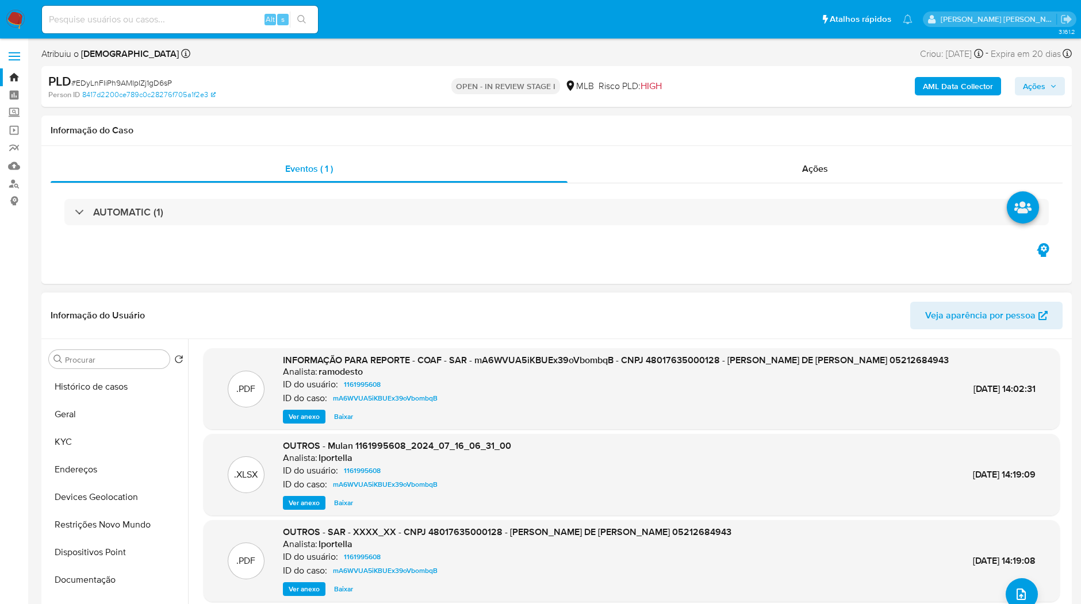
click at [302, 419] on span "Ver anexo" at bounding box center [304, 416] width 31 height 11
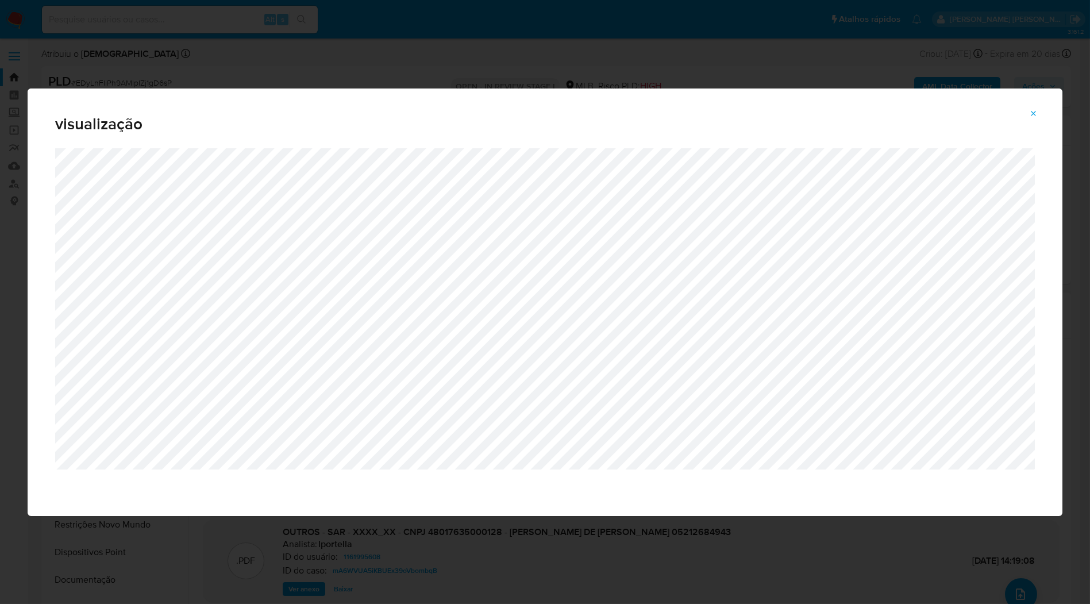
click at [1037, 121] on span "Attachment preview" at bounding box center [1033, 114] width 9 height 16
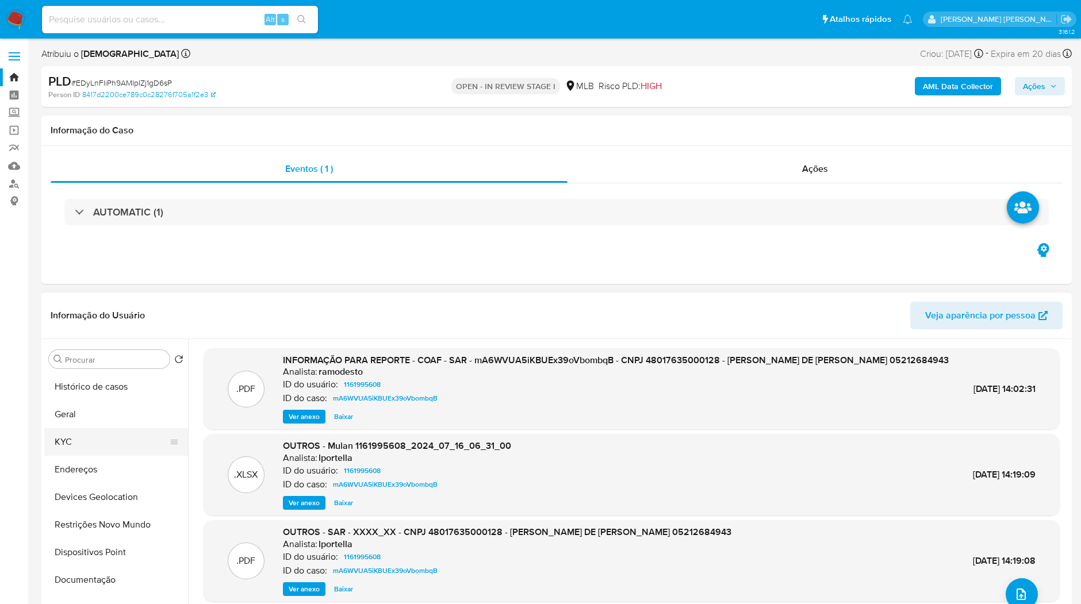
click at [113, 430] on button "KYC" at bounding box center [111, 442] width 134 height 28
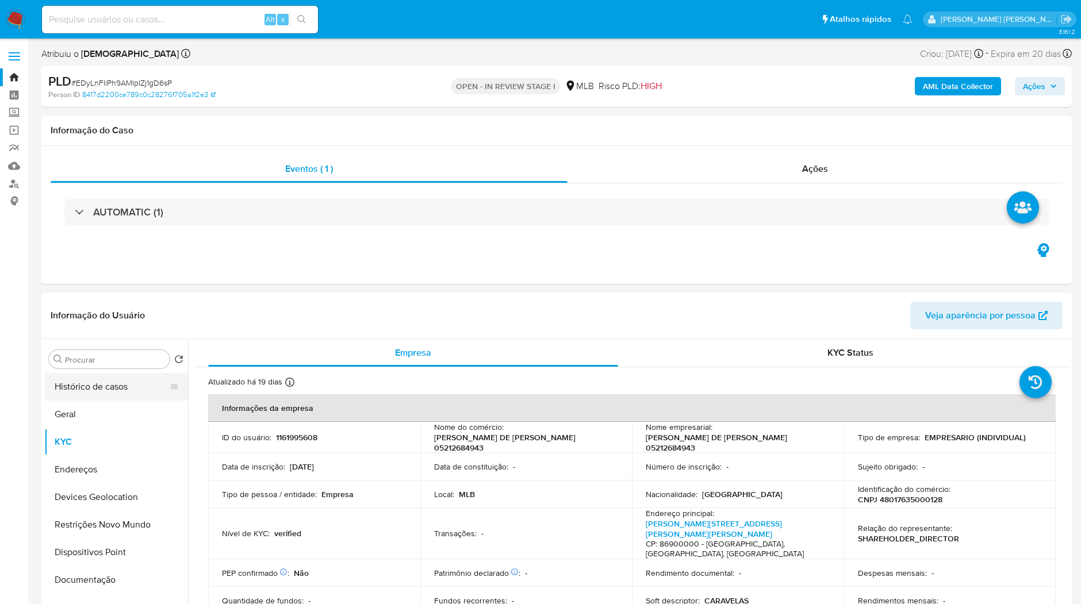
click at [140, 399] on button "Histórico de casos" at bounding box center [111, 387] width 134 height 28
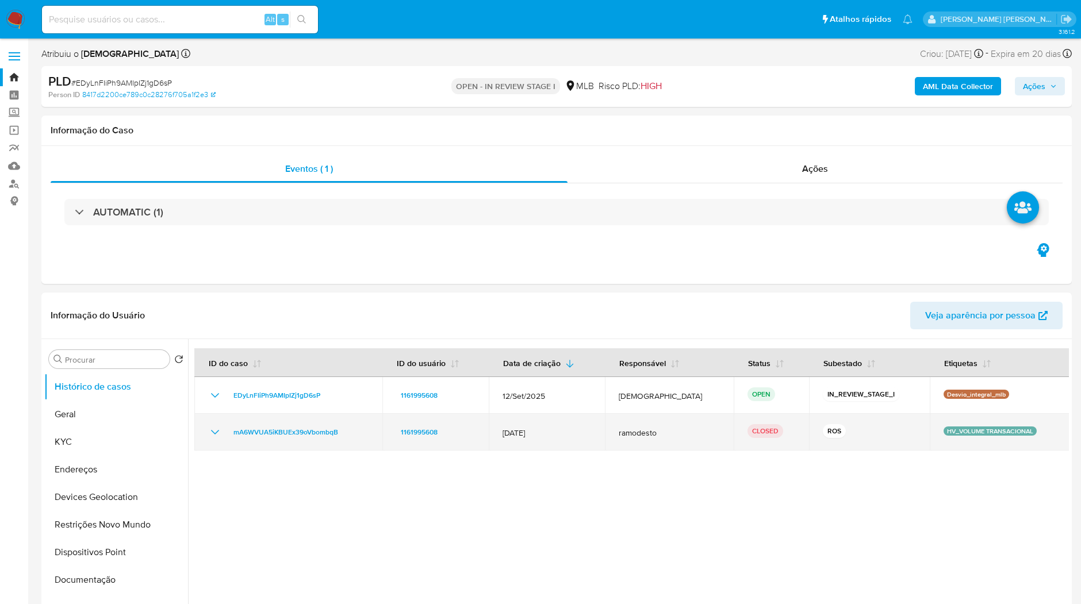
click at [213, 432] on icon "Mostrar/Ocultar" at bounding box center [215, 432] width 14 height 14
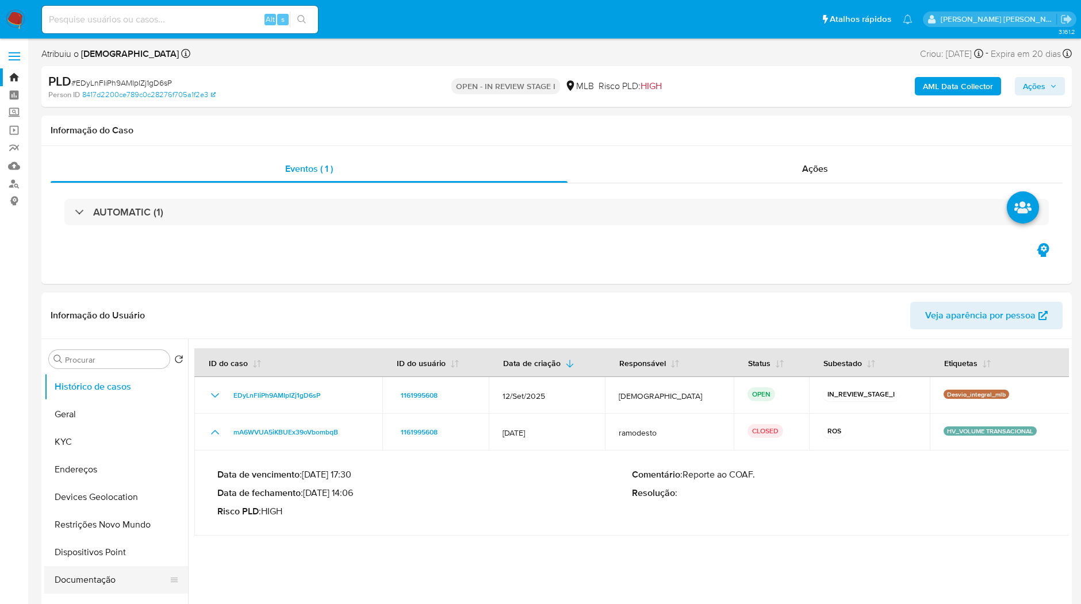
click at [117, 578] on button "Documentação" at bounding box center [111, 580] width 134 height 28
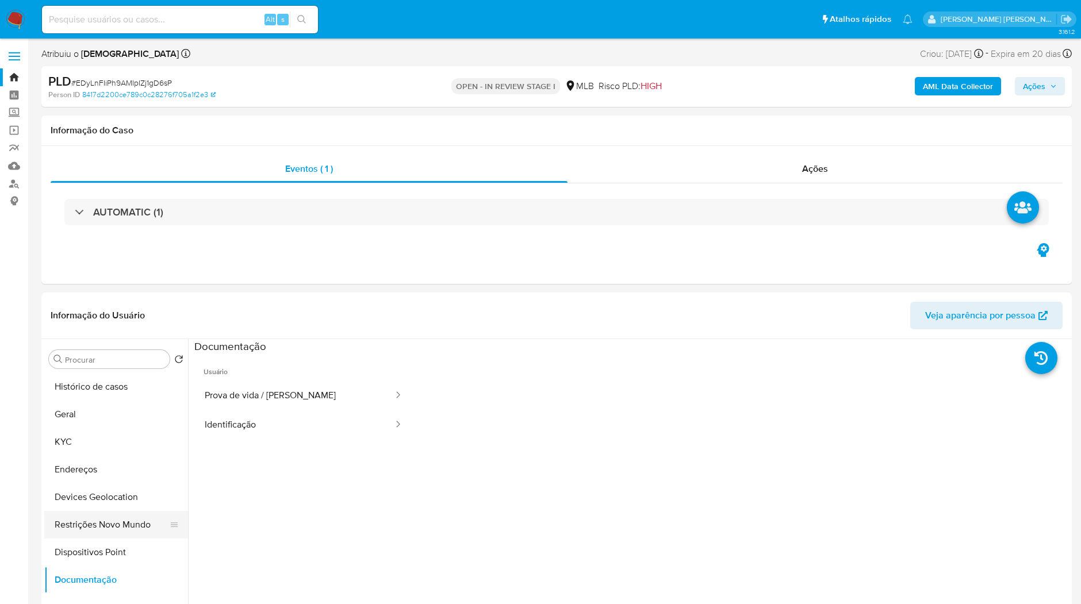
click at [130, 525] on button "Restrições Novo Mundo" at bounding box center [111, 525] width 134 height 28
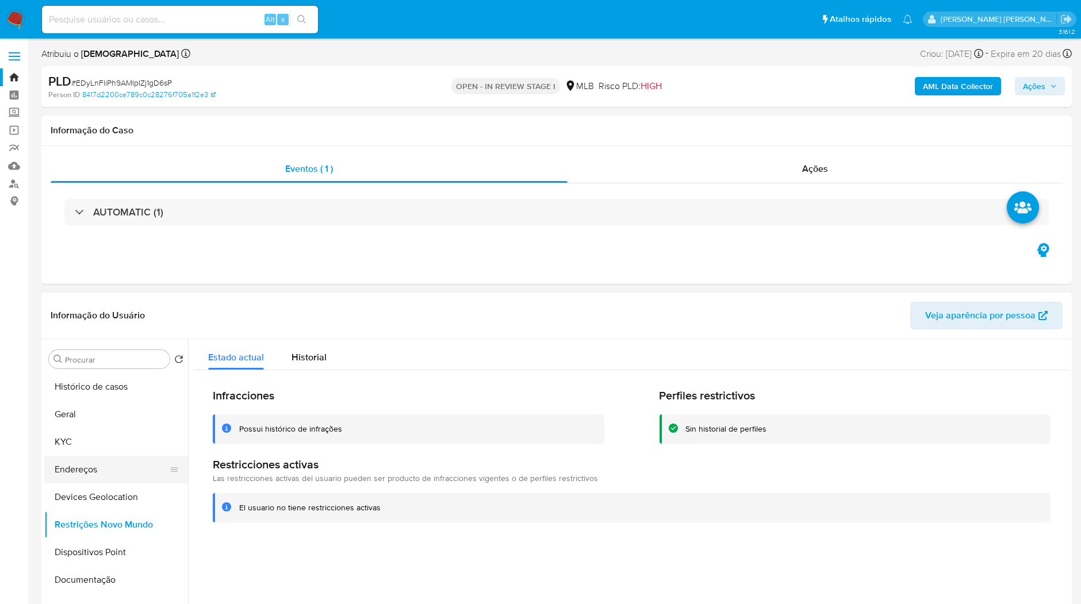
click at [134, 477] on button "Endereços" at bounding box center [111, 470] width 134 height 28
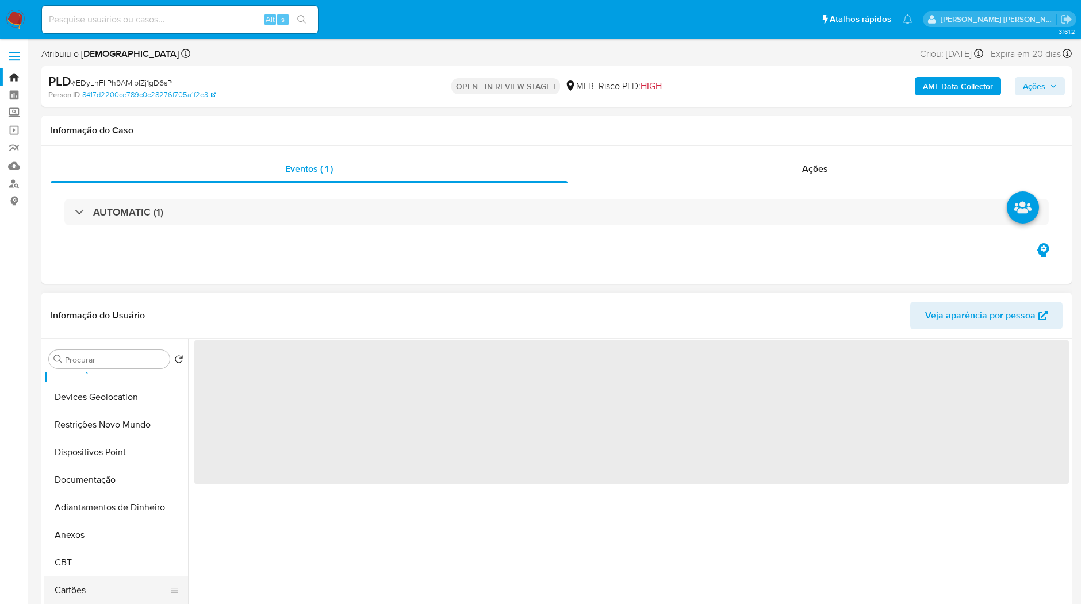
scroll to position [191, 0]
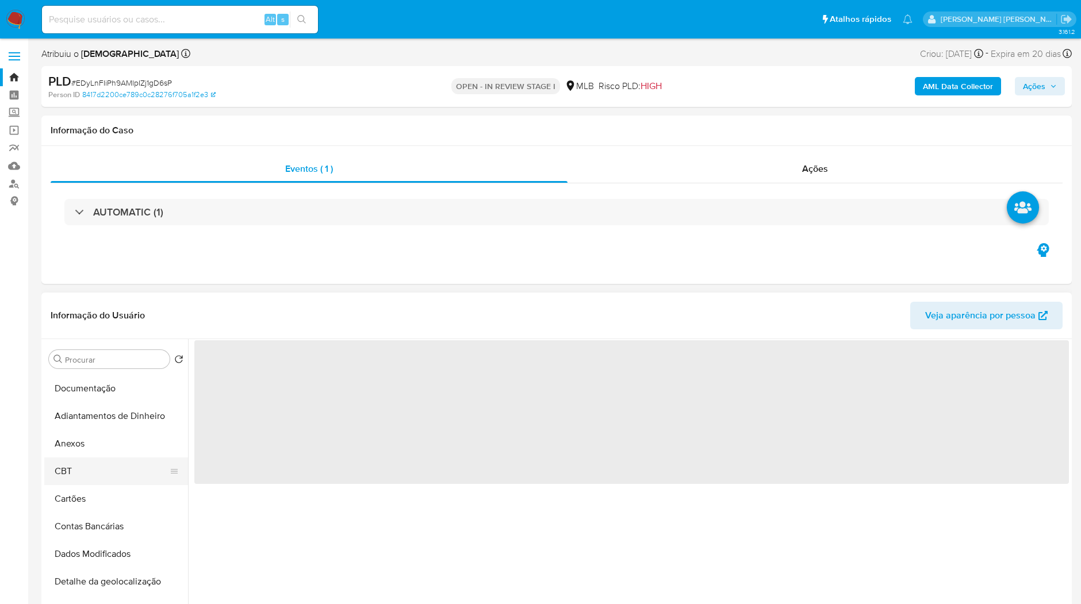
click at [105, 457] on button "CBT" at bounding box center [111, 471] width 134 height 28
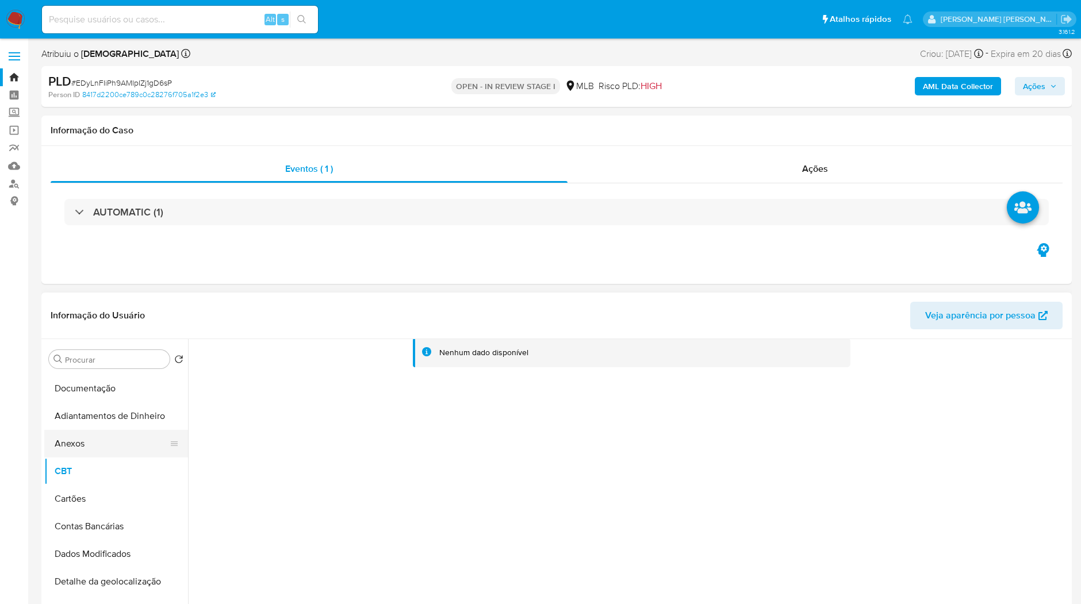
click at [113, 449] on button "Anexos" at bounding box center [111, 444] width 134 height 28
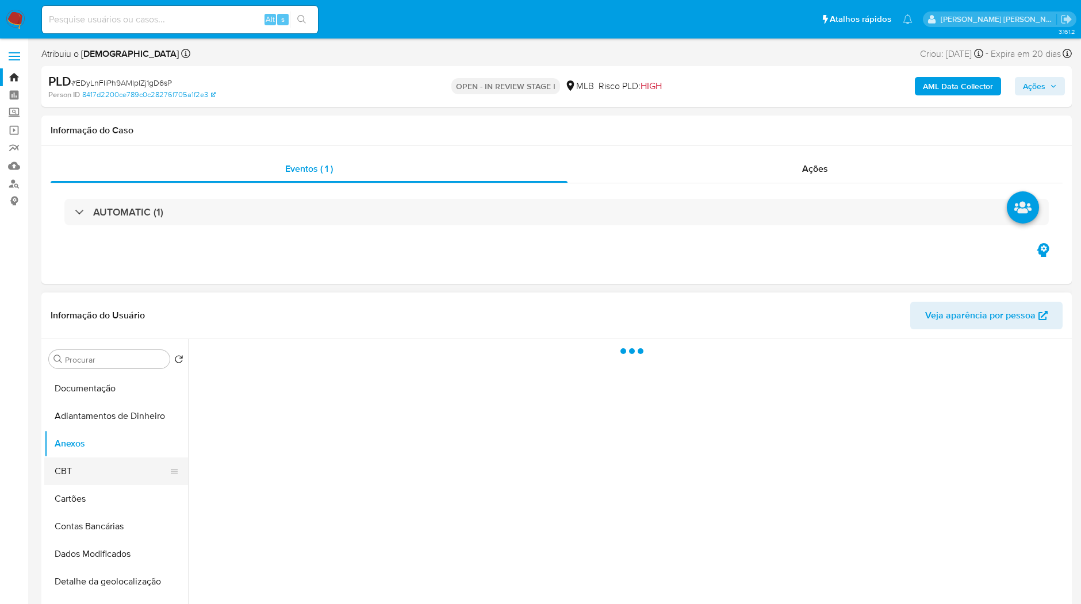
click at [109, 467] on button "CBT" at bounding box center [111, 471] width 134 height 28
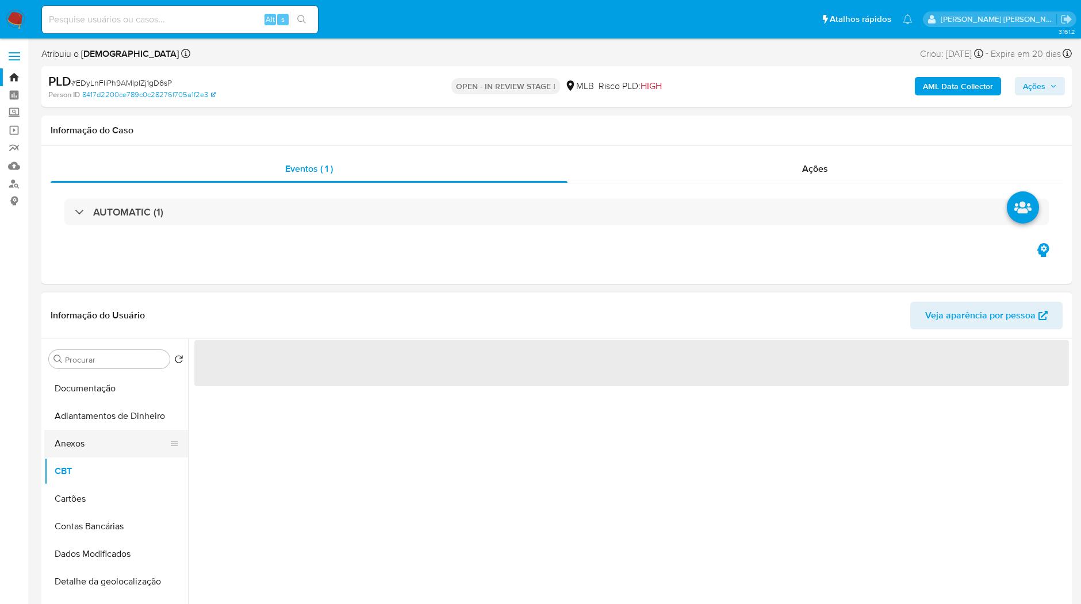
click at [107, 449] on button "Anexos" at bounding box center [111, 444] width 134 height 28
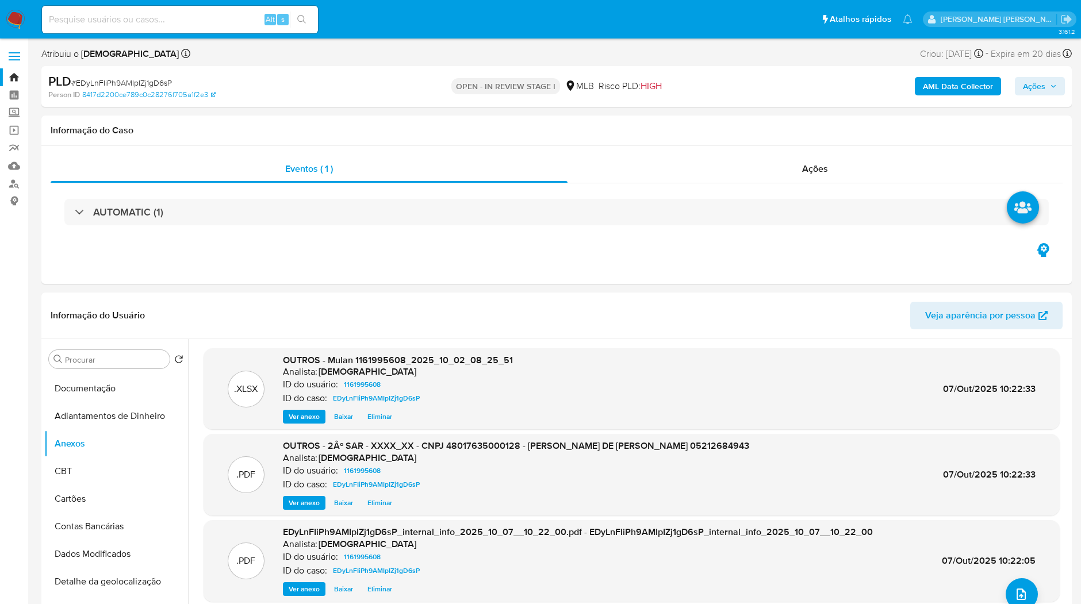
click at [1035, 91] on span "Ações" at bounding box center [1033, 86] width 22 height 18
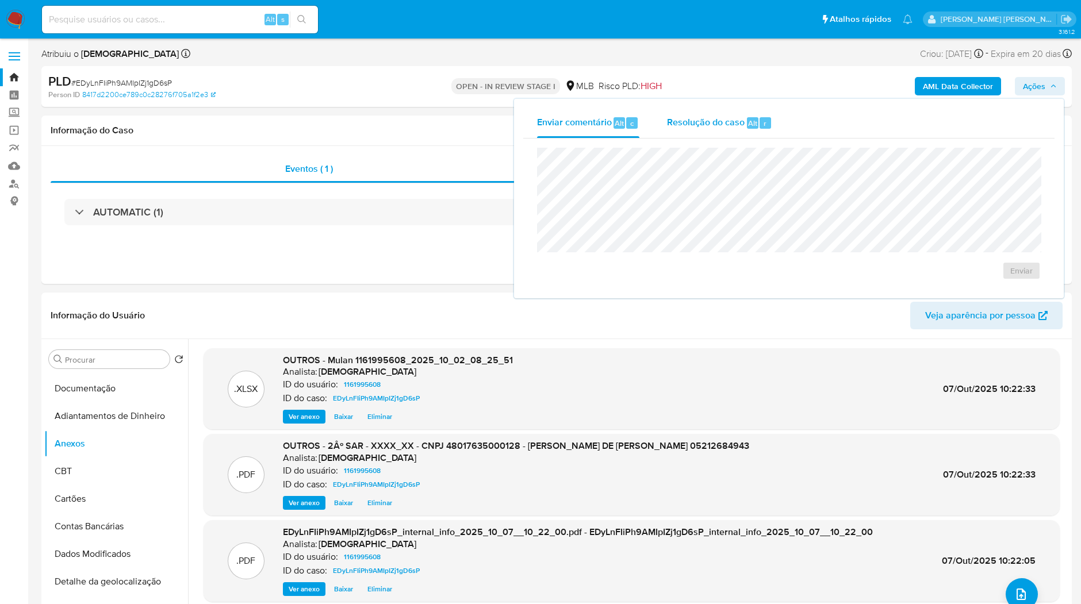
click at [737, 123] on span "Resolução do caso" at bounding box center [706, 122] width 78 height 13
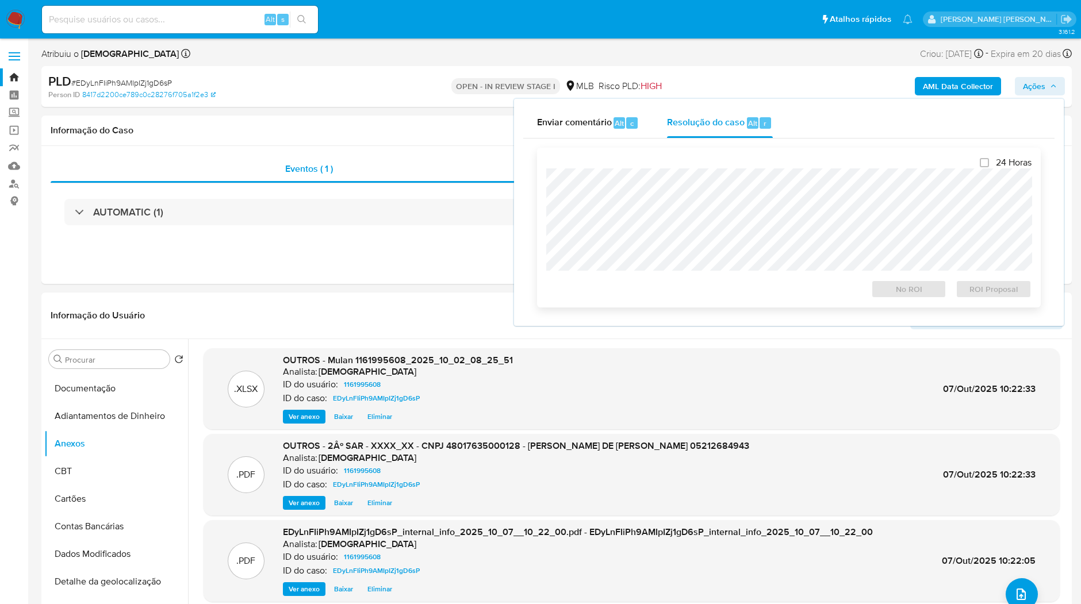
click at [713, 166] on div "24 Horas No ROI ROI Proposal" at bounding box center [788, 227] width 485 height 141
click at [979, 294] on span "ROI Proposal" at bounding box center [993, 289] width 60 height 16
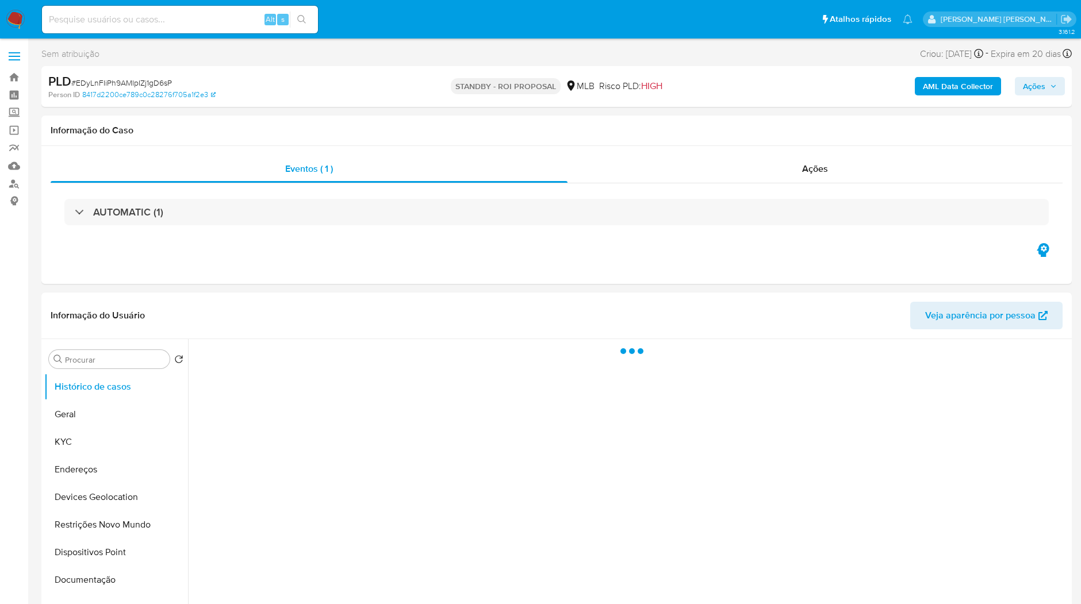
select select "10"
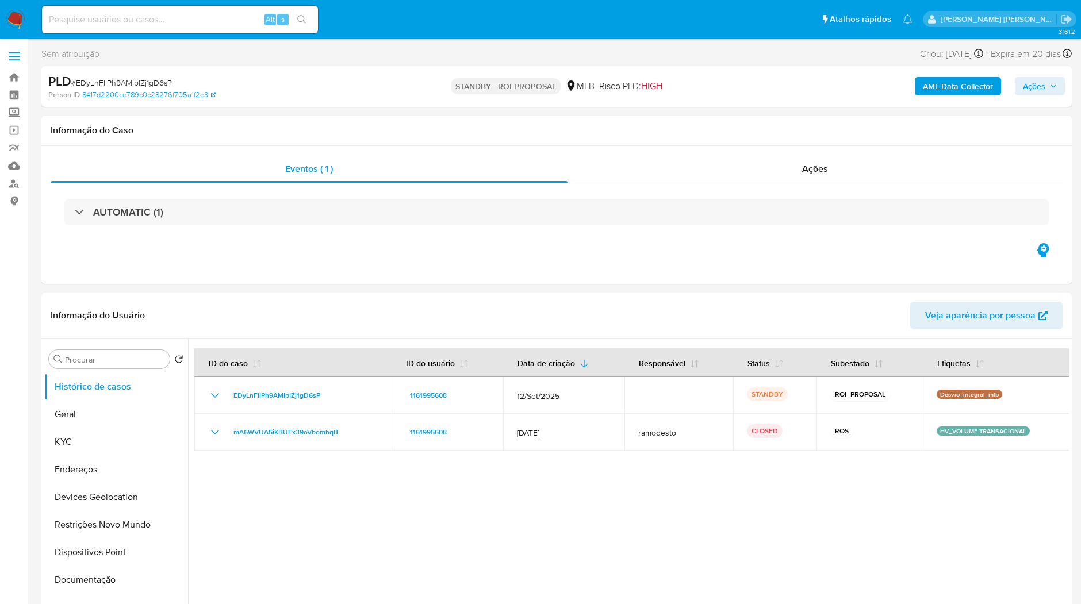
click at [21, 18] on img at bounding box center [16, 20] width 20 height 20
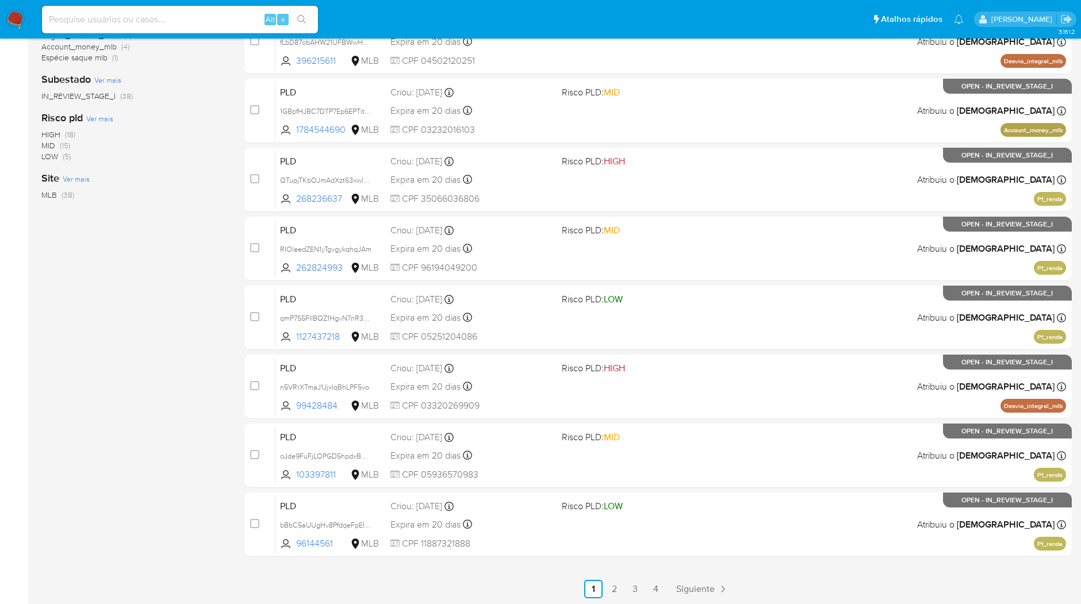
scroll to position [343, 0]
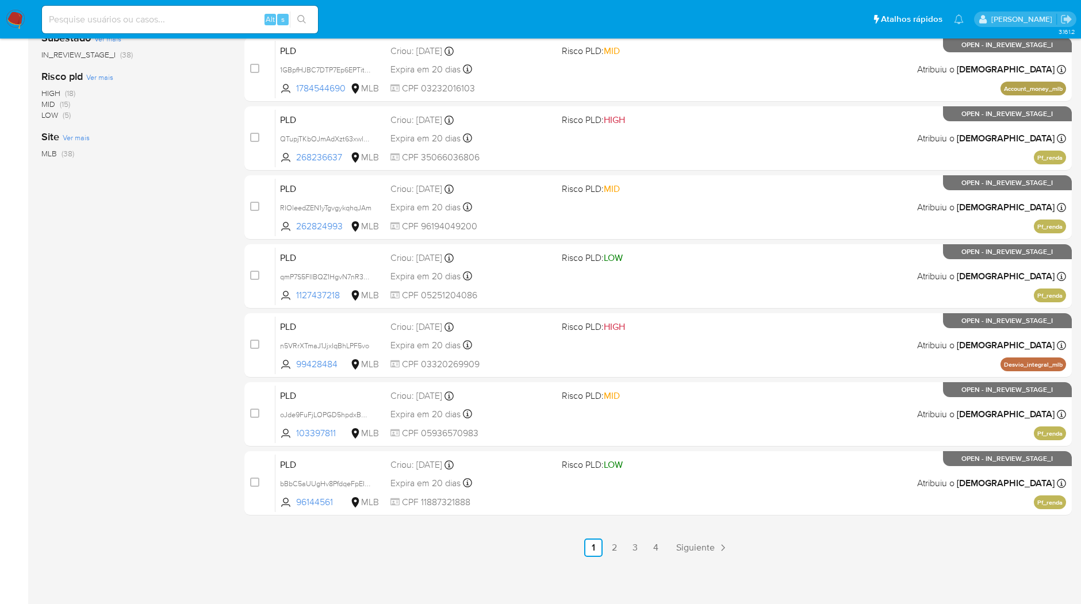
click at [623, 554] on li "2" at bounding box center [614, 548] width 18 height 18
click at [622, 550] on link "2" at bounding box center [614, 548] width 18 height 18
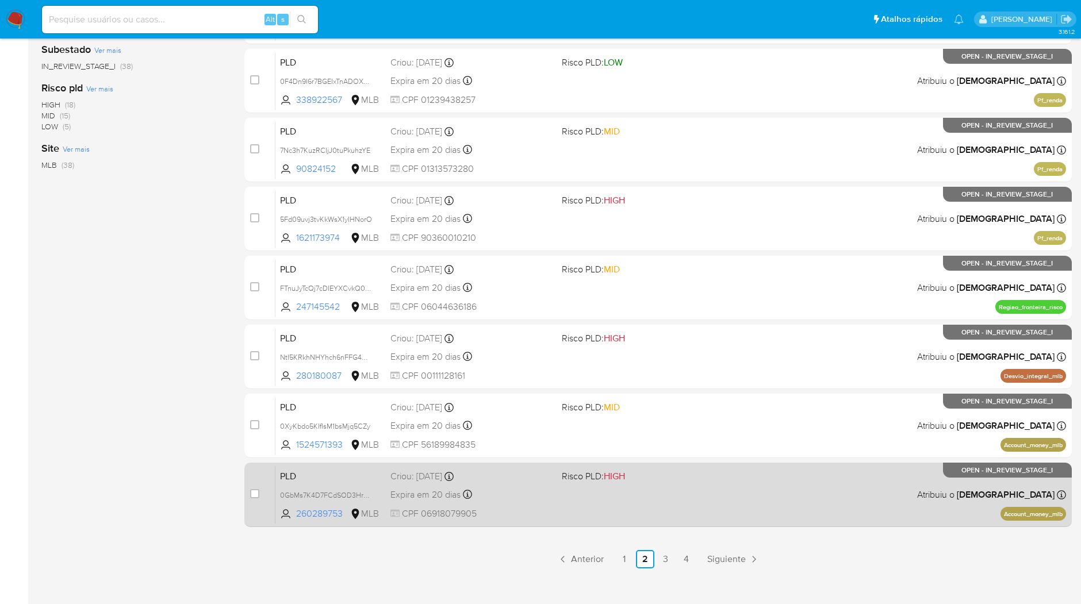
scroll to position [343, 0]
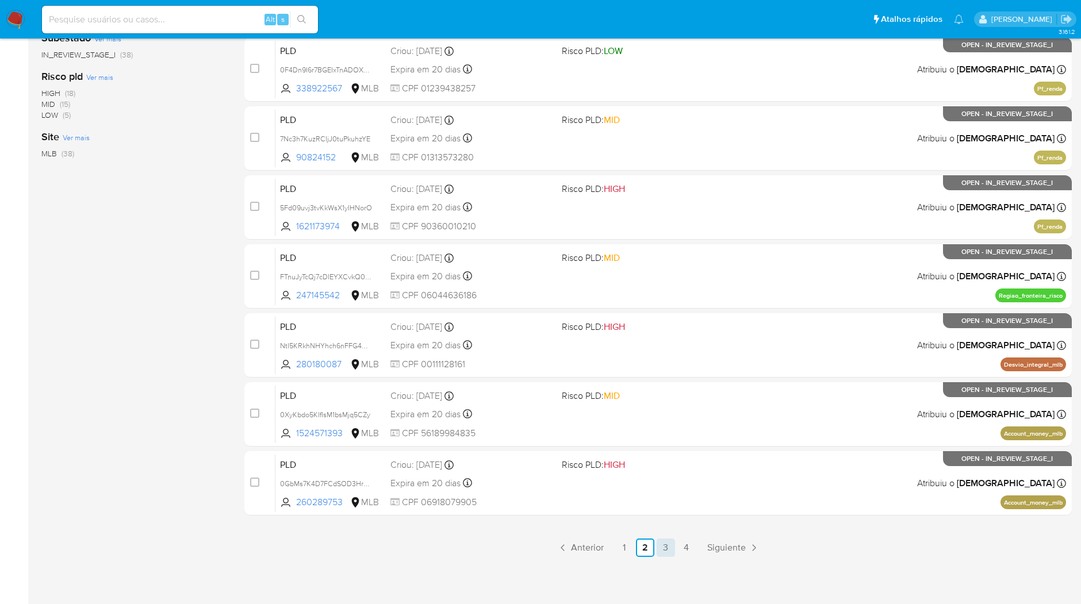
click at [669, 547] on link "3" at bounding box center [665, 548] width 18 height 18
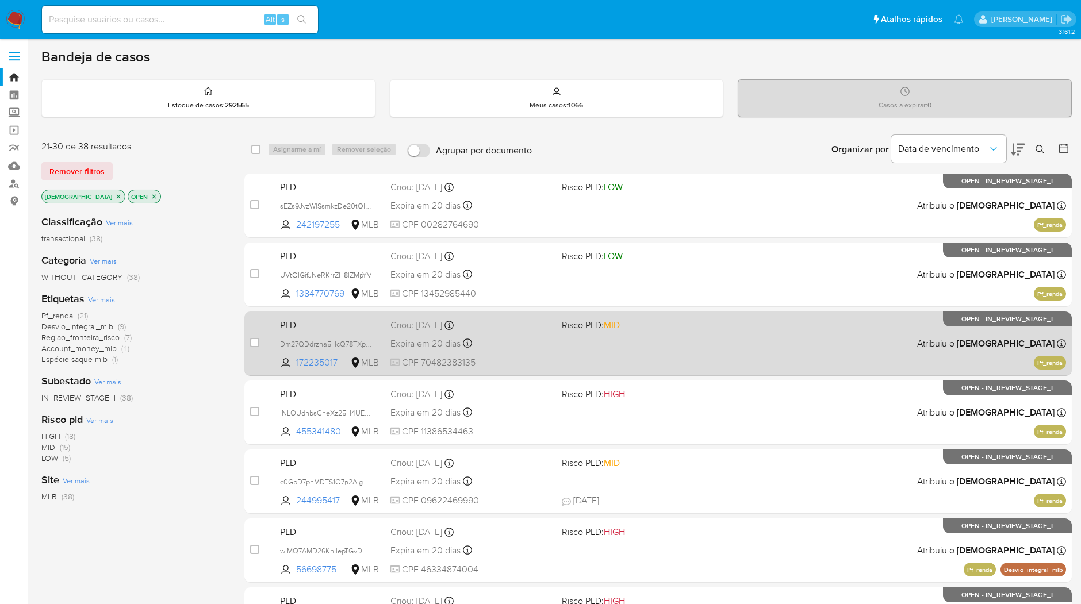
scroll to position [343, 0]
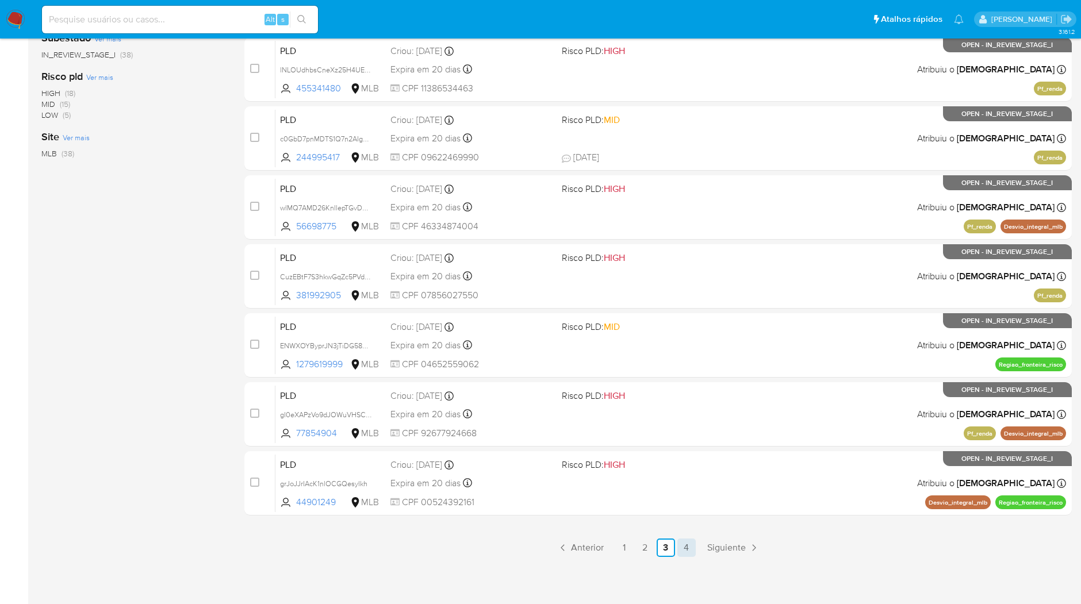
click at [694, 547] on link "4" at bounding box center [686, 548] width 18 height 18
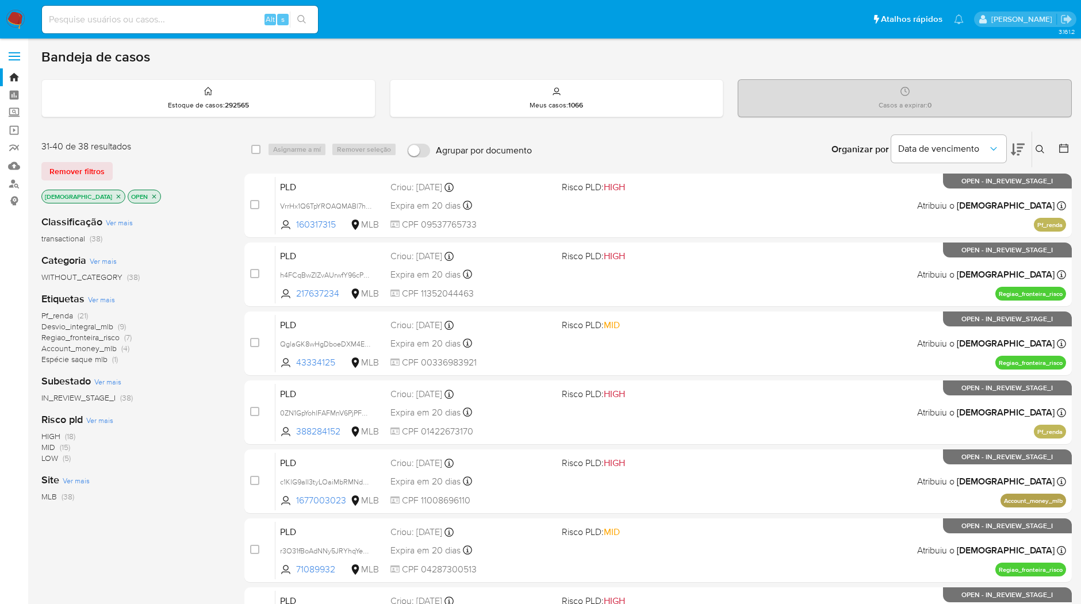
click at [16, 17] on img at bounding box center [16, 20] width 20 height 20
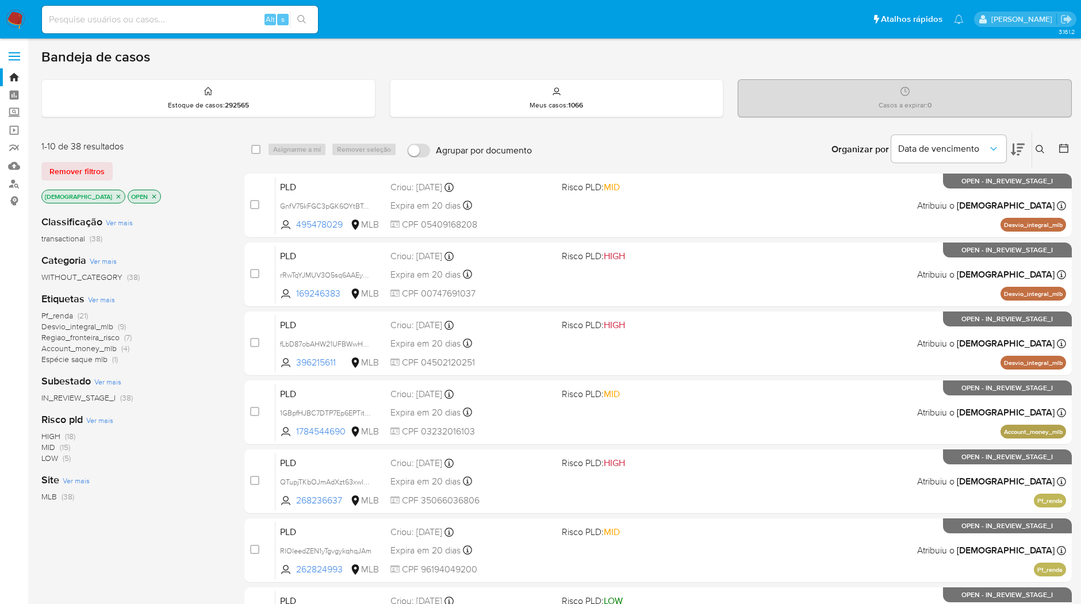
click at [18, 24] on img at bounding box center [16, 20] width 20 height 20
click at [153, 31] on div "Alt s" at bounding box center [180, 20] width 276 height 28
click at [159, 21] on input at bounding box center [180, 19] width 276 height 15
paste input "rRwTqYJMUV3O5sq6AAEyN8Yx"
type input "rRwTqYJMUV3O5sq6AAEyN8Yx"
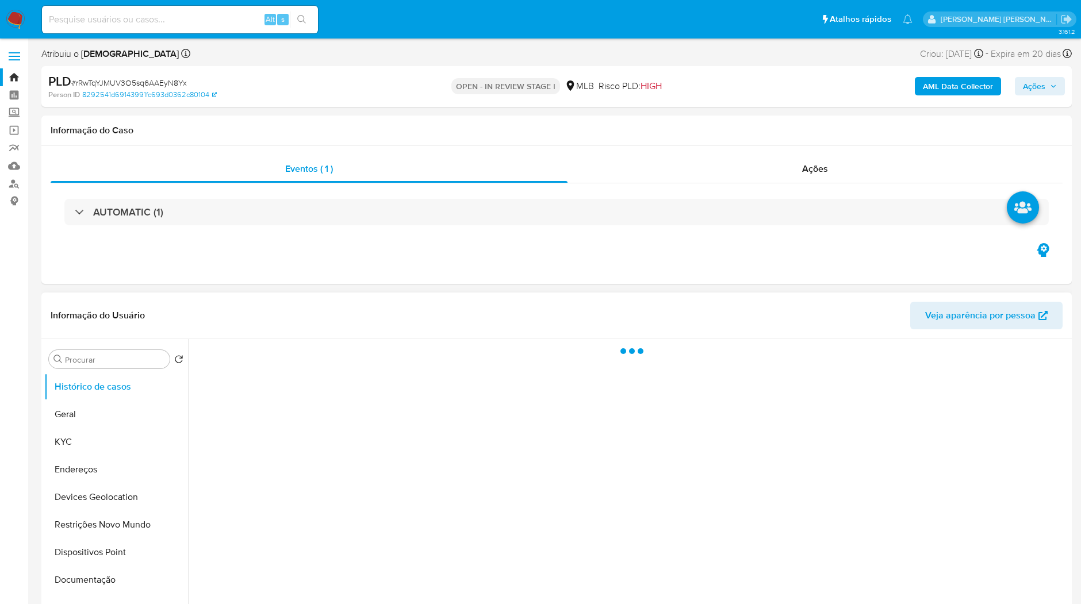
select select "10"
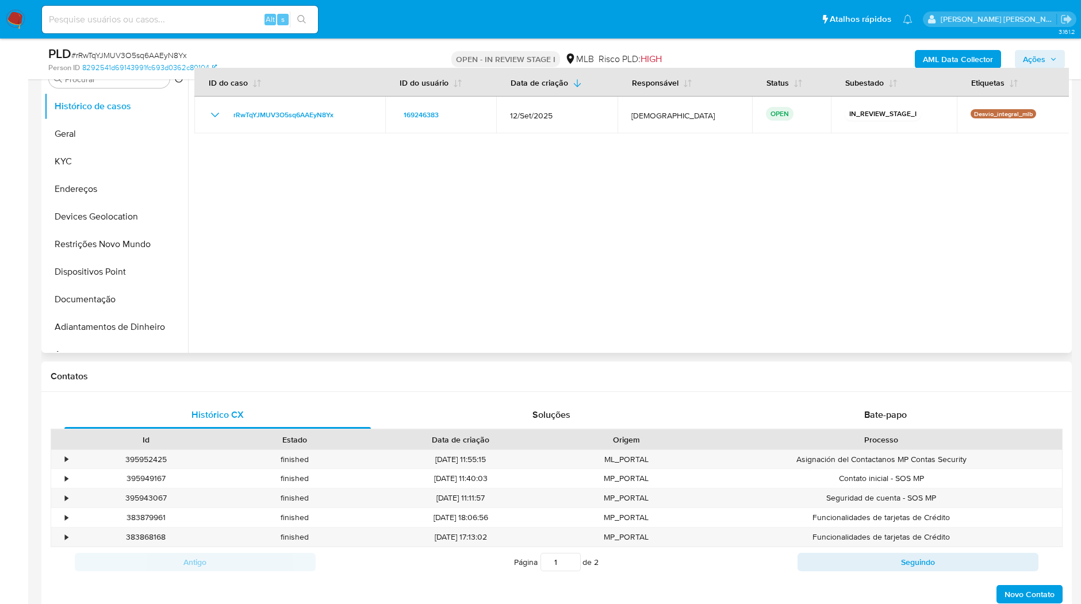
scroll to position [255, 0]
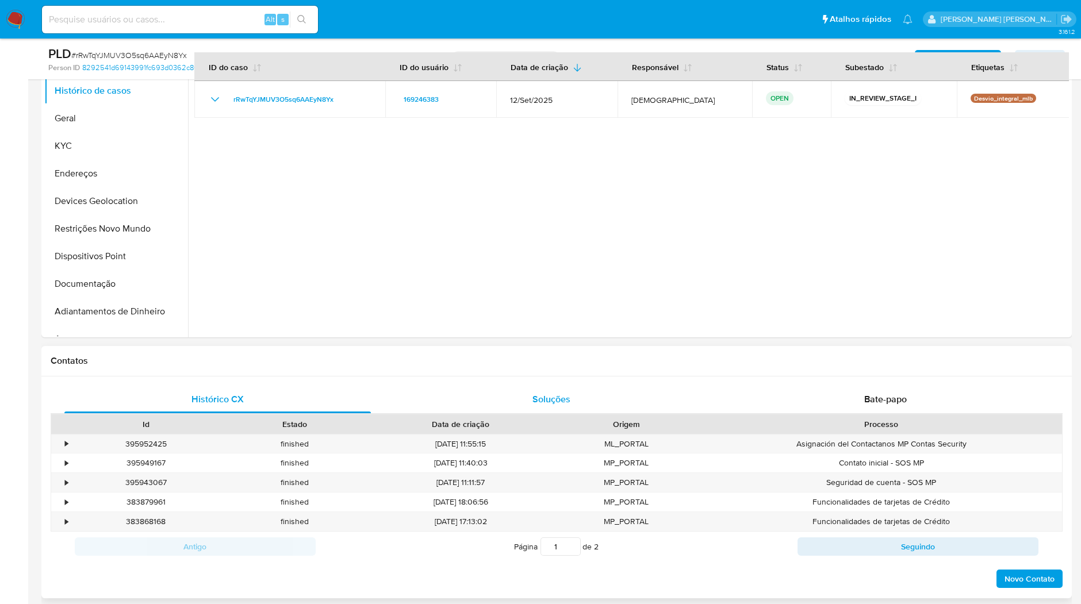
click at [593, 405] on div "Soluções" at bounding box center [551, 400] width 306 height 28
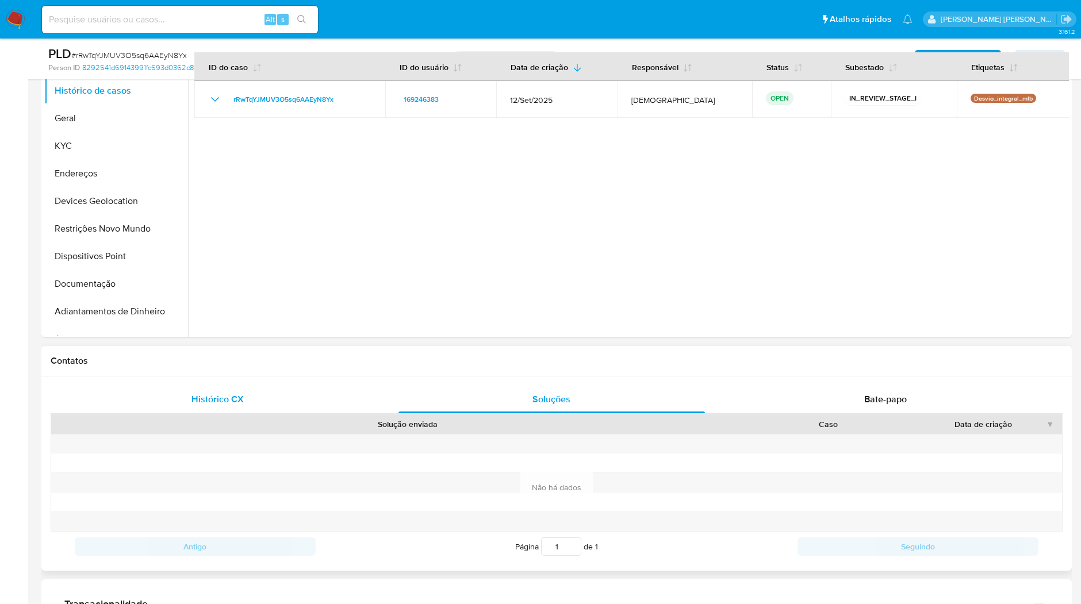
click at [317, 405] on div "Histórico CX" at bounding box center [217, 400] width 306 height 28
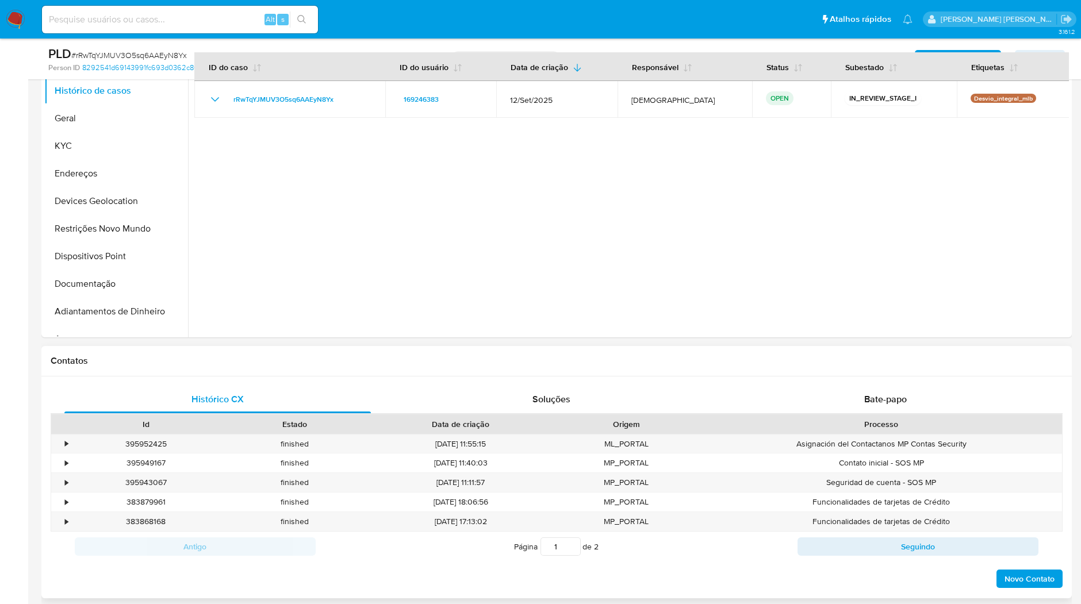
click at [832, 382] on div "Histórico CX Soluções Bate-papo Id Estado Data de criação Origem Processo • 395…" at bounding box center [556, 487] width 1030 height 222
click at [833, 383] on div "Histórico CX Soluções Bate-papo Id Estado Data de criação Origem Processo • 395…" at bounding box center [556, 487] width 1030 height 222
click at [835, 390] on div "Bate-papo" at bounding box center [885, 400] width 306 height 28
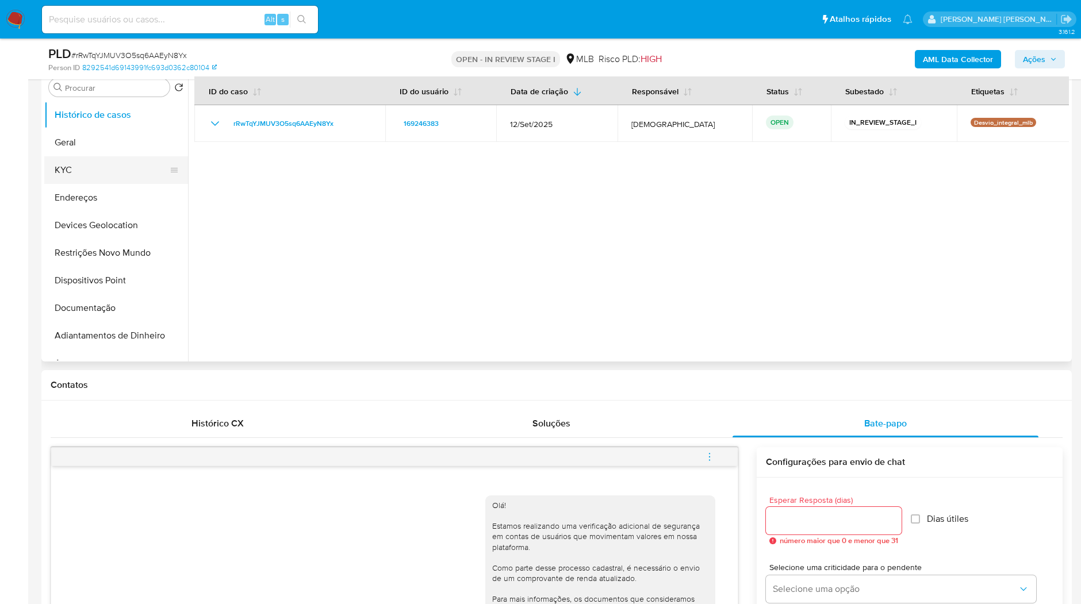
scroll to position [105, 0]
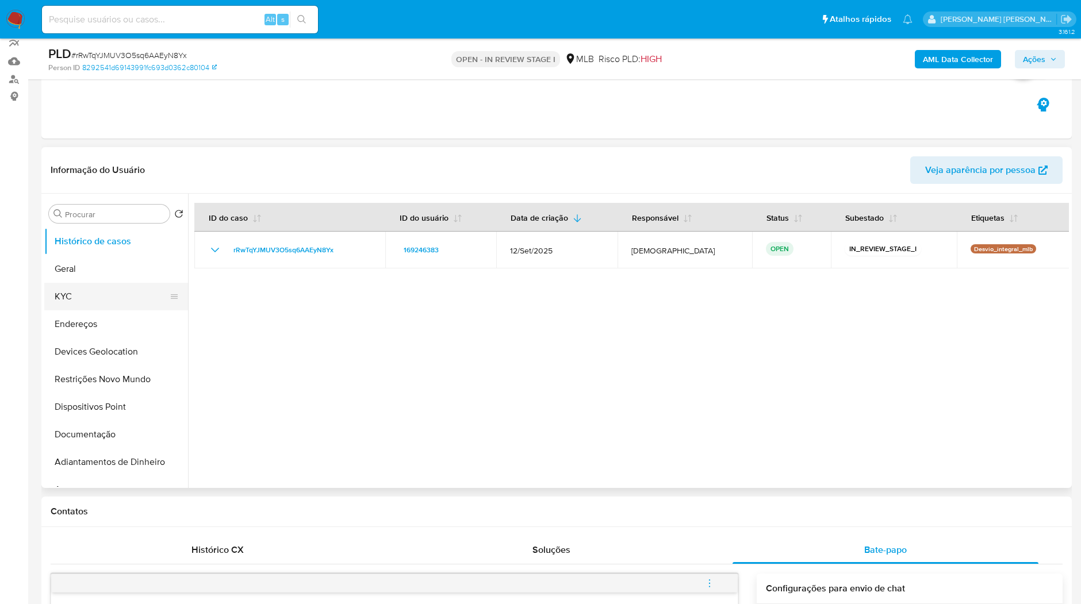
click at [105, 309] on button "KYC" at bounding box center [111, 297] width 134 height 28
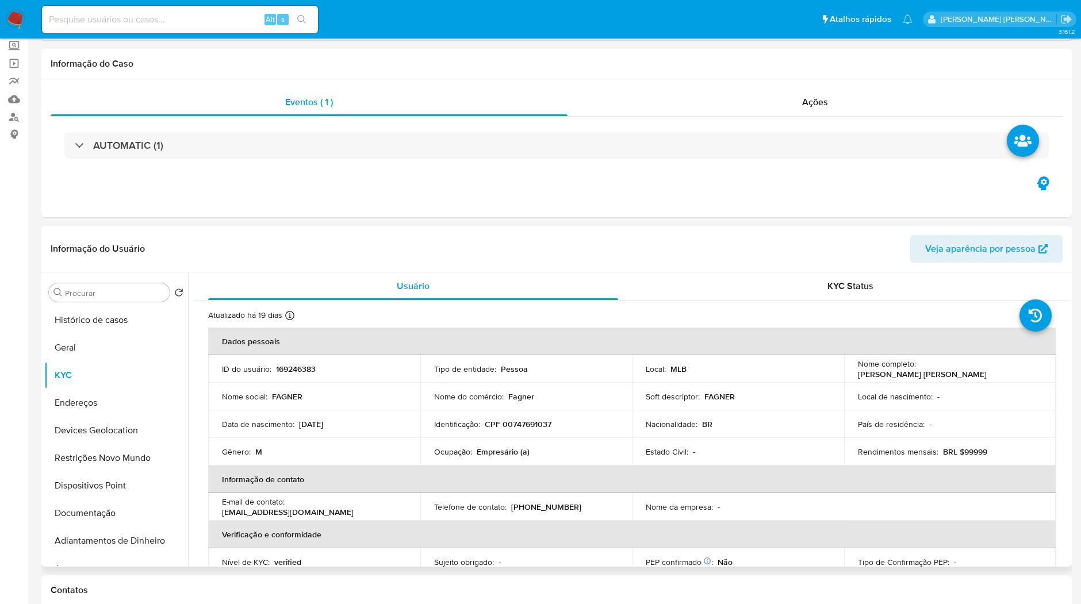
scroll to position [0, 0]
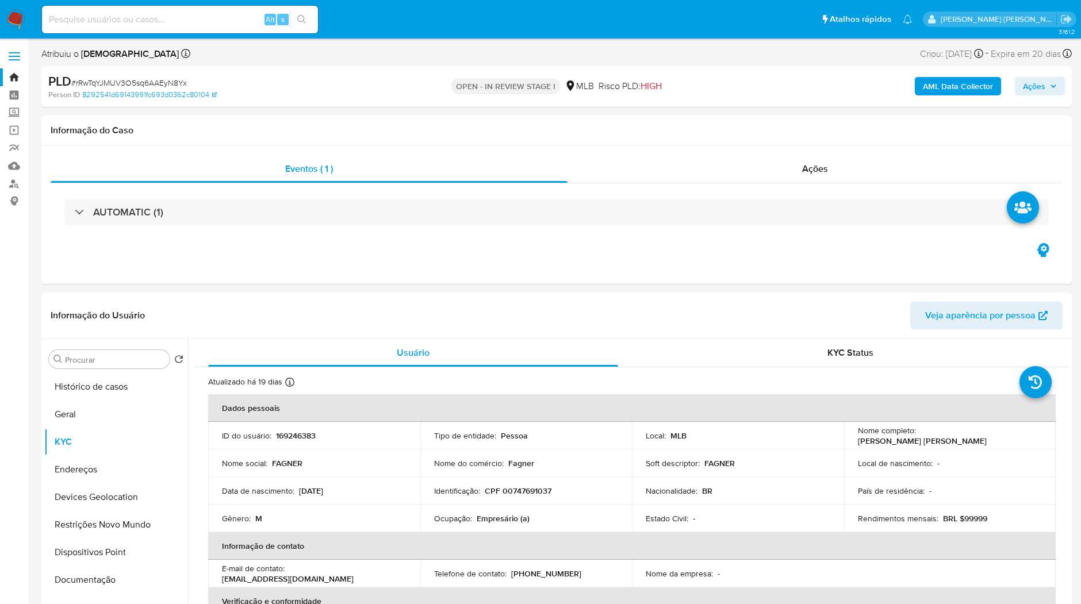
click at [191, 28] on div "Alt s" at bounding box center [180, 20] width 276 height 28
click at [194, 24] on input at bounding box center [180, 19] width 276 height 15
paste input "GnfV75kFGC3pGK6OYtBTgMy3"
type input "GnfV75kFGC3pGK6OYtBTgMy3"
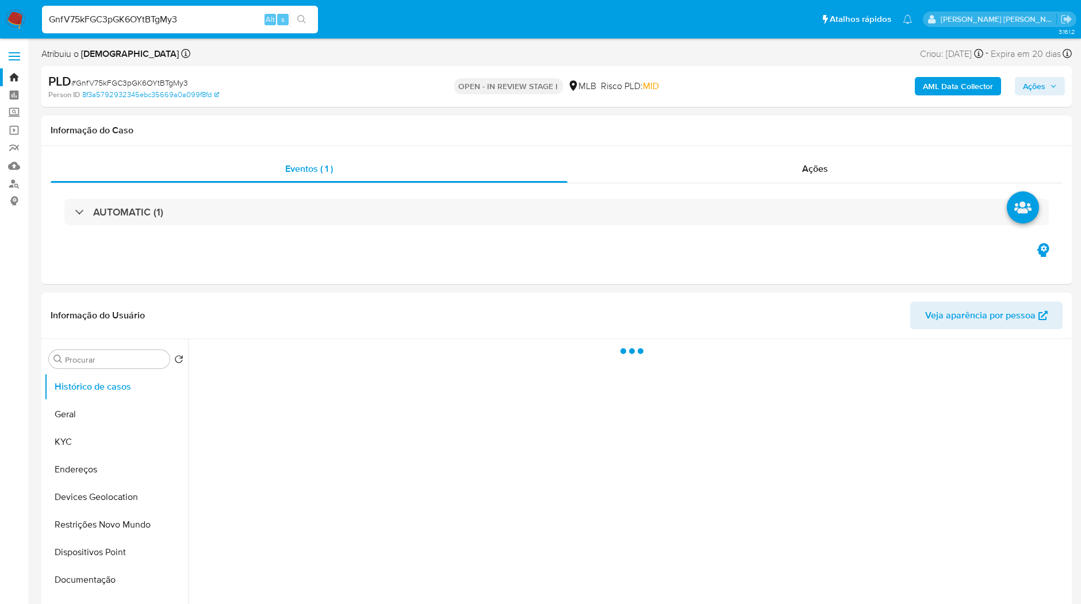
select select "10"
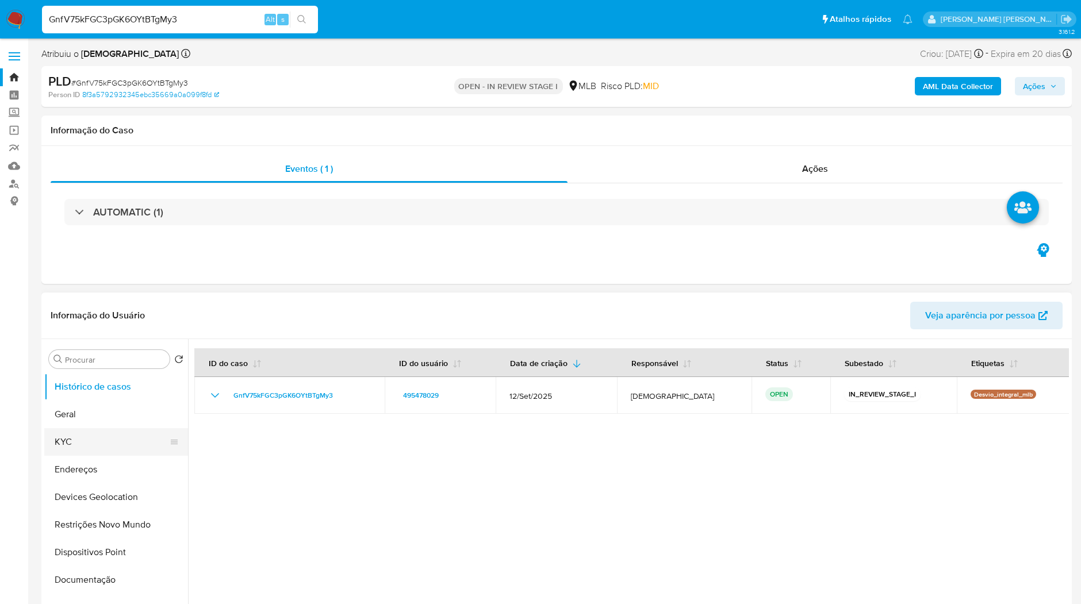
click at [160, 447] on button "KYC" at bounding box center [111, 442] width 134 height 28
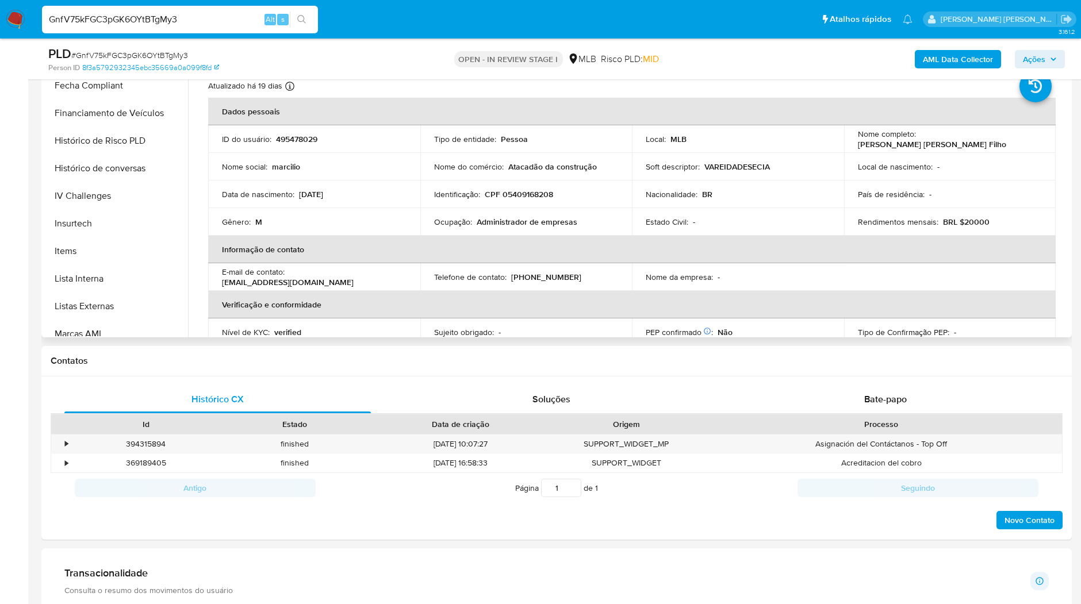
scroll to position [595, 0]
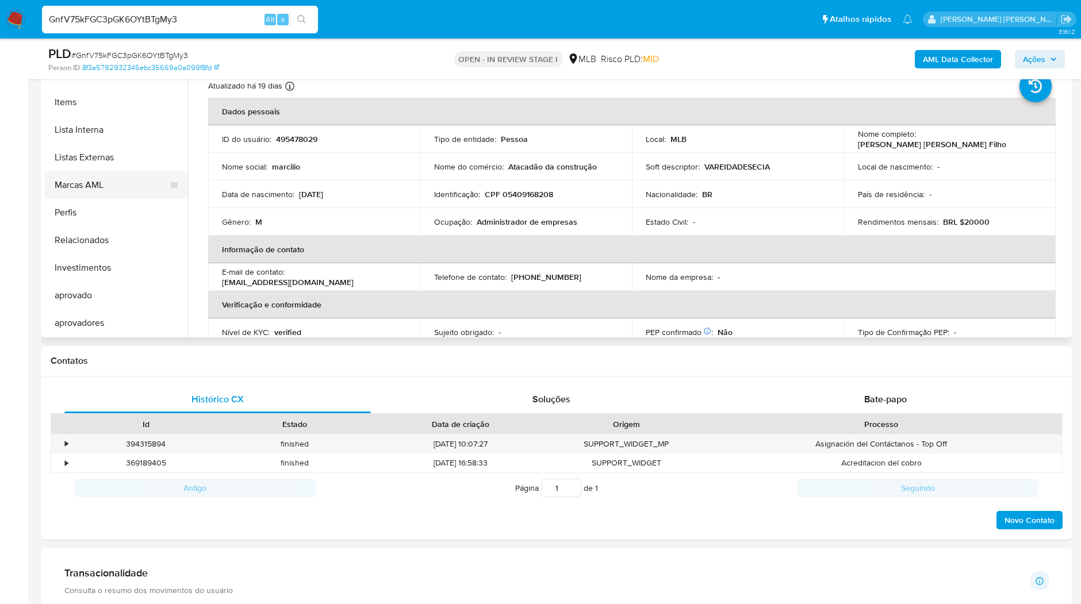
click at [104, 193] on button "Marcas AML" at bounding box center [111, 185] width 134 height 28
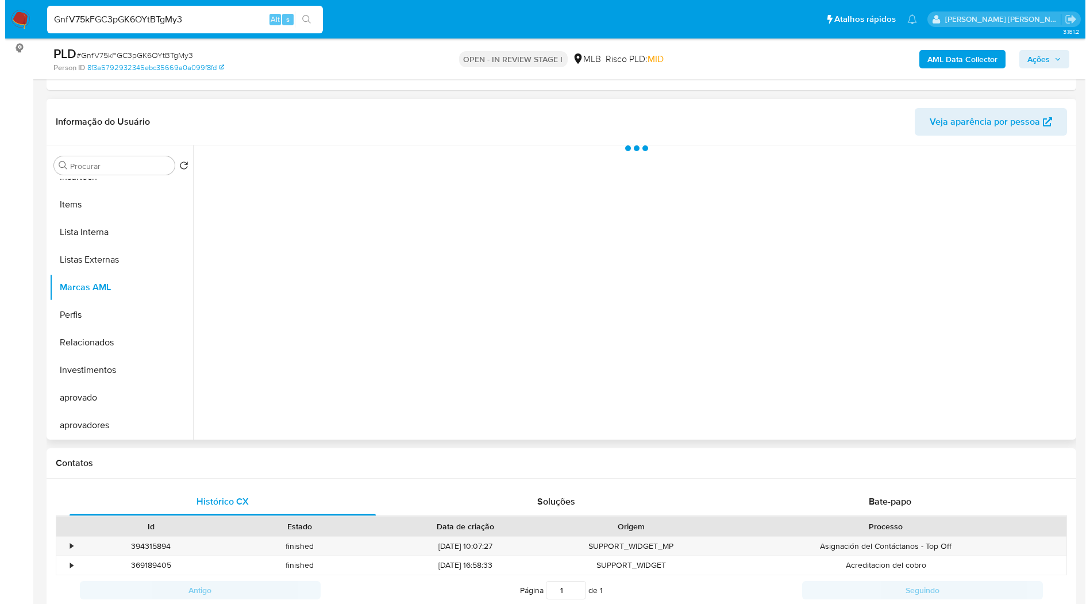
scroll to position [64, 0]
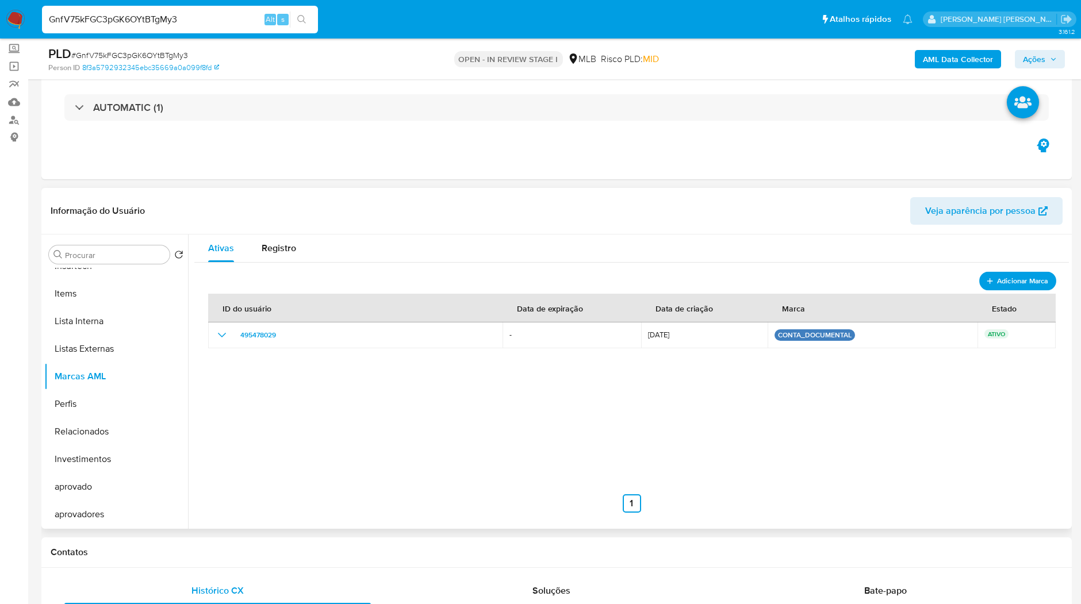
click at [1006, 271] on button "Adicionar Marca" at bounding box center [1017, 280] width 77 height 19
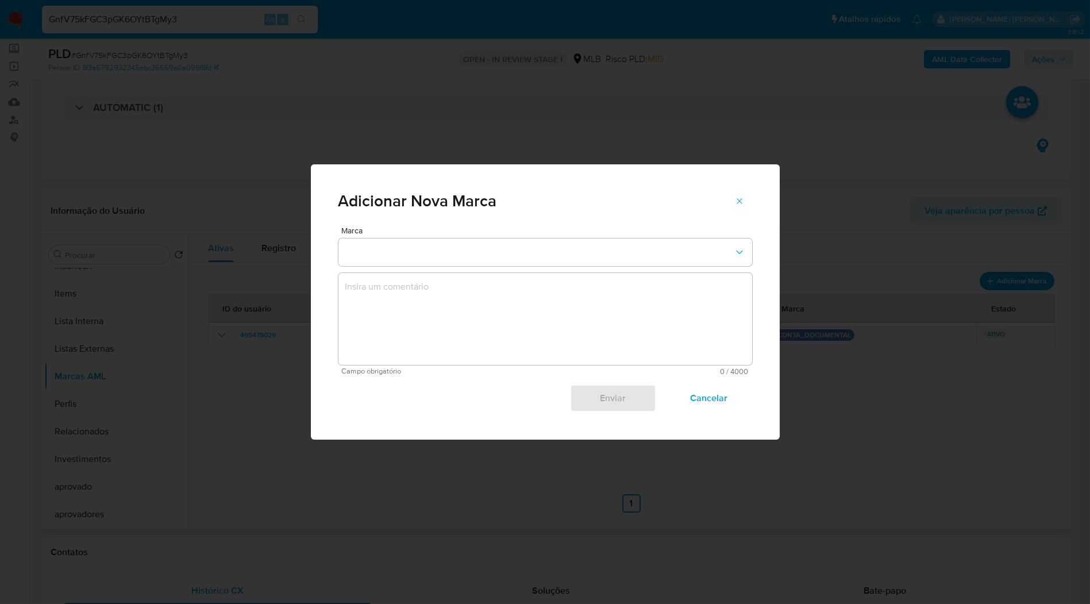
click at [390, 221] on div "Adicionar Nova Marca" at bounding box center [545, 195] width 469 height 62
click at [401, 241] on button "marks-modal" at bounding box center [546, 253] width 414 height 28
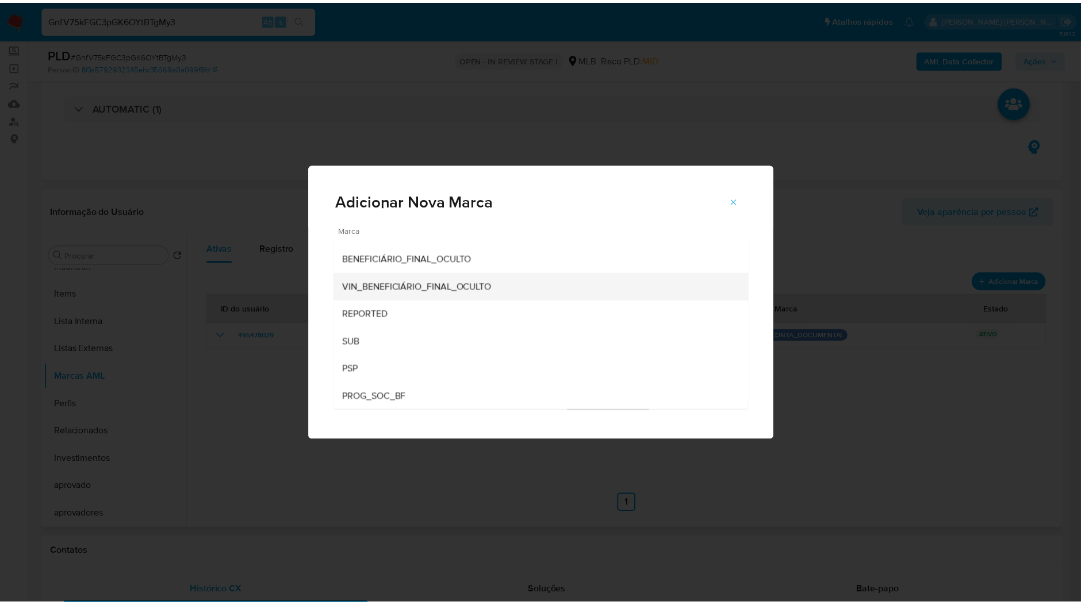
scroll to position [30, 0]
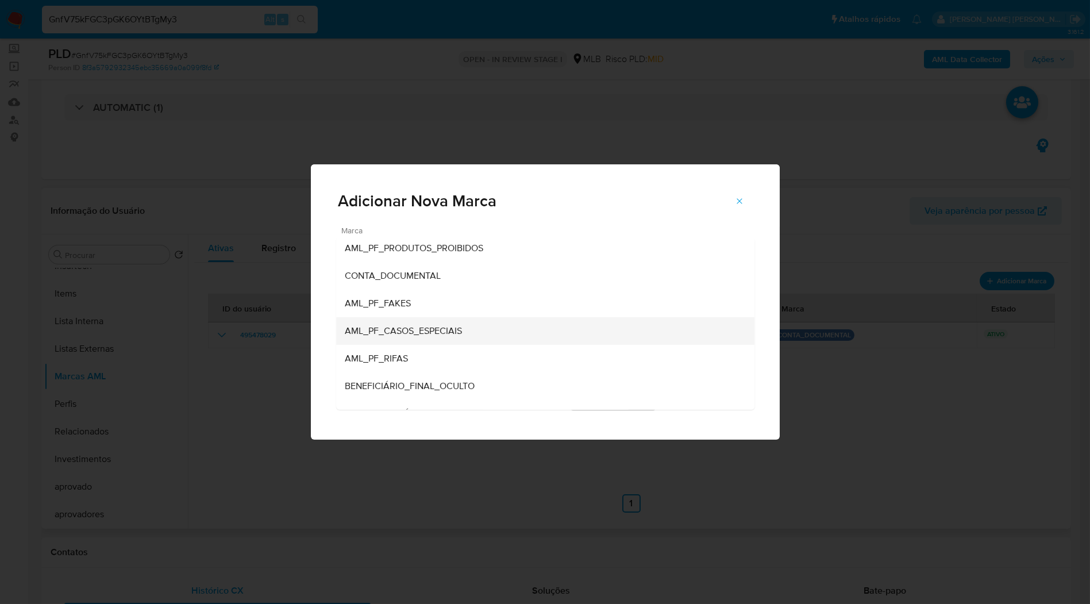
click at [426, 326] on span "AML_PF_CASOS_ESPECIAIS" at bounding box center [403, 330] width 117 height 11
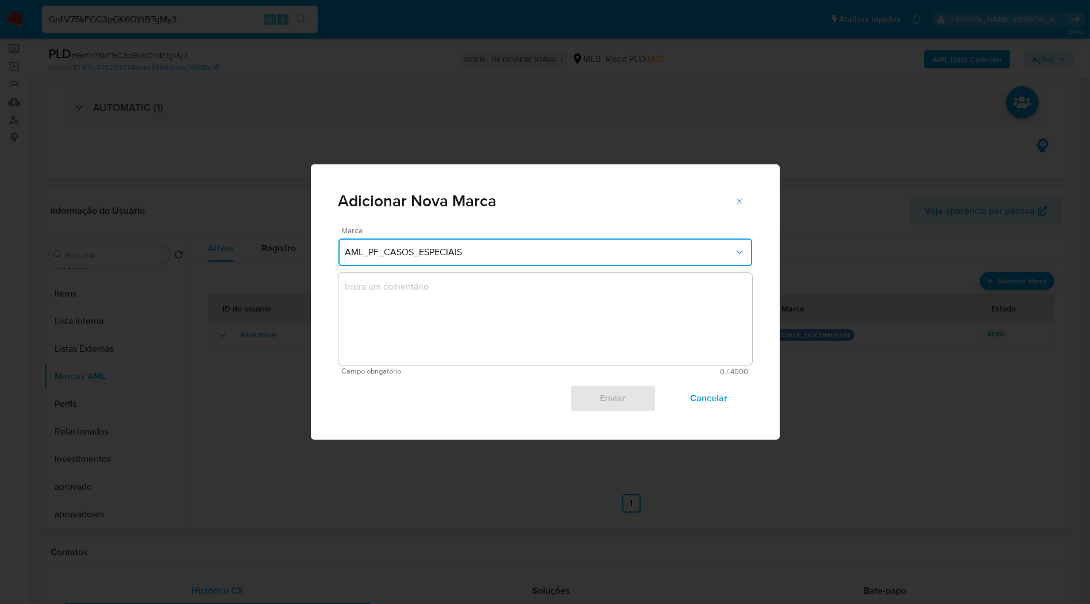
click at [432, 313] on textarea "marks-modal" at bounding box center [546, 319] width 414 height 92
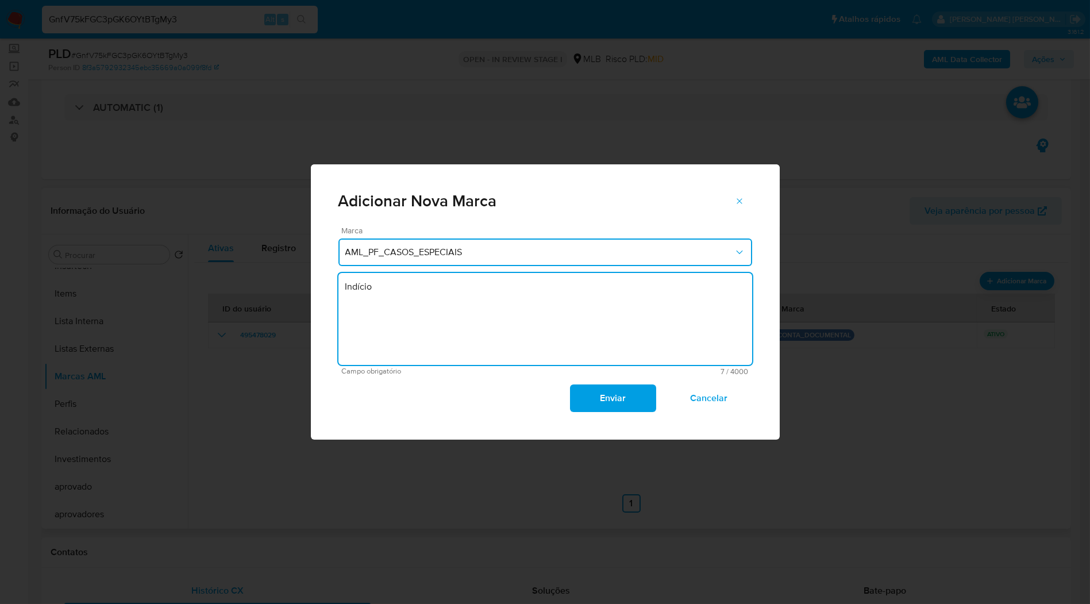
type textarea "Indício"
click at [711, 397] on span "Cancelar" at bounding box center [708, 398] width 56 height 25
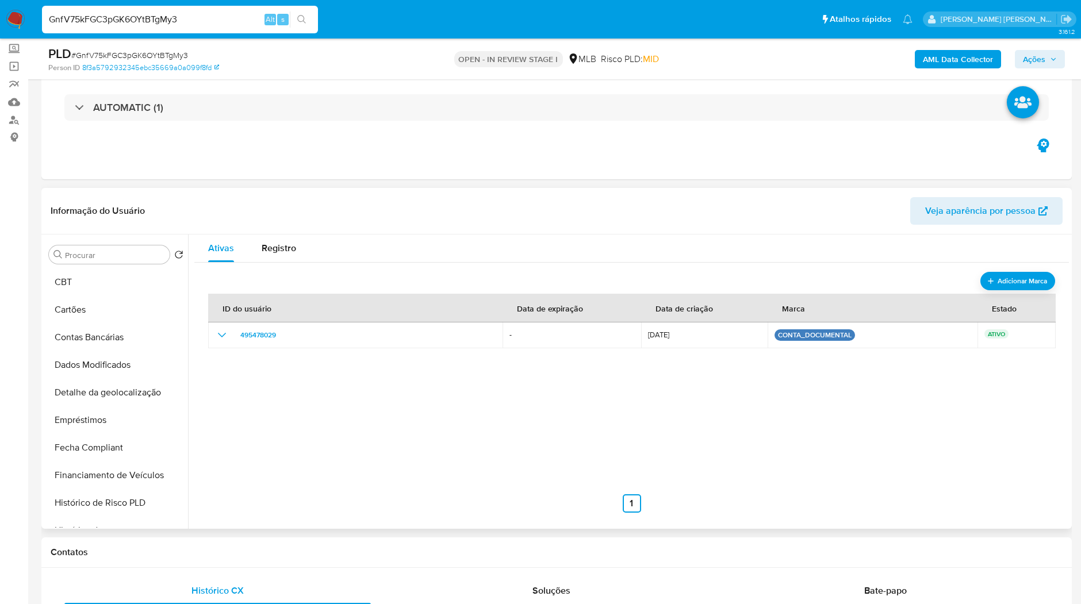
scroll to position [0, 0]
click at [119, 423] on button "Restrições Novo Mundo" at bounding box center [111, 420] width 134 height 28
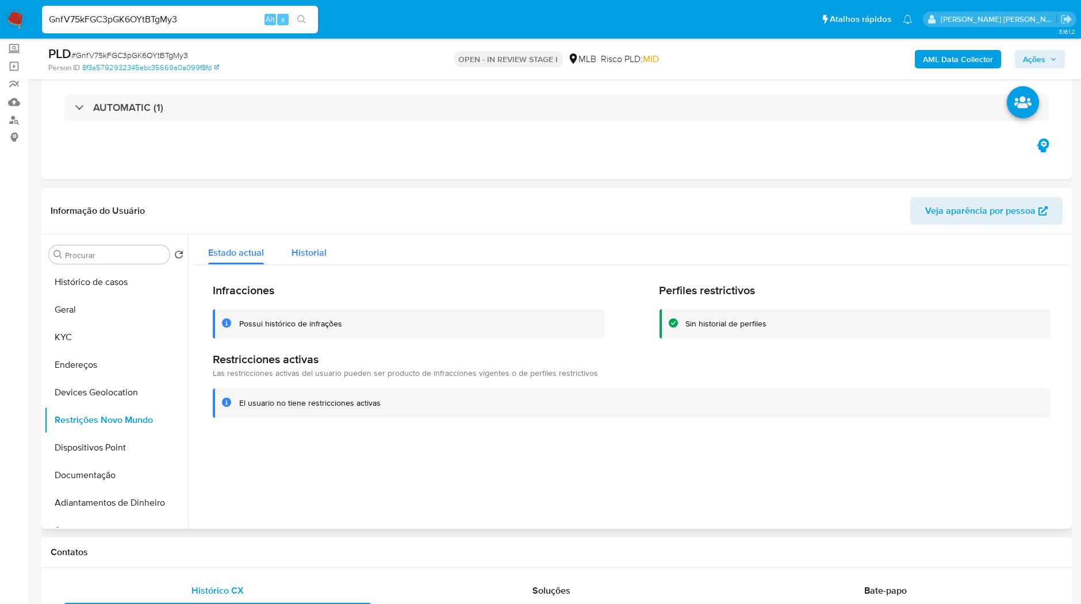
click at [310, 258] on span "Historial" at bounding box center [308, 252] width 35 height 13
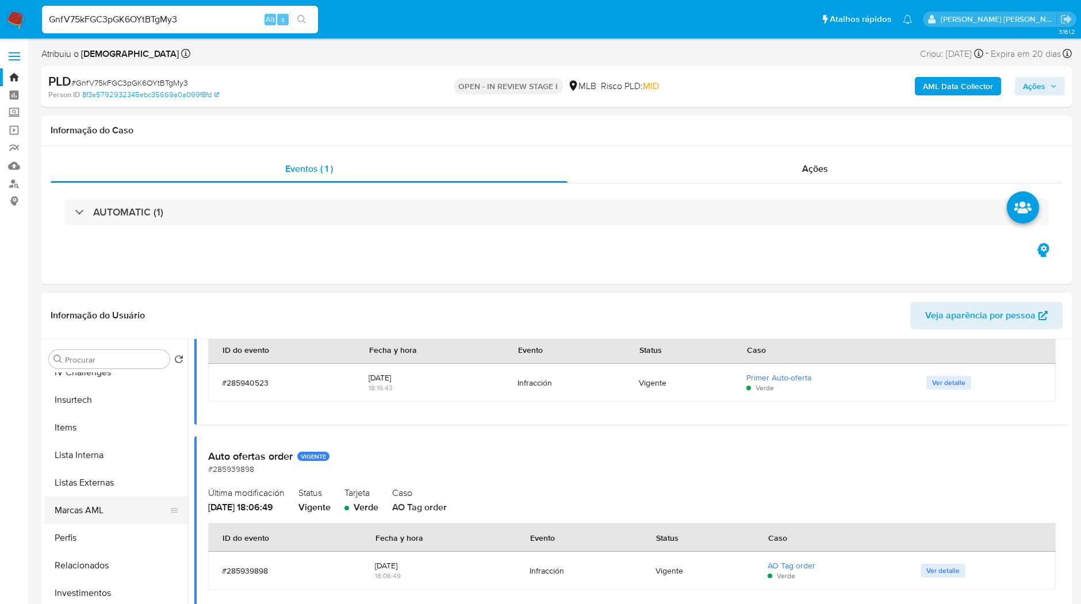
scroll to position [595, 0]
click at [78, 482] on button "Marcas AML" at bounding box center [111, 481] width 134 height 28
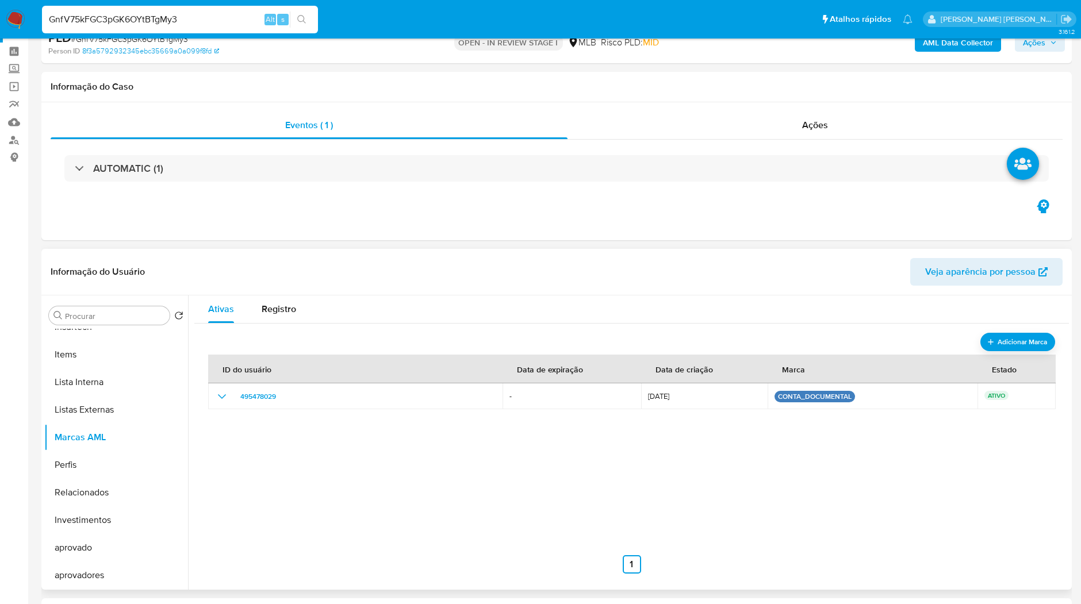
scroll to position [64, 0]
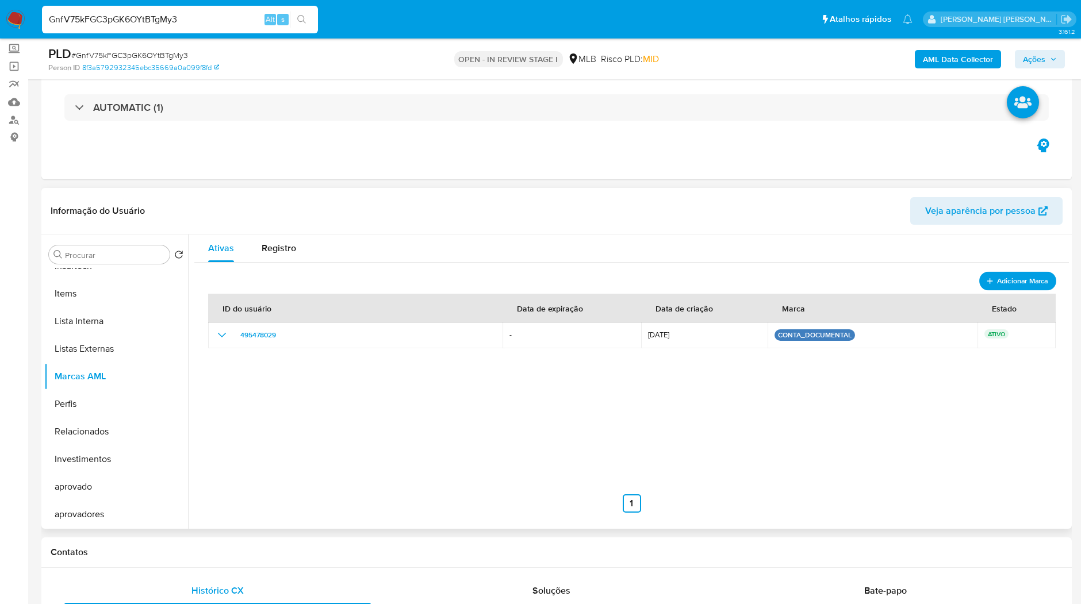
click at [1024, 280] on span "Adicionar Marca" at bounding box center [1022, 281] width 51 height 14
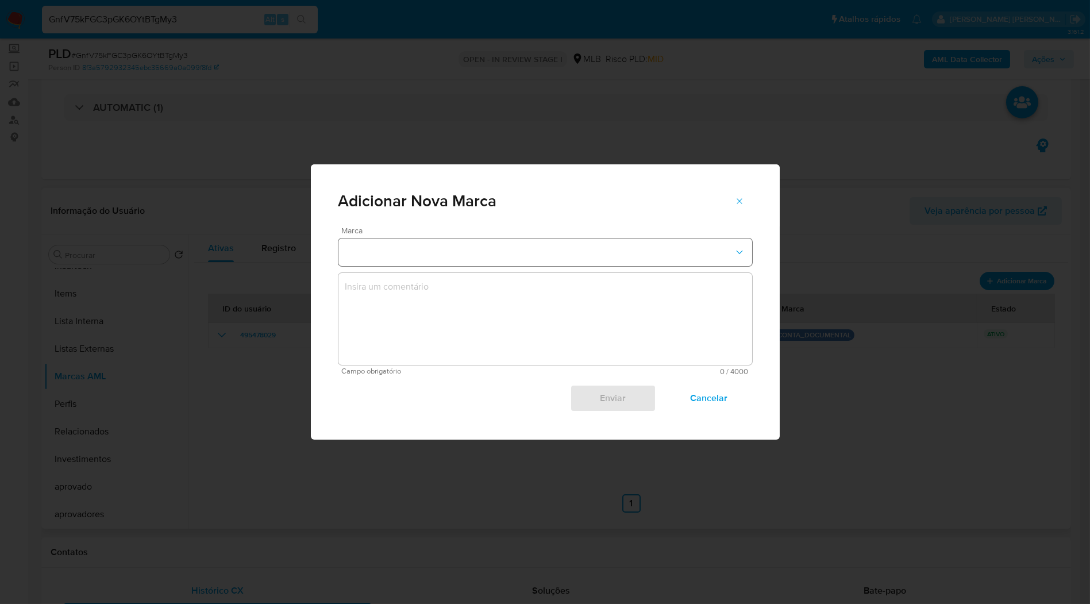
click at [580, 240] on button "marks-modal" at bounding box center [546, 253] width 414 height 28
click at [667, 210] on div "Adicionar Nova Marca" at bounding box center [546, 201] width 414 height 18
click at [655, 249] on button "marks-modal" at bounding box center [546, 253] width 414 height 28
click at [685, 201] on div "Adicionar Nova Marca" at bounding box center [546, 201] width 414 height 18
click at [701, 394] on span "Cancelar" at bounding box center [708, 398] width 56 height 25
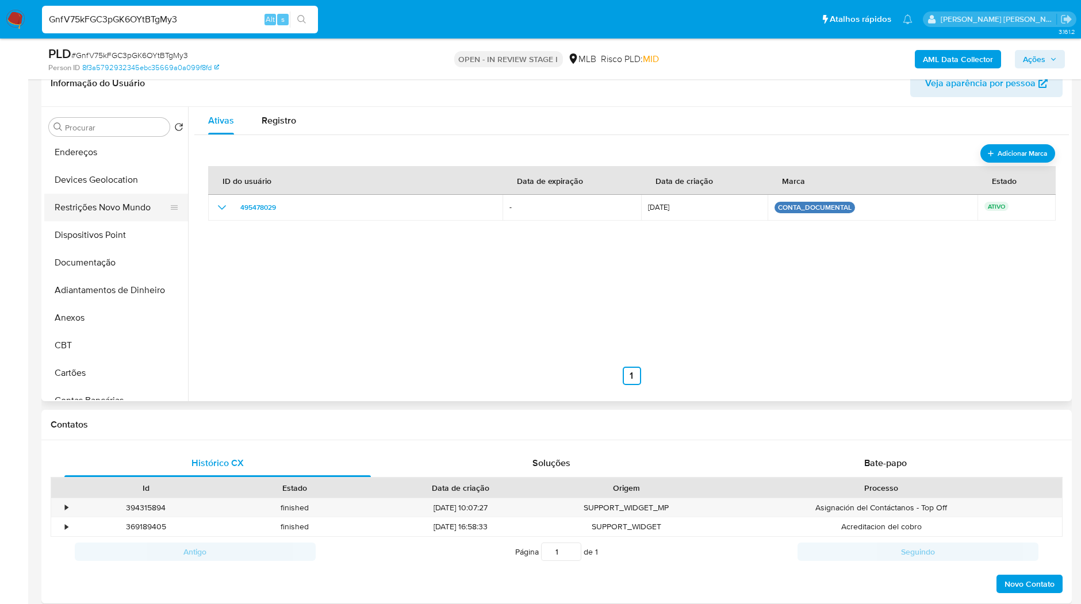
scroll to position [21, 0]
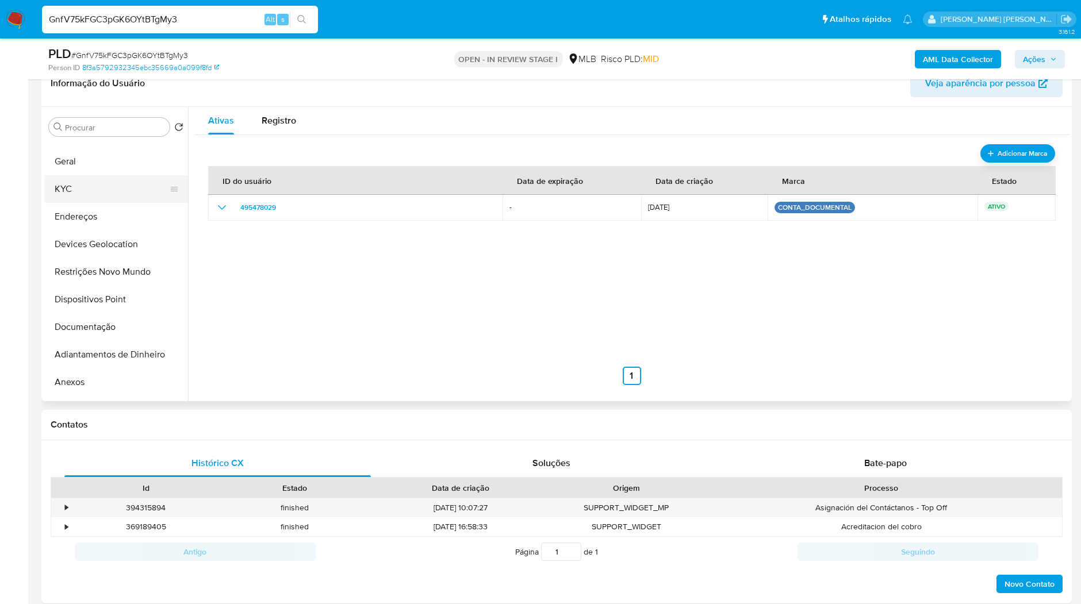
click at [97, 194] on button "KYC" at bounding box center [111, 189] width 134 height 28
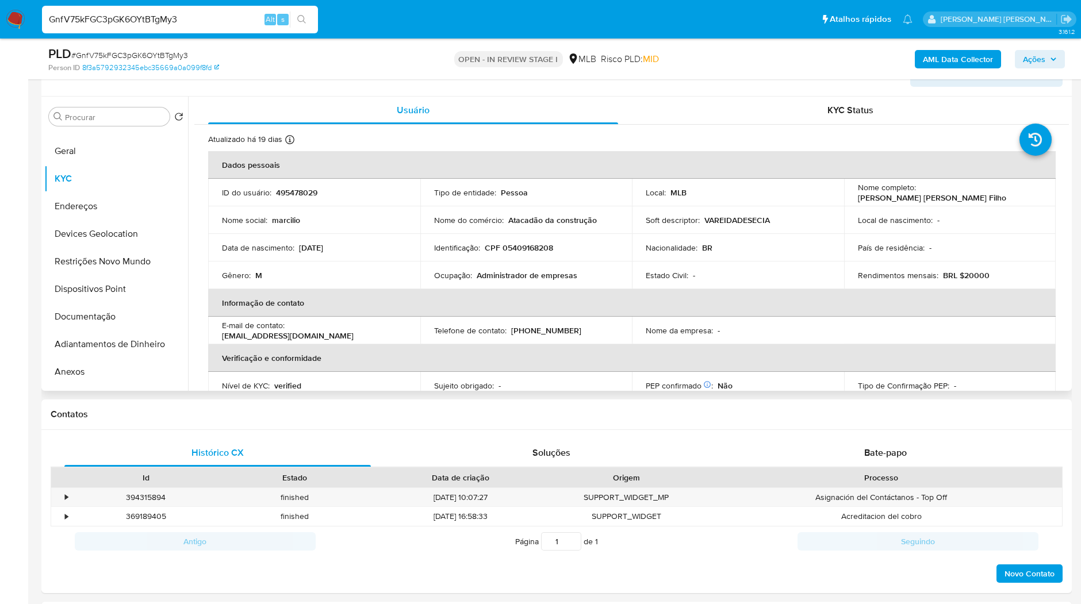
scroll to position [128, 0]
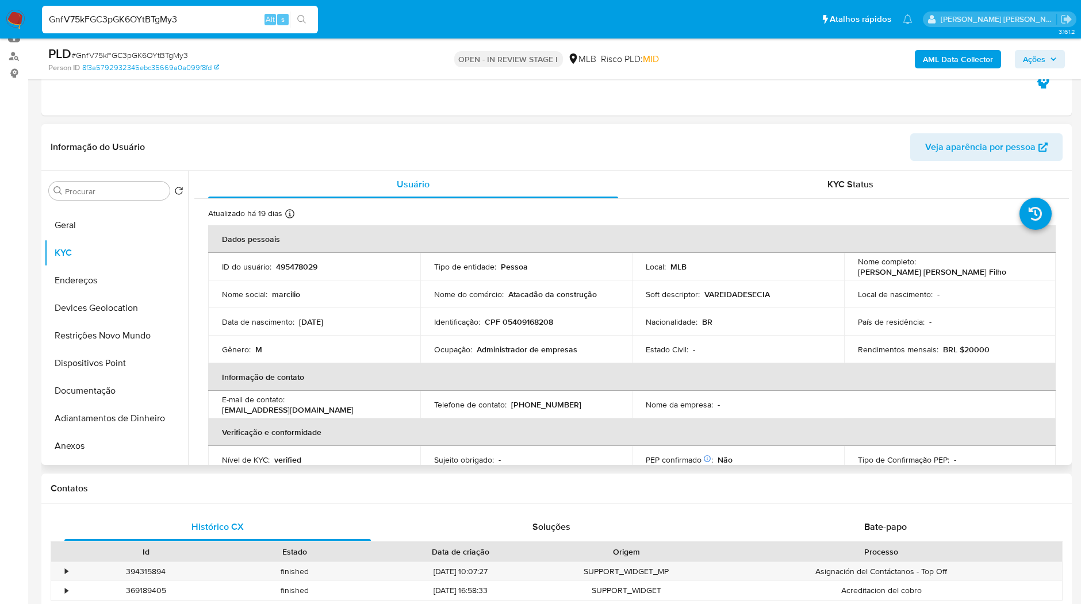
click at [440, 345] on p "Ocupação :" at bounding box center [453, 349] width 38 height 10
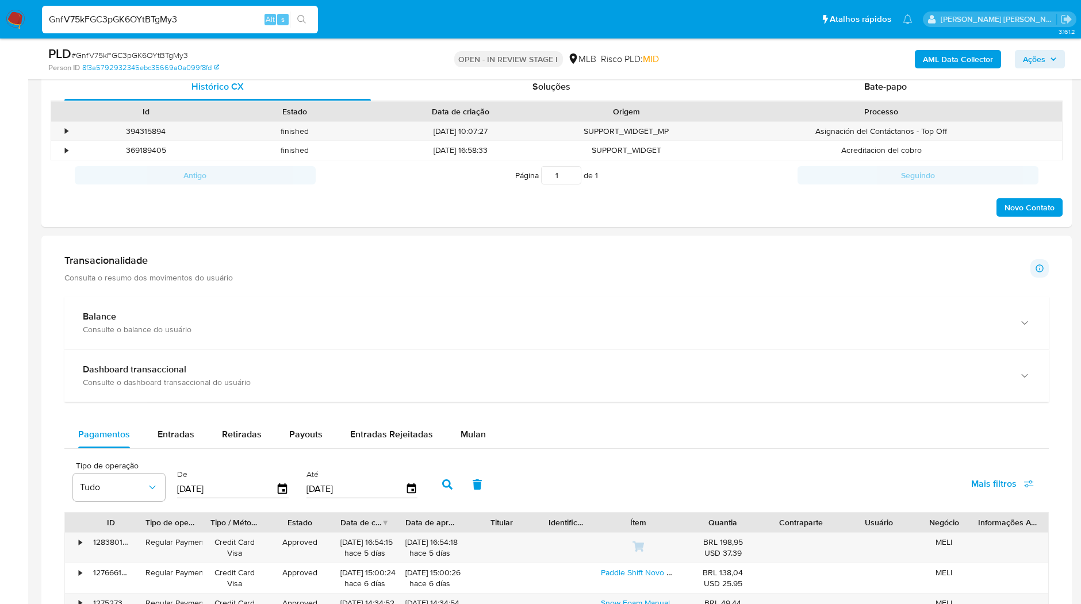
scroll to position [510, 0]
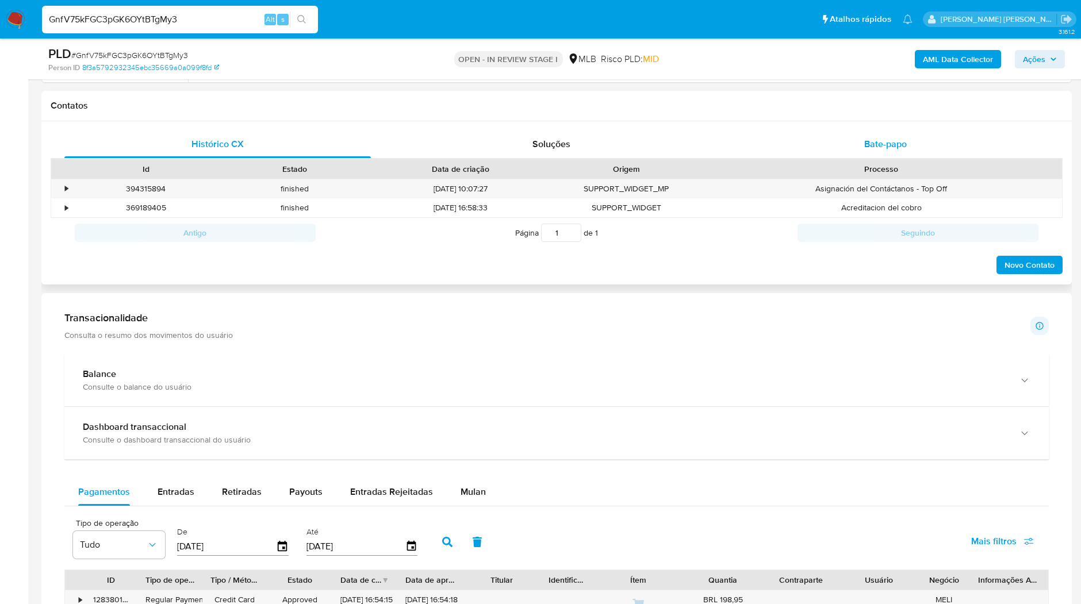
click at [886, 144] on span "Bate-papo" at bounding box center [885, 143] width 43 height 13
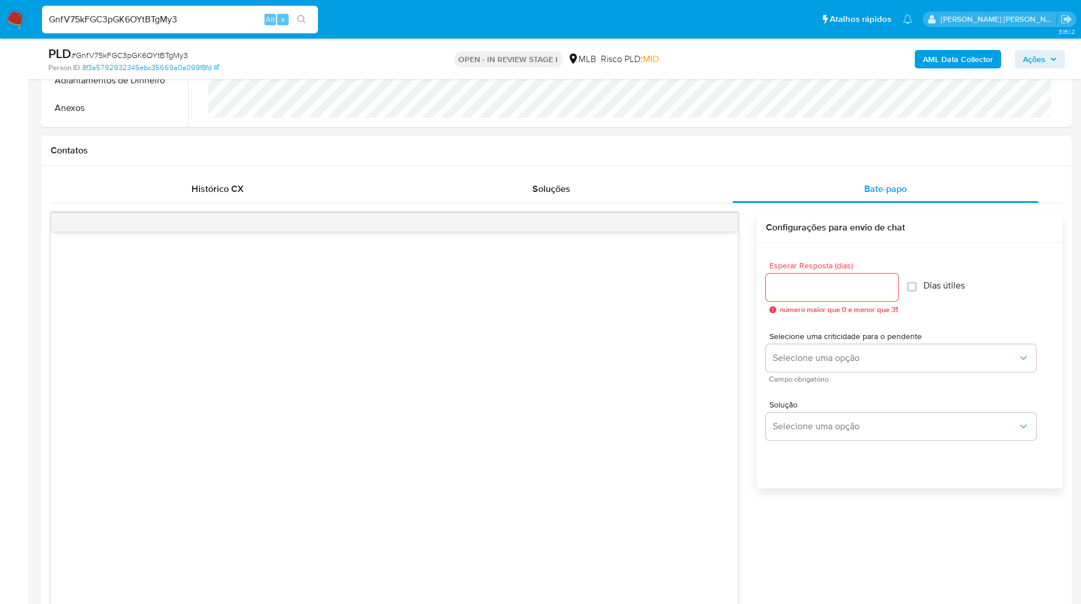
scroll to position [447, 0]
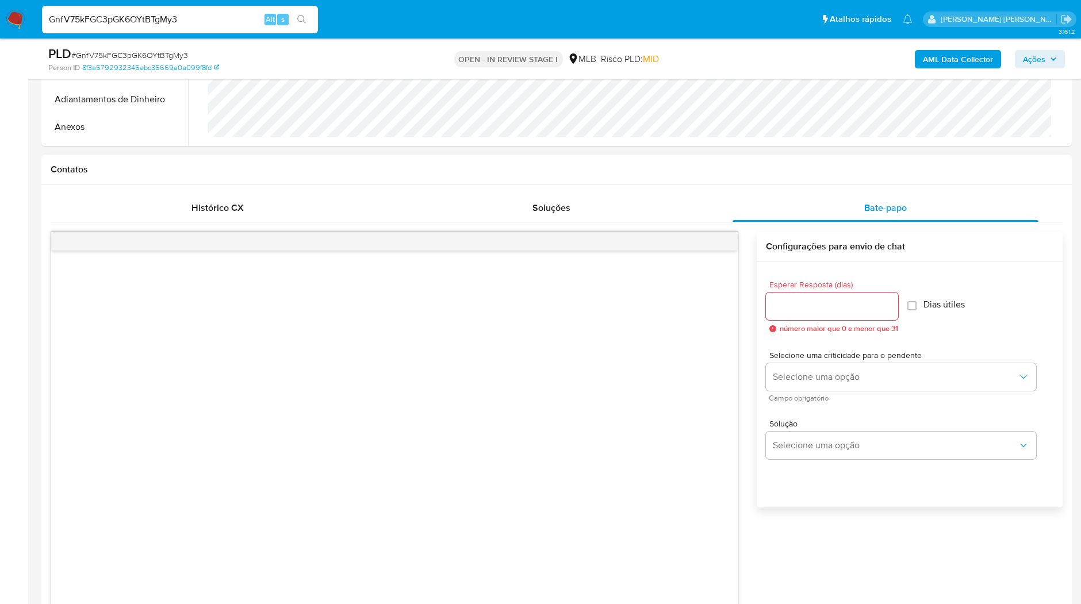
click at [184, 222] on div "common.send Configurações para envio de chat Esperar Resposta (dias) número mai…" at bounding box center [557, 480] width 1012 height 516
click at [194, 202] on span "Histórico CX" at bounding box center [217, 207] width 52 height 13
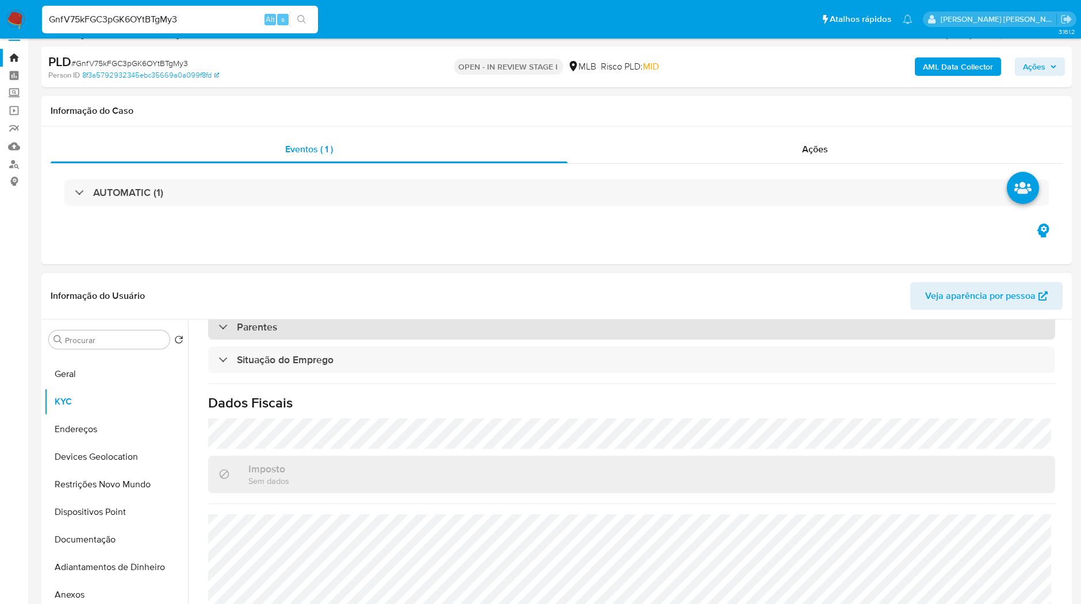
scroll to position [0, 0]
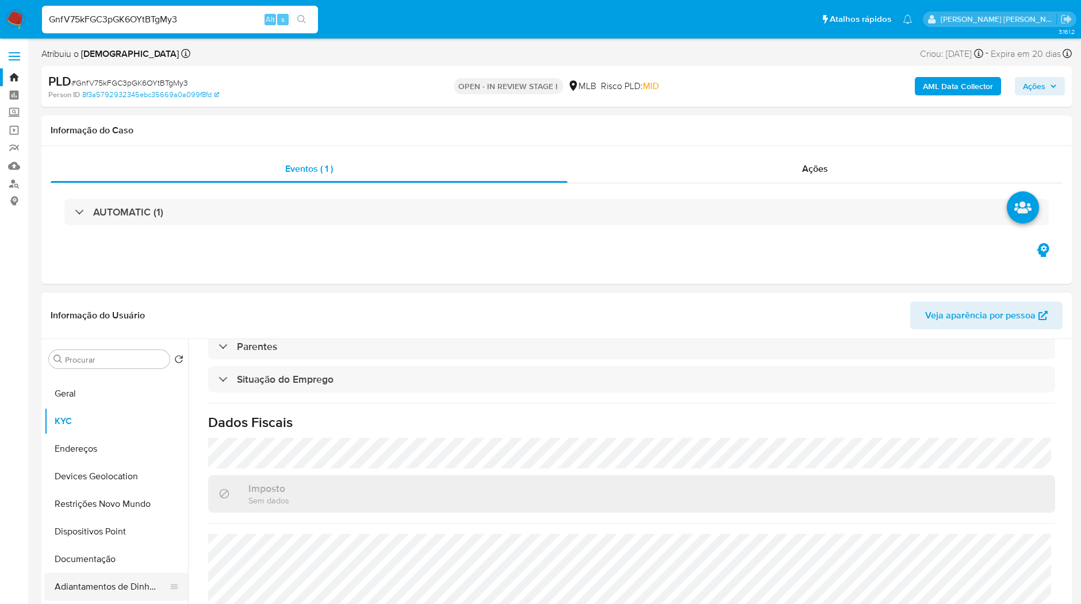
click at [100, 577] on button "Adiantamentos de Dinheiro" at bounding box center [111, 587] width 134 height 28
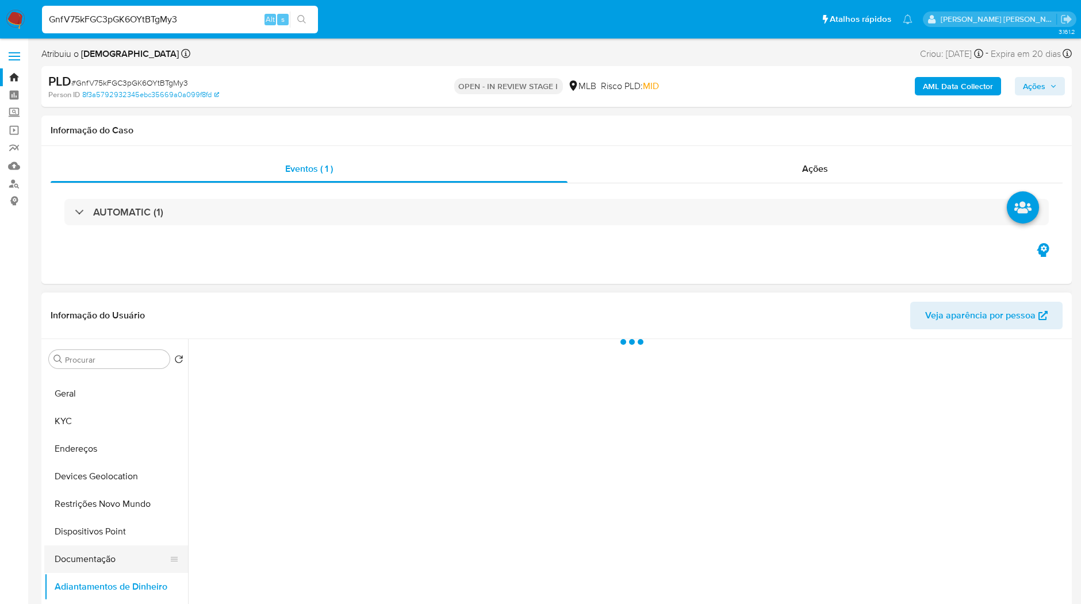
click at [101, 566] on button "Documentação" at bounding box center [111, 559] width 134 height 28
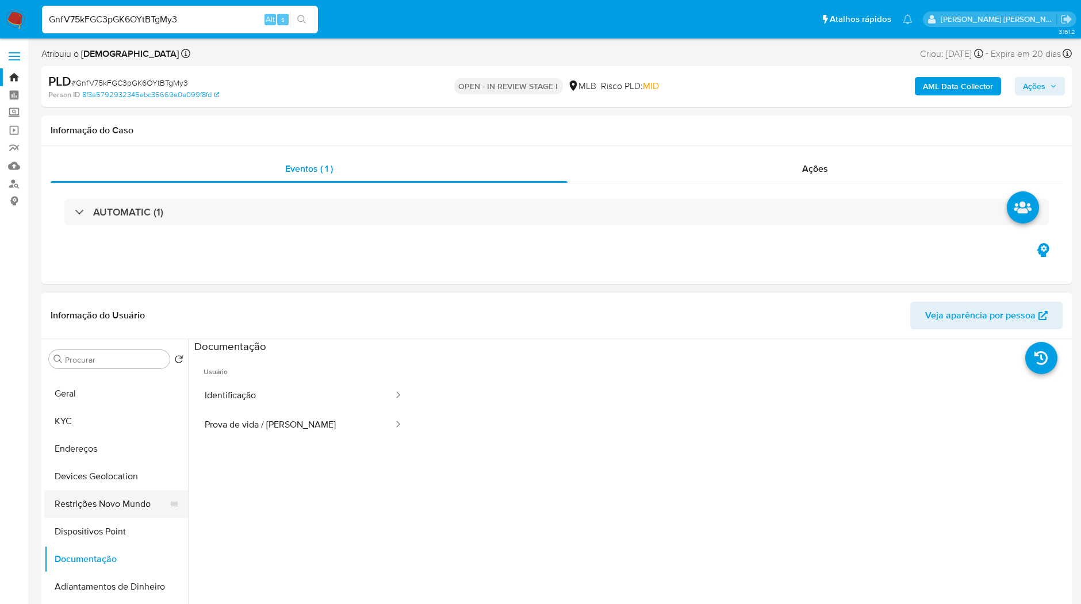
click at [112, 512] on button "Restrições Novo Mundo" at bounding box center [111, 504] width 134 height 28
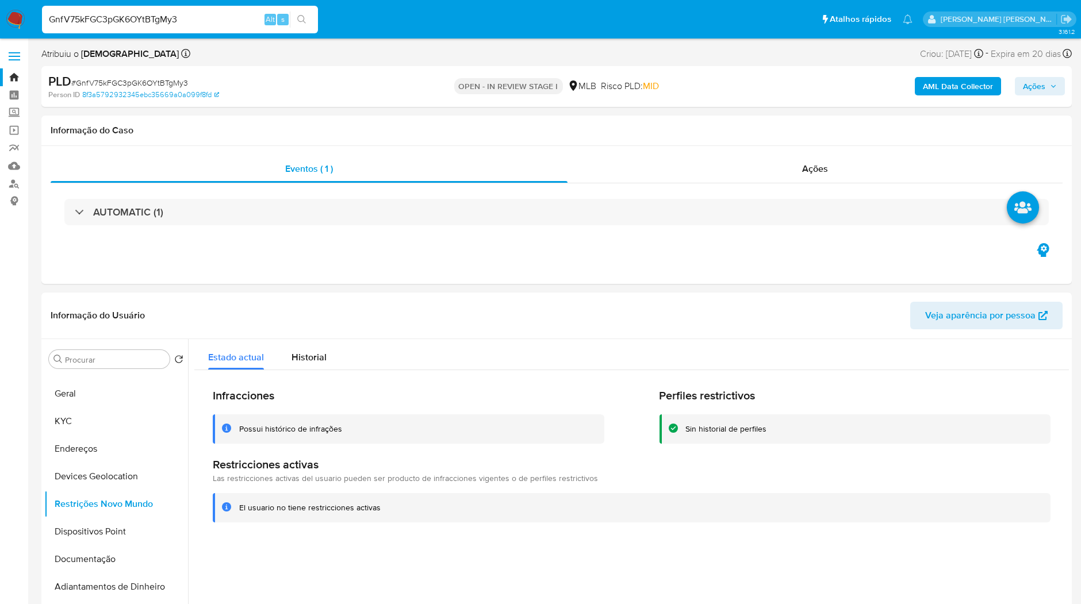
click at [180, 25] on input "GnfV75kFGC3pGK6OYtBTgMy3" at bounding box center [180, 19] width 276 height 15
paste input "cTOaODsGMOQEUy4LTUehdDNB"
type input "cTOaODsGMOQEUy4LTUehdDNB"
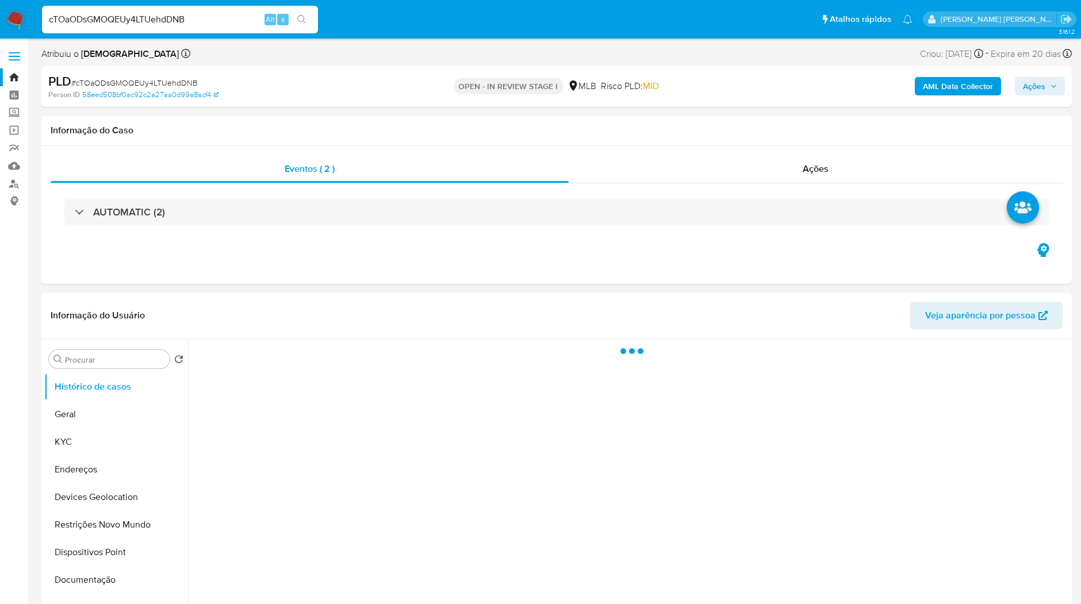
select select "10"
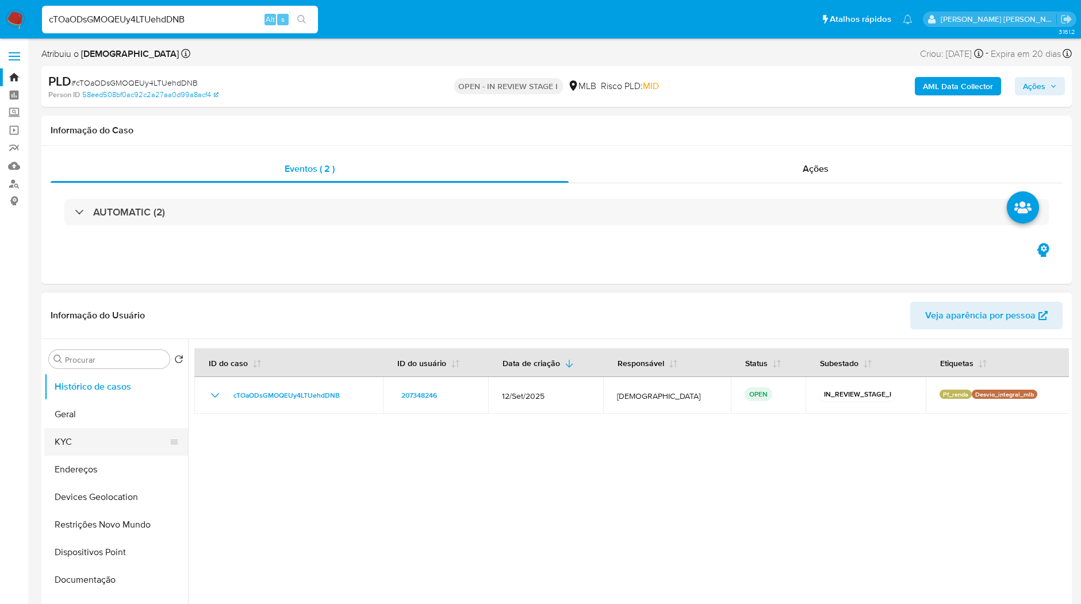
click at [120, 452] on button "KYC" at bounding box center [111, 442] width 134 height 28
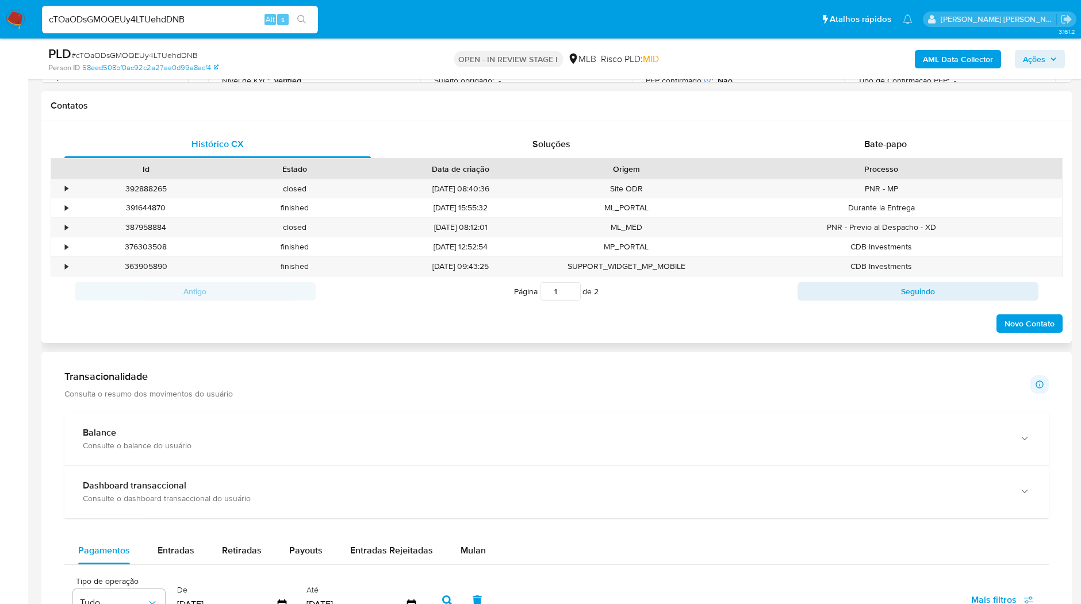
scroll to position [319, 0]
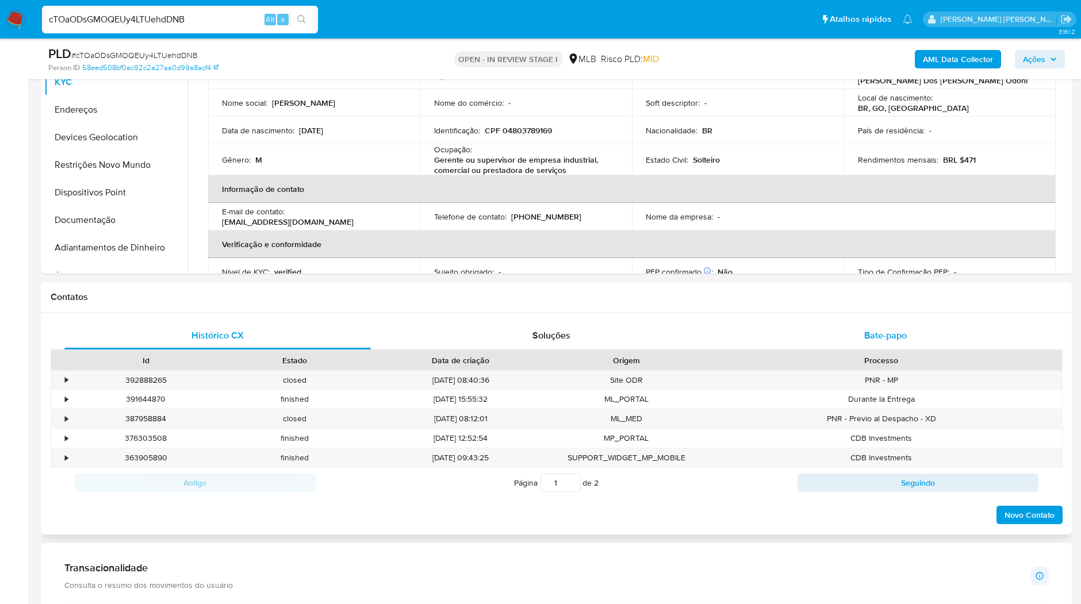
click at [782, 339] on div "Bate-papo" at bounding box center [885, 336] width 306 height 28
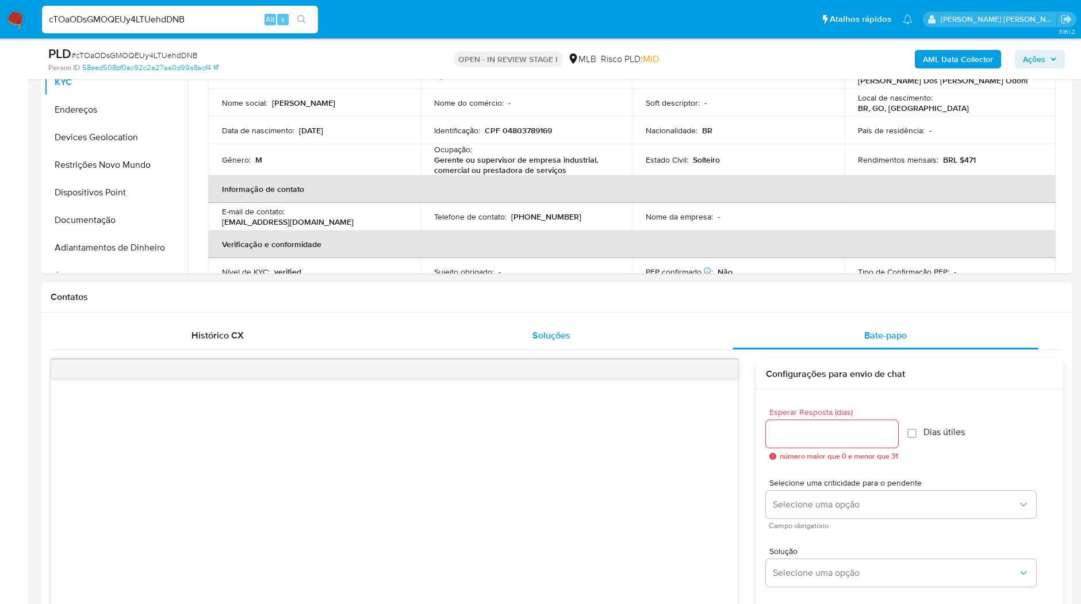
click at [498, 326] on div "Soluções" at bounding box center [551, 336] width 306 height 28
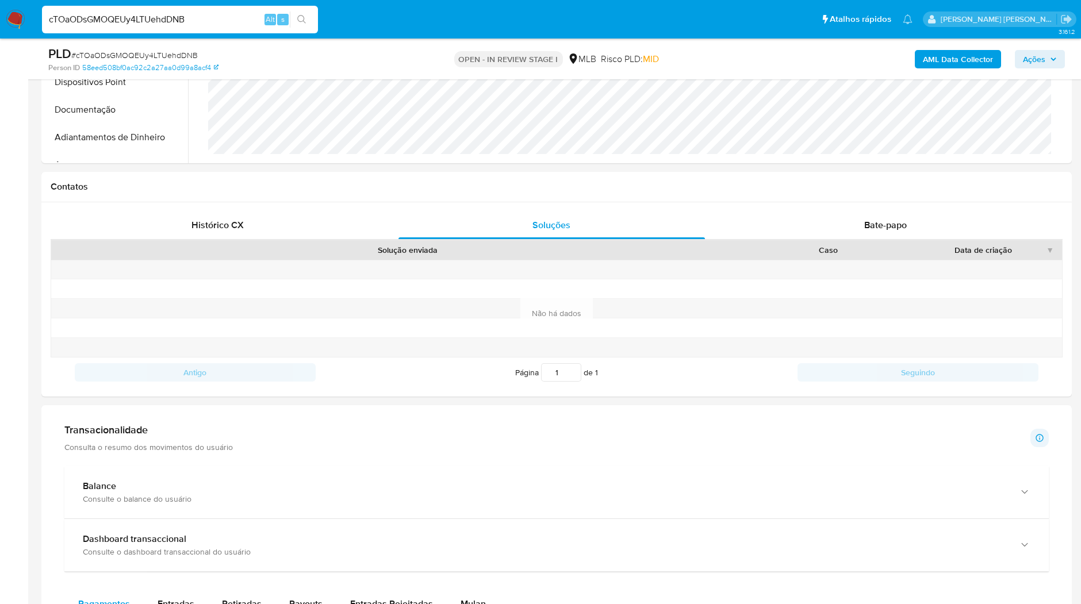
scroll to position [639, 0]
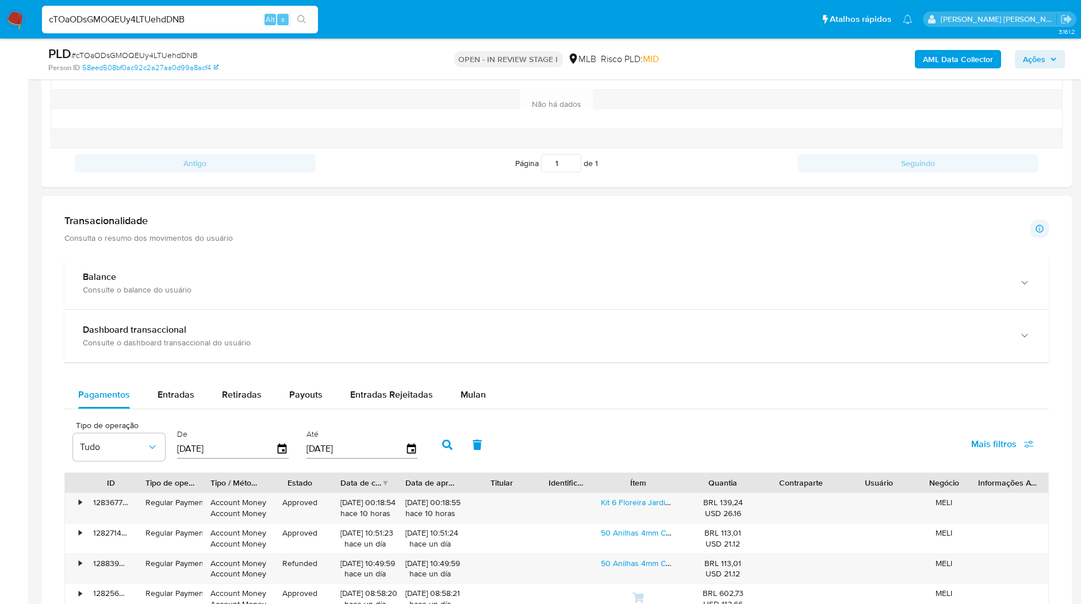
click at [548, 307] on div "Balance Consulte o balance do usuário" at bounding box center [556, 283] width 984 height 53
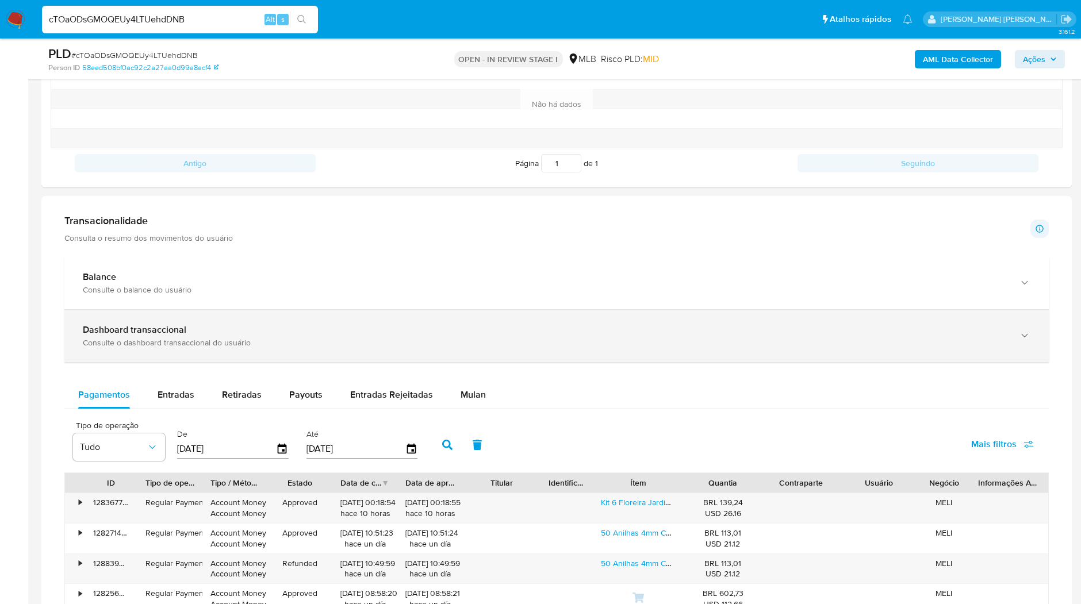
click at [548, 313] on div "Dashboard transaccional Consulte o dashboard transaccional do usuário" at bounding box center [556, 336] width 984 height 52
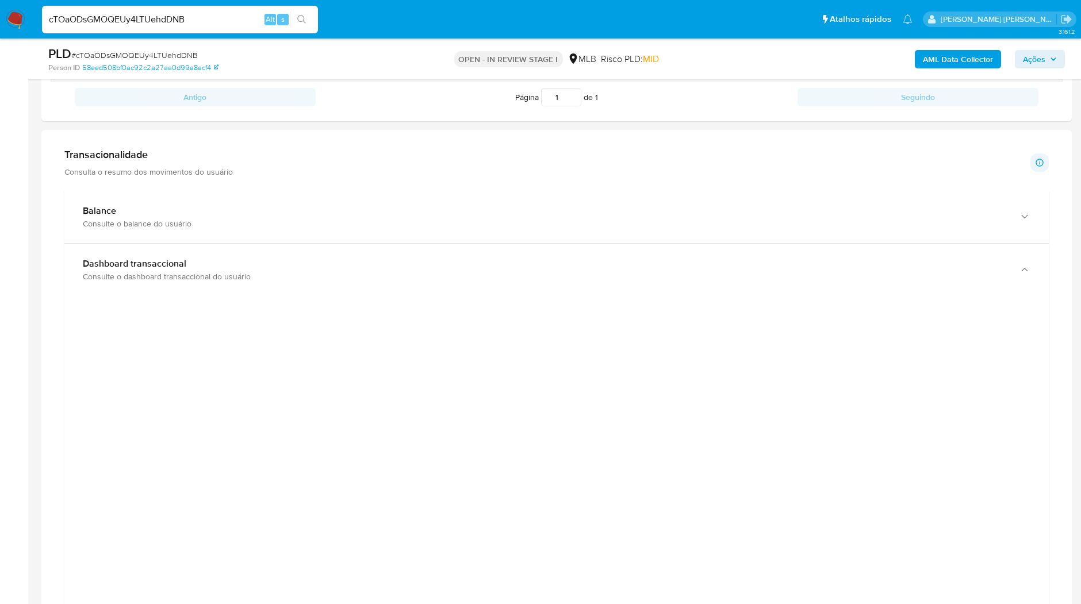
scroll to position [830, 0]
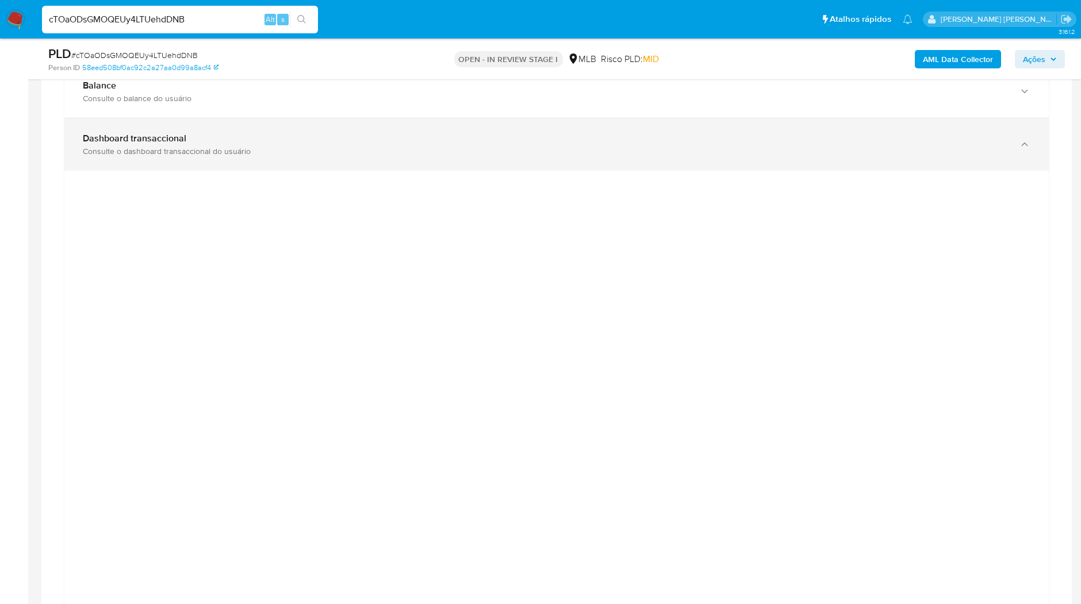
click at [498, 155] on div "Dashboard transaccional Consulte o dashboard transaccional do usuário" at bounding box center [556, 144] width 984 height 52
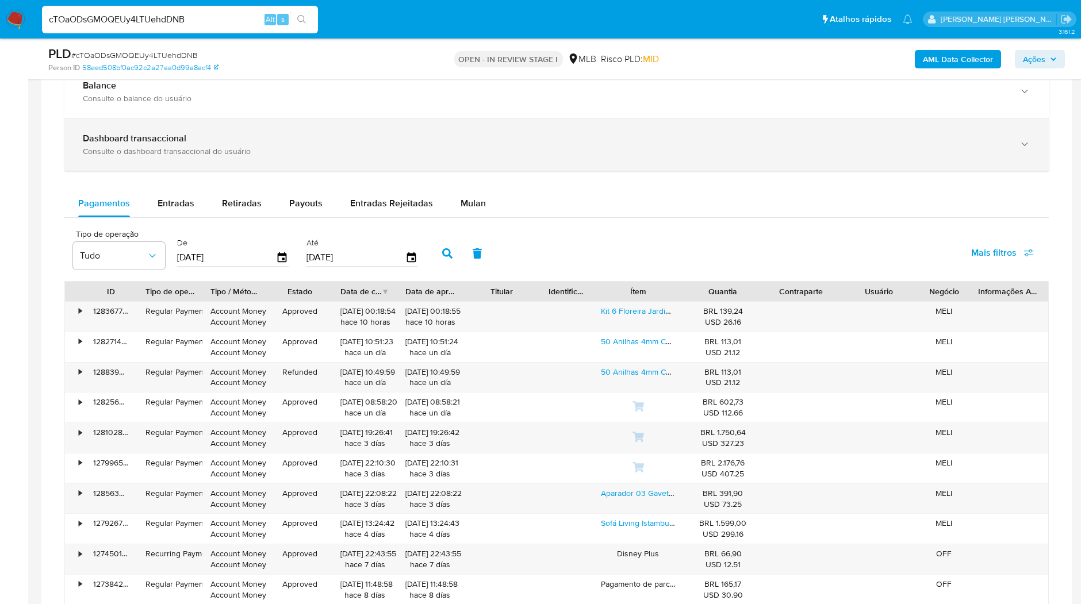
click at [498, 155] on div "Dashboard transaccional Consulte o dashboard transaccional do usuário" at bounding box center [556, 144] width 984 height 52
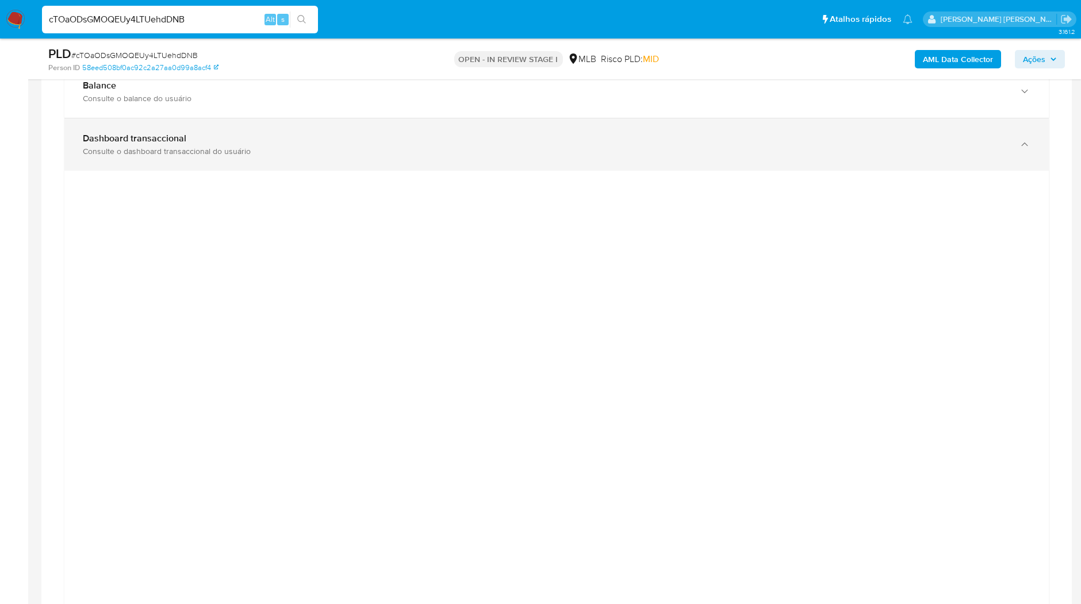
click at [498, 155] on div "Dashboard transaccional Consulte o dashboard transaccional do usuário" at bounding box center [556, 144] width 984 height 52
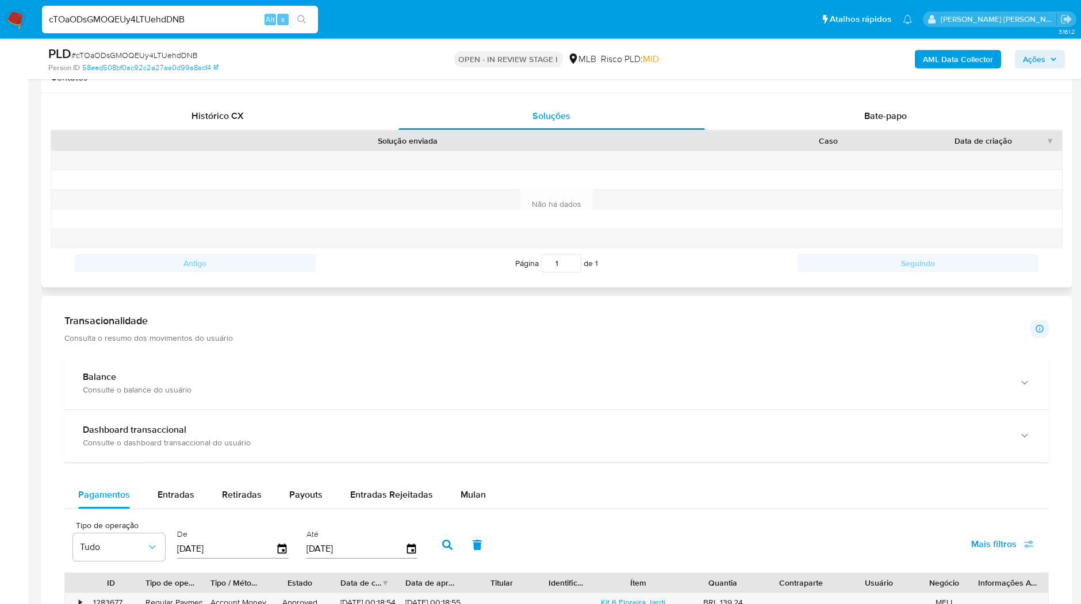
scroll to position [510, 0]
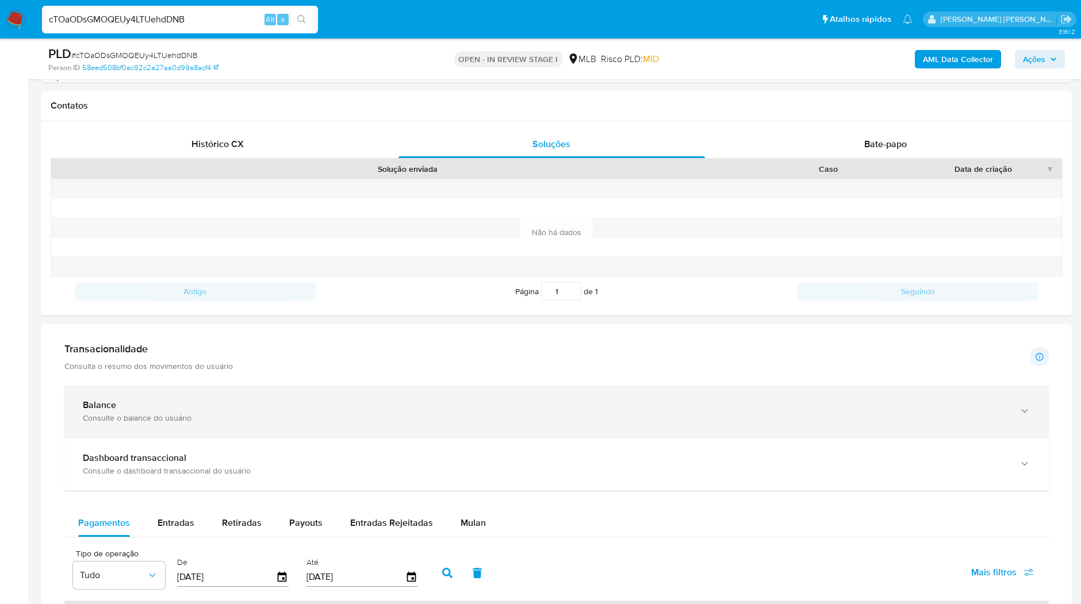
click at [374, 387] on div "Balance Consulte o balance do usuário" at bounding box center [556, 411] width 984 height 52
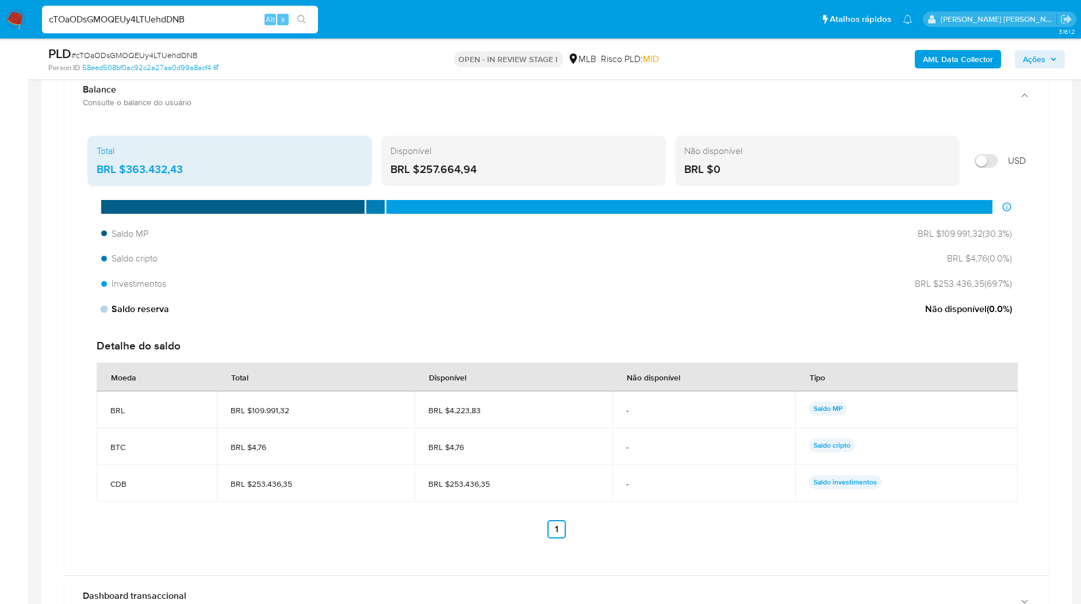
scroll to position [830, 0]
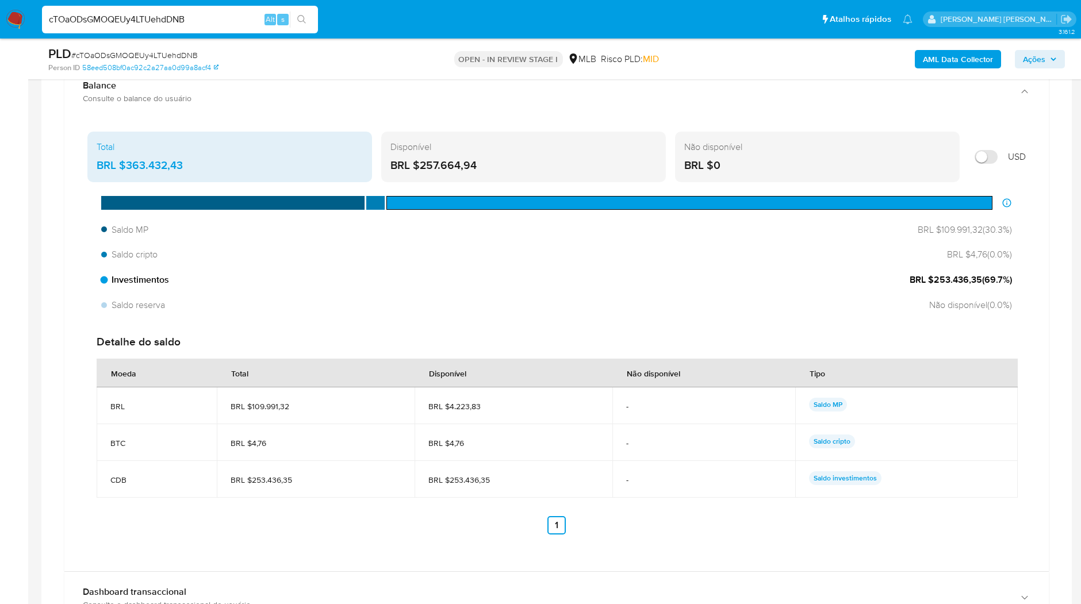
click at [138, 284] on div "Investimentos BRL $253.436,35 ( 69.7 %)" at bounding box center [557, 280] width 920 height 22
click at [139, 283] on span "Investimentos" at bounding box center [135, 280] width 68 height 13
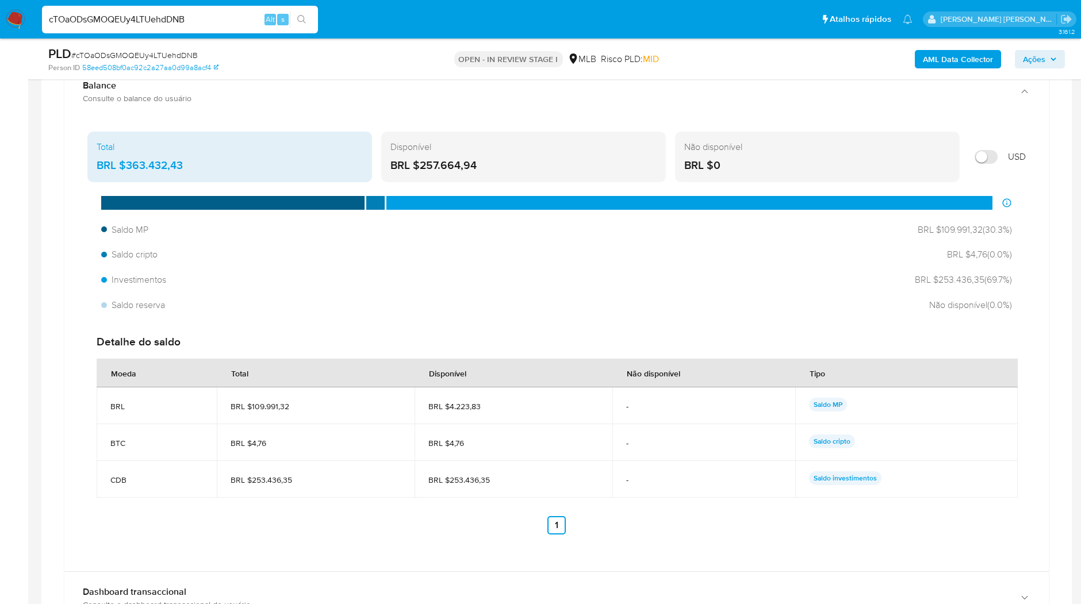
drag, startPoint x: 353, startPoint y: 493, endPoint x: 257, endPoint y: 477, distance: 97.3
click at [257, 477] on td "BRL $253.436,35" at bounding box center [316, 479] width 198 height 37
click at [257, 477] on span "BRL $253.436,35" at bounding box center [315, 480] width 170 height 10
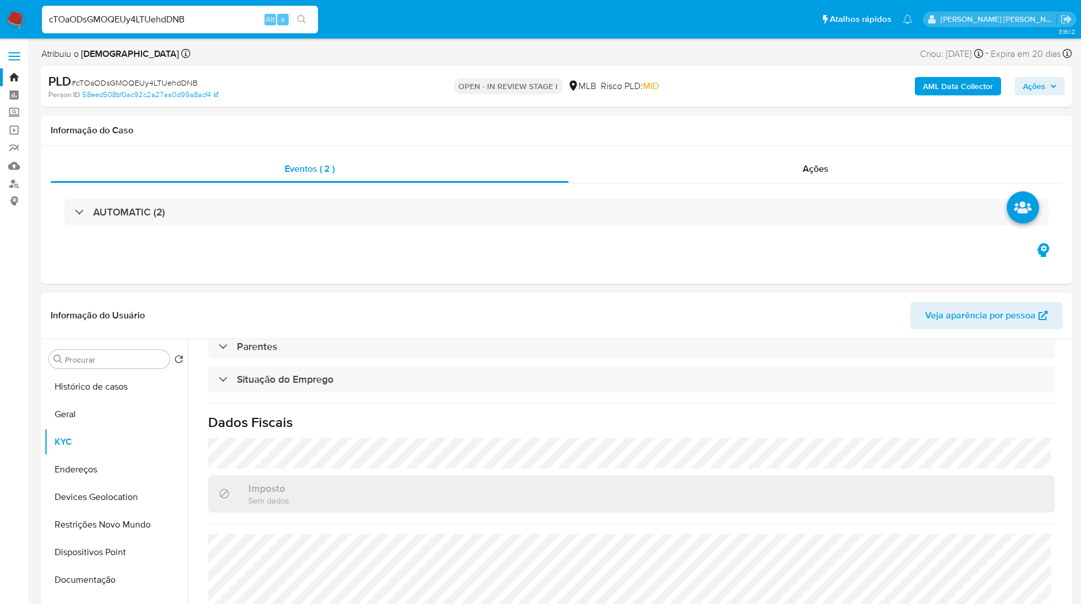
scroll to position [226, 0]
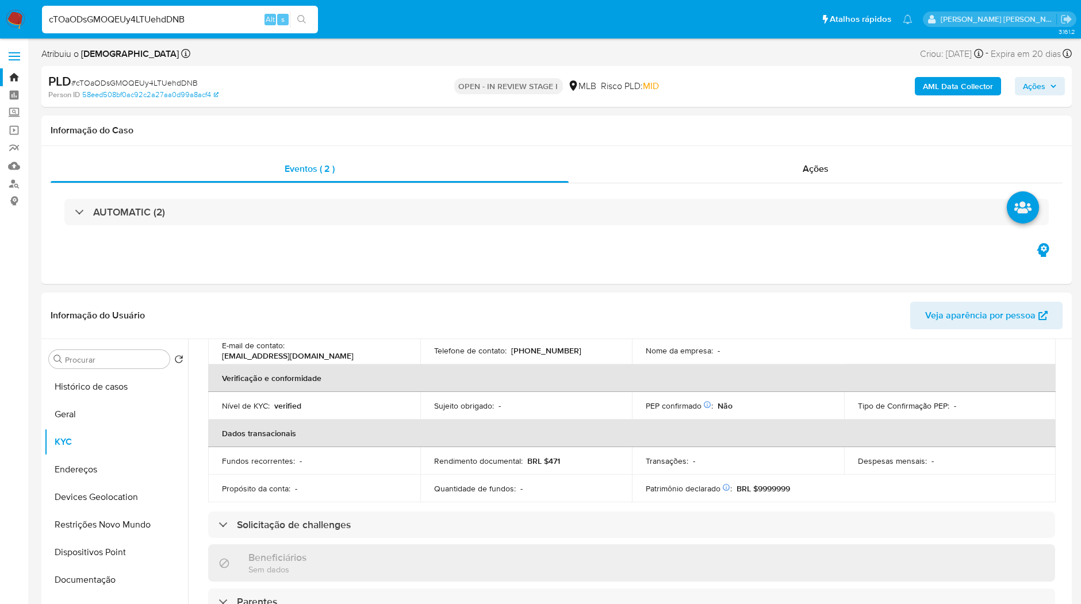
click at [10, 13] on img at bounding box center [16, 20] width 20 height 20
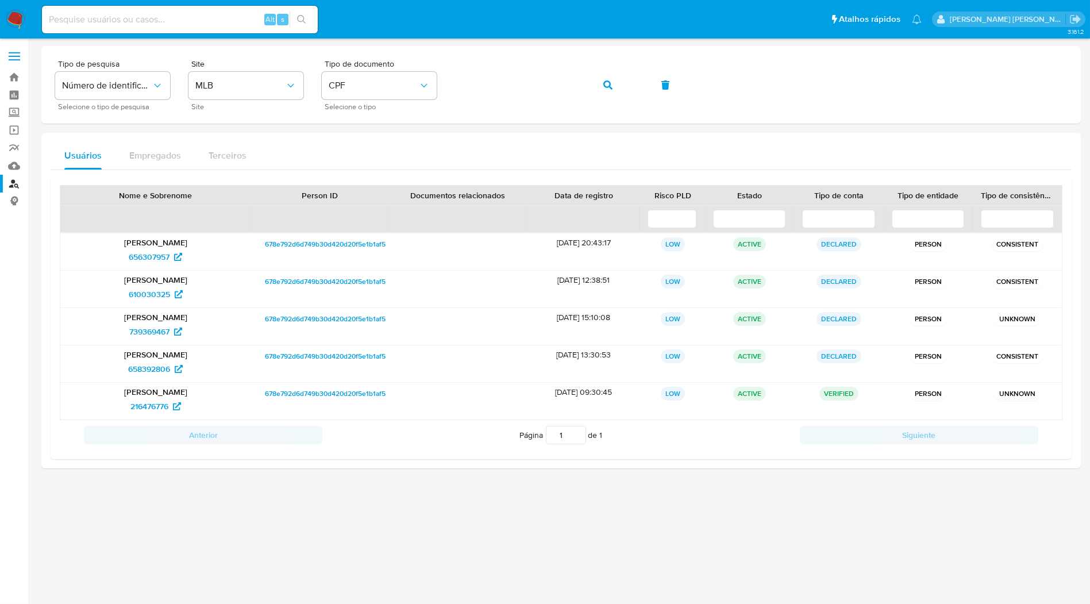
click at [230, 18] on input at bounding box center [180, 19] width 276 height 15
paste input "rRwTqYJMUV3O5sq6AAEyN8Yx"
type input "rRwTqYJMUV3O5sq6AAEyN8Yx"
click at [243, 25] on input "rRwTqYJMUV3O5sq6AAEyN8Yx" at bounding box center [180, 19] width 276 height 15
click at [603, 87] on button "button" at bounding box center [608, 85] width 39 height 28
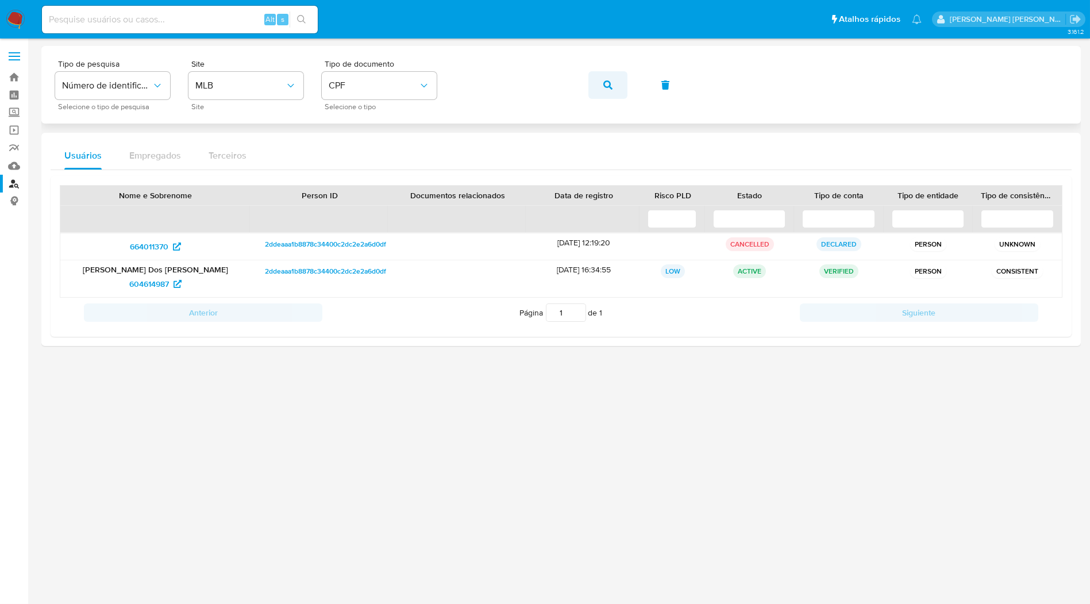
click at [602, 83] on button "button" at bounding box center [608, 85] width 39 height 28
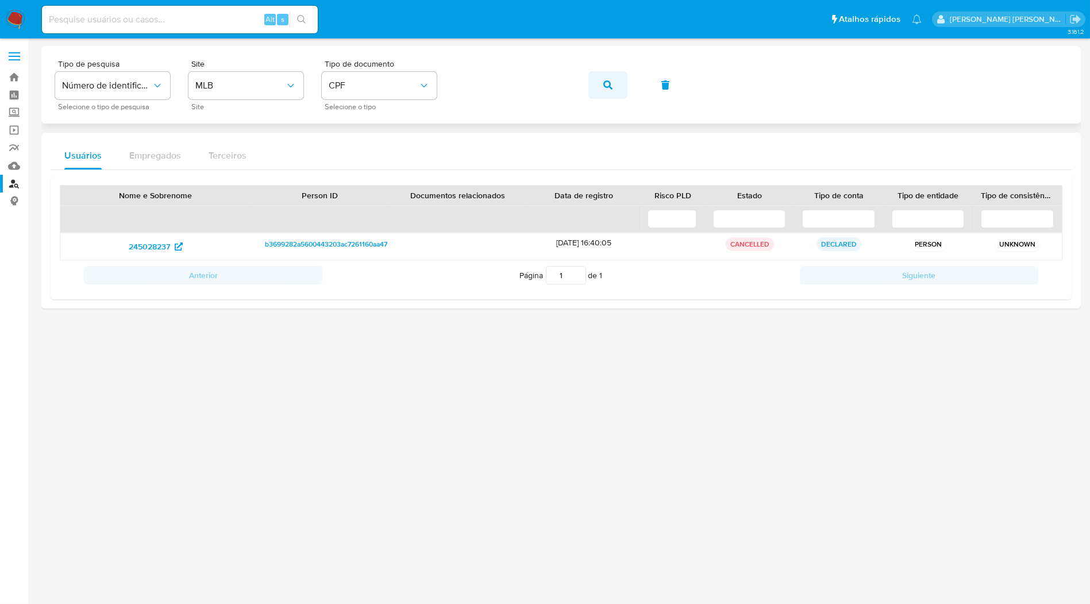
click at [613, 83] on button "button" at bounding box center [608, 85] width 39 height 28
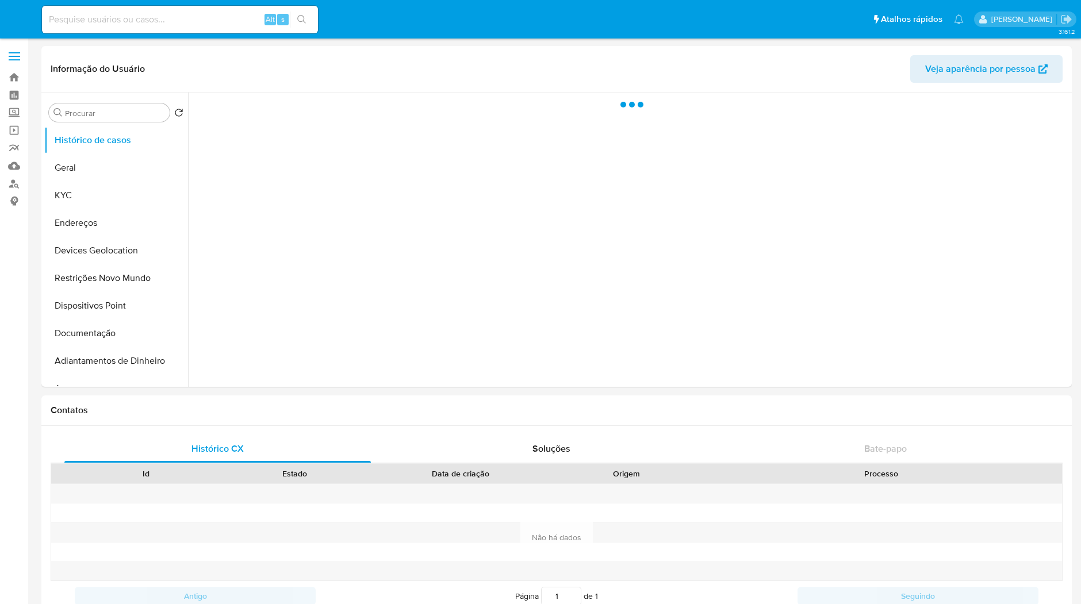
select select "10"
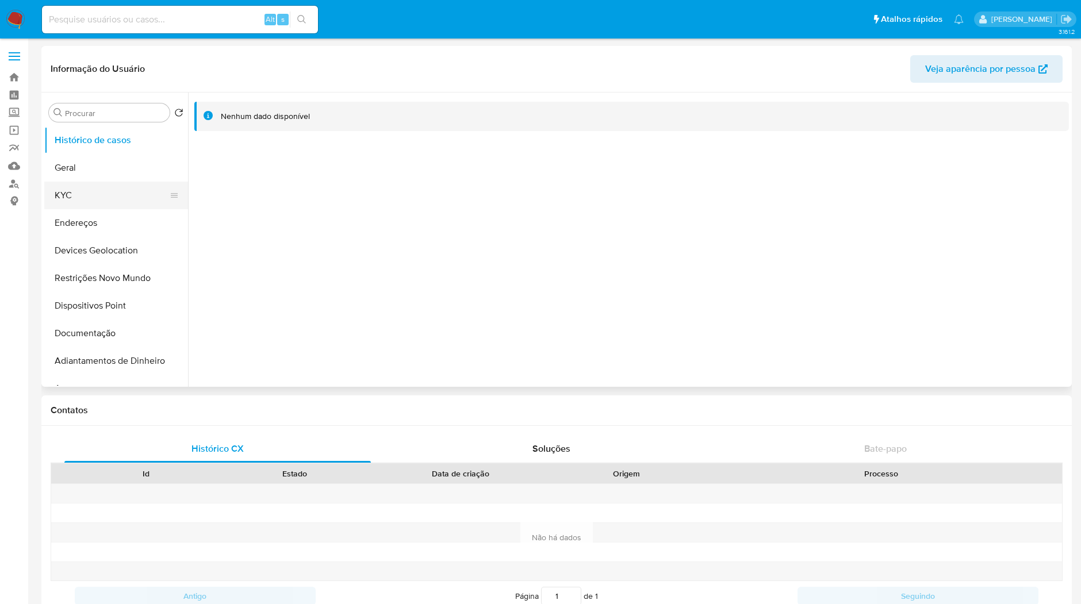
click at [94, 208] on ul "Histórico de casos Geral KYC Endereços Devices Geolocation Restrições Novo Mund…" at bounding box center [116, 255] width 144 height 259
click at [92, 190] on button "KYC" at bounding box center [111, 196] width 134 height 28
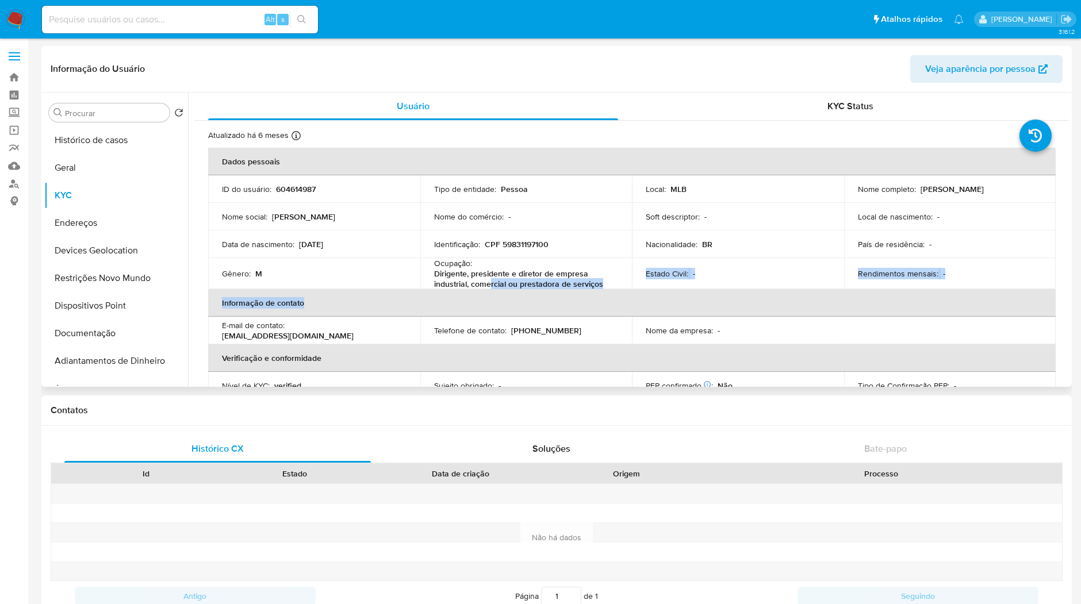
drag, startPoint x: 609, startPoint y: 290, endPoint x: 487, endPoint y: 287, distance: 121.9
click at [487, 287] on table "Dados pessoais ID do usuário : 604614987 Tipo de entidade : Pessoa Local : MLB …" at bounding box center [631, 315] width 847 height 334
click at [487, 287] on p "Dirigente, presidente e diretor de empresa industrial, comercial ou prestadora …" at bounding box center [524, 278] width 180 height 21
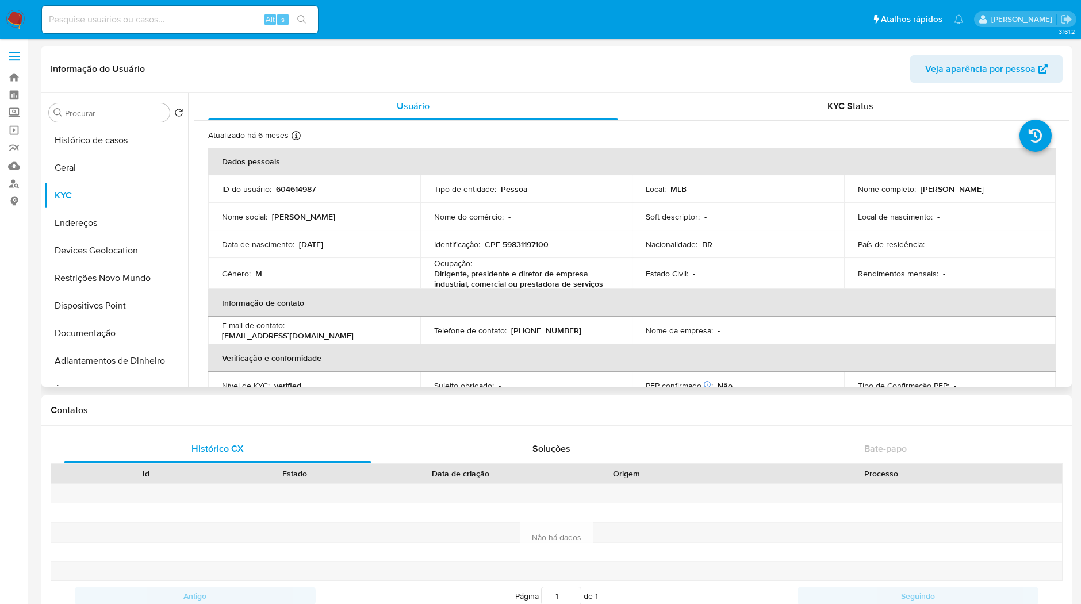
click at [418, 293] on th "Informação de contato" at bounding box center [631, 303] width 847 height 28
copy p "Dirigente, presidente e diretor de empresa industrial, comercial ou prestadora …"
drag, startPoint x: 606, startPoint y: 284, endPoint x: 433, endPoint y: 275, distance: 172.7
click at [434, 275] on p "Dirigente, presidente e diretor de empresa industrial, comercial ou prestadora …" at bounding box center [524, 278] width 180 height 21
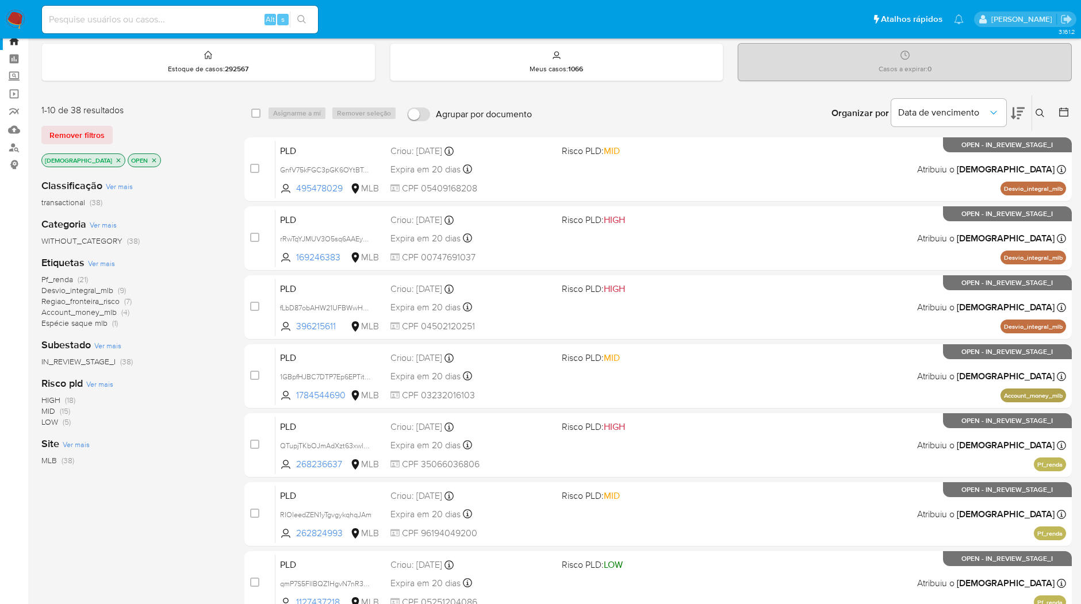
scroll to position [128, 0]
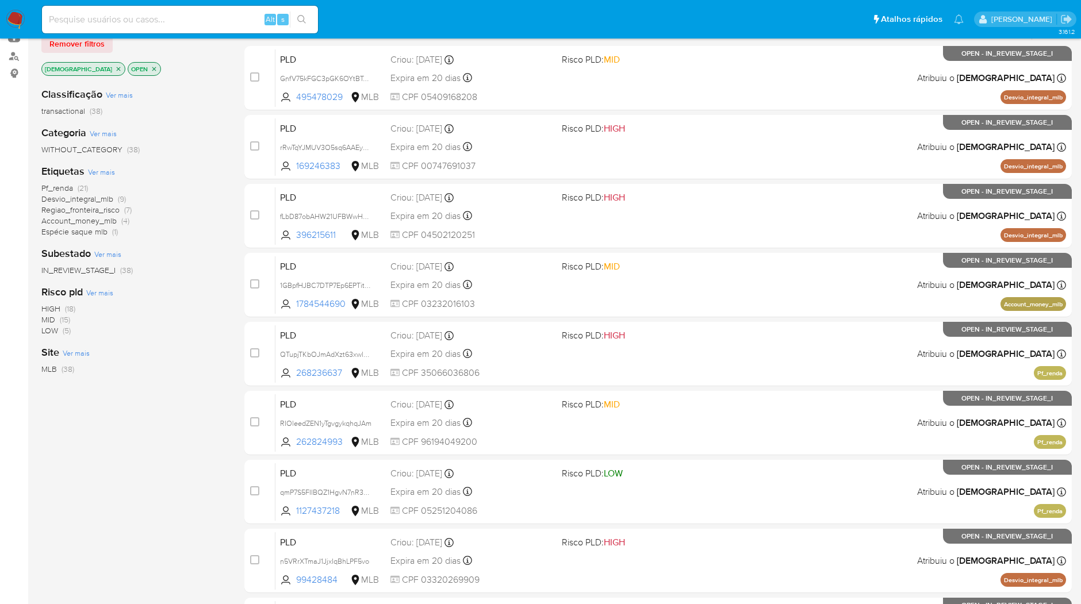
drag, startPoint x: 217, startPoint y: 33, endPoint x: 213, endPoint y: 21, distance: 12.7
click at [217, 33] on div "Alt s" at bounding box center [180, 19] width 276 height 32
click at [213, 20] on input at bounding box center [180, 19] width 276 height 15
paste input "n5VRrXTmaJ1JjxIqBhLPF5vo"
type input "n5VRrXTmaJ1JjxIqBhLPF5vo"
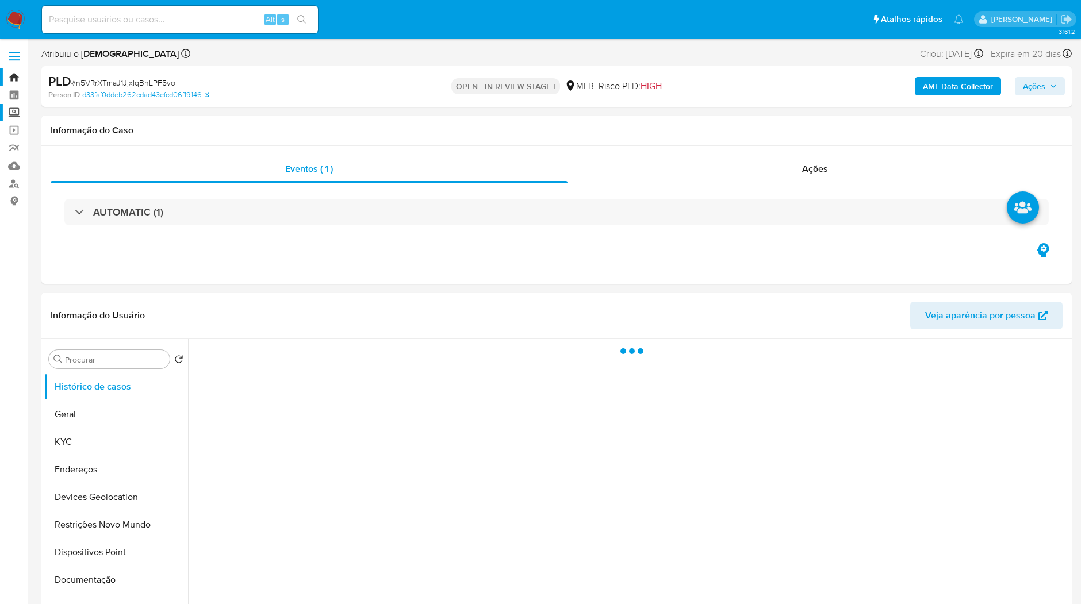
select select "10"
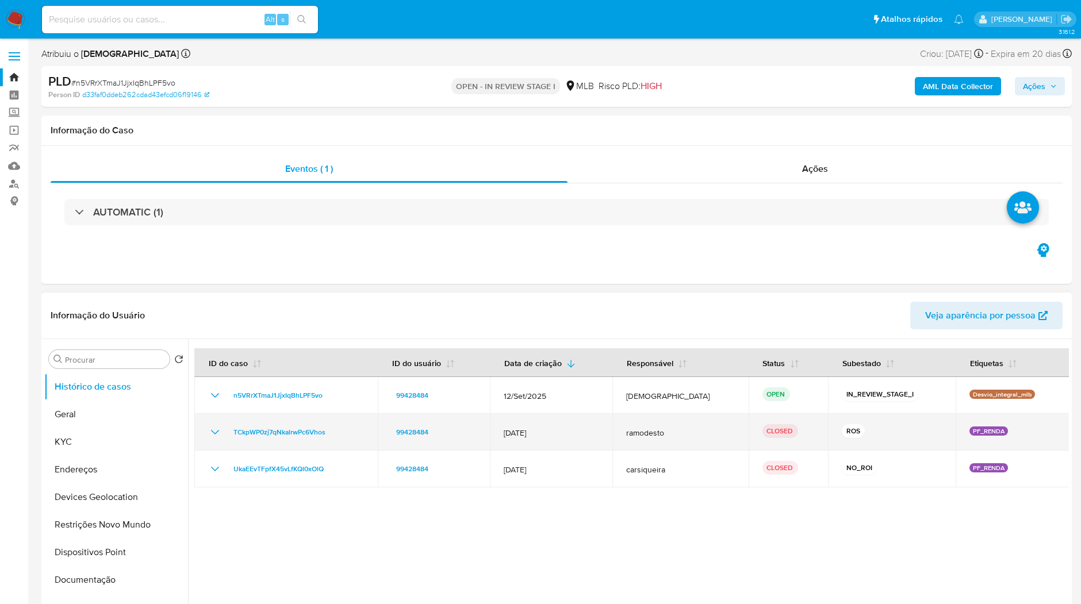
click at [209, 436] on icon "Mostrar/Ocultar" at bounding box center [215, 432] width 14 height 14
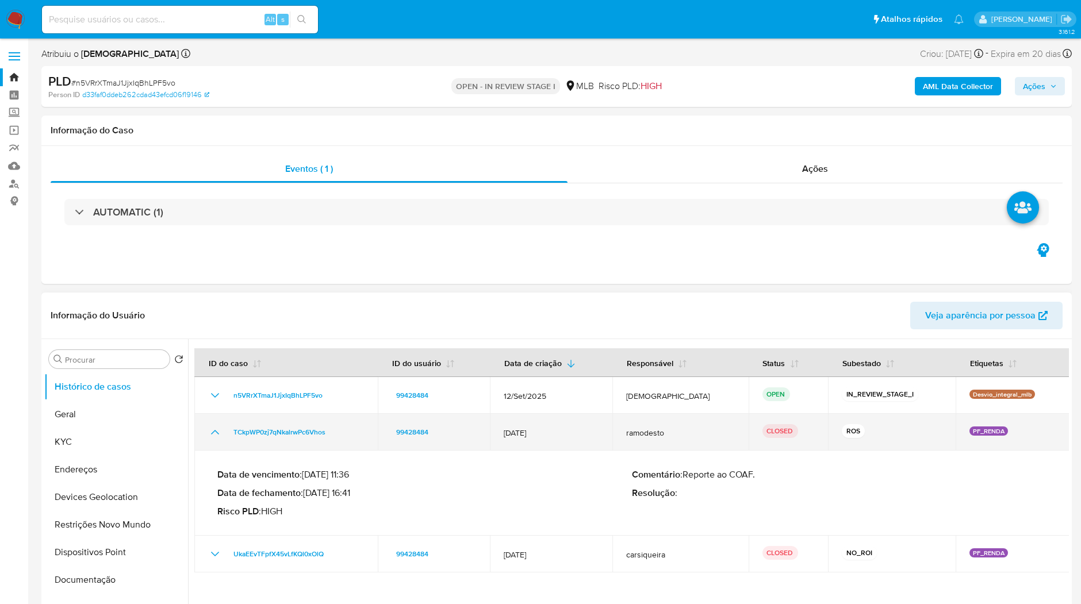
click at [209, 436] on icon "Mostrar/Ocultar" at bounding box center [215, 432] width 14 height 14
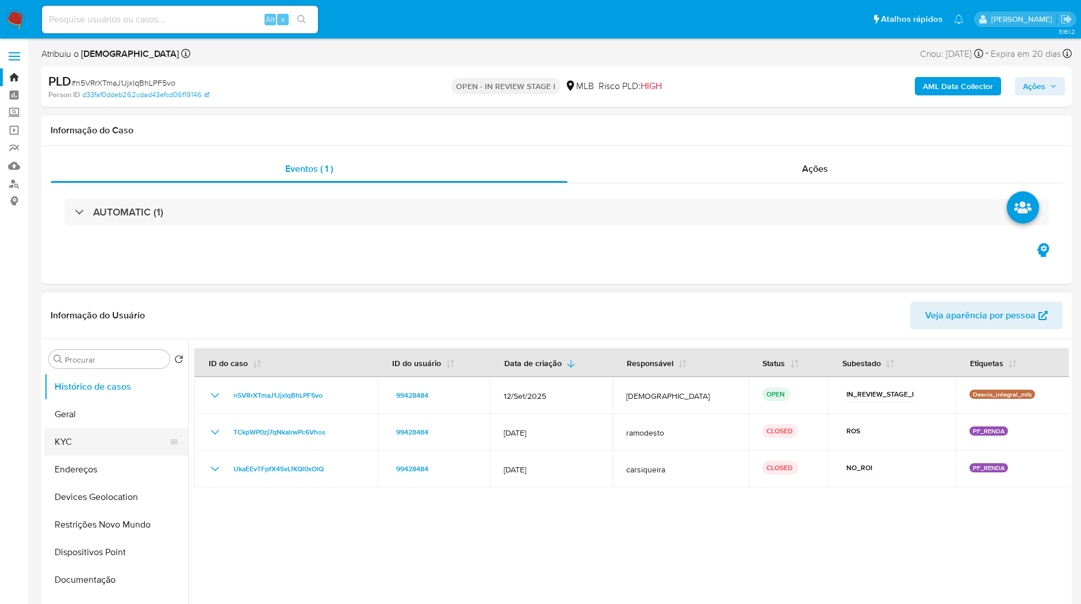
click at [127, 441] on button "KYC" at bounding box center [111, 442] width 134 height 28
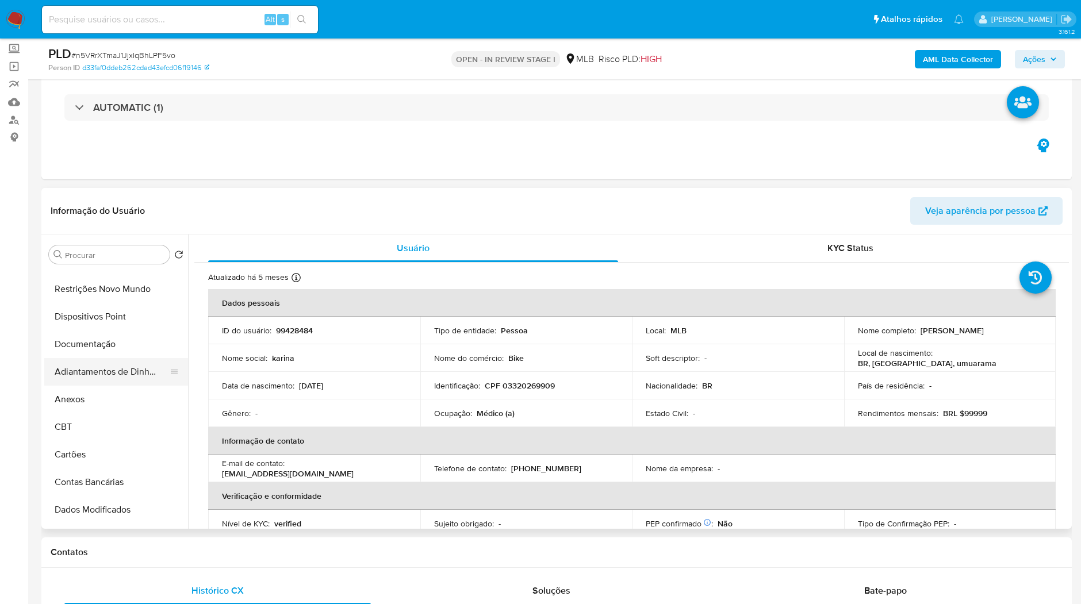
scroll to position [128, 0]
click at [91, 391] on ul "Histórico de casos Geral KYC Endereços Devices Geolocation Restrições Novo Mund…" at bounding box center [116, 397] width 144 height 259
click at [91, 394] on button "Anexos" at bounding box center [111, 403] width 134 height 28
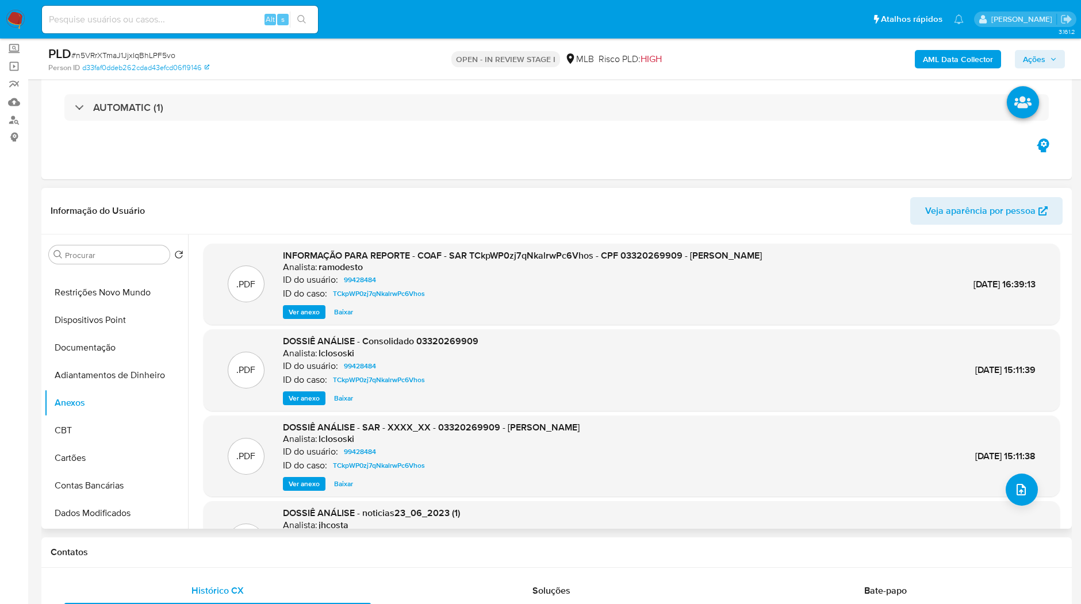
click at [305, 317] on span "Ver anexo" at bounding box center [304, 311] width 31 height 11
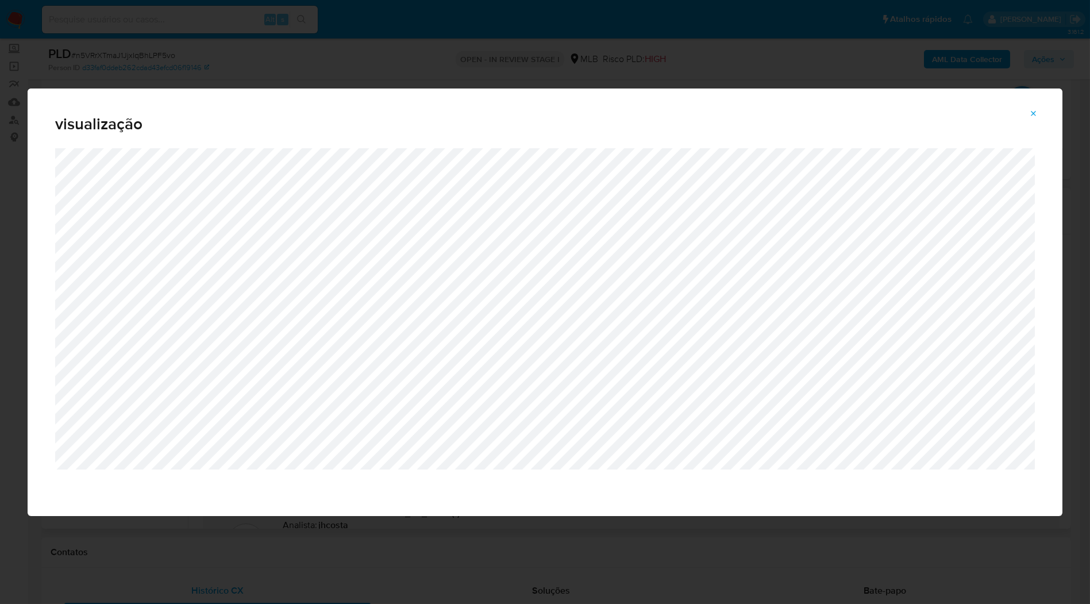
click at [1033, 110] on icon "Attachment preview" at bounding box center [1033, 113] width 9 height 9
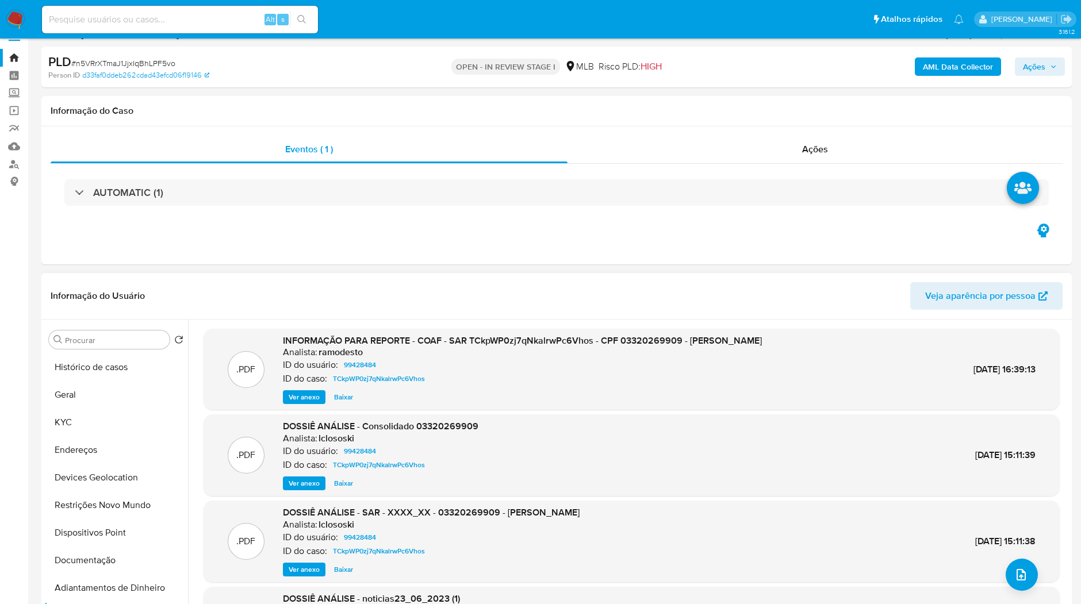
scroll to position [0, 0]
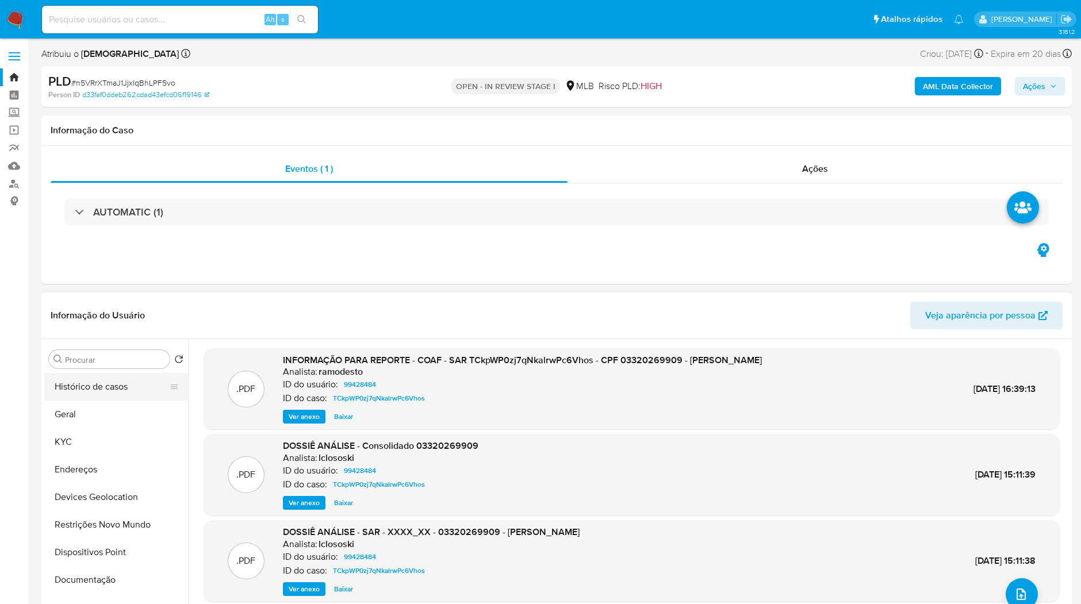
click at [80, 395] on button "Histórico de casos" at bounding box center [111, 387] width 134 height 28
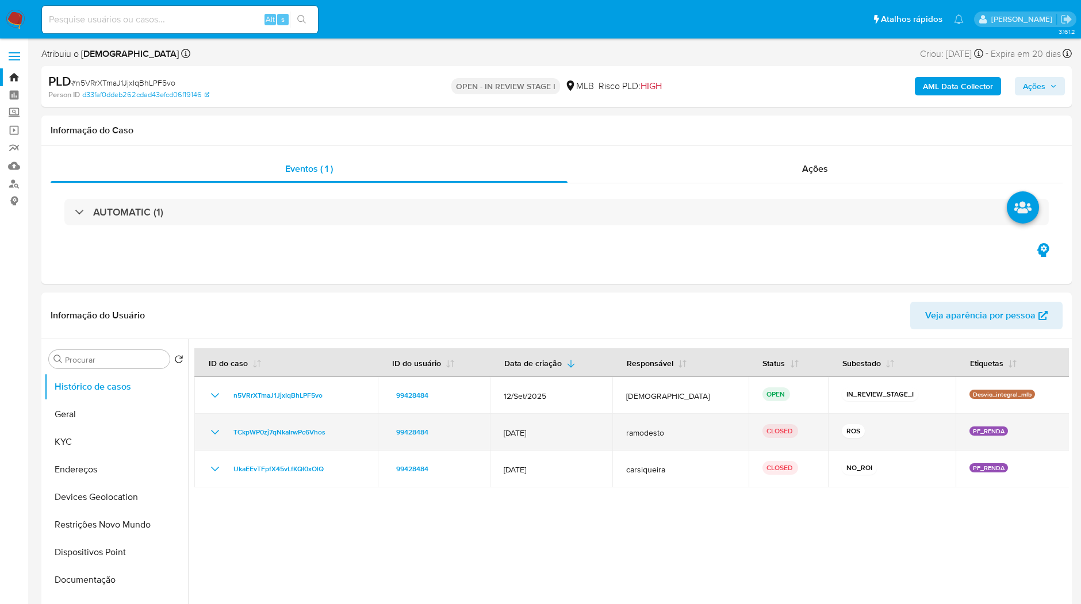
click at [213, 437] on icon "Mostrar/Ocultar" at bounding box center [215, 432] width 14 height 14
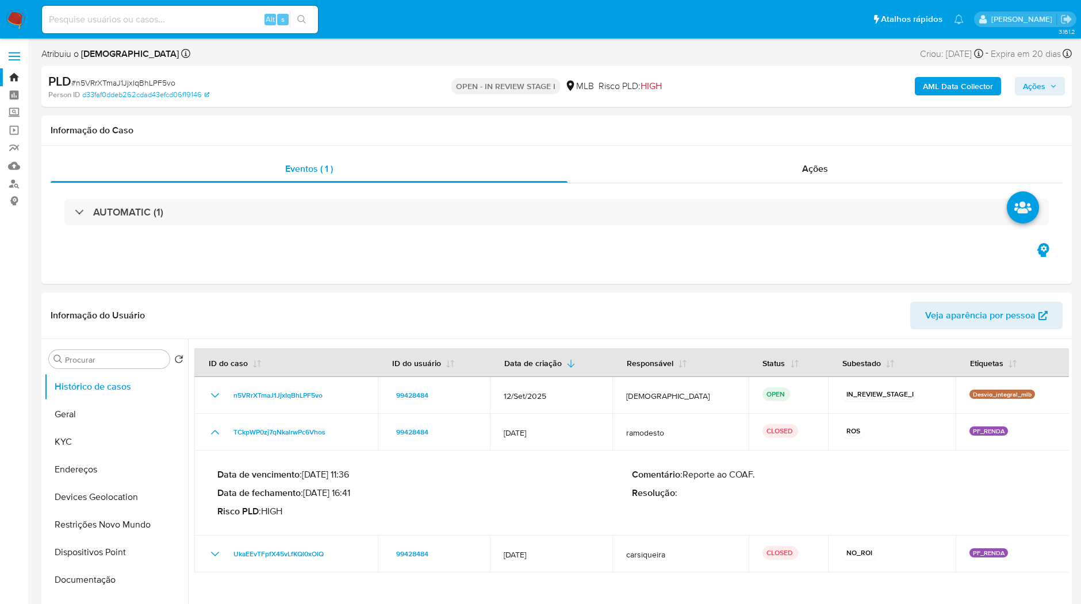
click at [13, 9] on nav "Alt s Atalhos rápidos Presiona las siguientes teclas para acceder a algunas de …" at bounding box center [540, 19] width 1081 height 39
click at [14, 12] on img at bounding box center [16, 20] width 20 height 20
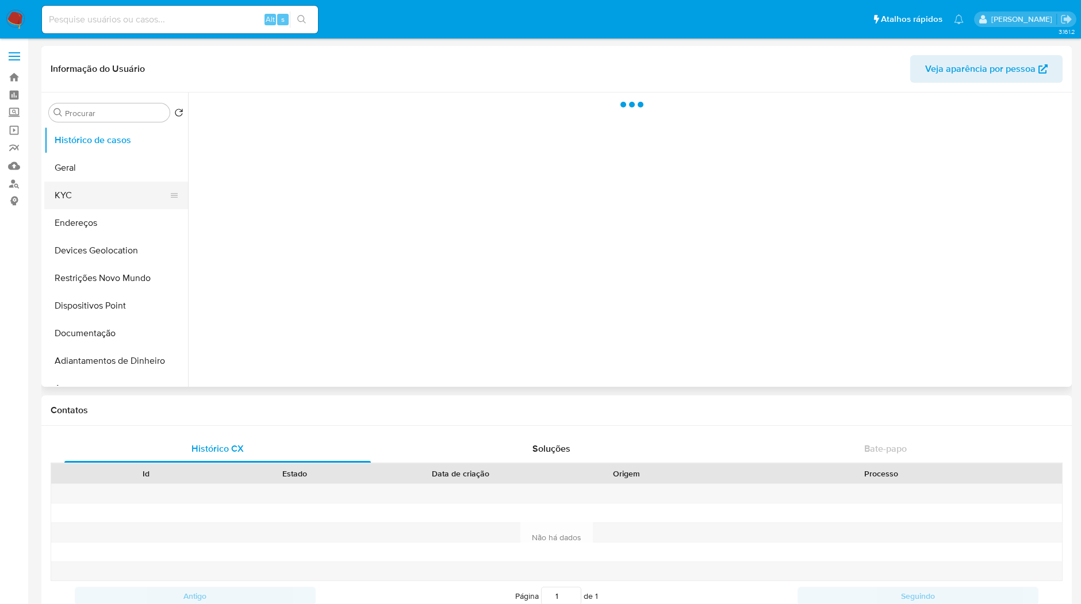
click at [143, 206] on button "KYC" at bounding box center [111, 196] width 134 height 28
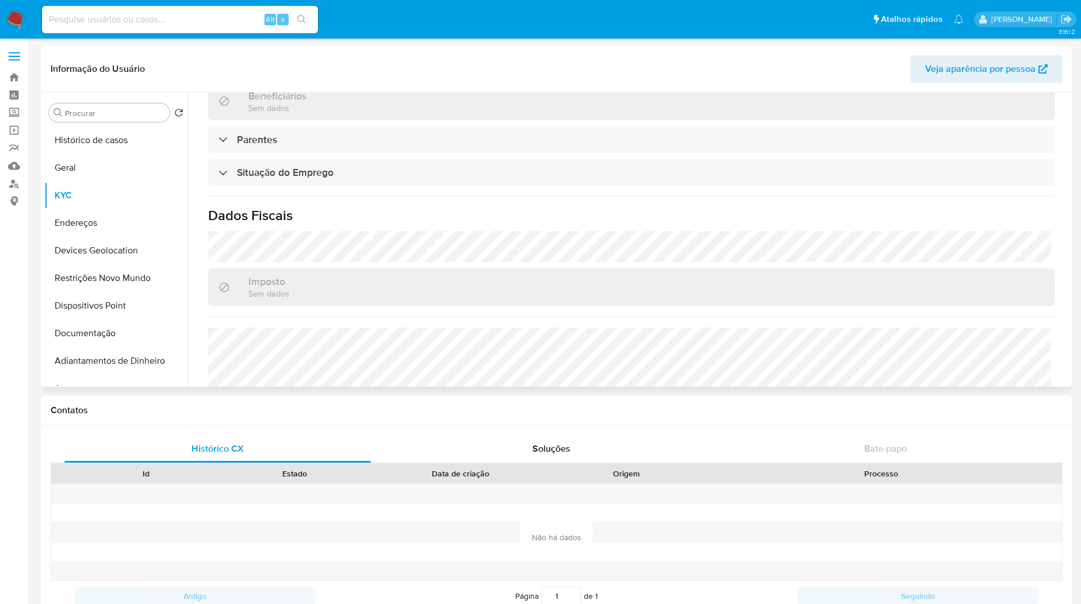
select select "10"
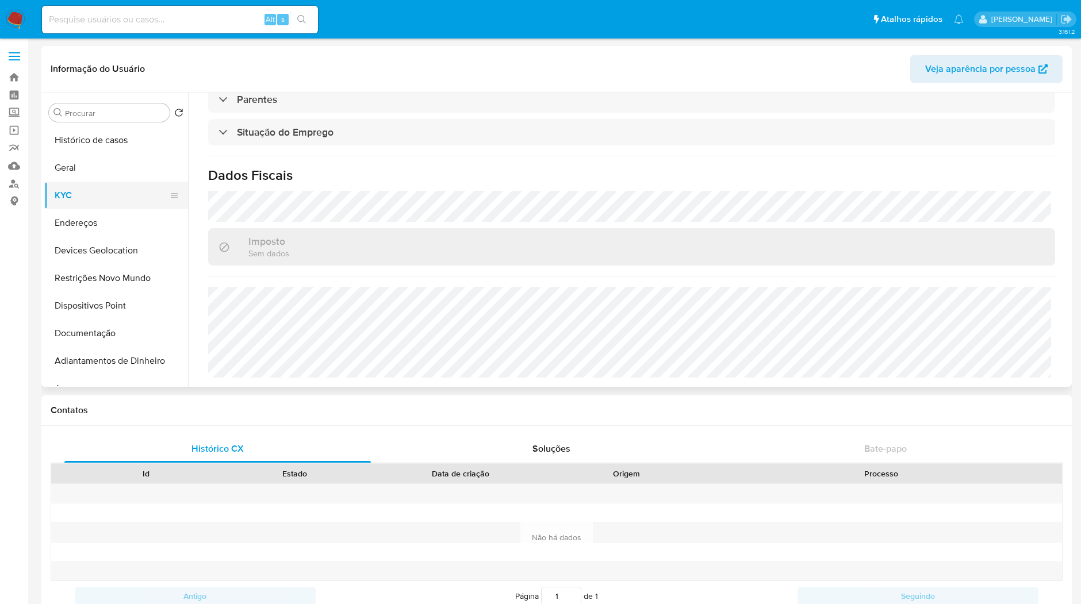
scroll to position [481, 0]
click at [106, 217] on button "Endereços" at bounding box center [111, 223] width 134 height 28
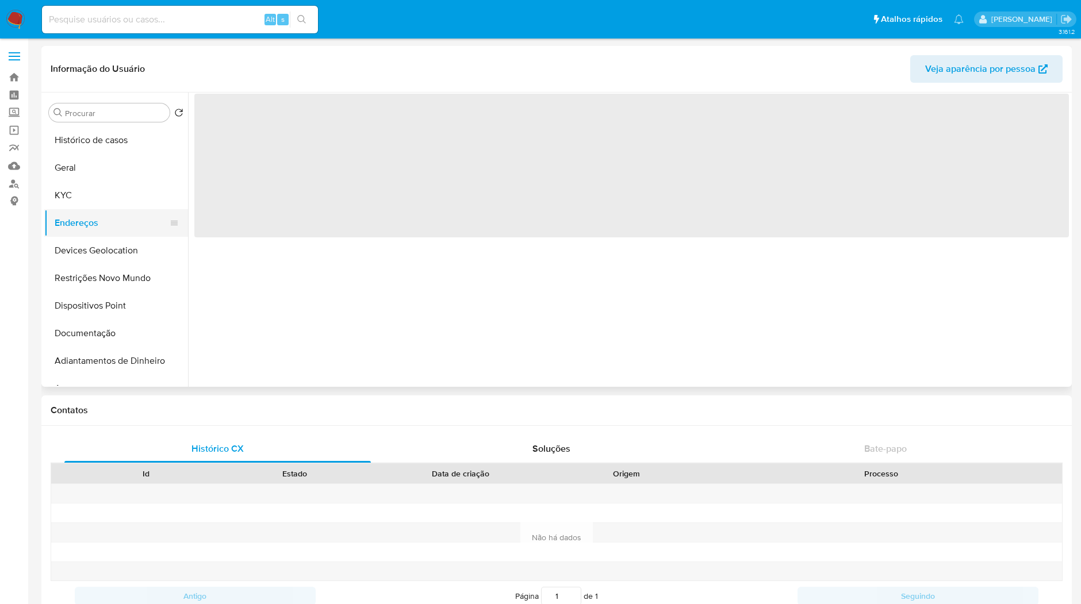
scroll to position [0, 0]
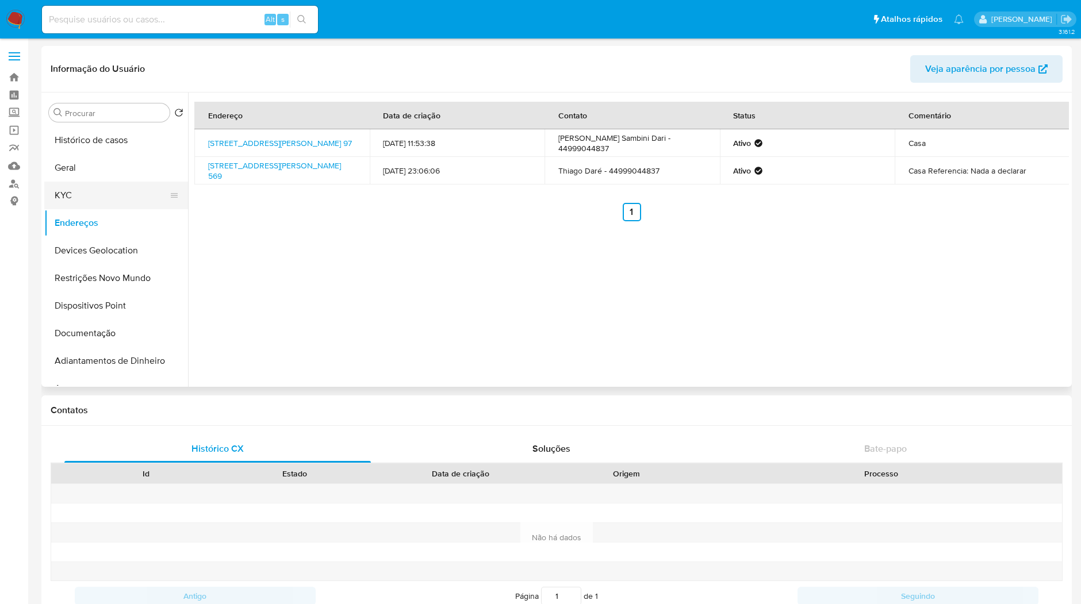
click at [137, 202] on button "KYC" at bounding box center [111, 196] width 134 height 28
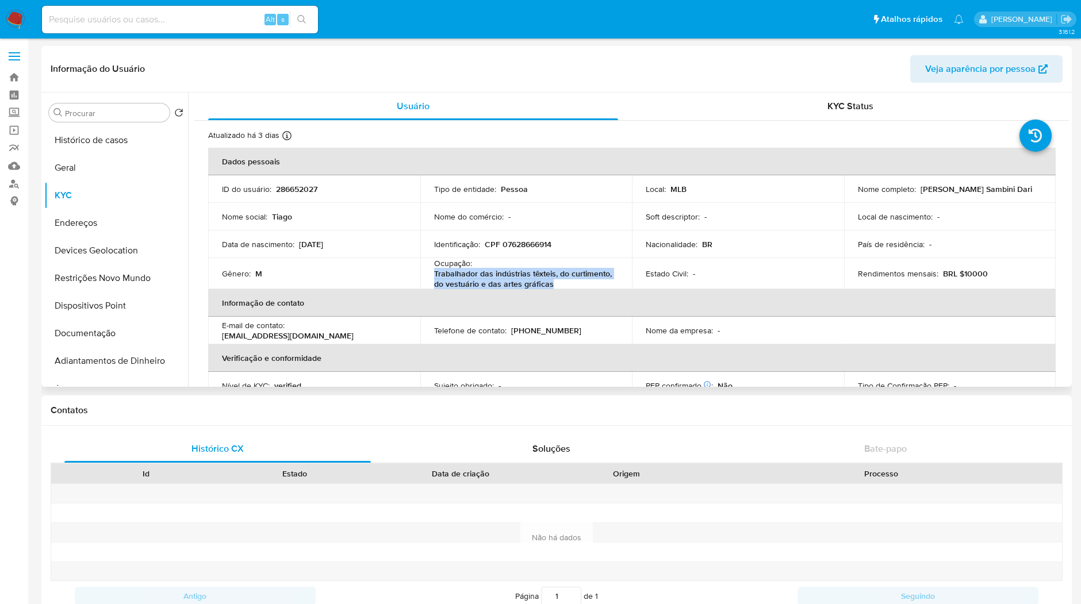
copy p "Trabalhador das indústrias têxteis, do curtimento, do vestuário e das artes grá…"
drag, startPoint x: 558, startPoint y: 282, endPoint x: 432, endPoint y: 276, distance: 126.6
click at [434, 276] on p "Trabalhador das indústrias têxteis, do curtimento, do vestuário e das artes grá…" at bounding box center [524, 278] width 180 height 21
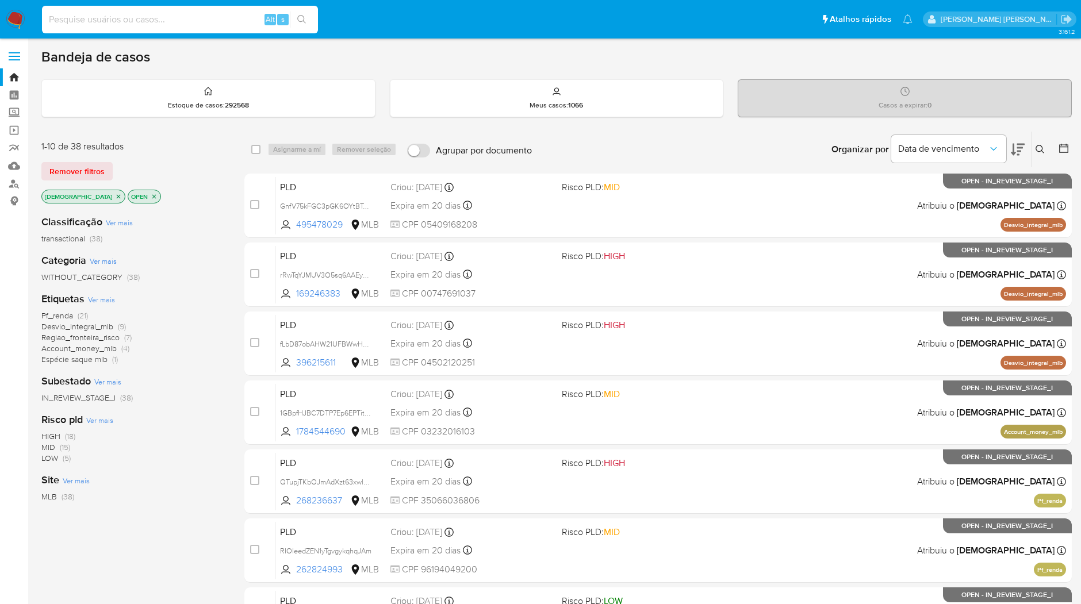
click at [99, 24] on input at bounding box center [180, 19] width 276 height 15
paste input "NtI5KRkhNHYhch6nFFG4m5i0"
type input "NtI5KRkhNHYhch6nFFG4m5i0"
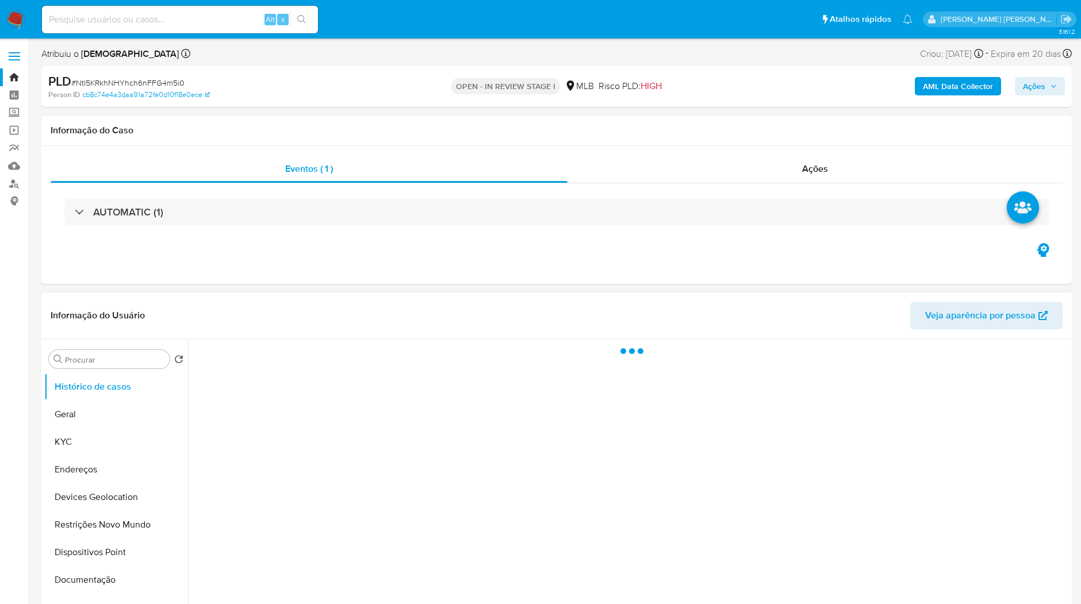
select select "10"
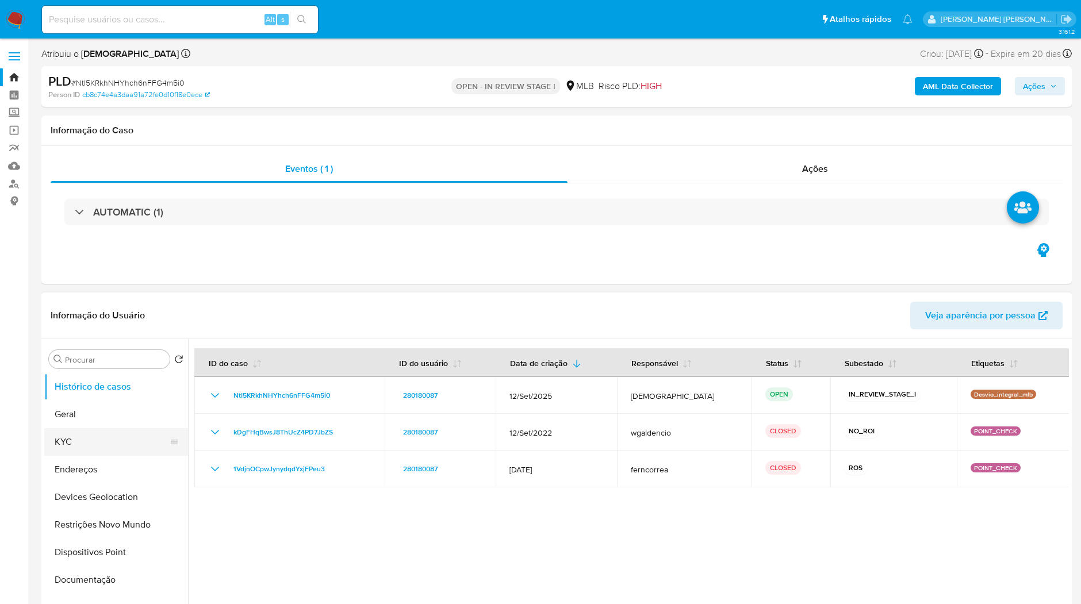
click at [133, 447] on button "KYC" at bounding box center [111, 442] width 134 height 28
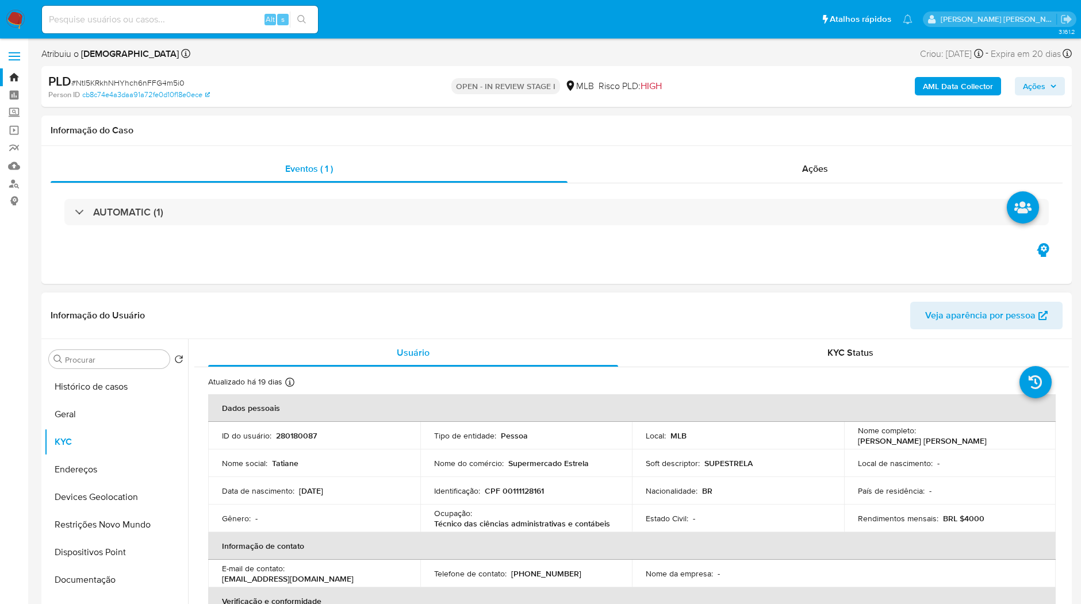
scroll to position [64, 0]
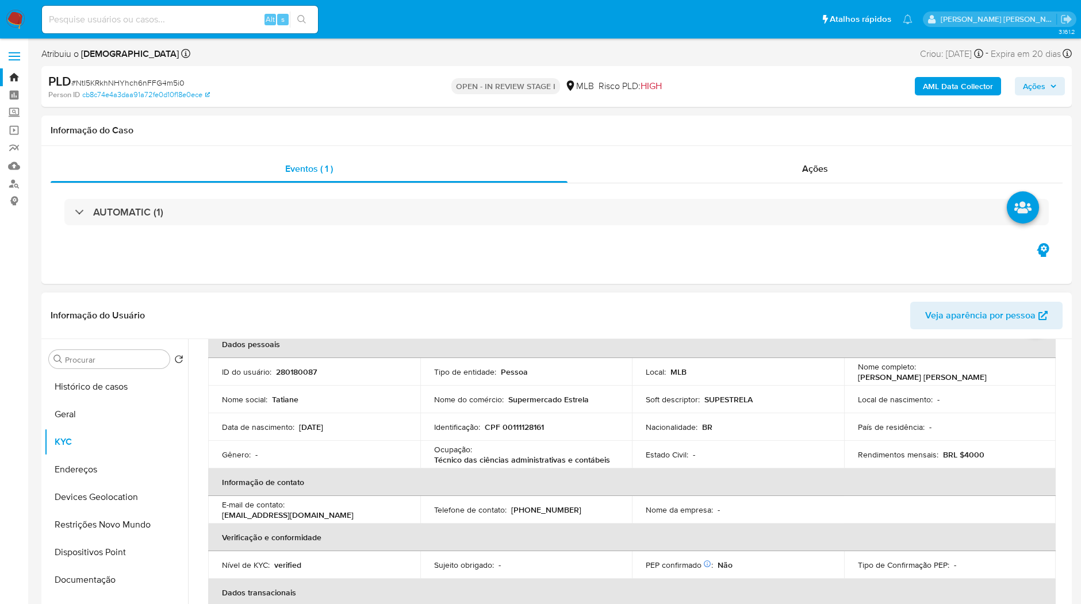
click at [583, 401] on p "Supermercado Estrela" at bounding box center [548, 399] width 80 height 10
drag, startPoint x: 594, startPoint y: 401, endPoint x: 347, endPoint y: 382, distance: 247.9
click at [589, 401] on div "Nome do comércio : Supermercado Estrela" at bounding box center [526, 399] width 184 height 10
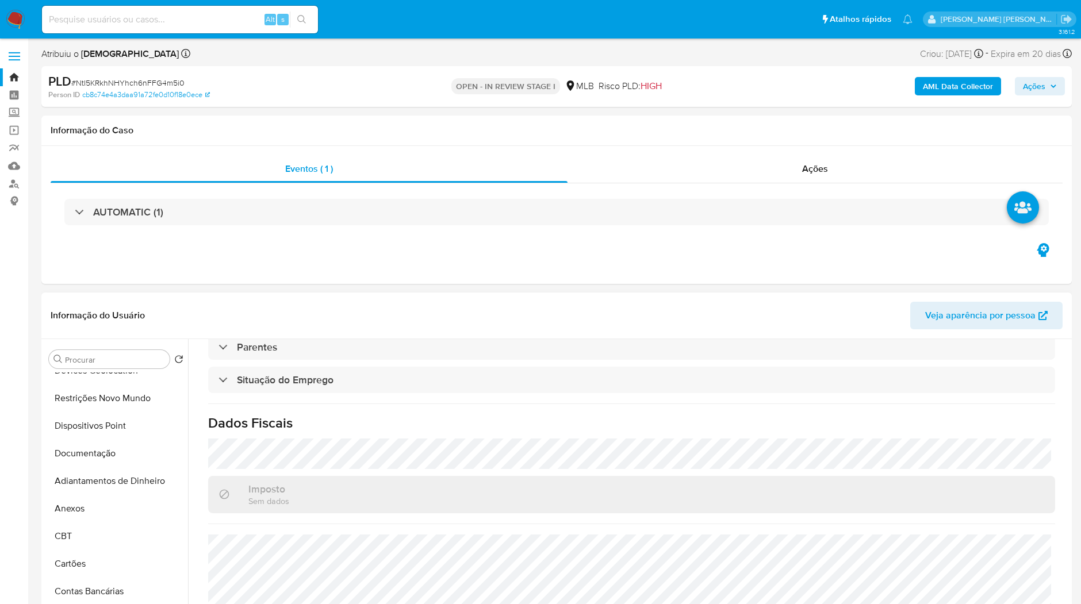
scroll to position [0, 0]
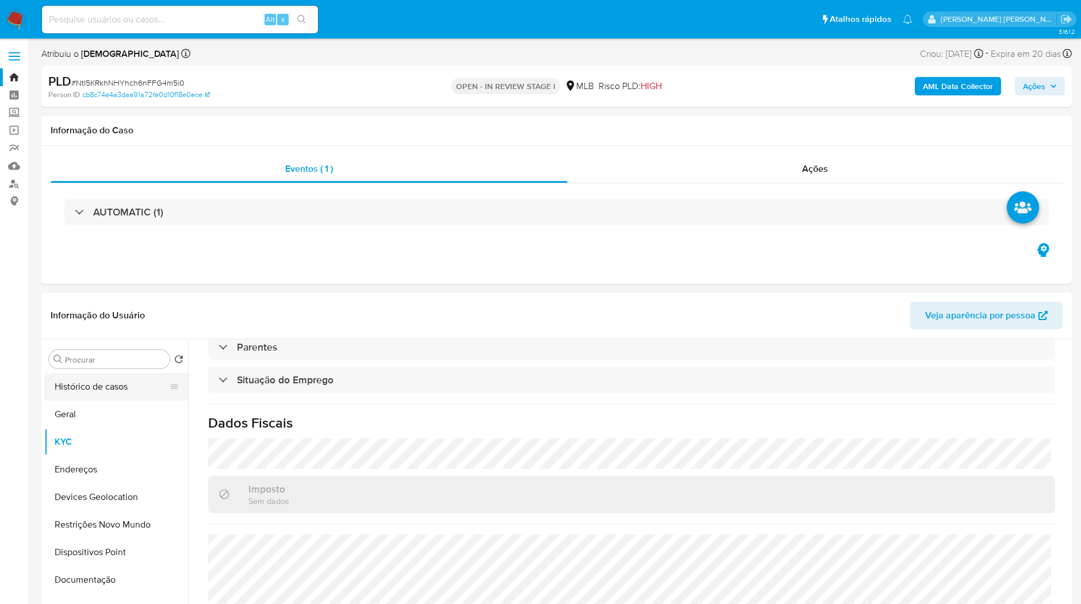
click at [120, 395] on button "Histórico de casos" at bounding box center [111, 387] width 134 height 28
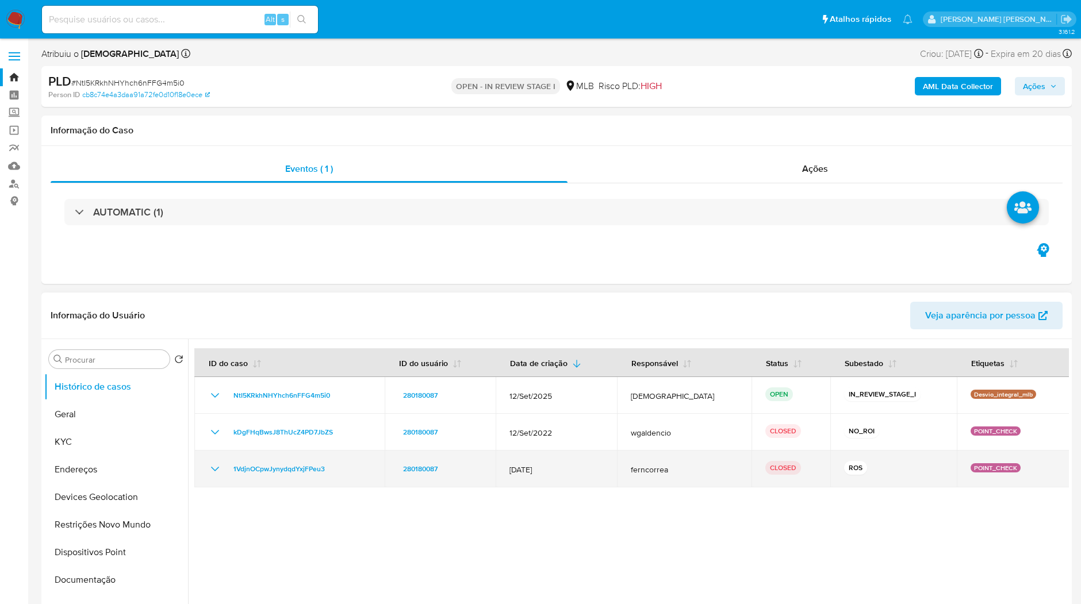
click at [215, 469] on icon "Mostrar/Ocultar" at bounding box center [215, 469] width 14 height 14
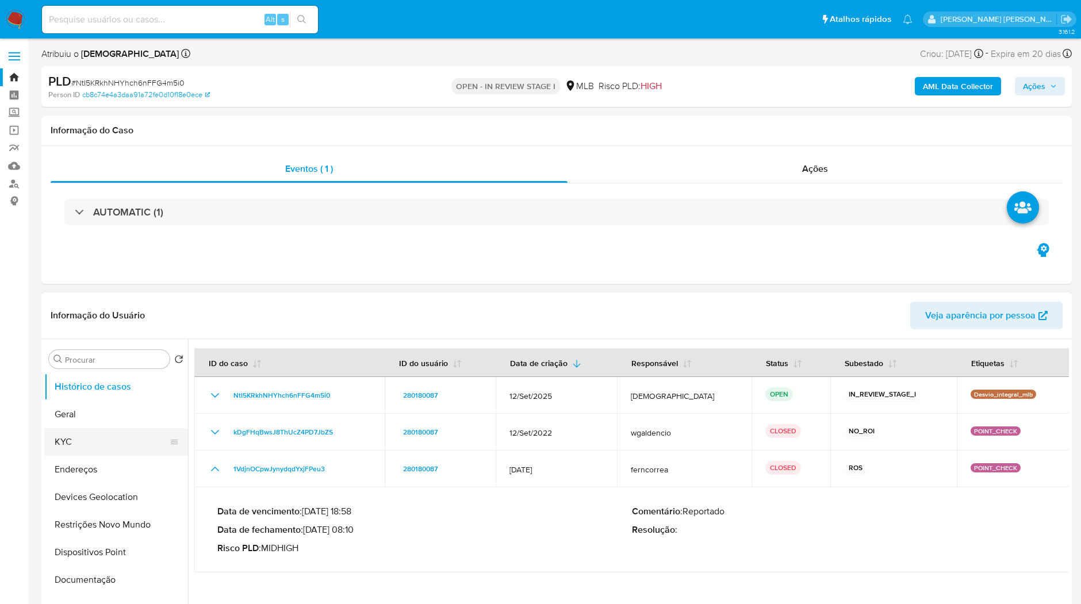
click at [120, 443] on button "KYC" at bounding box center [111, 442] width 134 height 28
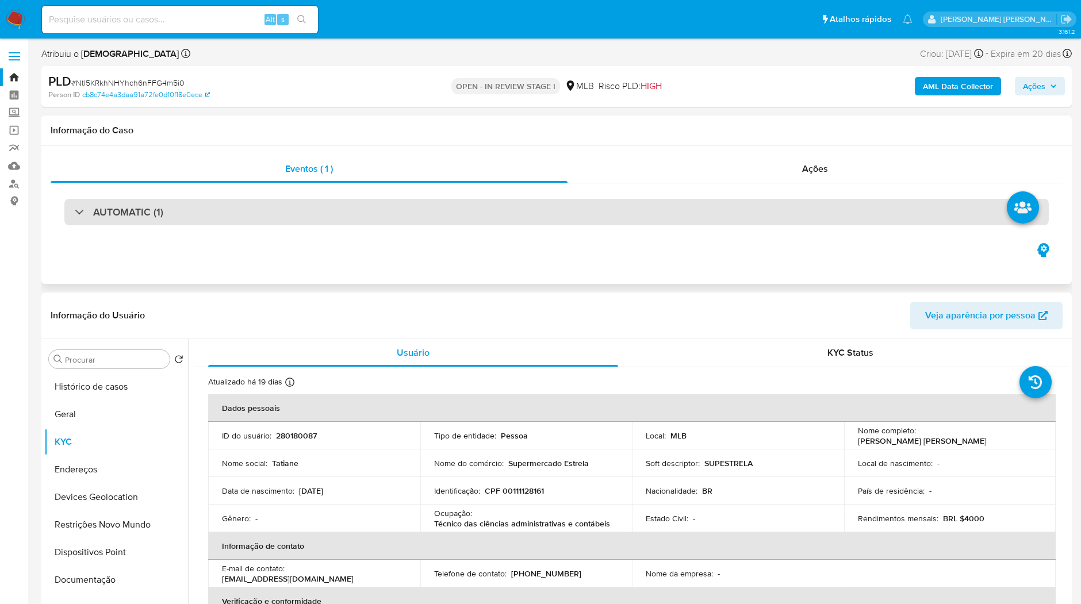
click at [140, 220] on div "AUTOMATIC (1)" at bounding box center [556, 212] width 984 height 26
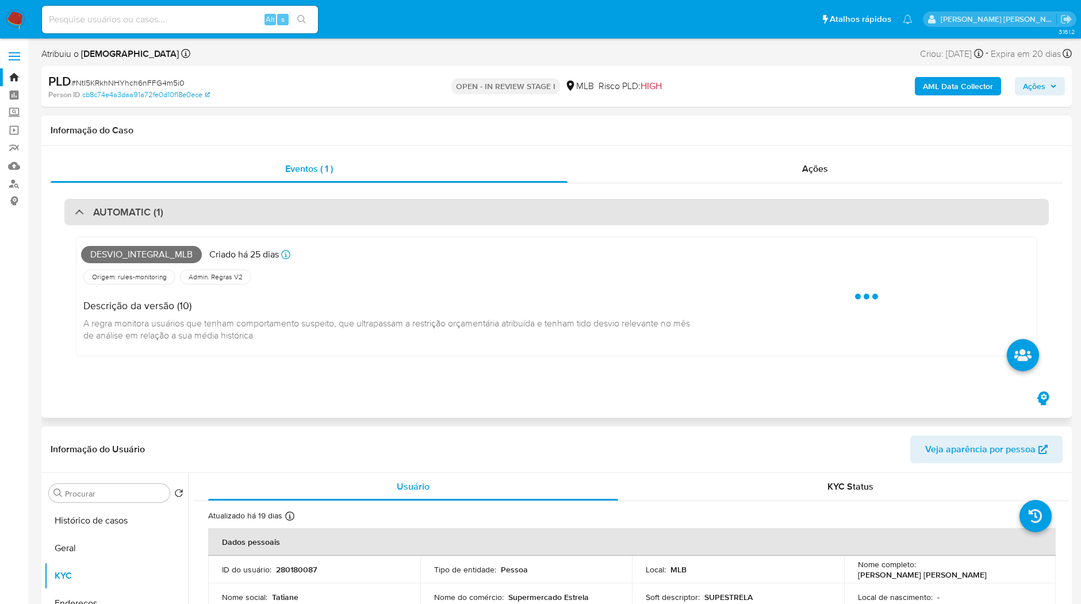
click at [175, 214] on div "AUTOMATIC (1)" at bounding box center [556, 212] width 984 height 26
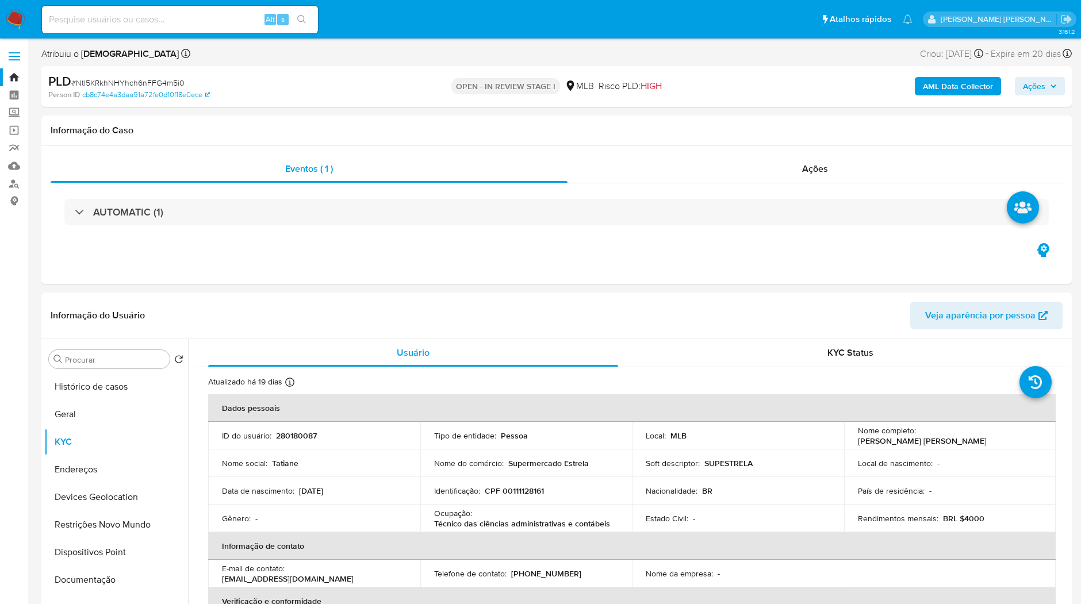
click at [17, 24] on img at bounding box center [16, 20] width 20 height 20
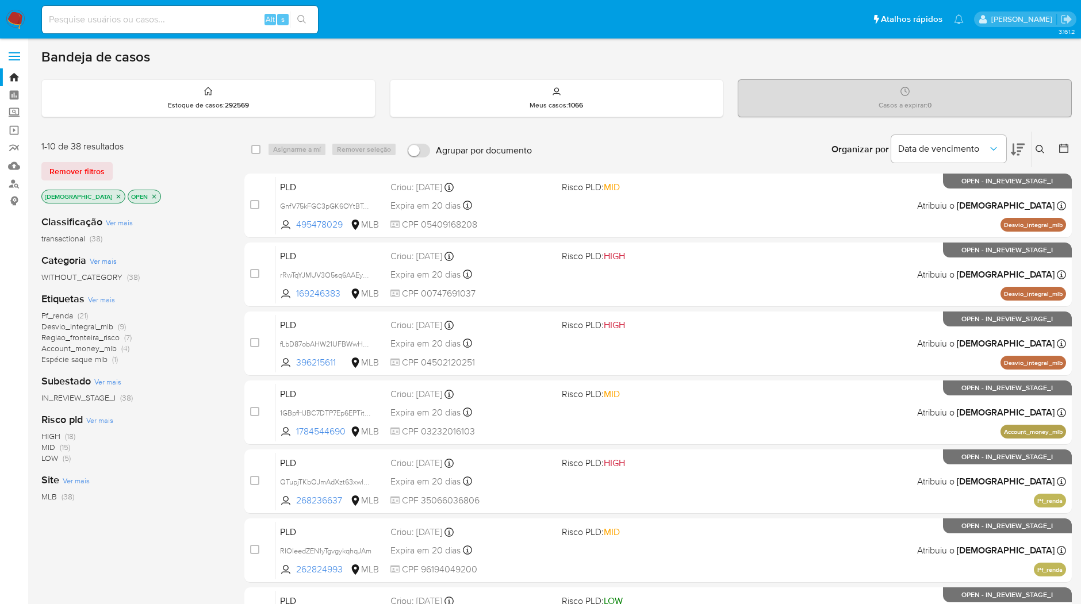
click at [610, 137] on div "Organizar por Data de vencimento Os resultados não podem ser classificados enqu…" at bounding box center [804, 150] width 534 height 36
